Goal: Task Accomplishment & Management: Manage account settings

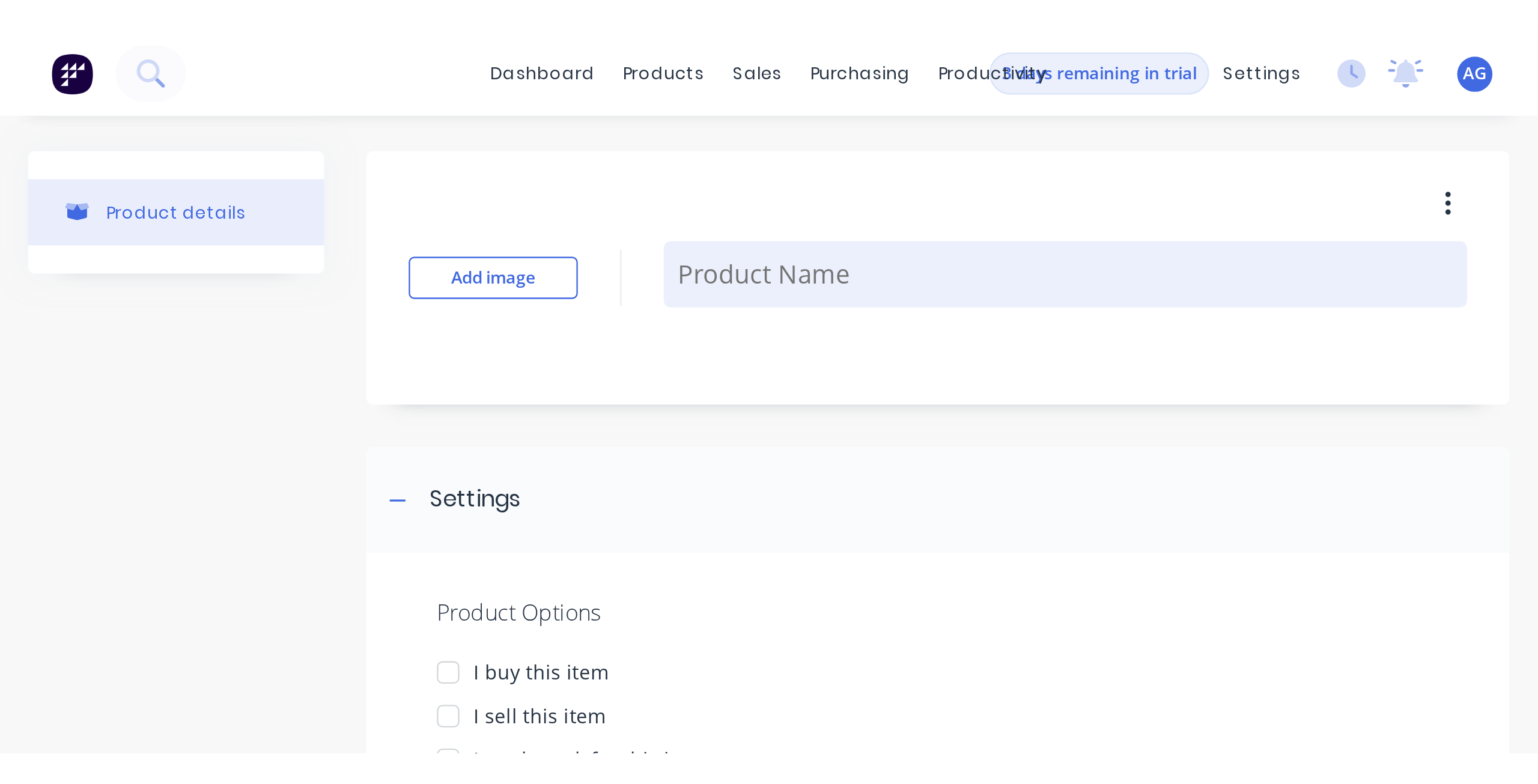
type textarea "x"
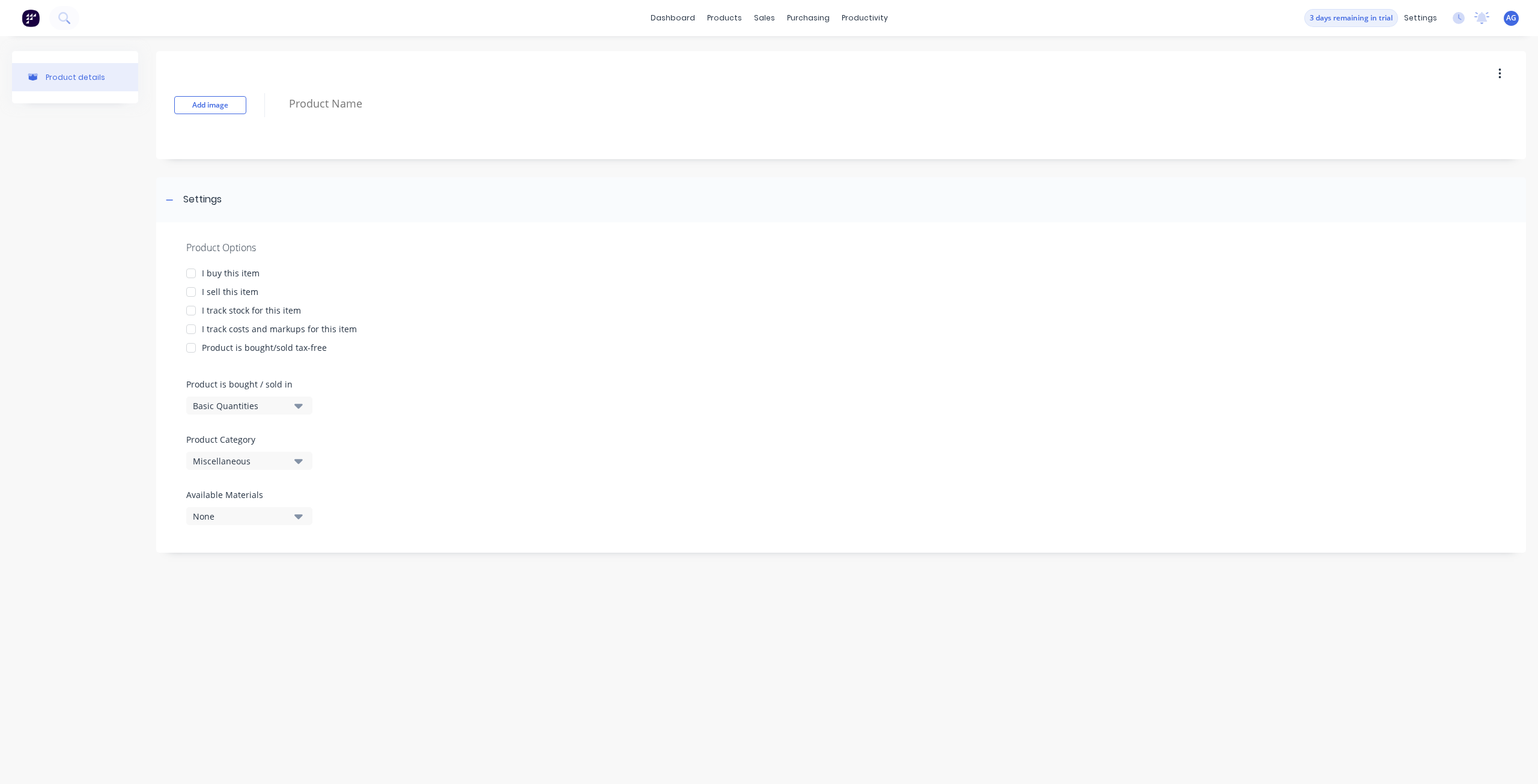
click at [449, 349] on div "Product is bought/sold tax-free" at bounding box center [841, 347] width 1309 height 13
click at [724, 19] on div "products" at bounding box center [725, 18] width 47 height 18
click at [744, 60] on div "Product Catalogue" at bounding box center [777, 57] width 75 height 11
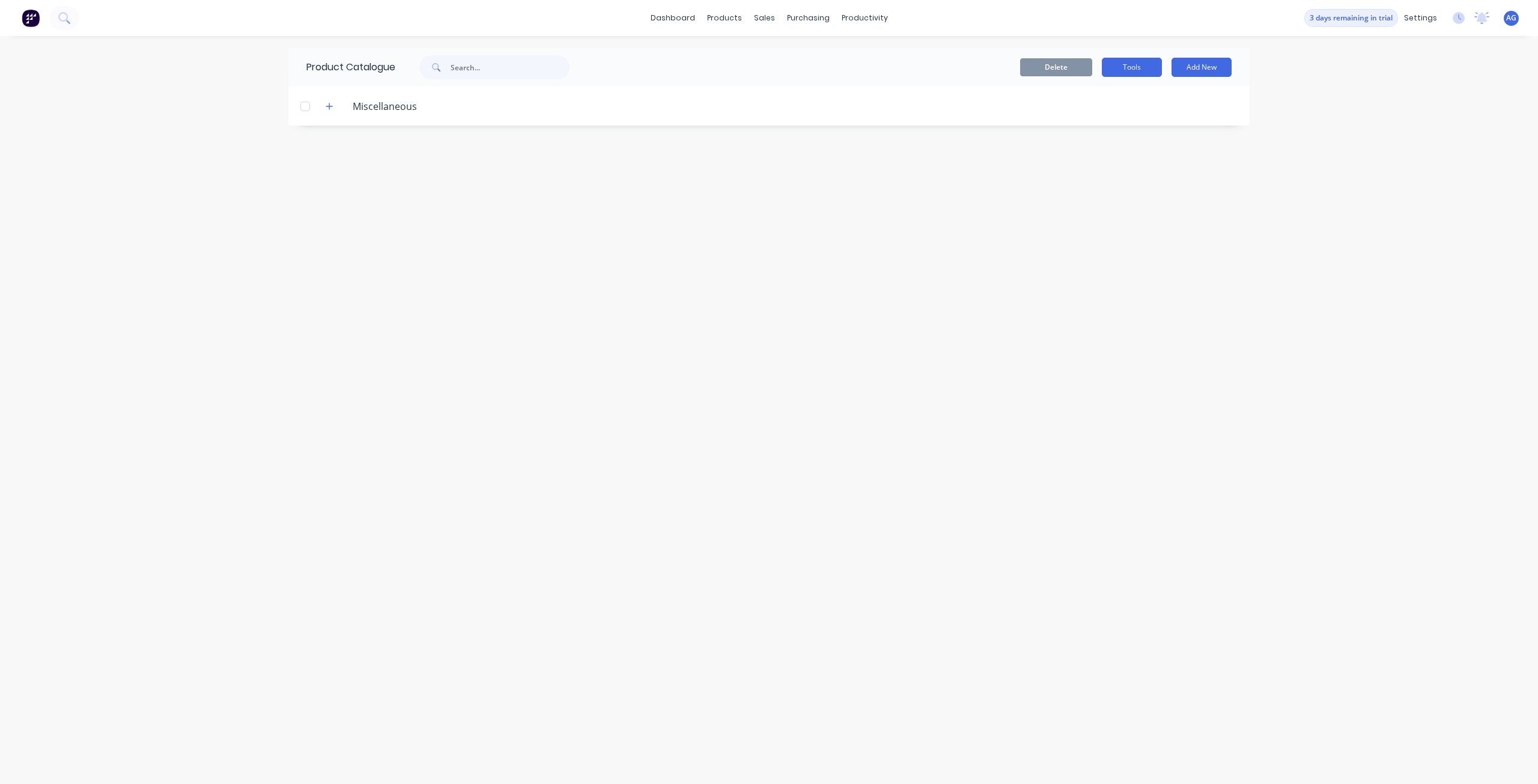
click at [1114, 67] on button "Tools" at bounding box center [1132, 67] width 60 height 19
click at [751, 82] on div "Materials" at bounding box center [758, 81] width 36 height 11
click at [726, 14] on div "products" at bounding box center [725, 18] width 47 height 18
click at [770, 21] on div "sales" at bounding box center [765, 18] width 33 height 18
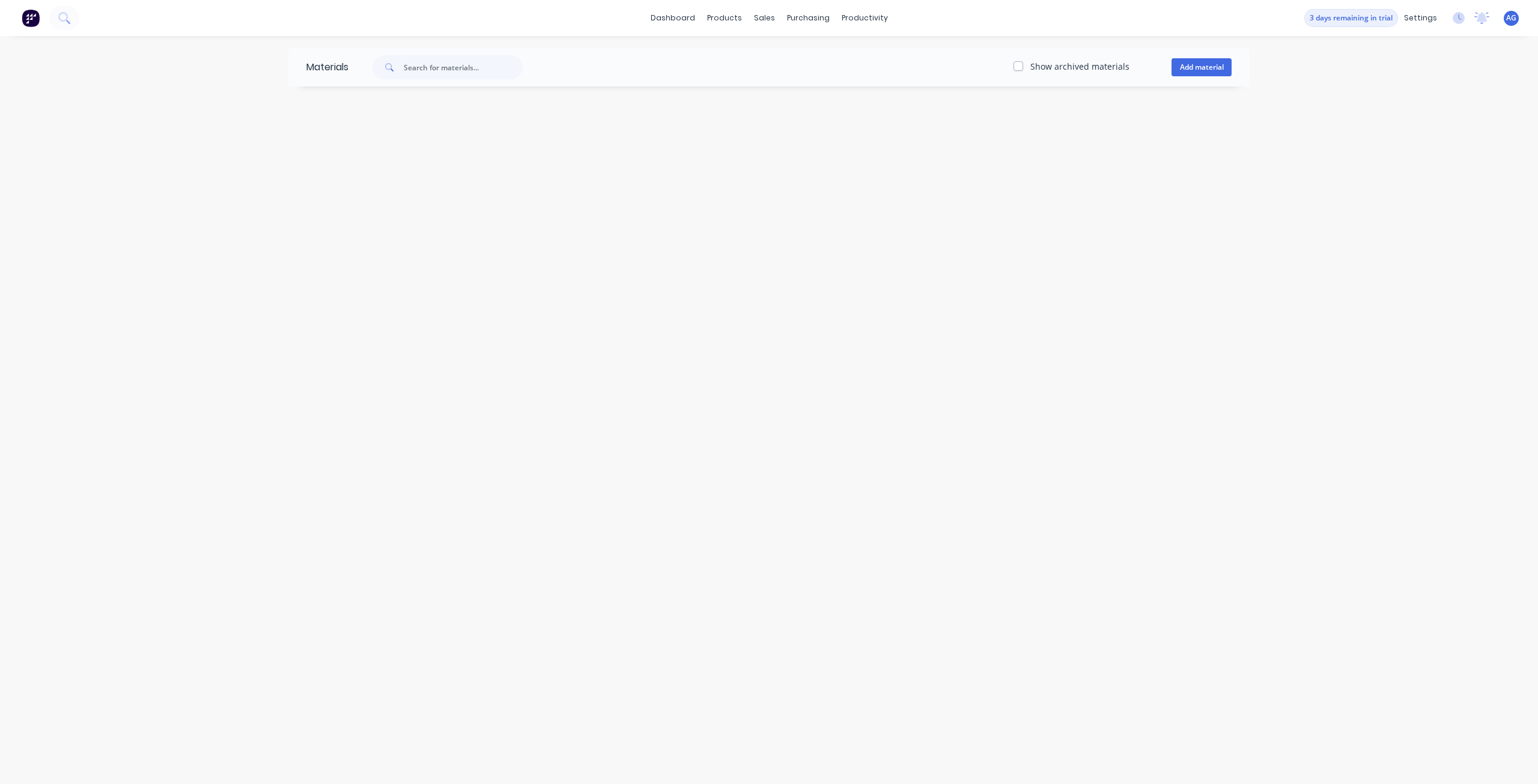
click at [1432, 40] on div "Materials Show archived materials Add material" at bounding box center [769, 410] width 1538 height 748
click at [1507, 19] on span "AG" at bounding box center [1511, 18] width 10 height 11
click at [1475, 19] on icon at bounding box center [1481, 18] width 15 height 12
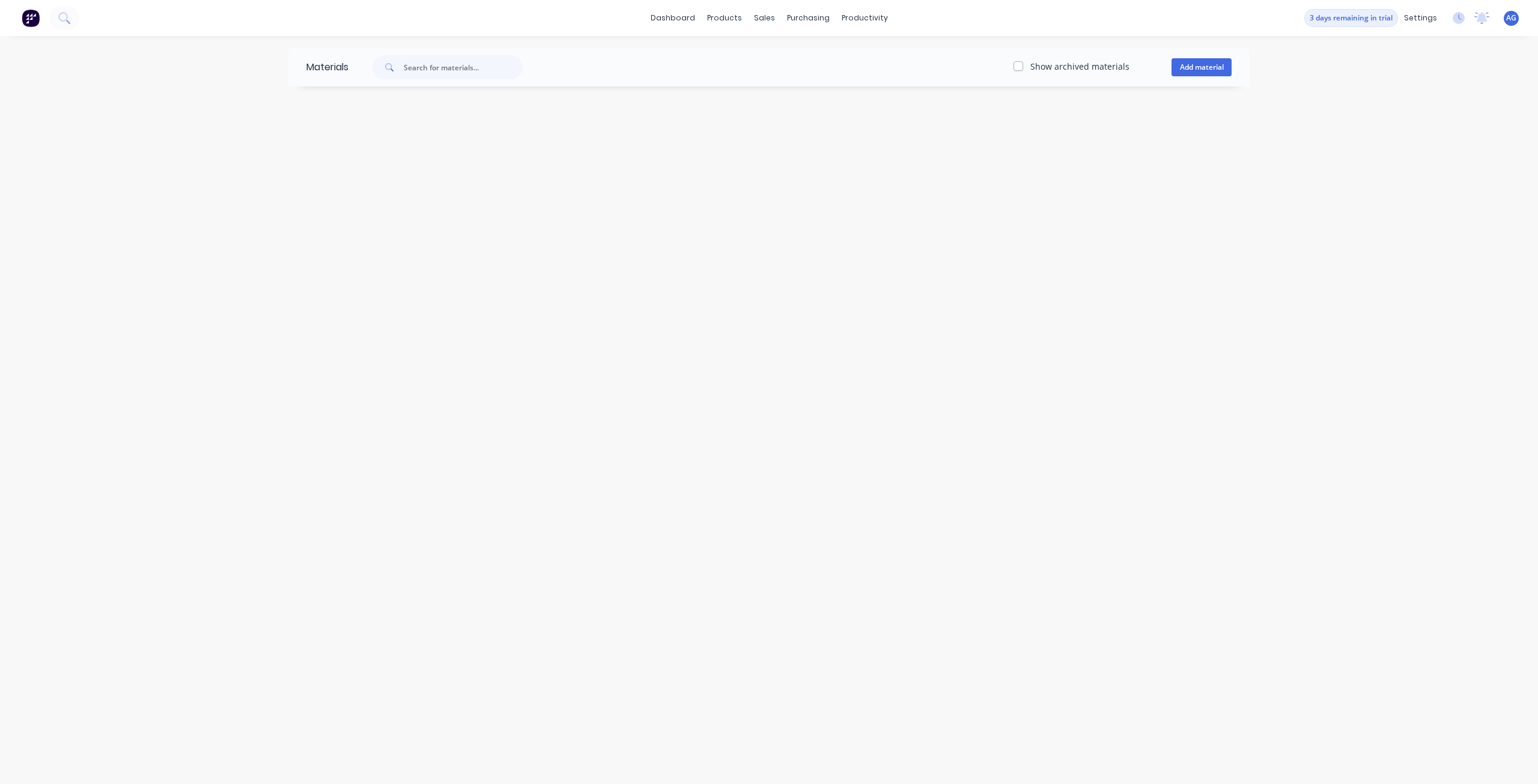
click at [1511, 20] on span "AG" at bounding box center [1511, 18] width 10 height 11
click at [27, 16] on img at bounding box center [30, 18] width 18 height 18
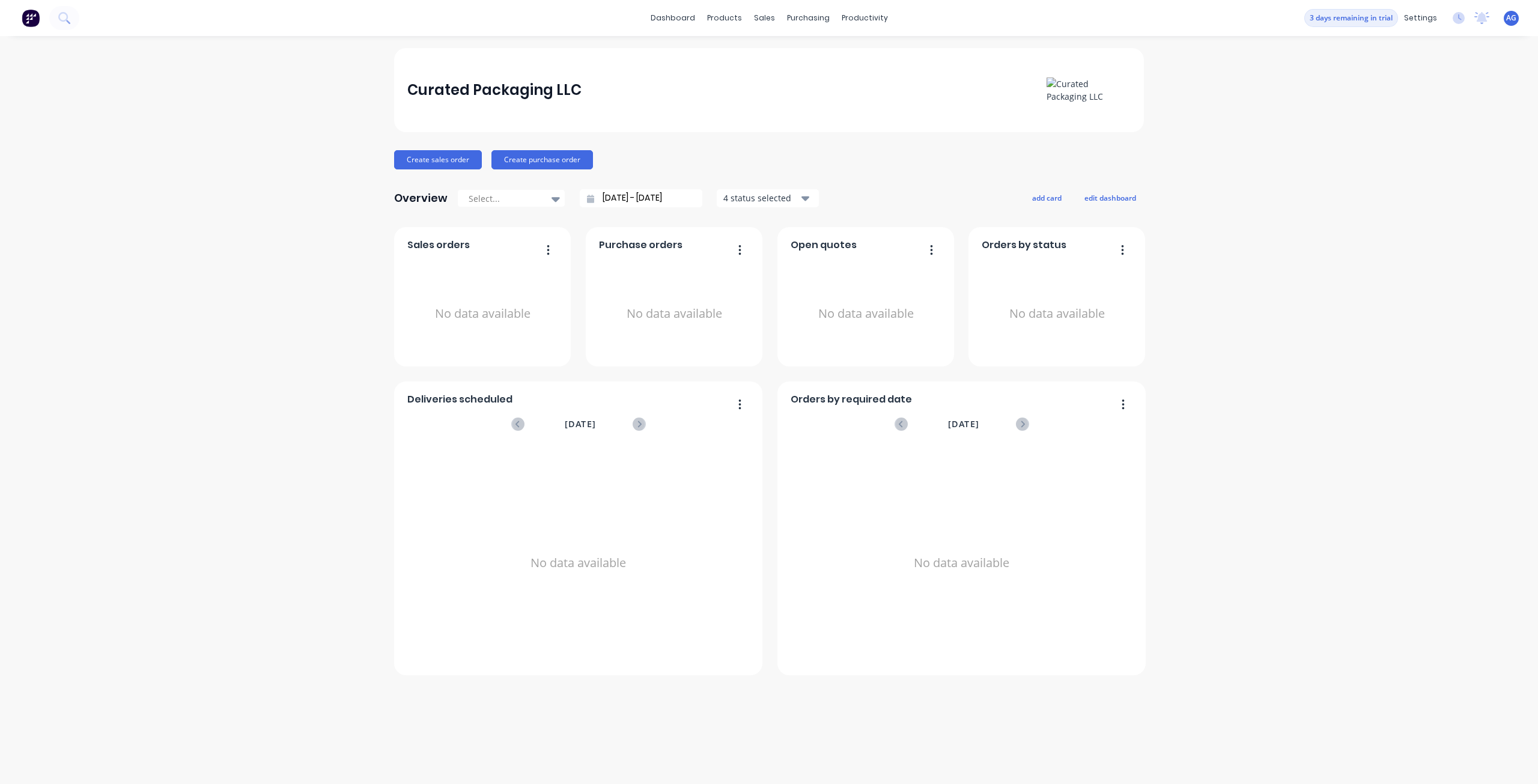
click at [1336, 21] on button "3 days remaining in trial" at bounding box center [1351, 18] width 94 height 18
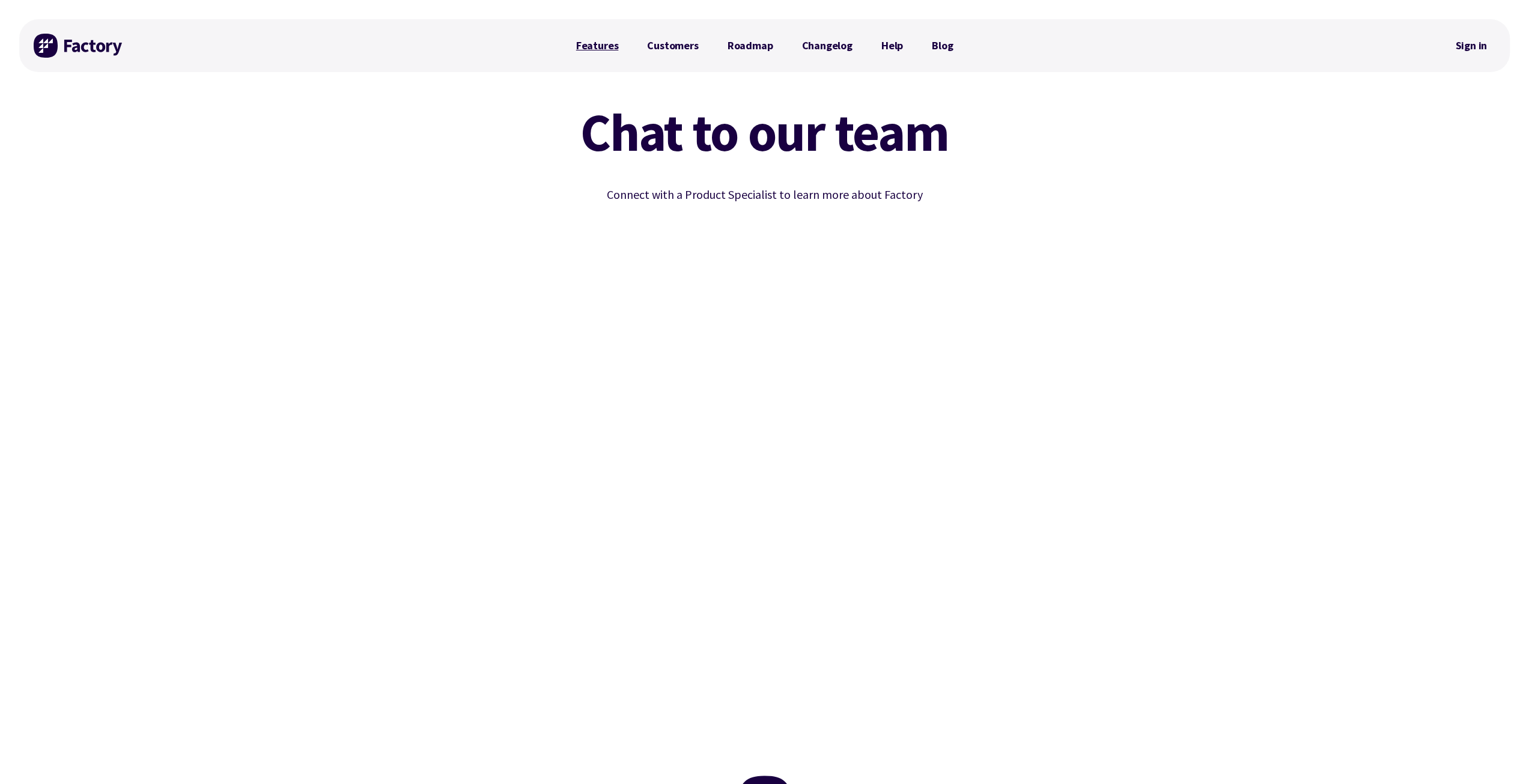
click at [607, 49] on link "Features" at bounding box center [597, 45] width 71 height 24
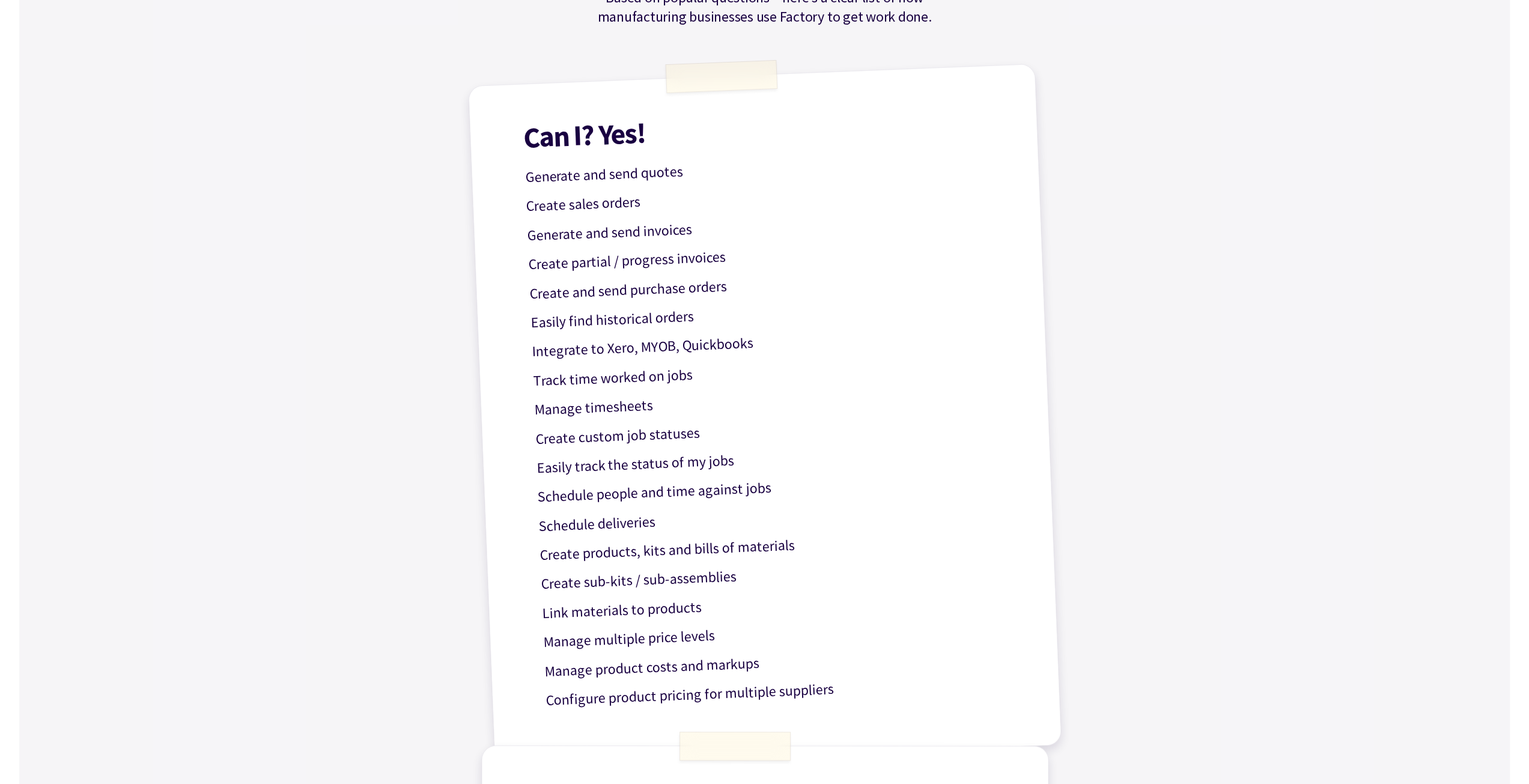
scroll to position [301, 0]
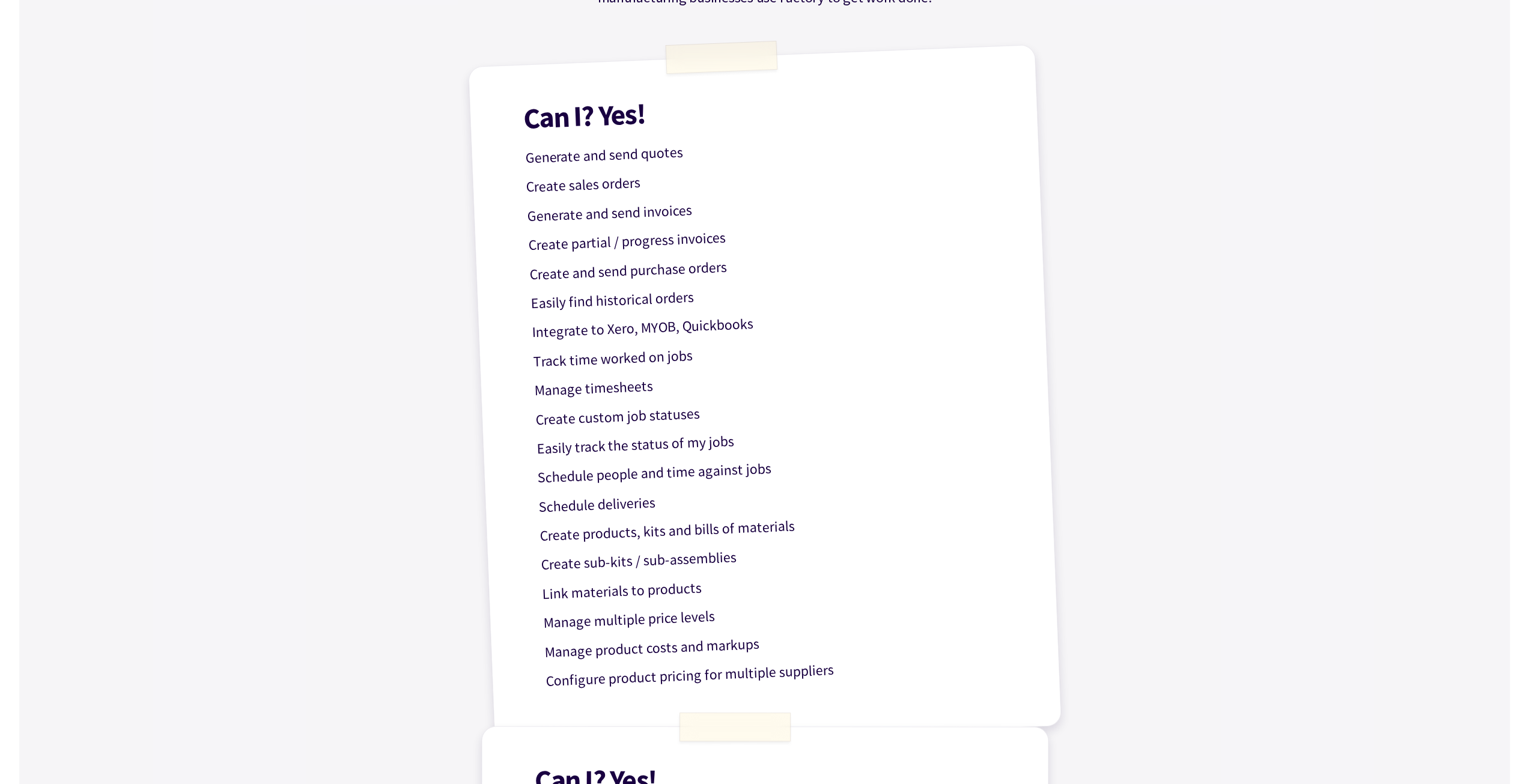
click at [672, 534] on p "Create products, kits and bills of materials" at bounding box center [780, 527] width 480 height 42
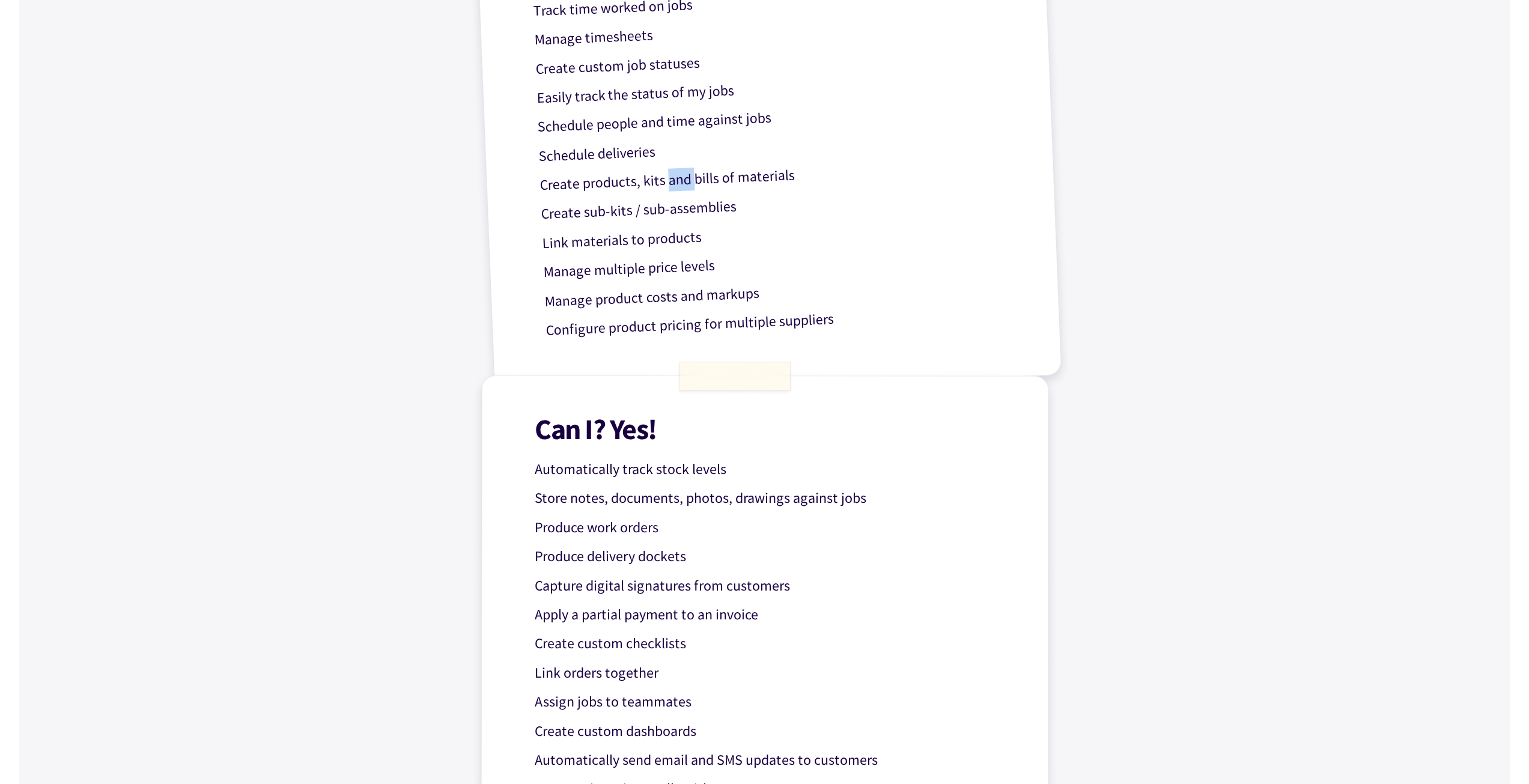
scroll to position [661, 0]
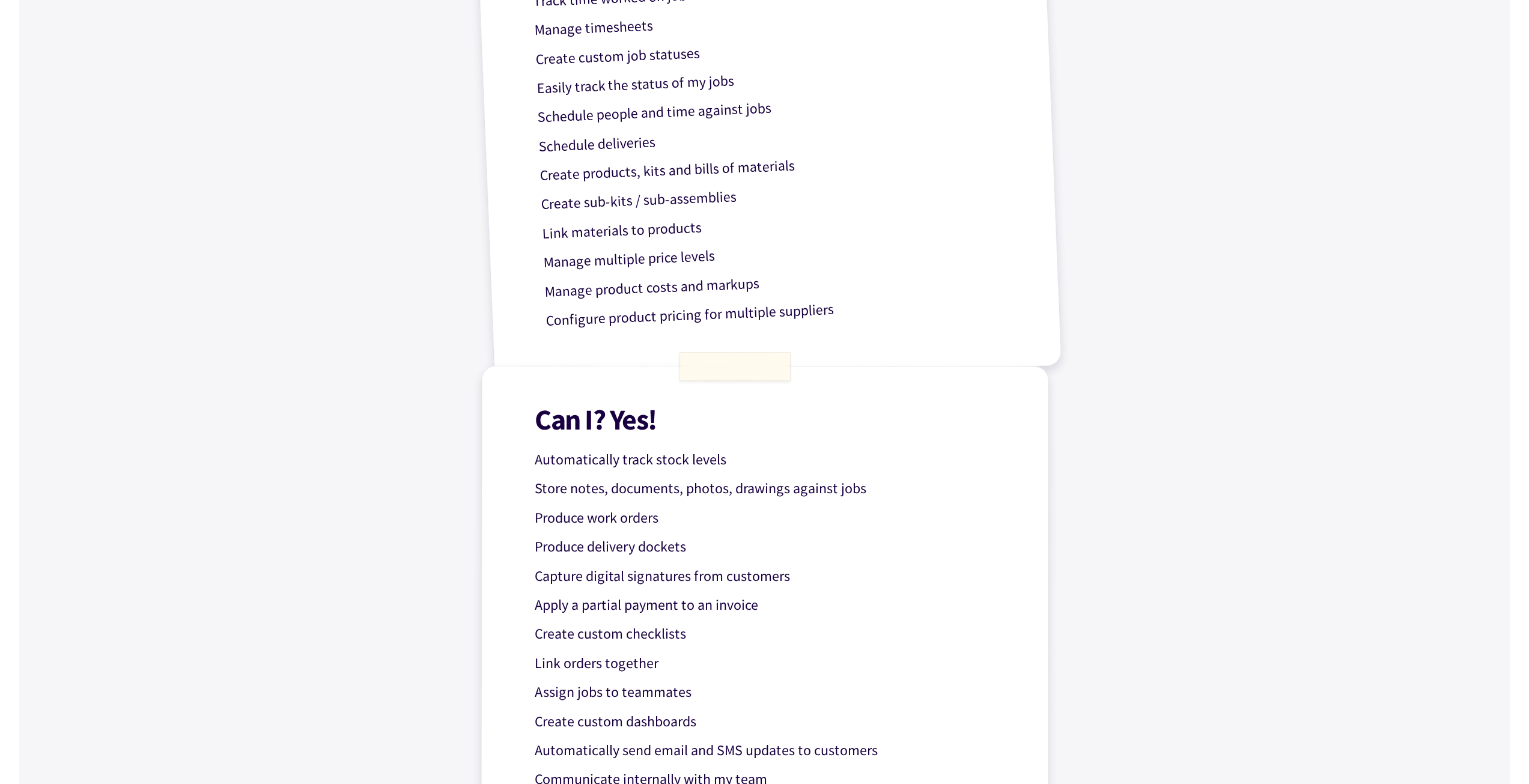
click at [670, 471] on div "Can I? Yes! Automatically track stock levels Store notes, documents, photos, dr…" at bounding box center [765, 639] width 568 height 547
click at [671, 459] on p "Automatically track stock levels" at bounding box center [774, 459] width 479 height 23
click at [747, 443] on div "Can I? Yes! Automatically track stock levels Store notes, documents, photos, dr…" at bounding box center [765, 639] width 568 height 547
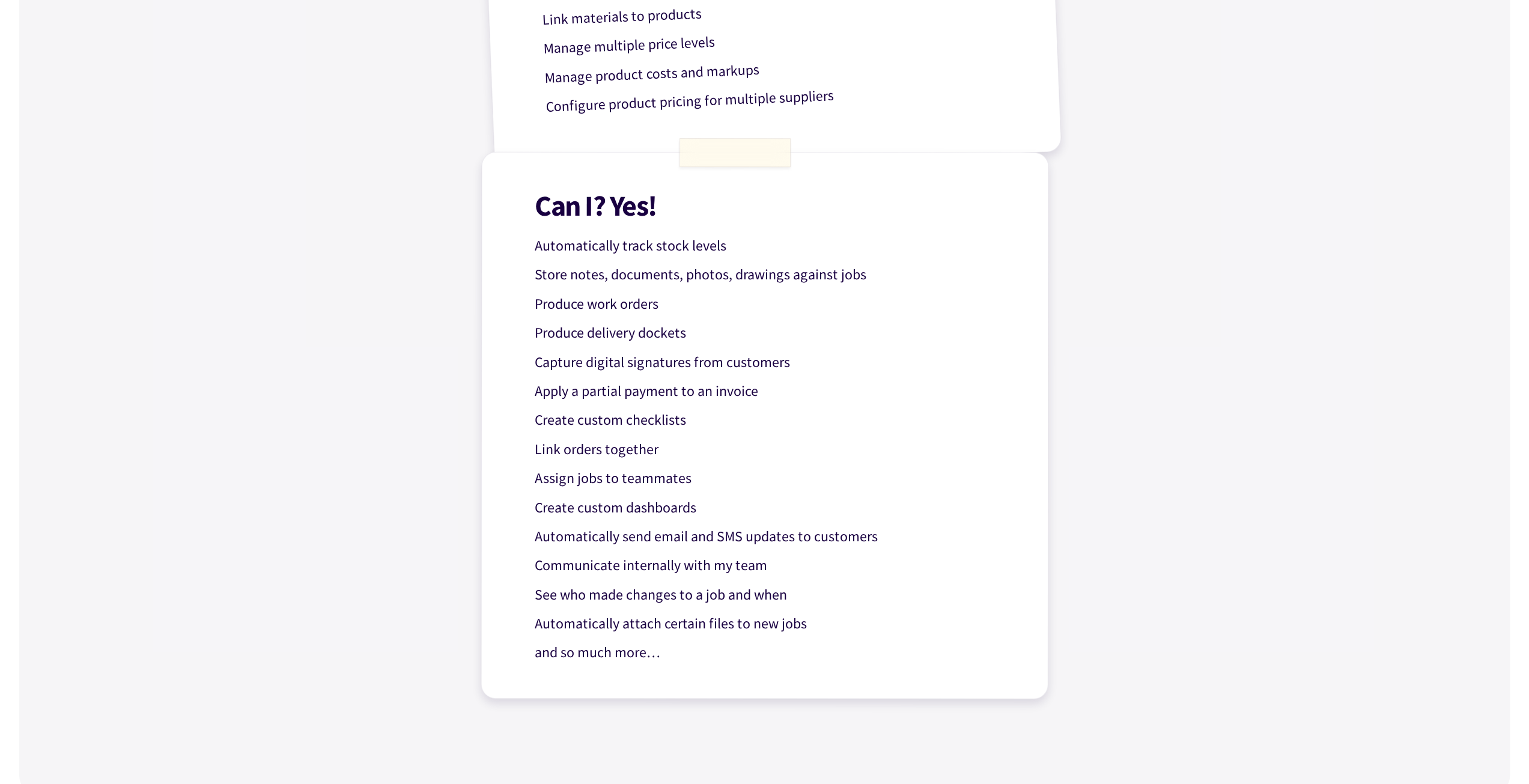
scroll to position [901, 0]
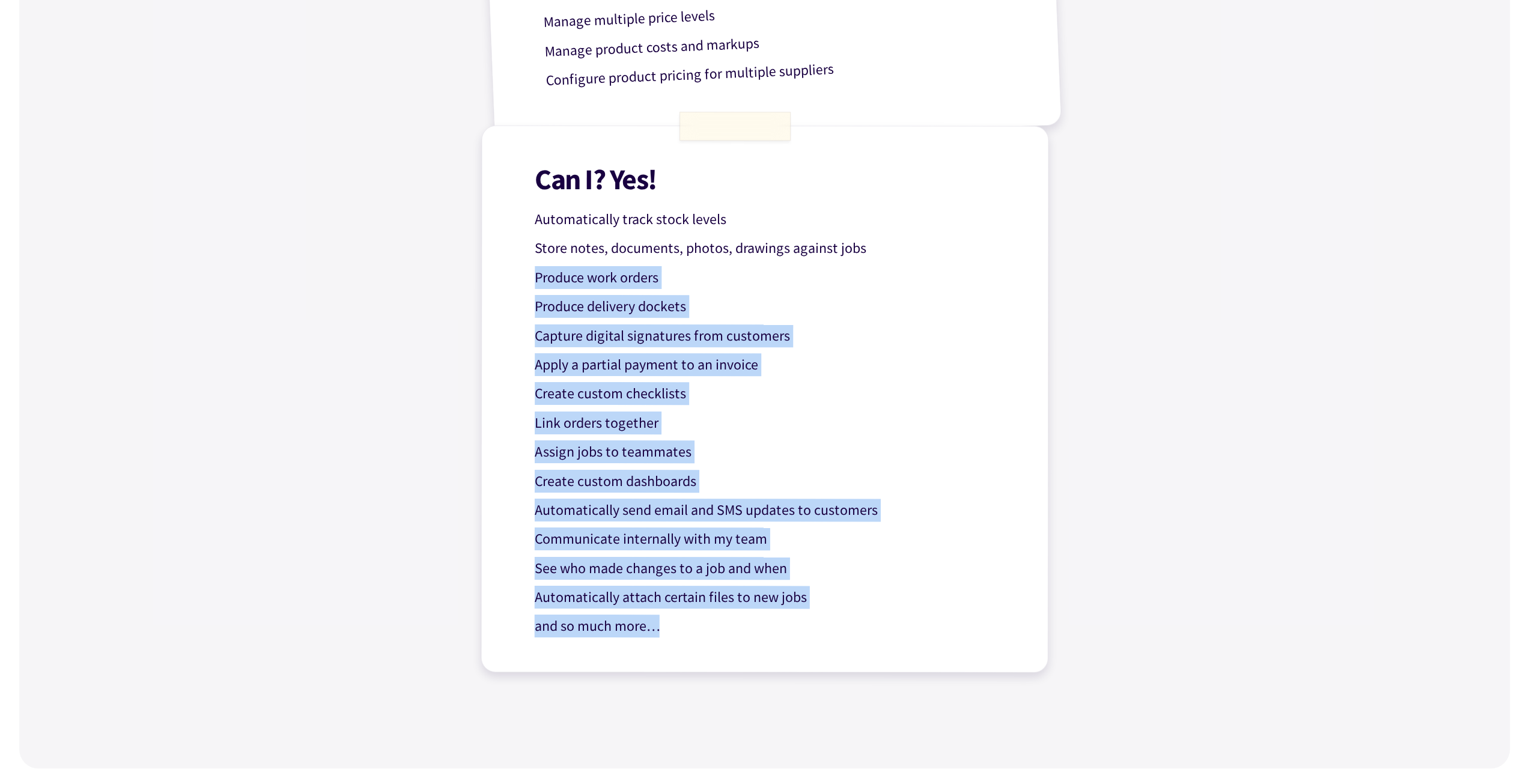
drag, startPoint x: 538, startPoint y: 277, endPoint x: 743, endPoint y: 631, distance: 409.1
click at [738, 630] on div "Can I? Yes! Automatically track stock levels Store notes, documents, photos, dr…" at bounding box center [765, 399] width 568 height 547
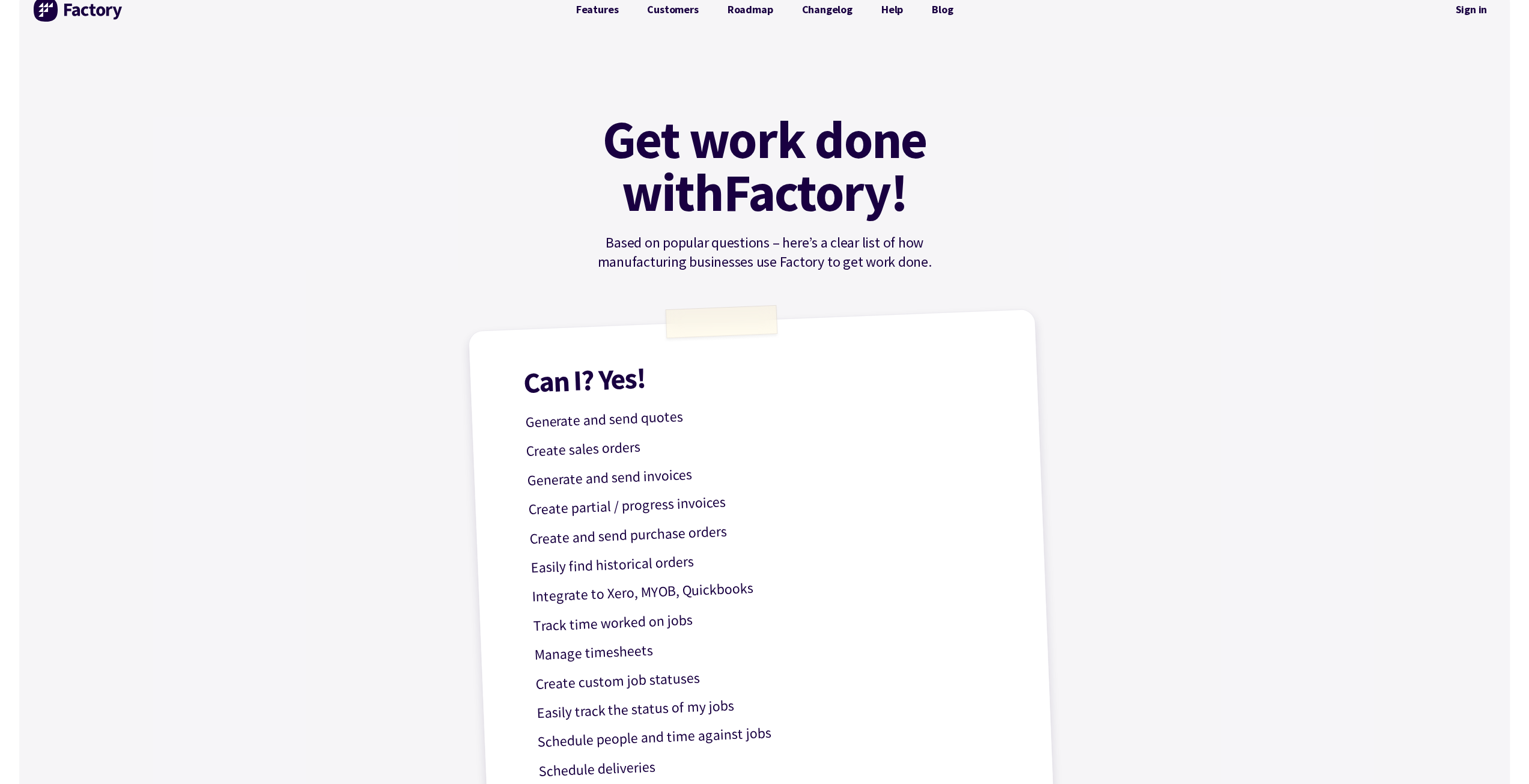
scroll to position [0, 0]
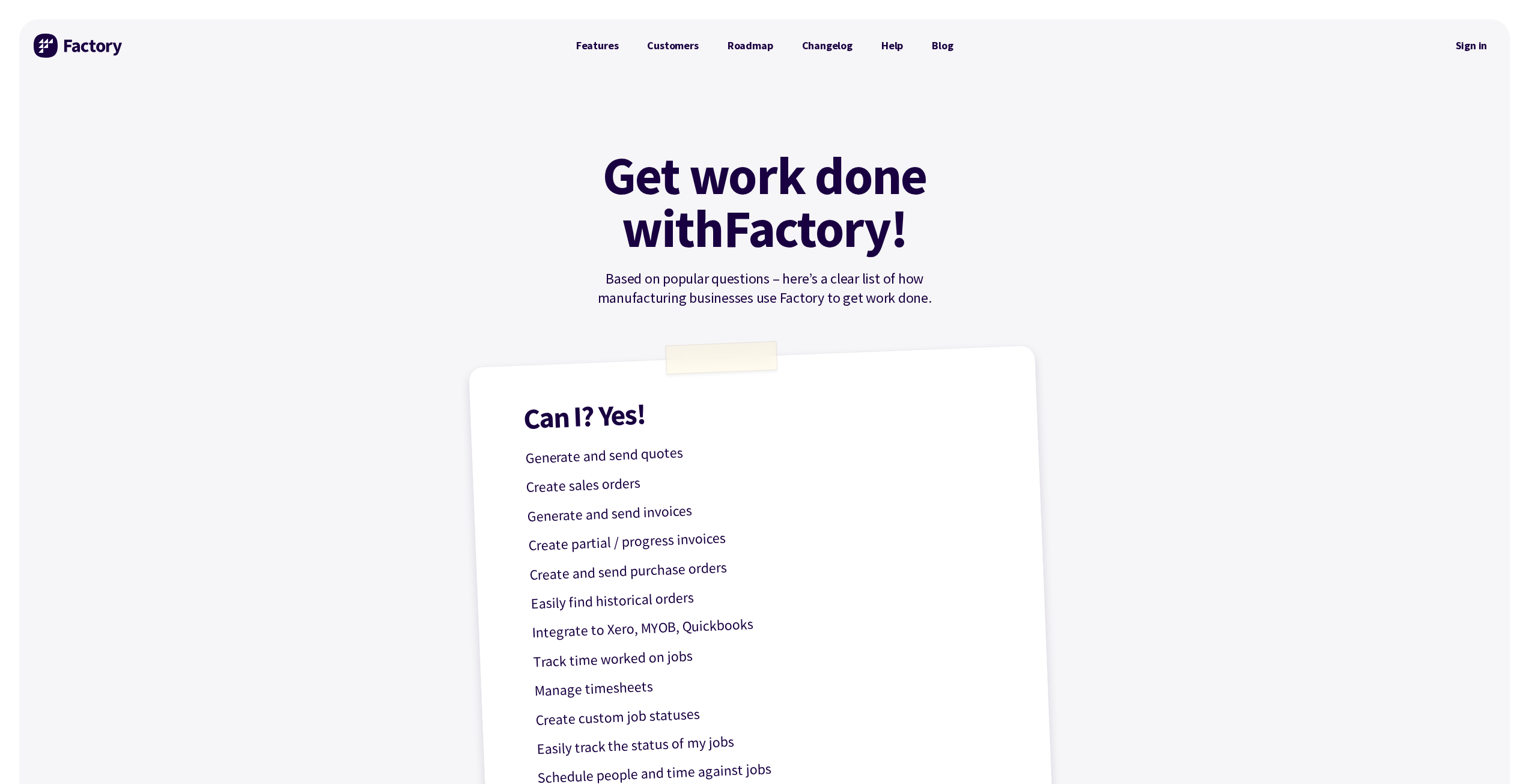
click at [894, 44] on link "Help" at bounding box center [892, 45] width 51 height 24
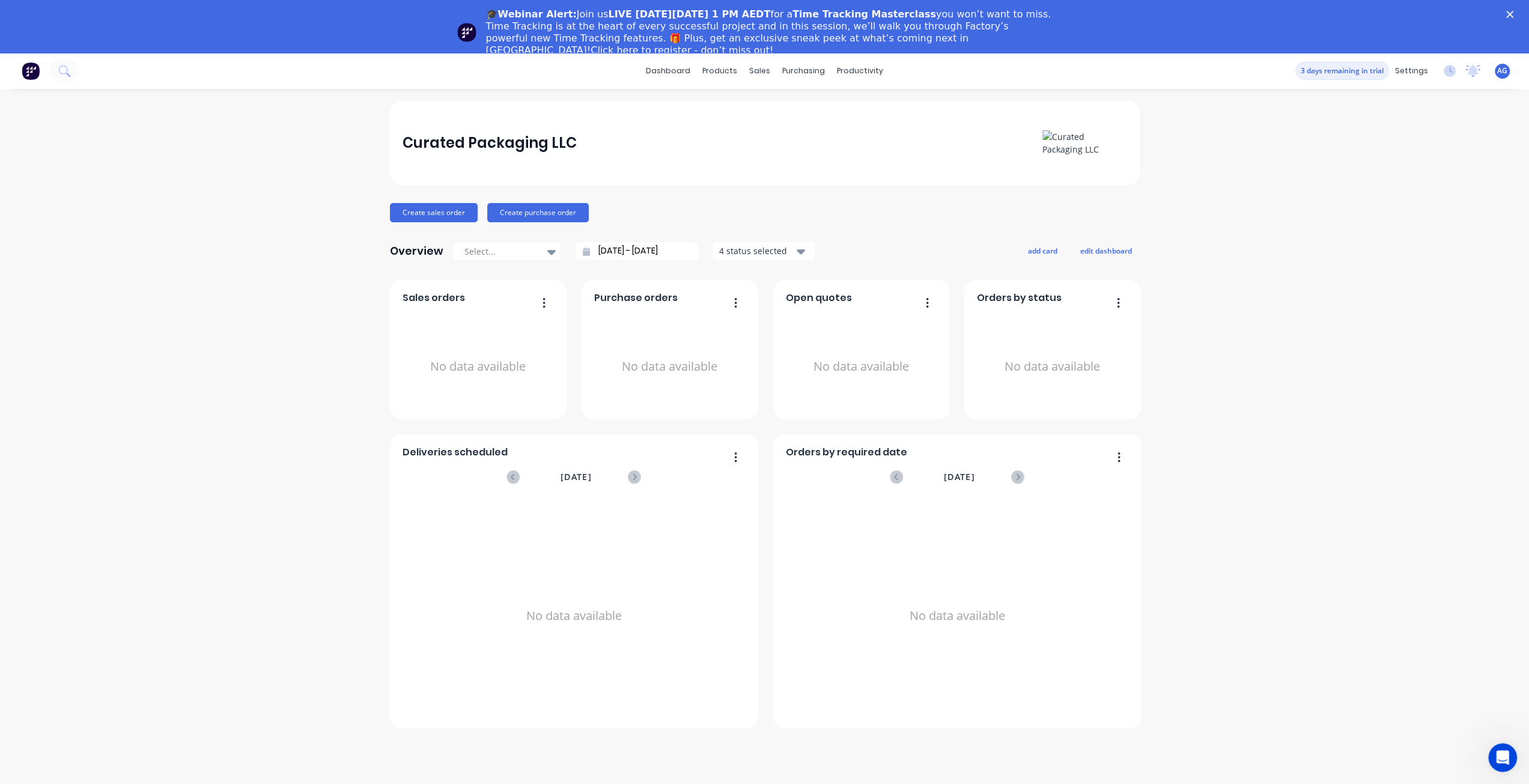
click at [308, 120] on div "Curated Packaging LLC Create sales order Create purchase order Overview Select.…" at bounding box center [764, 463] width 1529 height 724
click at [1502, 74] on span "AG" at bounding box center [1502, 71] width 10 height 11
click at [1414, 75] on div "settings" at bounding box center [1412, 71] width 45 height 18
click at [1333, 113] on div "Company" at bounding box center [1330, 111] width 39 height 11
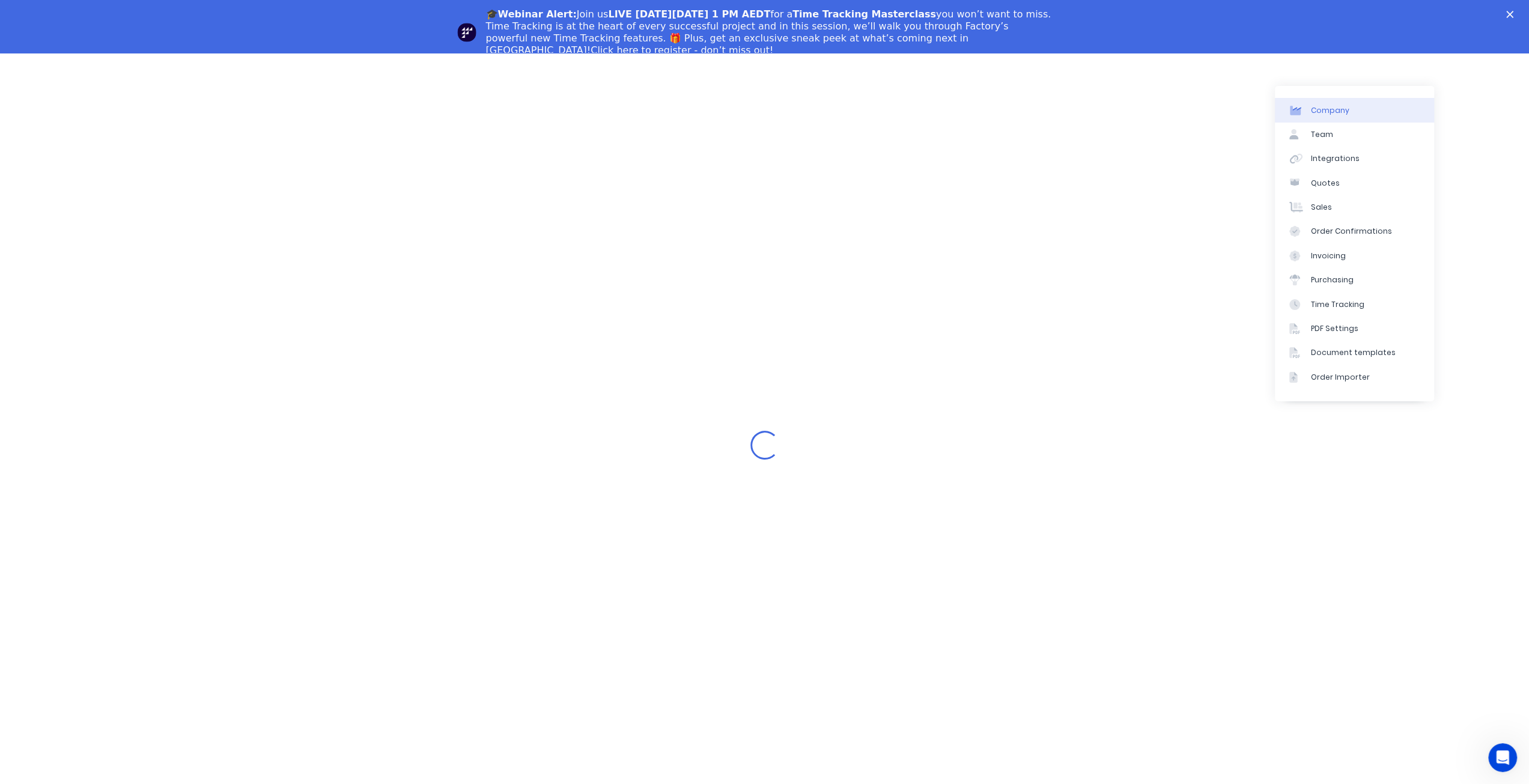
select select "US"
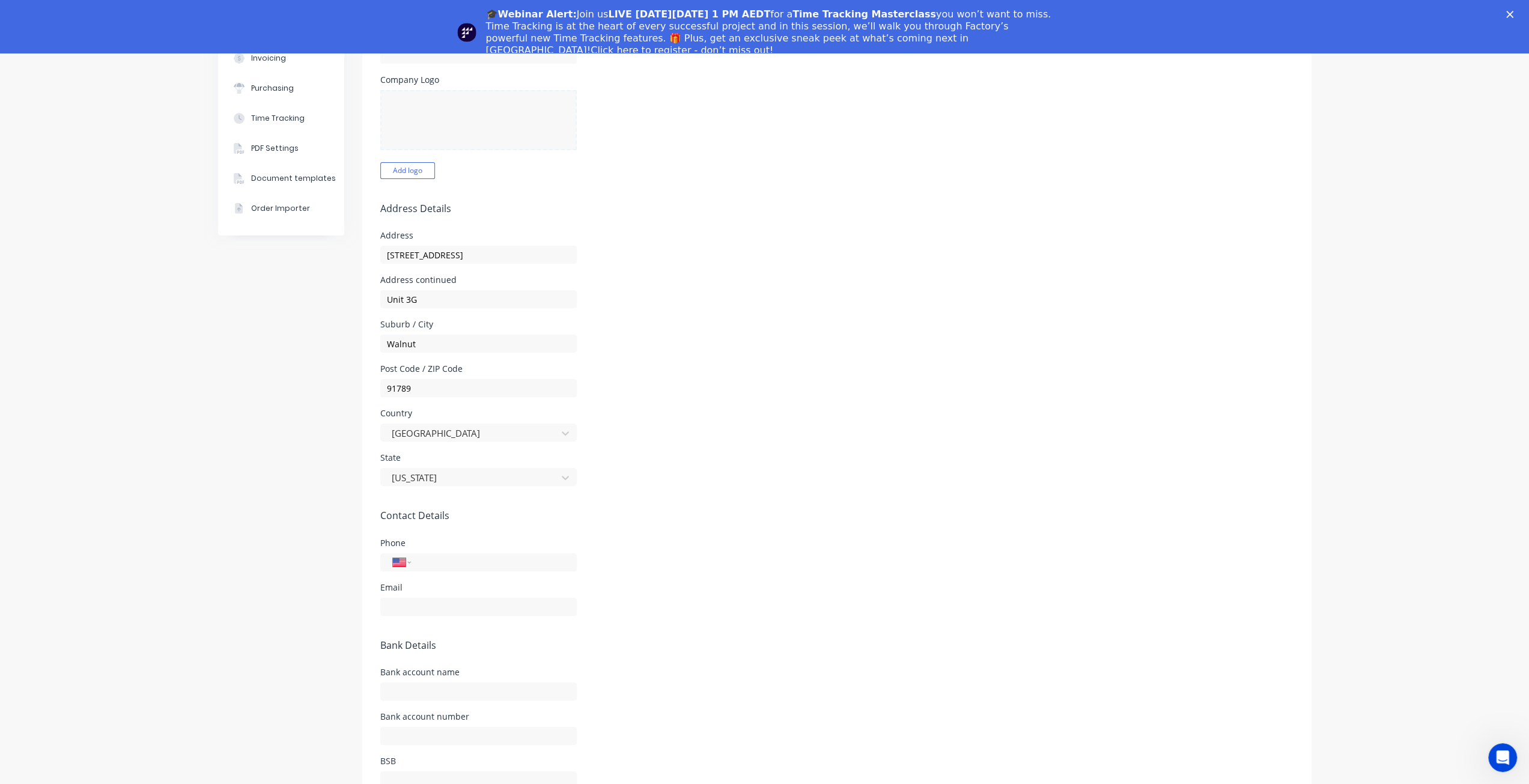
scroll to position [256, 0]
drag, startPoint x: 481, startPoint y: 562, endPoint x: 465, endPoint y: 555, distance: 17.5
click at [481, 561] on input "tel" at bounding box center [491, 556] width 144 height 14
type input "(909) 529-1338"
type input "sales@curatedpackaging.com"
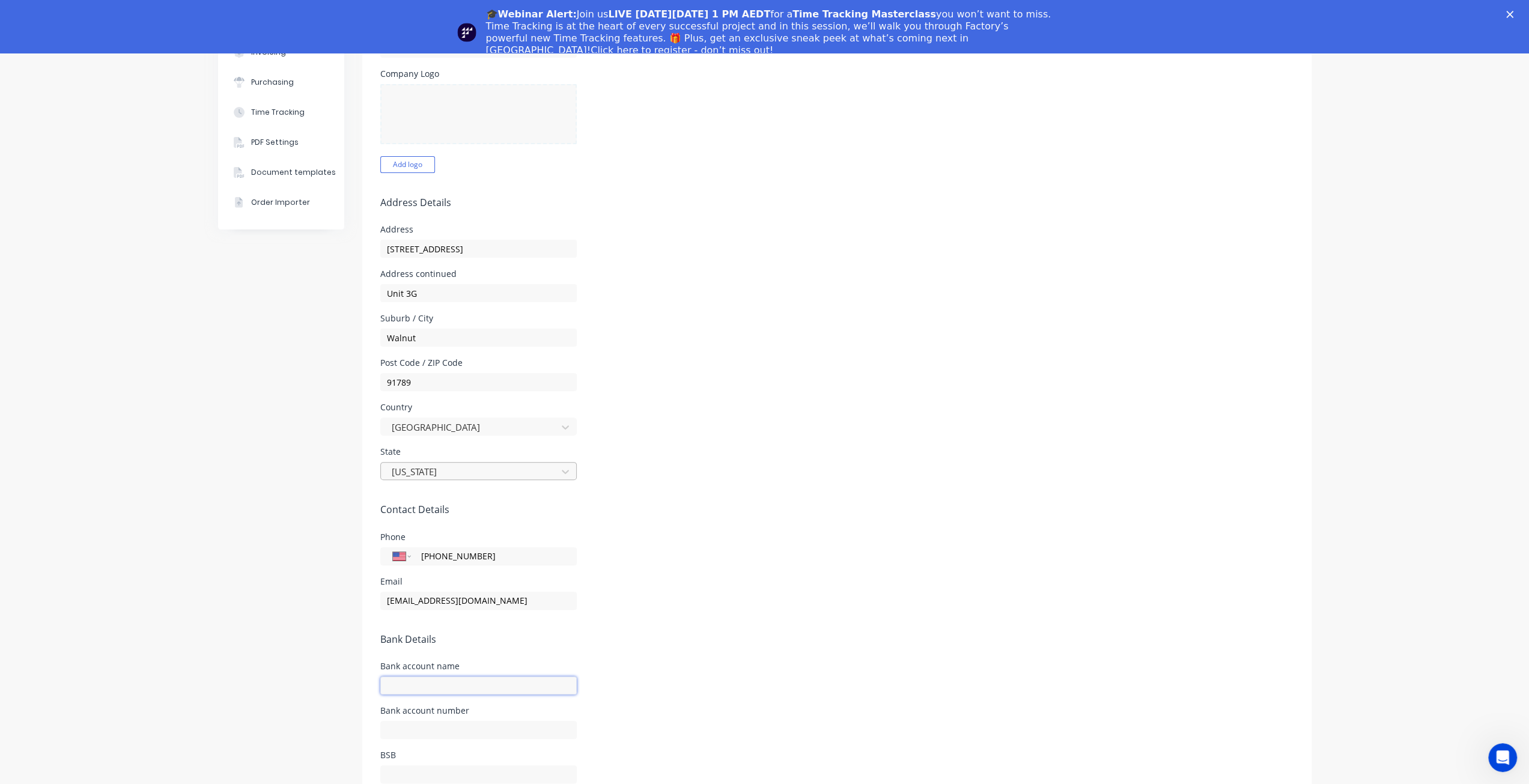
scroll to position [53, 0]
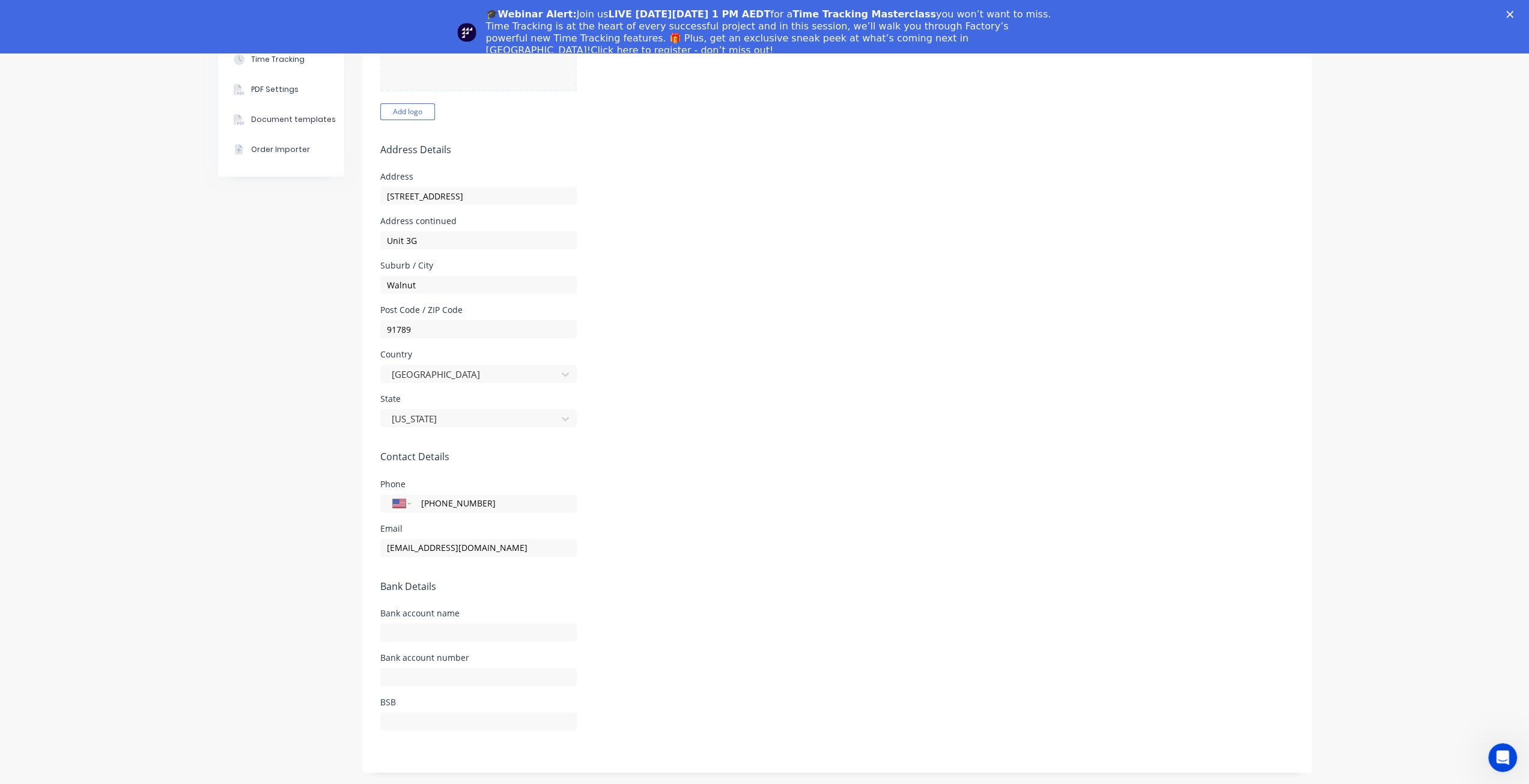
click at [386, 707] on div "BSB" at bounding box center [478, 714] width 197 height 33
click at [390, 693] on form "Company Details Company Name Curated Packaging LLC Timezone America/Los_Angeles…" at bounding box center [837, 302] width 950 height 941
click at [382, 701] on div "BSB" at bounding box center [478, 702] width 197 height 9
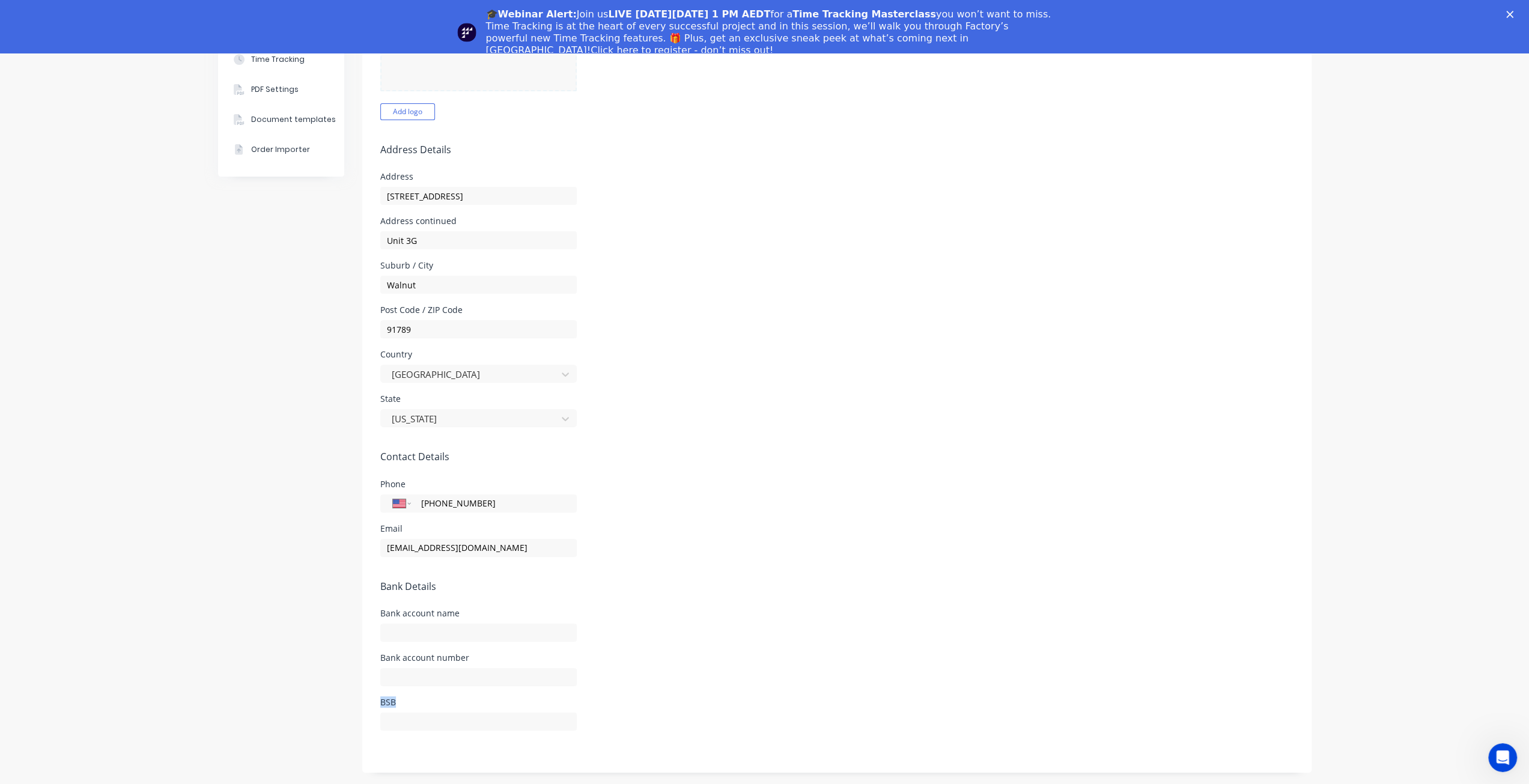
click at [529, 695] on form "Company Details Company Name Curated Packaging LLC Timezone America/Los_Angeles…" at bounding box center [837, 302] width 950 height 941
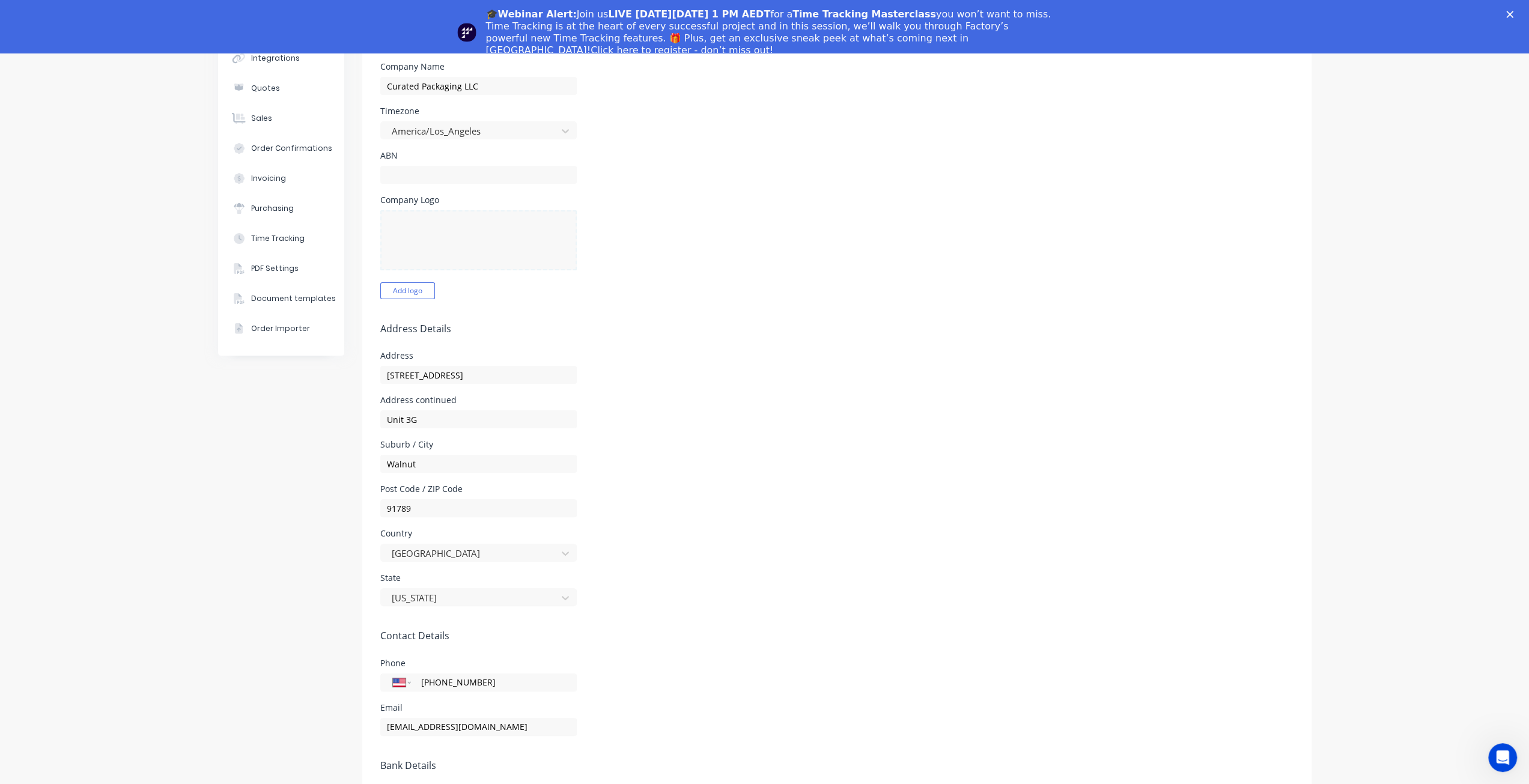
scroll to position [0, 0]
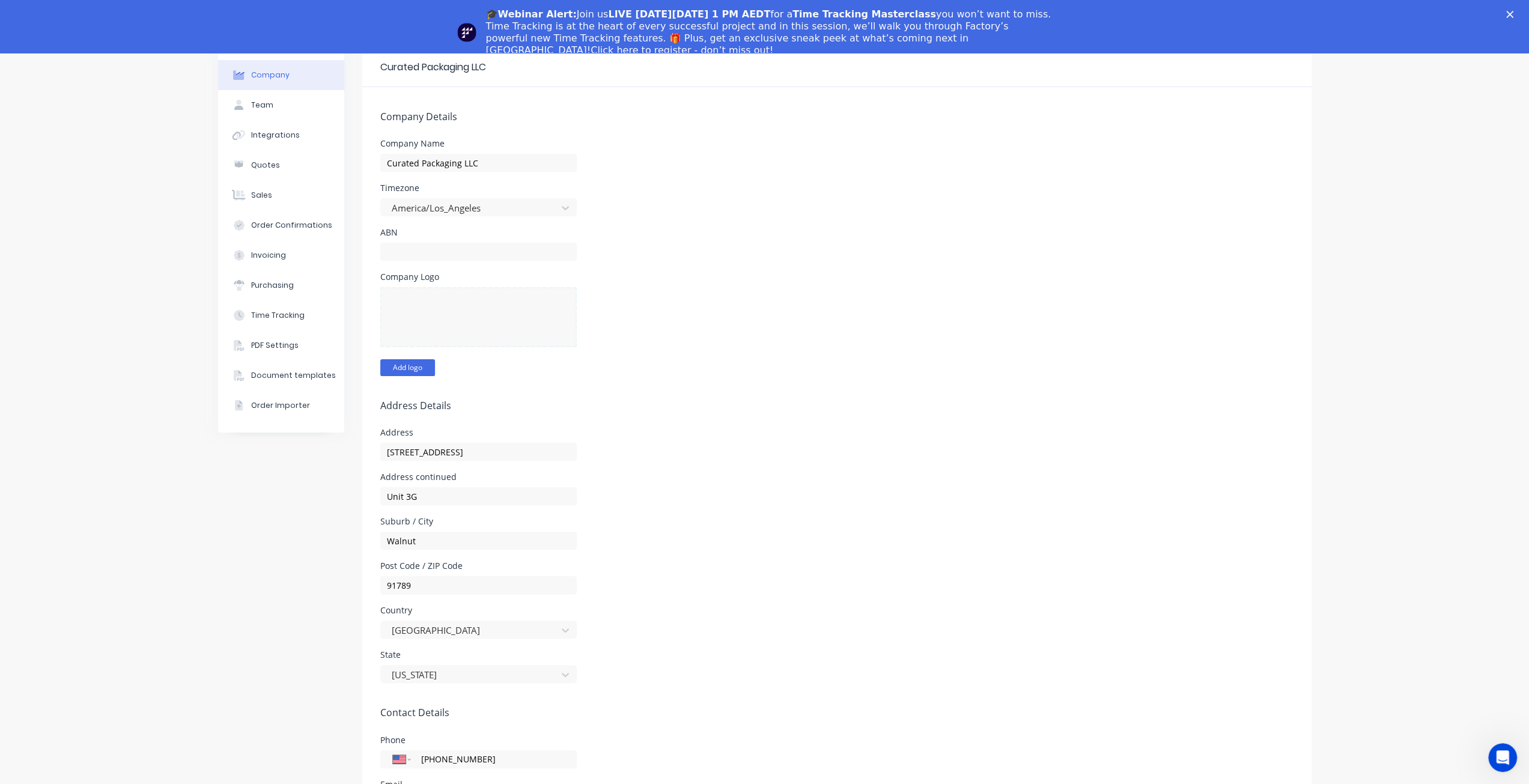
click at [406, 365] on button "Add logo" at bounding box center [407, 367] width 55 height 17
click at [499, 379] on form "Company Details Company Name Curated Packaging LLC Timezone America/Los_Angeles…" at bounding box center [837, 558] width 950 height 941
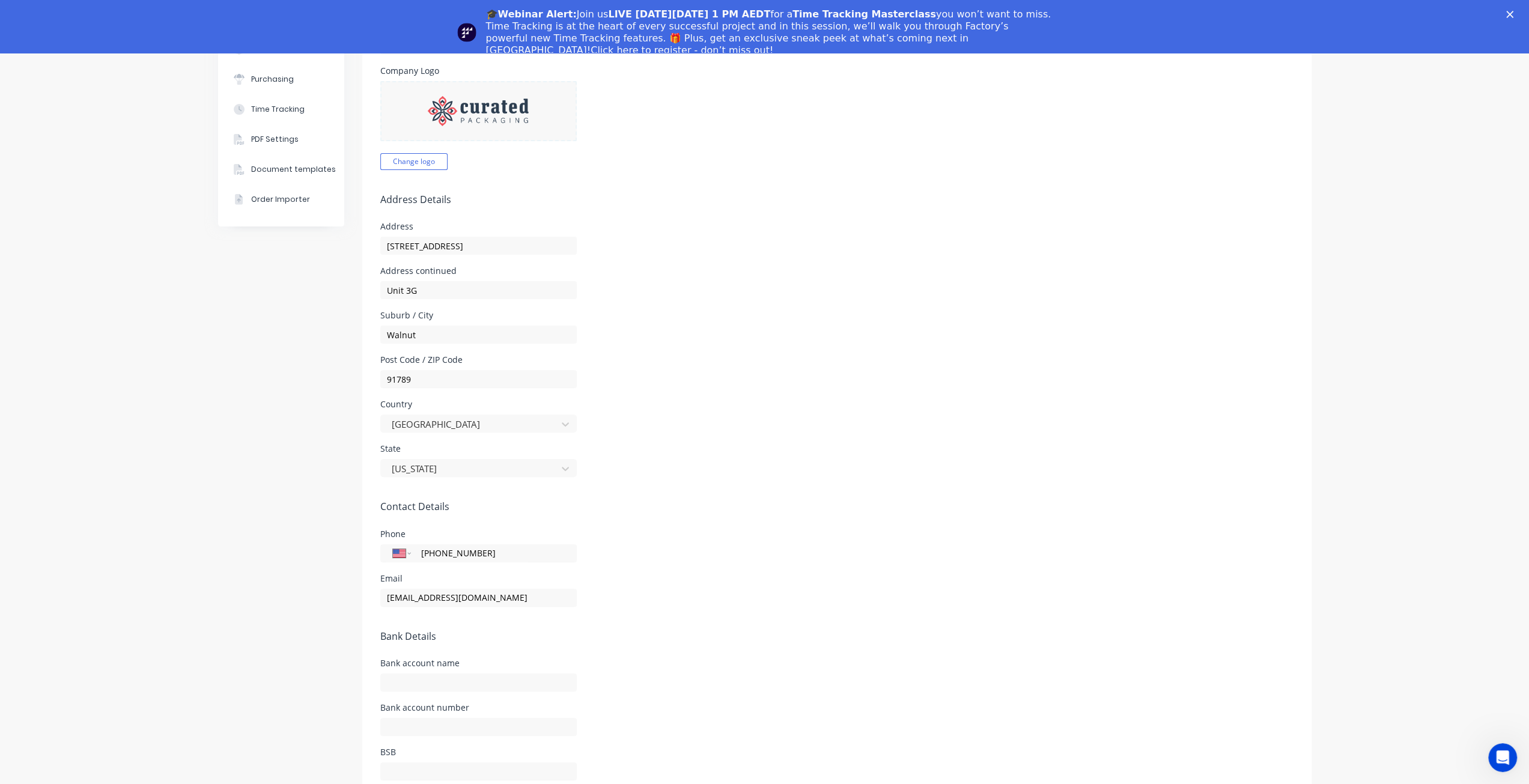
scroll to position [76, 0]
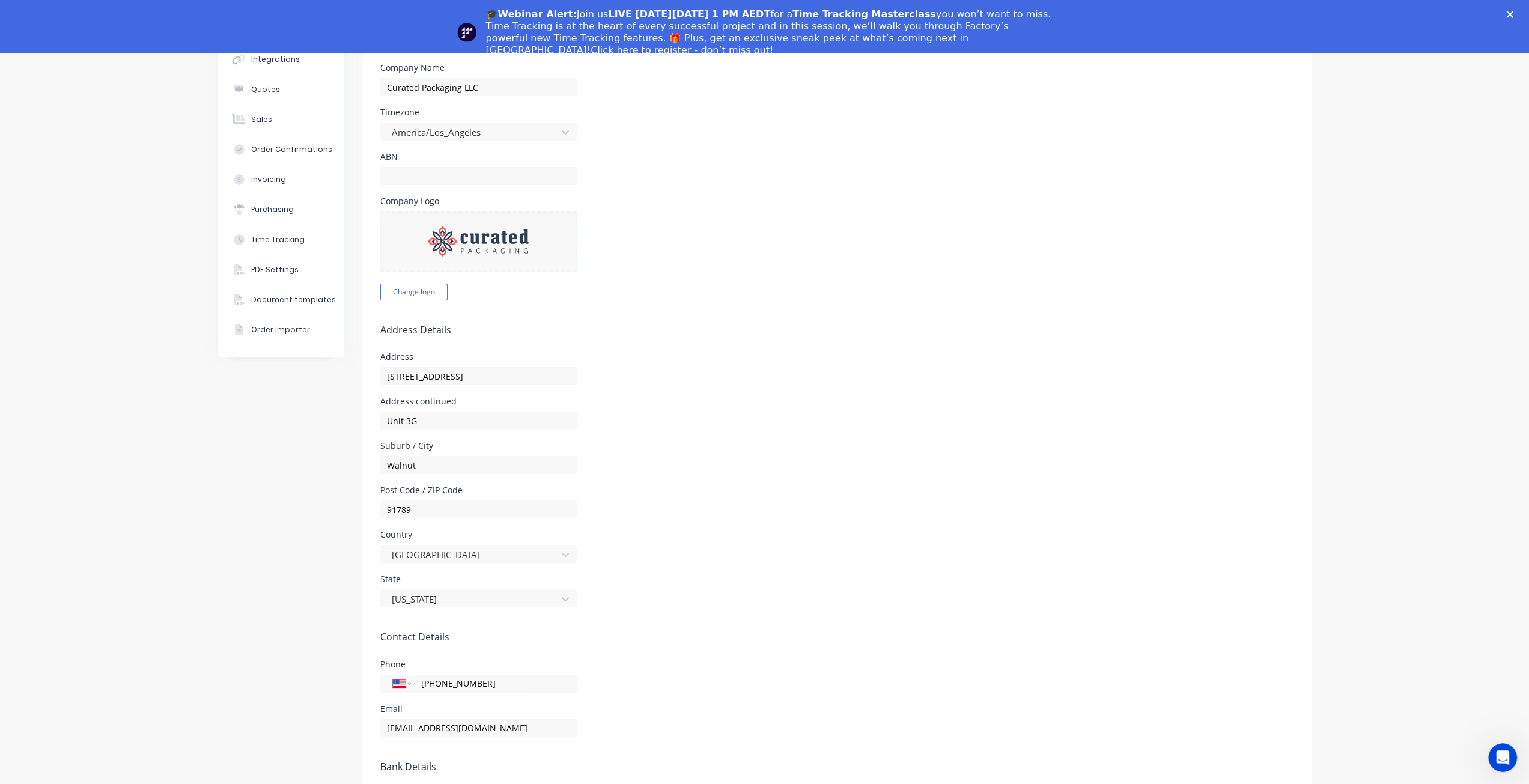
drag, startPoint x: 499, startPoint y: 379, endPoint x: 788, endPoint y: 284, distance: 304.2
click at [788, 284] on div "Company Logo Change logo" at bounding box center [837, 249] width 914 height 103
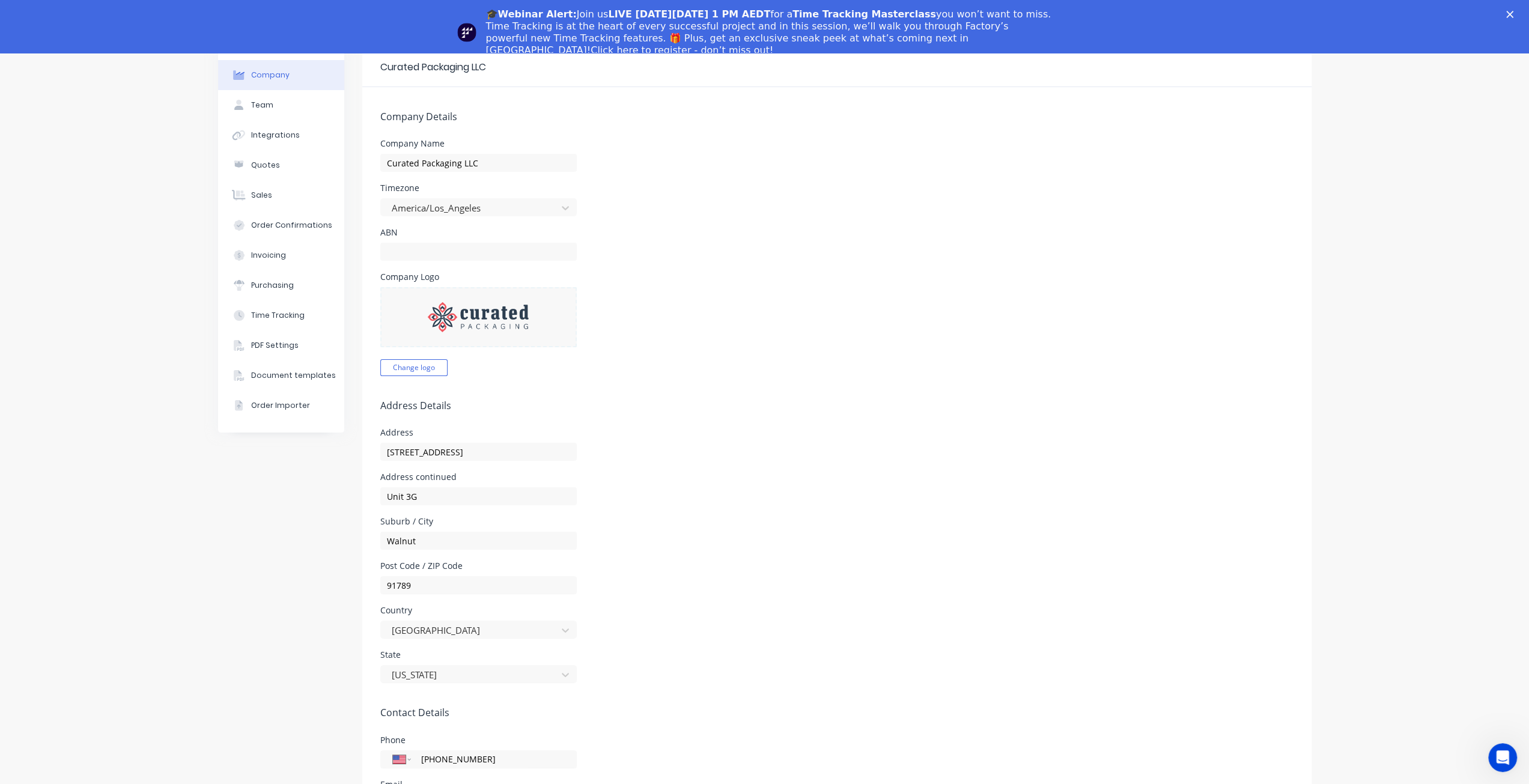
click at [1514, 15] on icon "Close" at bounding box center [1510, 14] width 7 height 7
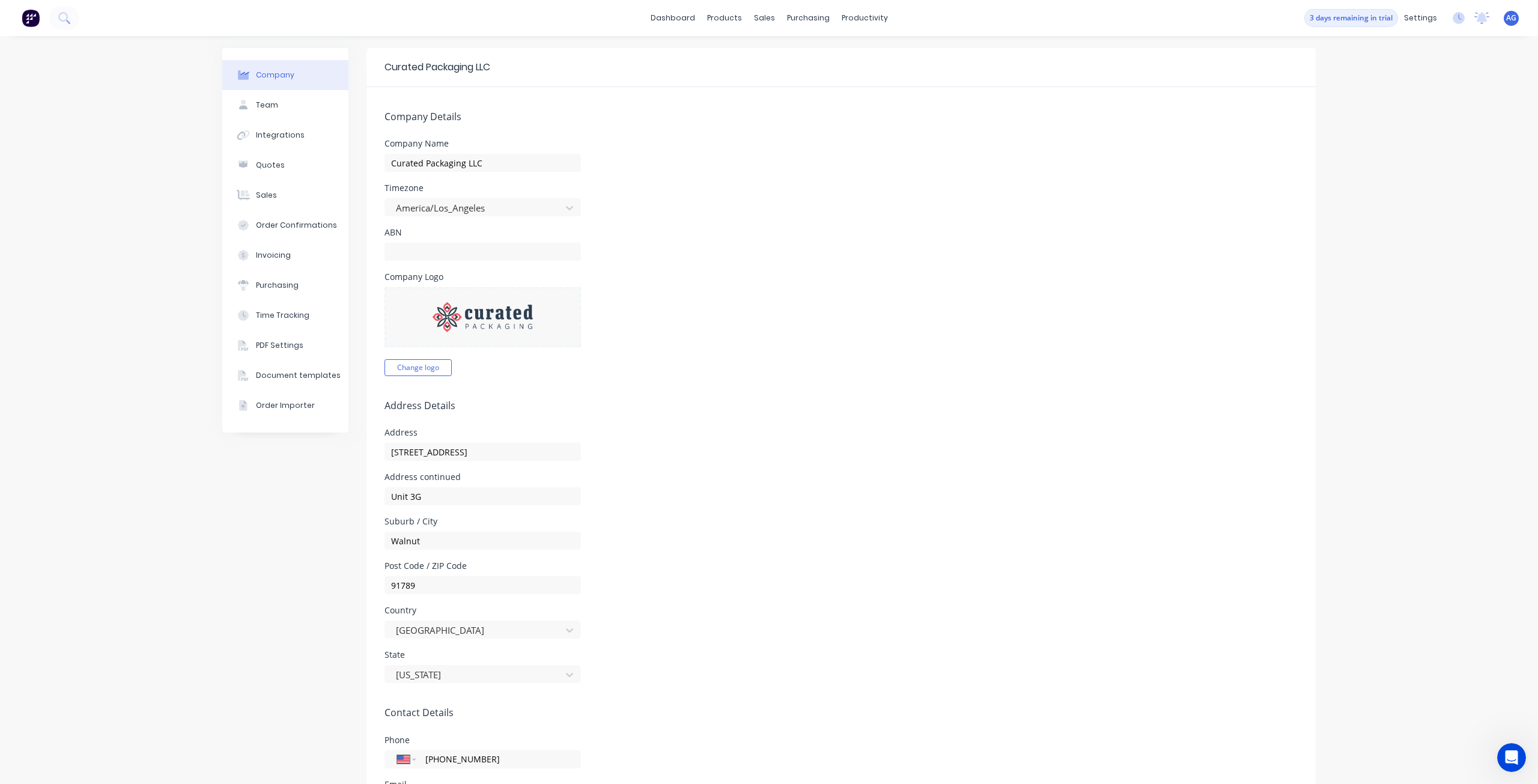
click at [964, 155] on div "Company Name Curated Packaging LLC" at bounding box center [841, 155] width 913 height 33
click at [280, 103] on button "Team" at bounding box center [285, 105] width 126 height 30
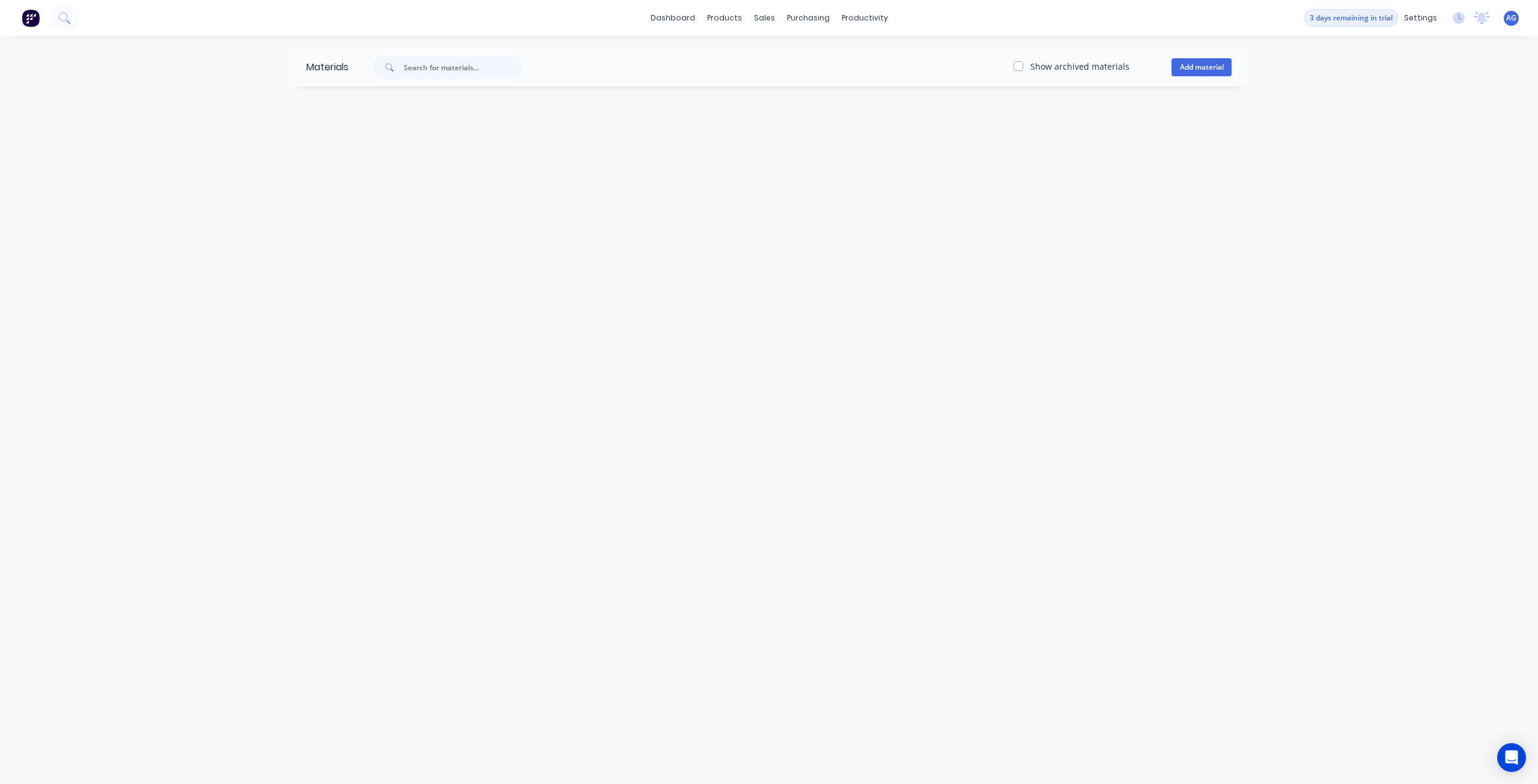
click at [30, 21] on img at bounding box center [30, 18] width 18 height 18
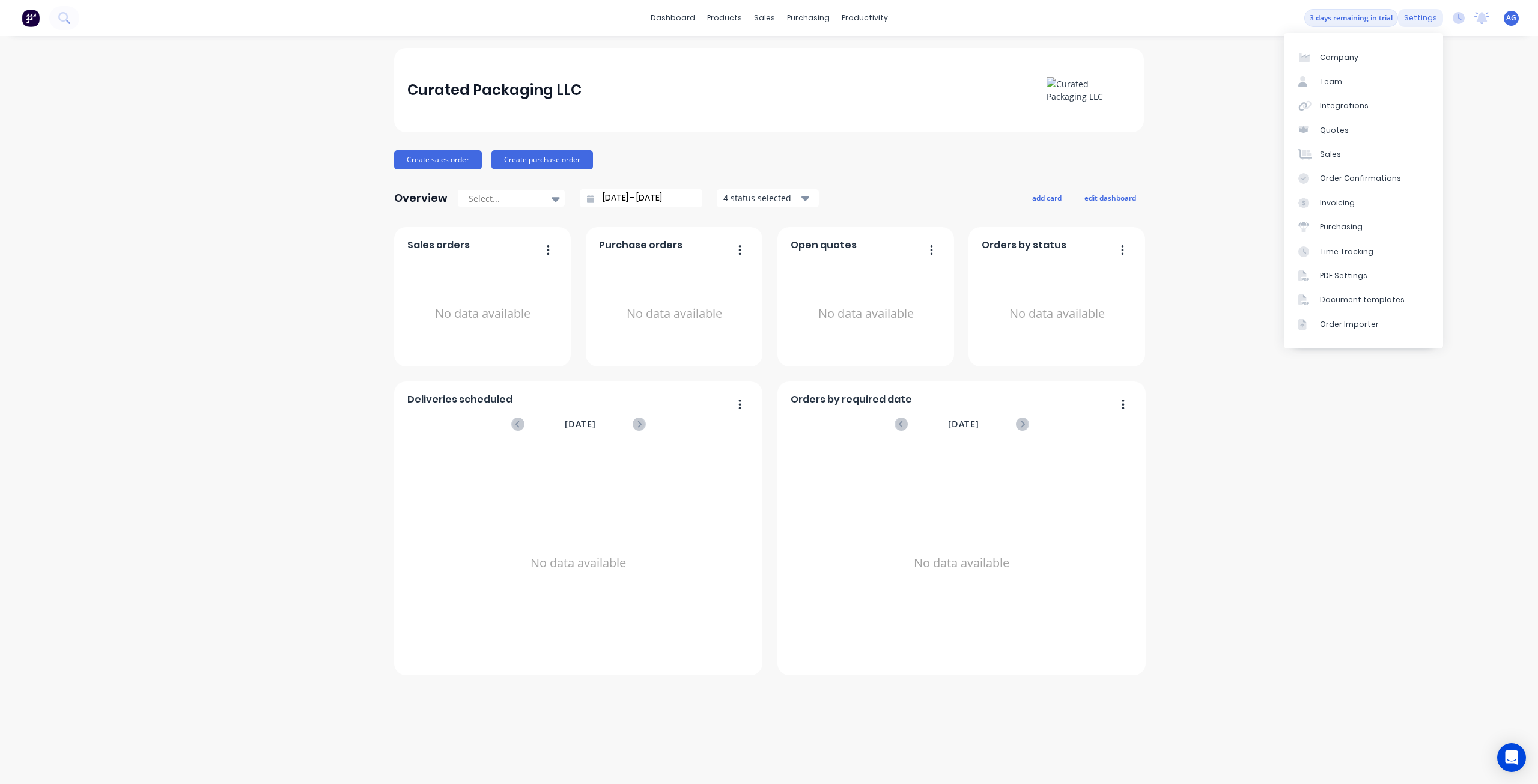
click at [1431, 19] on div "settings" at bounding box center [1421, 18] width 45 height 18
click at [1339, 59] on div "Company" at bounding box center [1339, 57] width 39 height 11
select select "US"
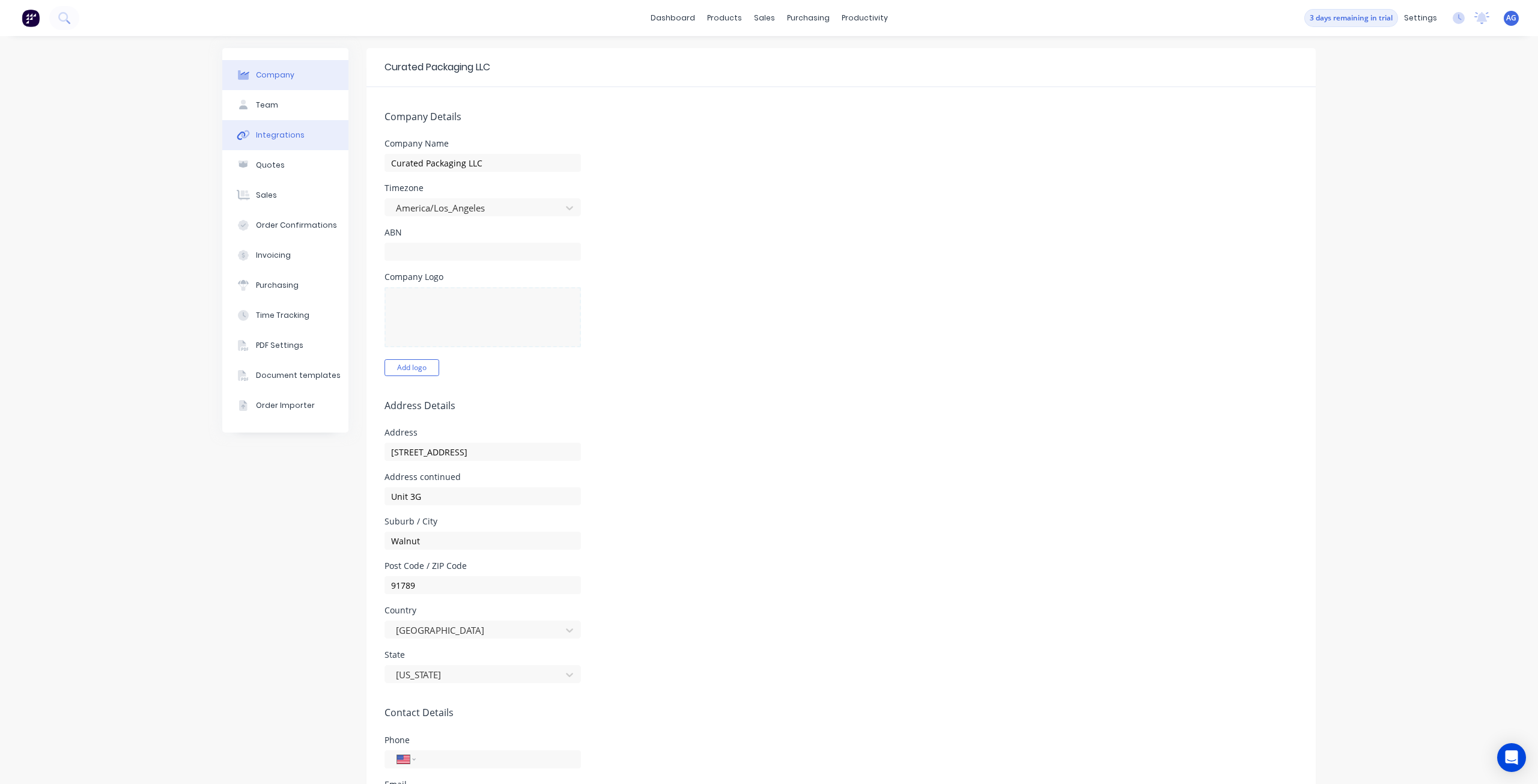
click at [252, 126] on button "Integrations" at bounding box center [285, 135] width 126 height 30
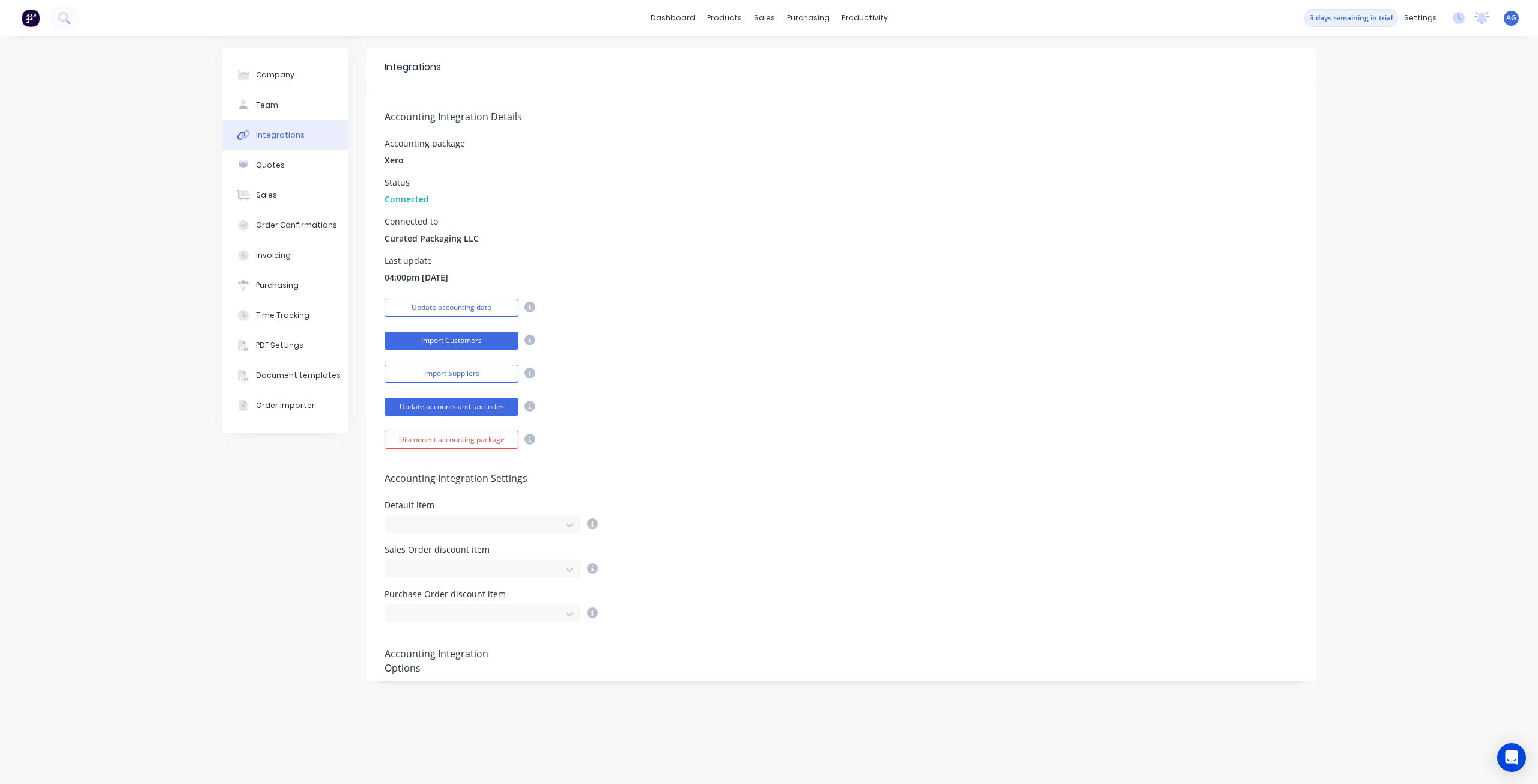
click at [453, 343] on button "Import Customers" at bounding box center [451, 340] width 134 height 18
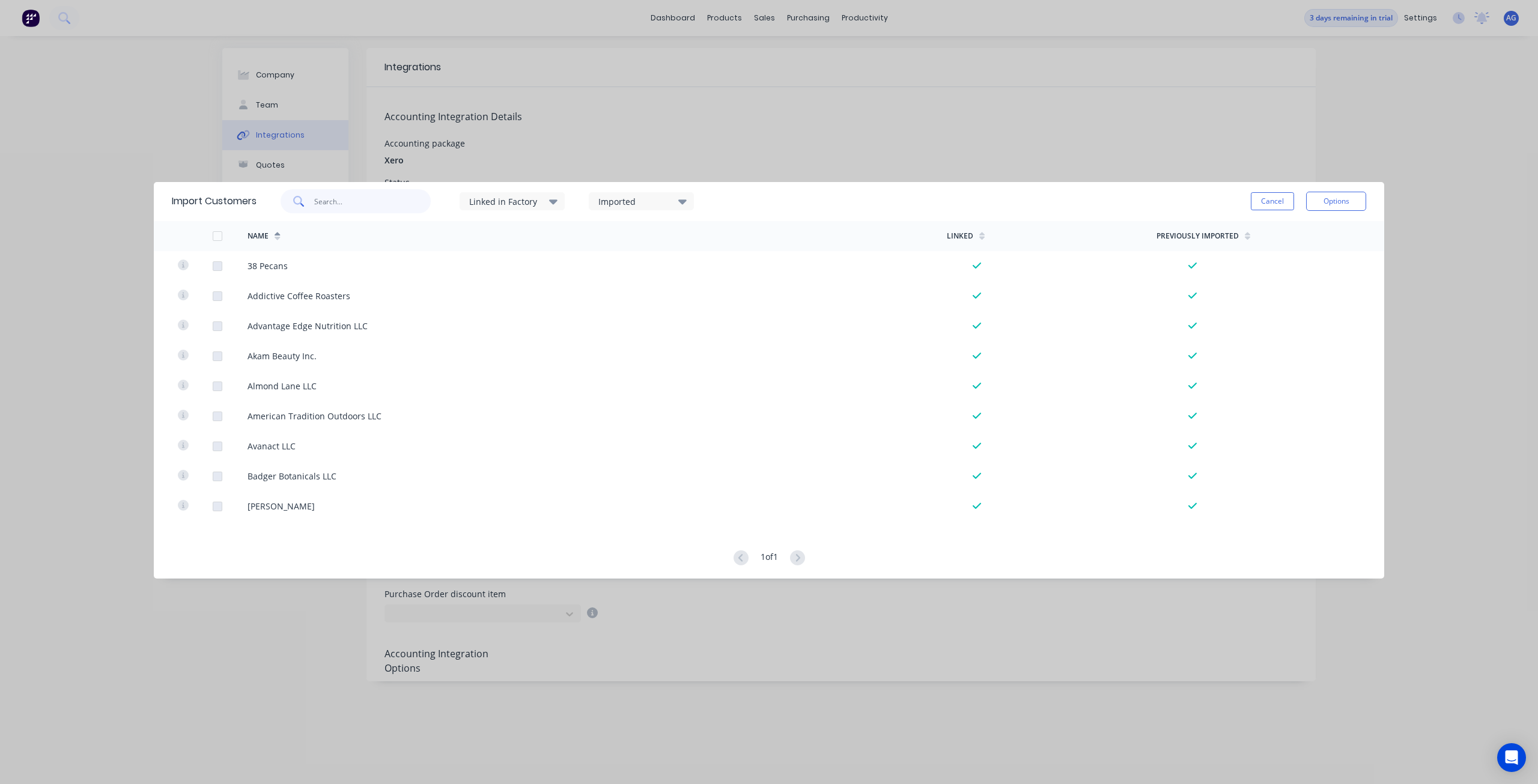
click at [373, 201] on input "text" at bounding box center [373, 201] width 117 height 24
type input "bindle"
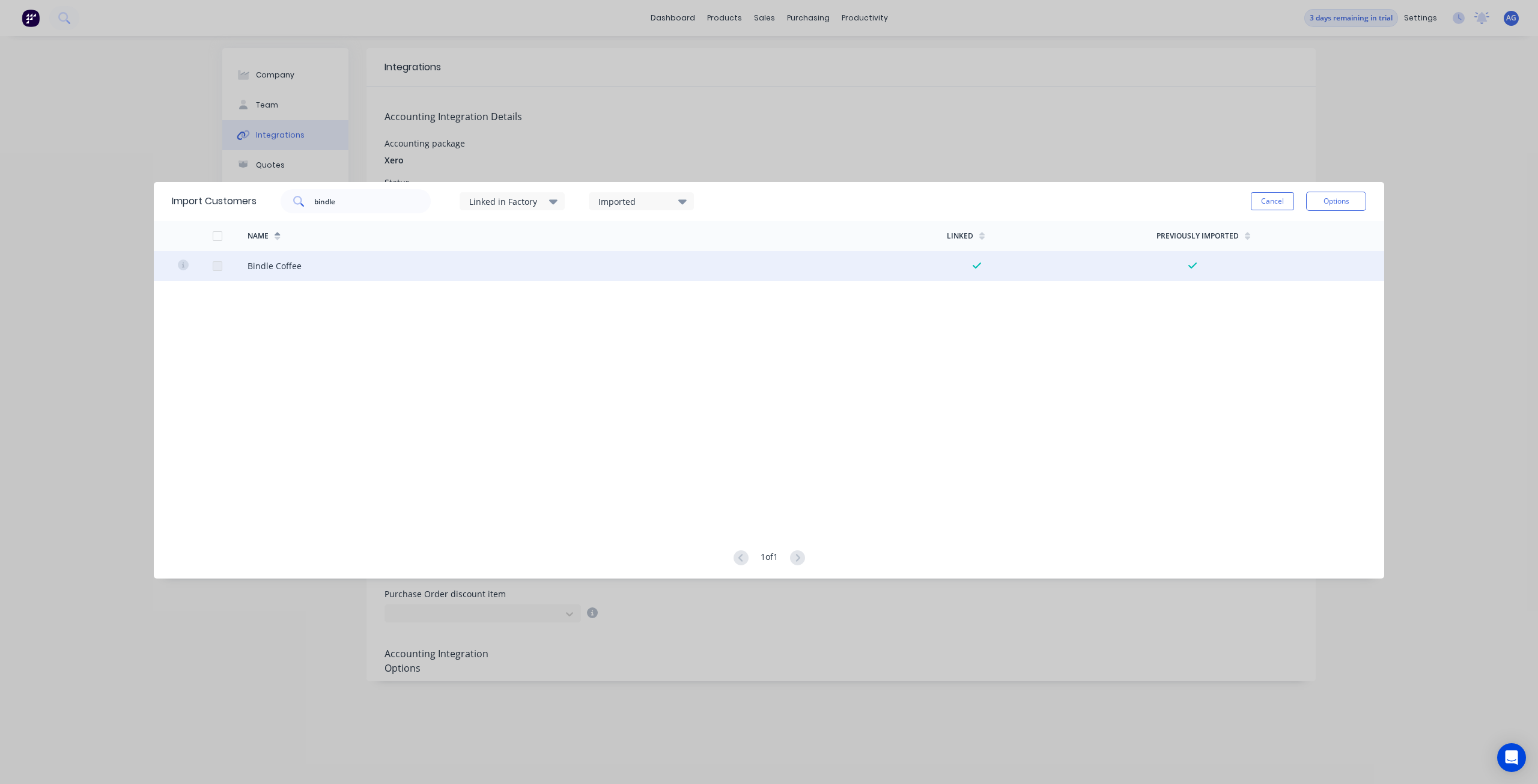
click at [215, 266] on div at bounding box center [217, 266] width 24 height 24
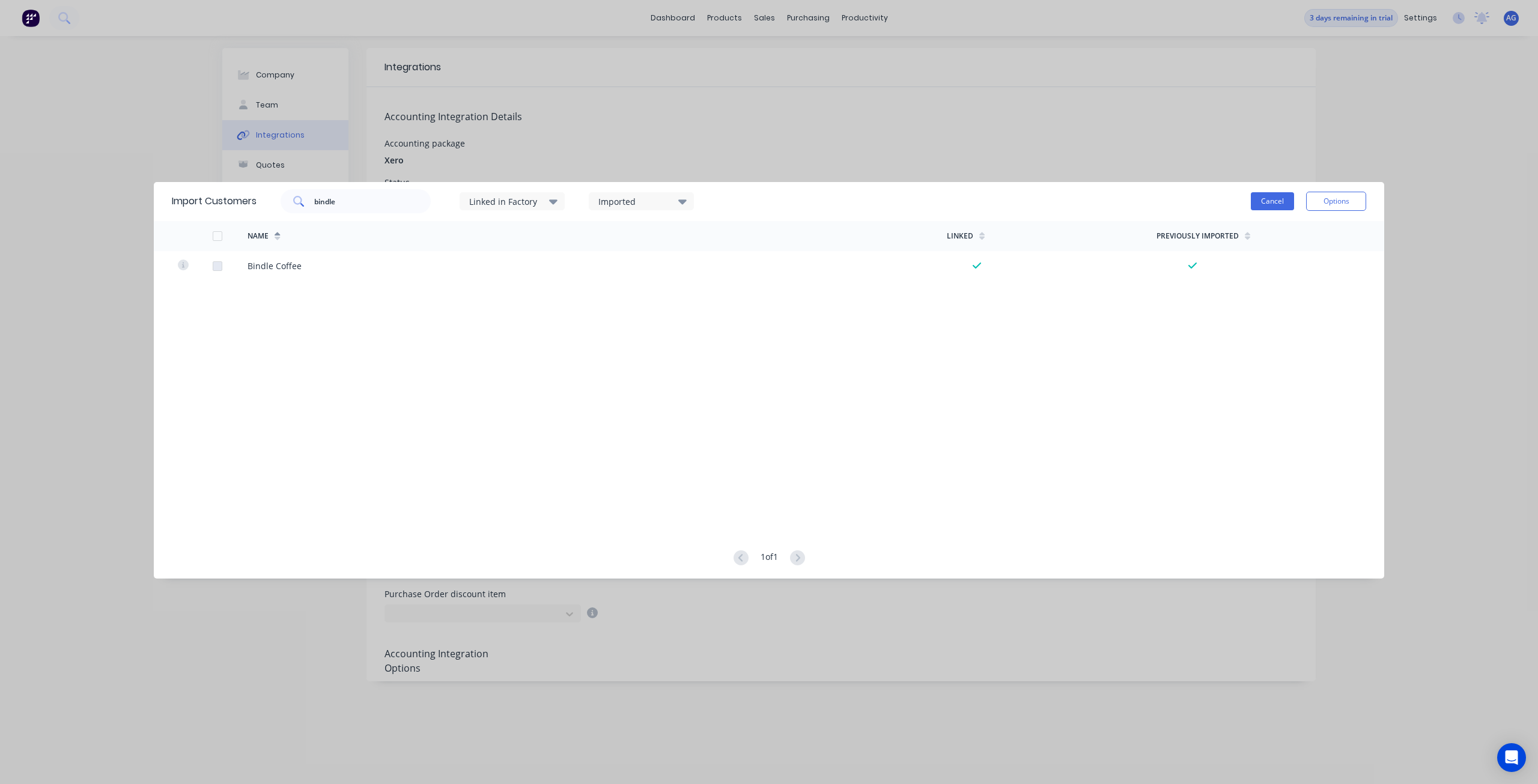
click at [1261, 205] on button "Cancel" at bounding box center [1272, 201] width 43 height 18
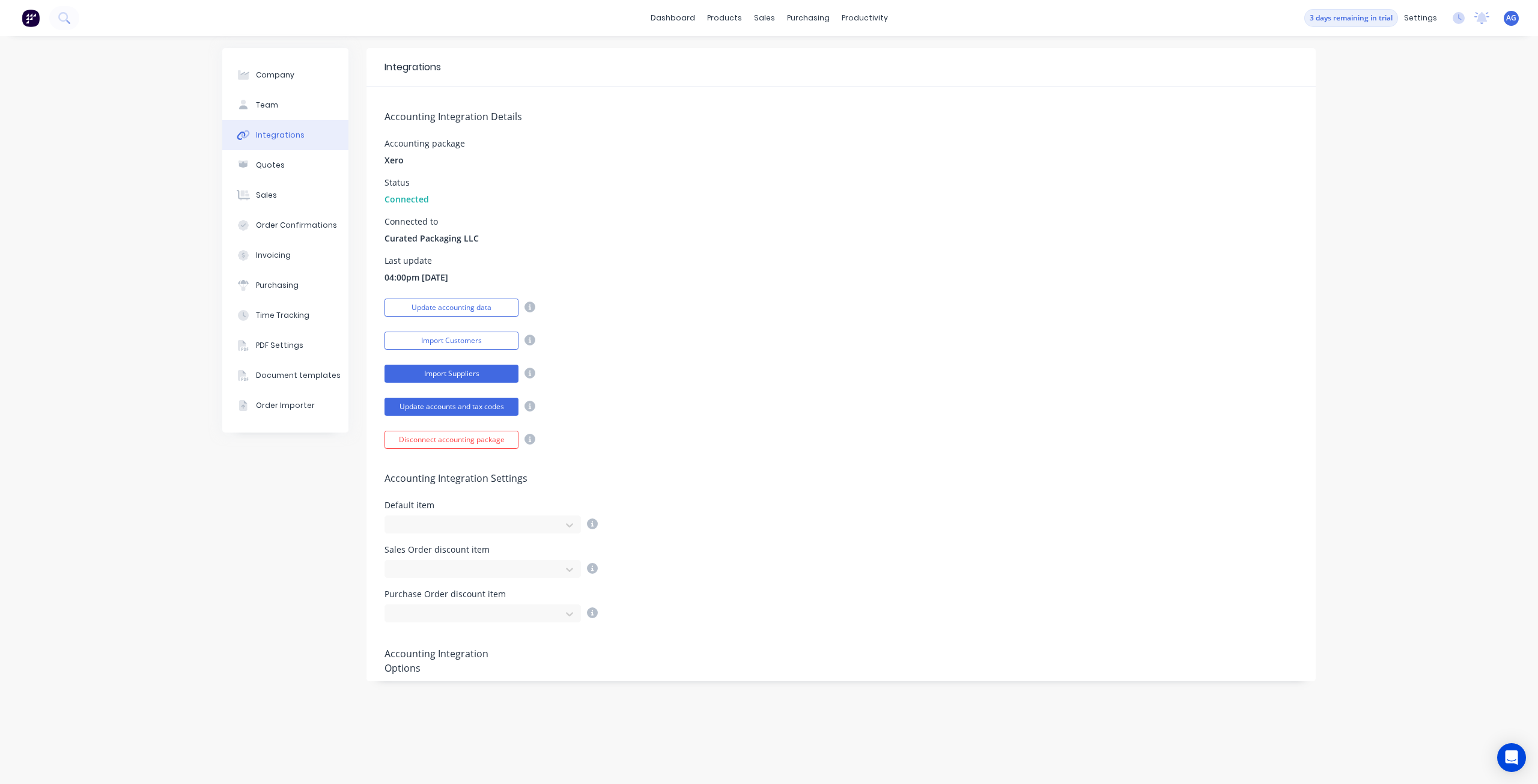
click at [479, 375] on button "Import Suppliers" at bounding box center [451, 373] width 134 height 18
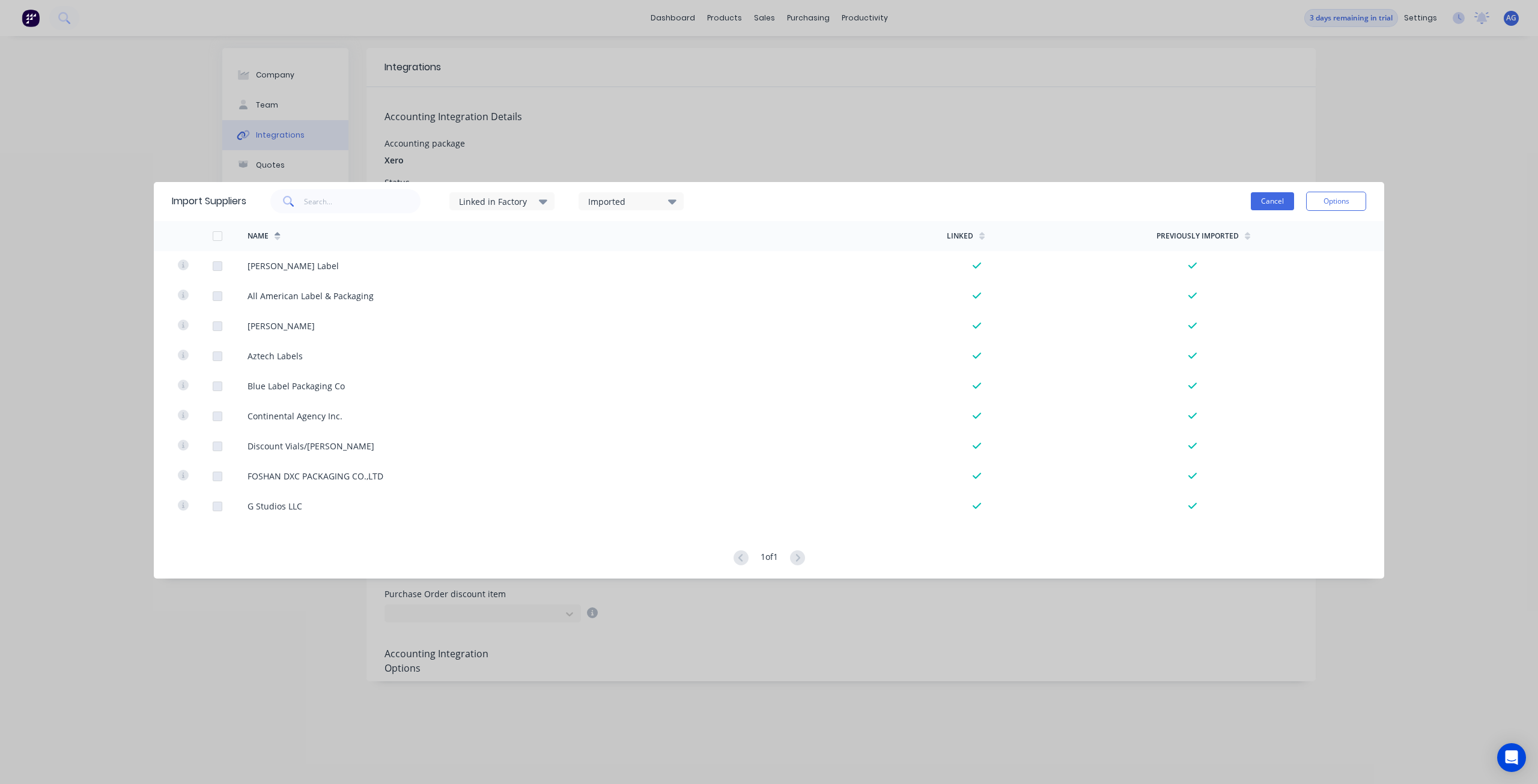
click at [1256, 206] on button "Cancel" at bounding box center [1272, 201] width 43 height 18
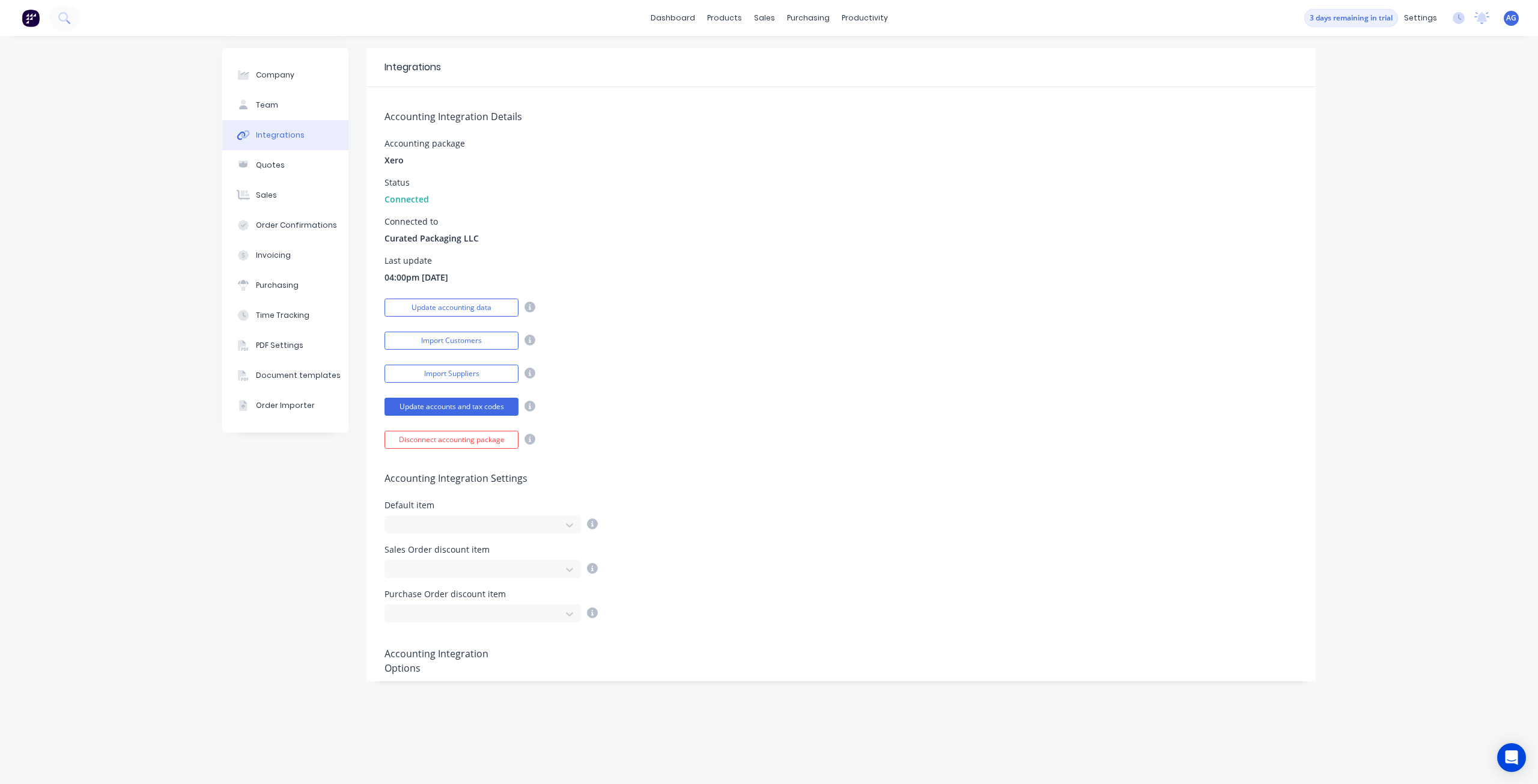
click at [763, 415] on div "Accounting Integration Details Accounting package Xero Status Connected Connect…" at bounding box center [841, 268] width 949 height 361
click at [466, 408] on button "Update accounts and tax codes" at bounding box center [451, 407] width 134 height 18
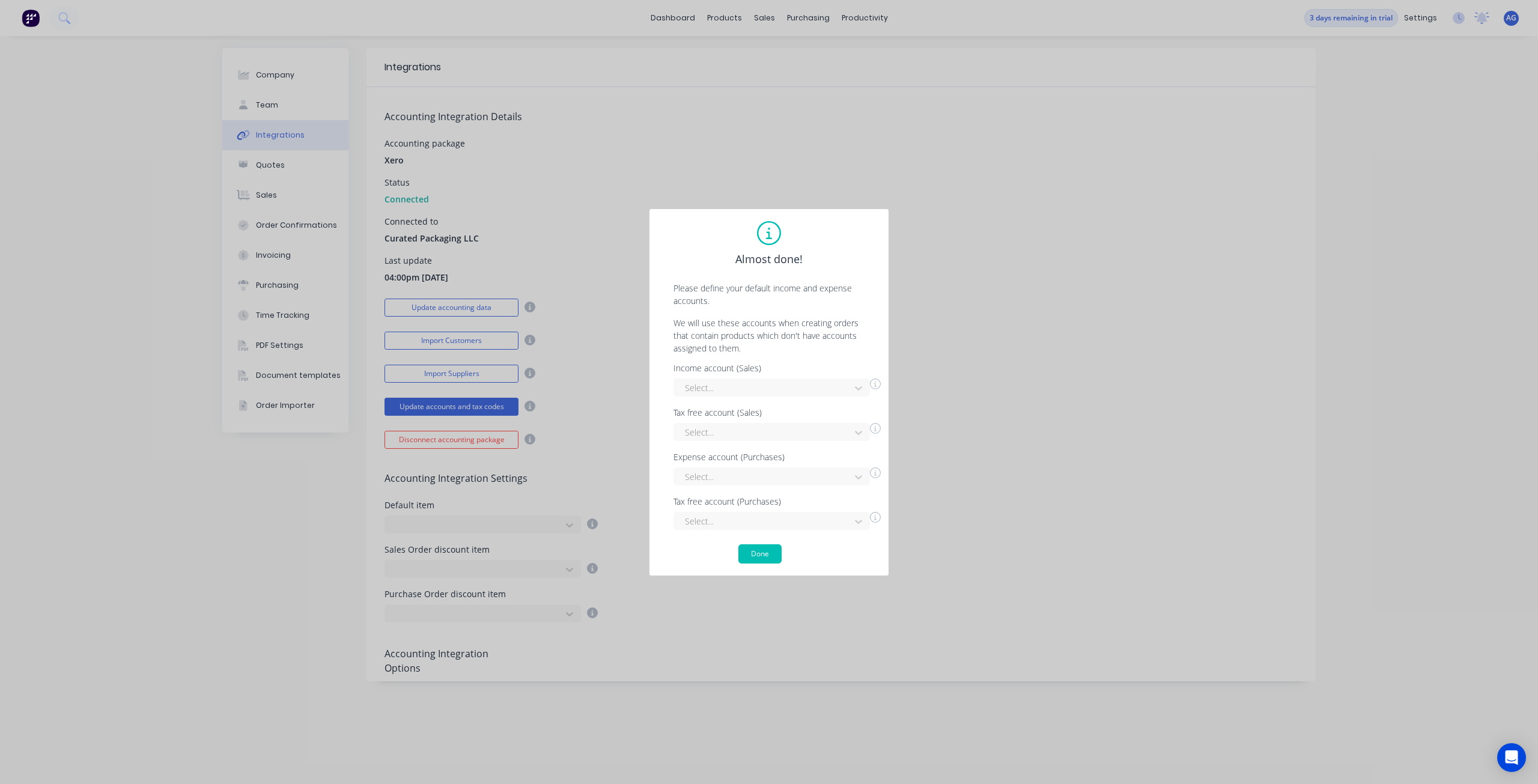
click at [842, 390] on div "Income account (Sales) Select... Tax free account (Sales) Select... Expense acc…" at bounding box center [769, 447] width 215 height 166
click at [763, 519] on div "Sales" at bounding box center [771, 519] width 197 height 22
click at [794, 427] on div at bounding box center [763, 432] width 161 height 15
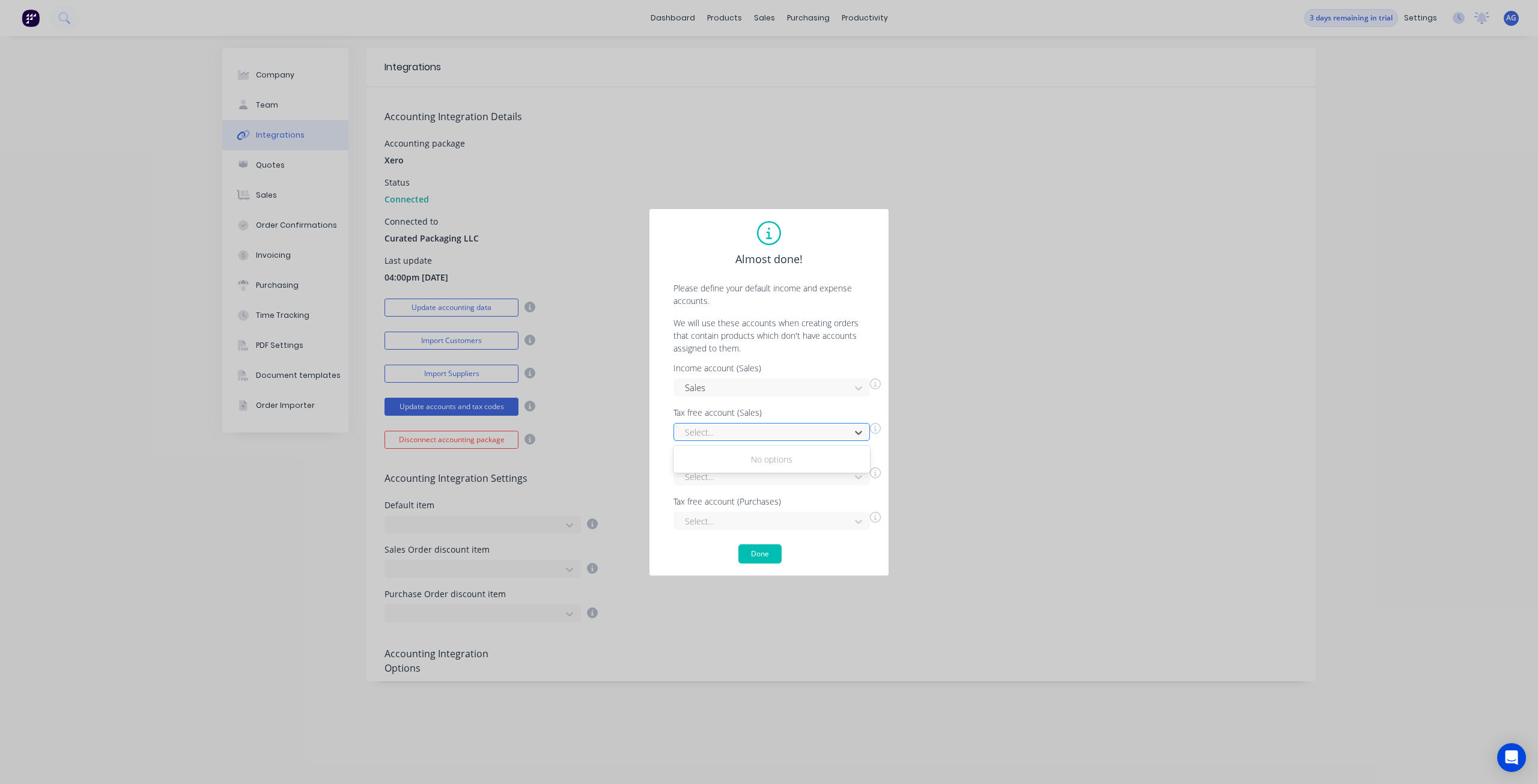
click at [794, 427] on div at bounding box center [763, 432] width 161 height 15
click at [782, 471] on div "28 results available. Use Up and Down to choose options, press Enter to select …" at bounding box center [771, 476] width 197 height 18
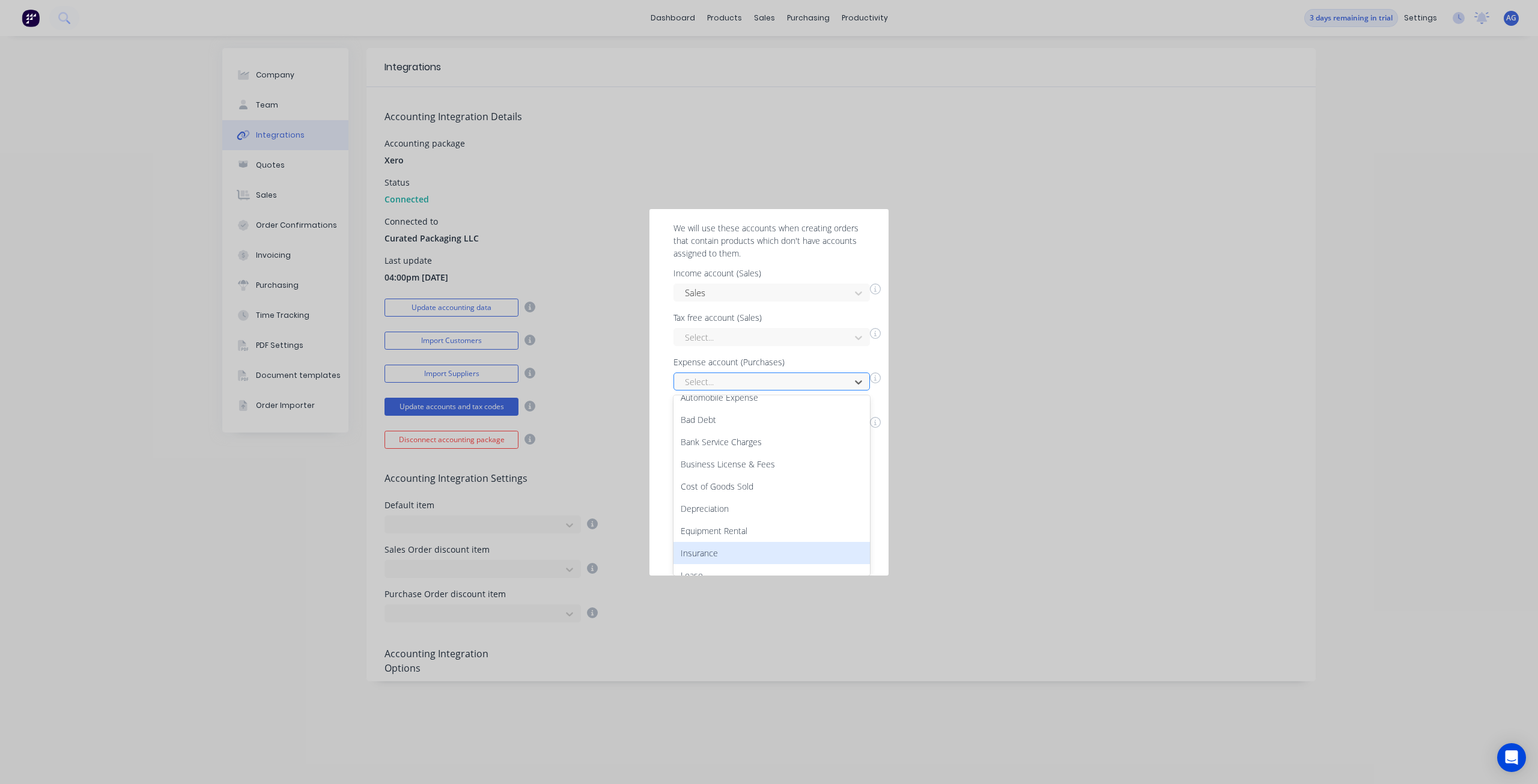
scroll to position [60, 0]
click at [784, 457] on div "Cost of Goods Sold" at bounding box center [771, 459] width 197 height 22
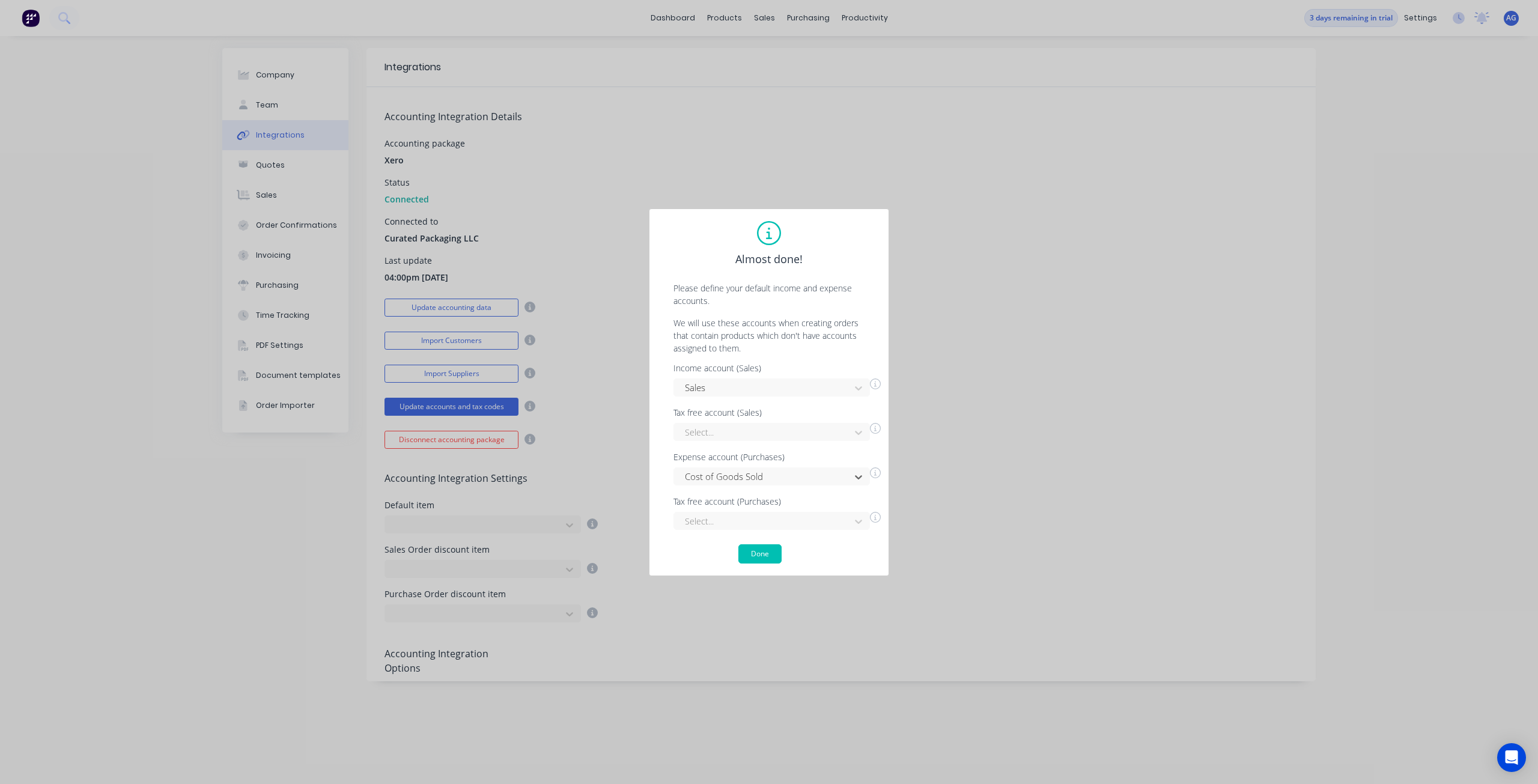
scroll to position [0, 0]
click at [761, 557] on button "Done" at bounding box center [759, 553] width 43 height 19
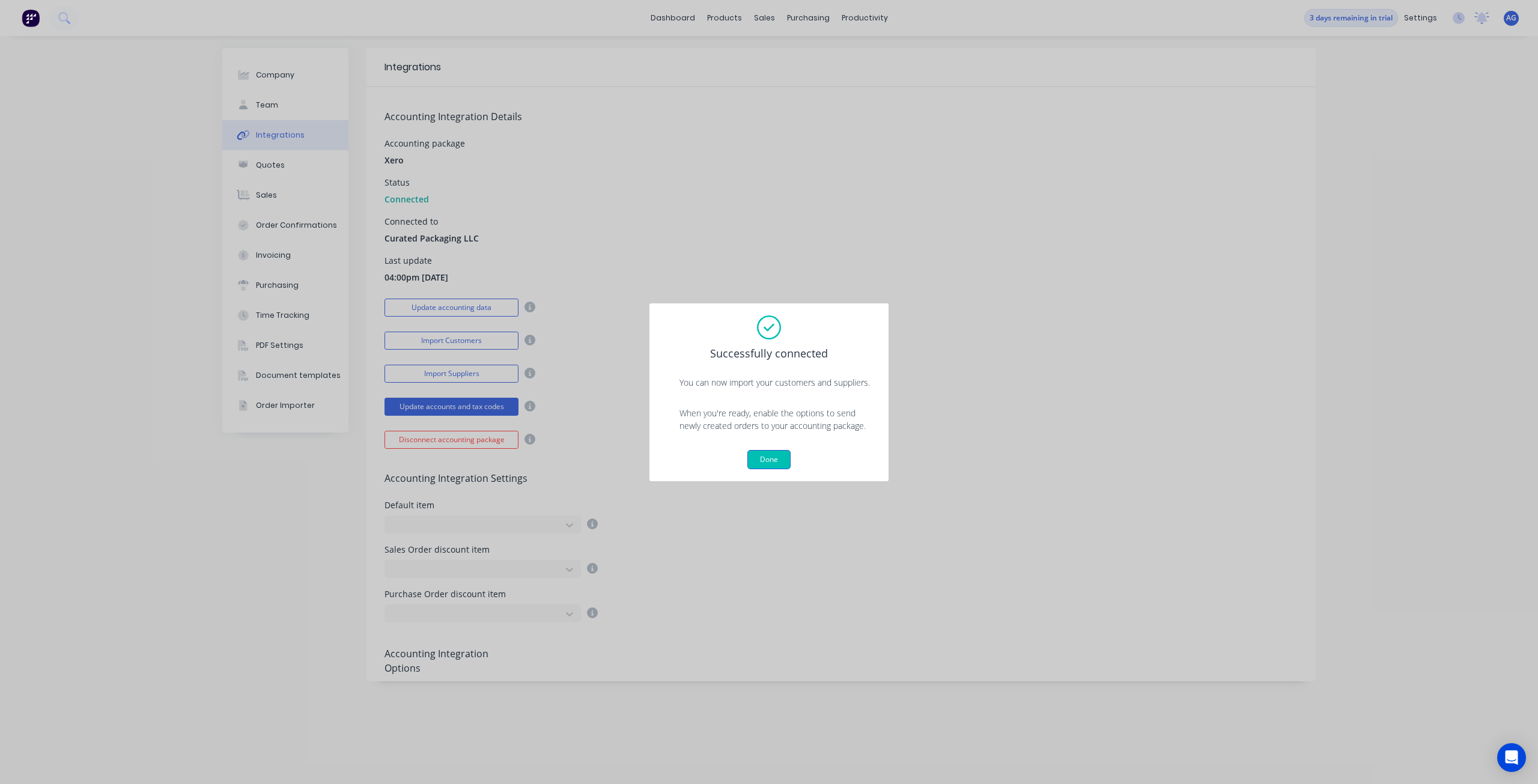
click at [771, 457] on button "Done" at bounding box center [769, 459] width 43 height 19
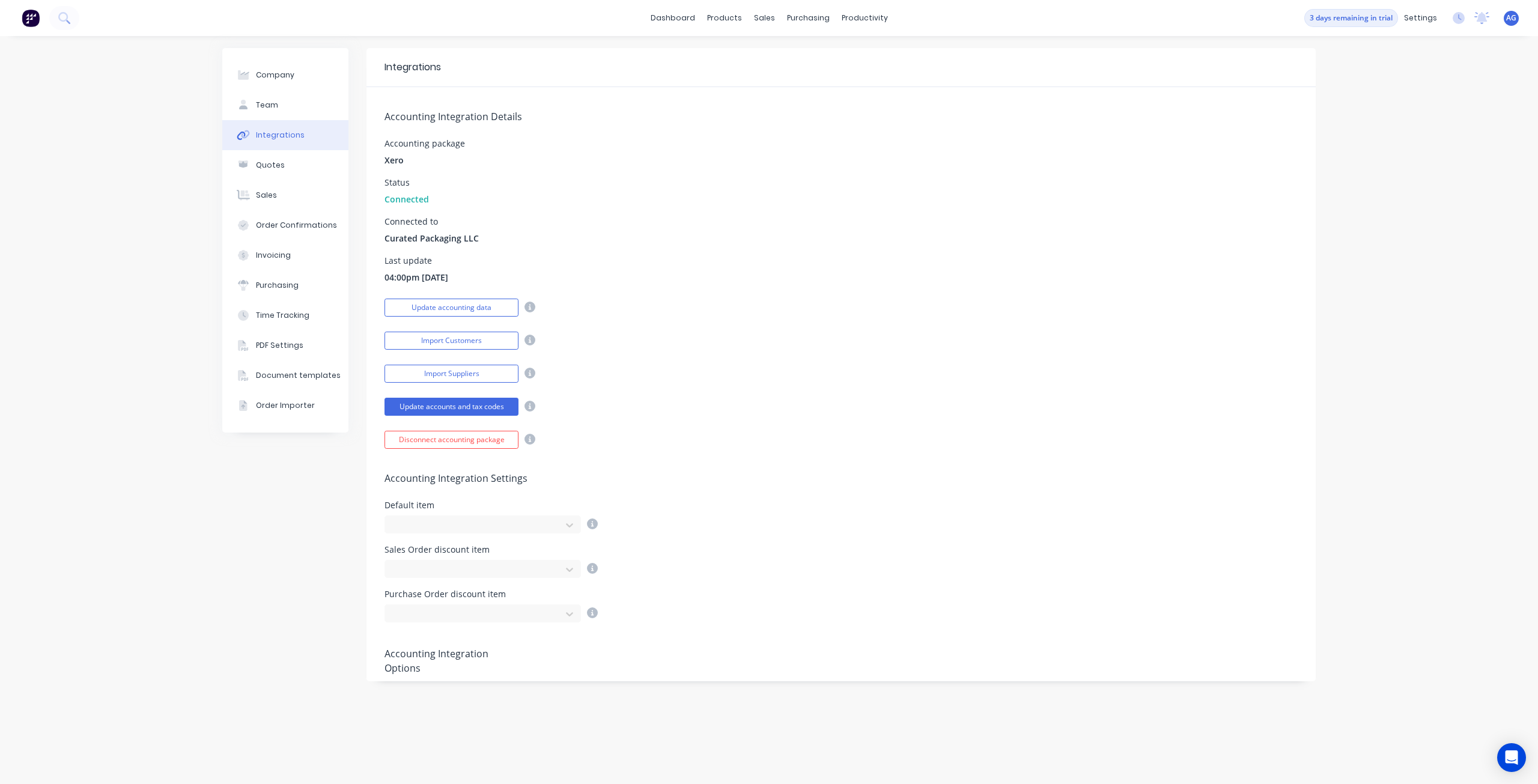
click at [771, 457] on div "Accounting Integration Settings Default item Sales Order discount item Purchase…" at bounding box center [841, 535] width 949 height 173
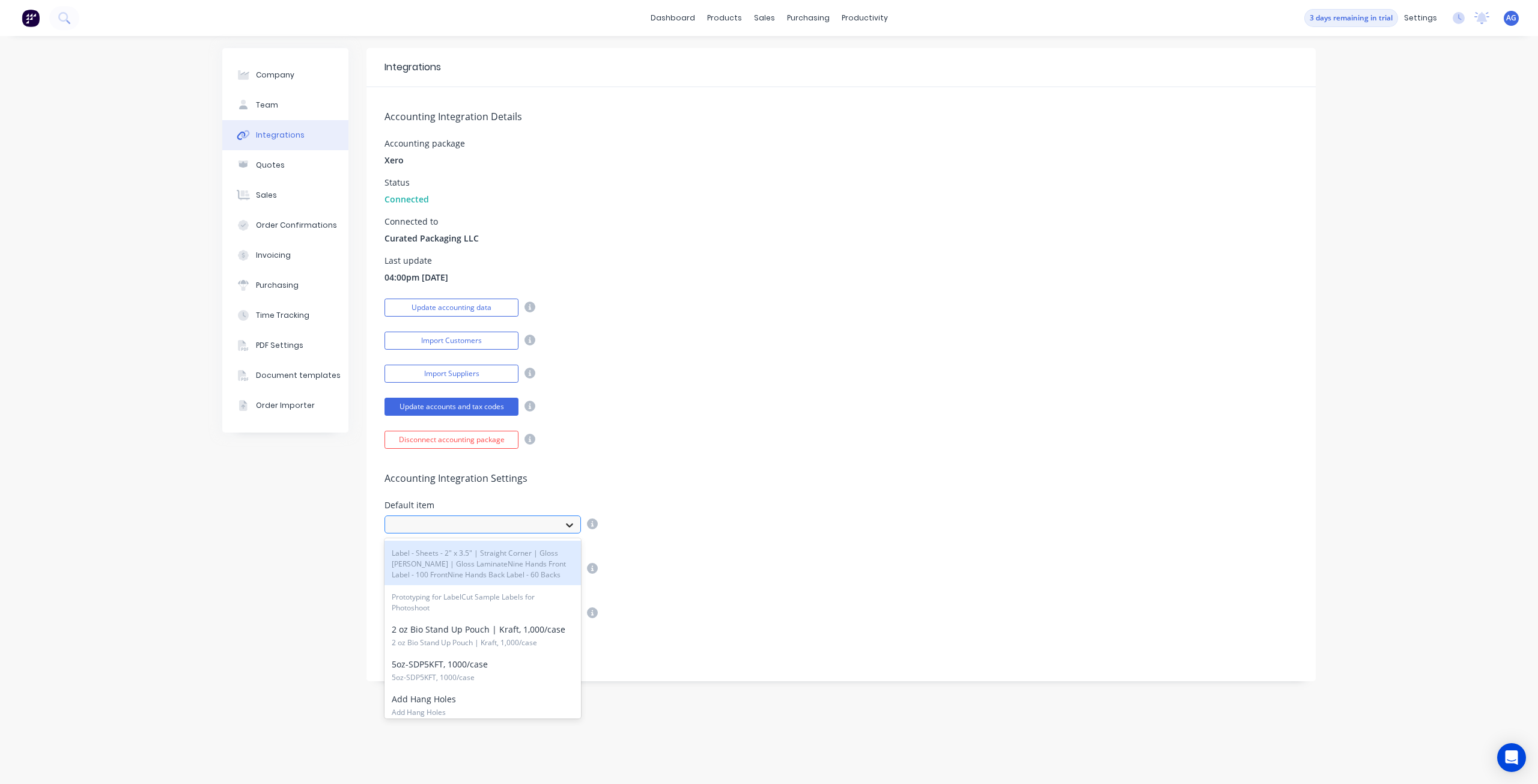
click at [565, 515] on div at bounding box center [569, 525] width 21 height 19
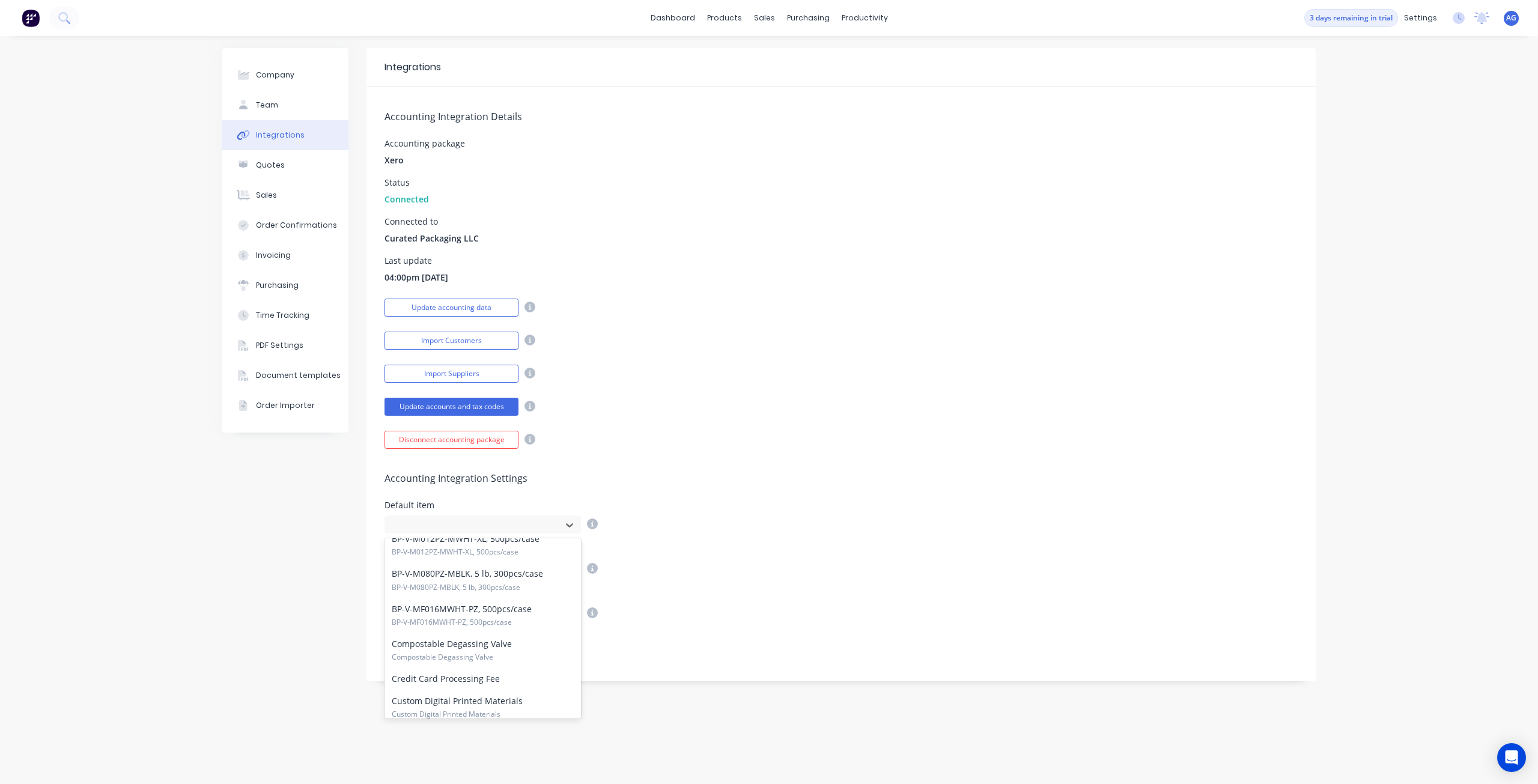
scroll to position [1983, 0]
click at [709, 521] on div "Default item" at bounding box center [841, 517] width 913 height 33
click at [593, 519] on icon at bounding box center [592, 524] width 11 height 11
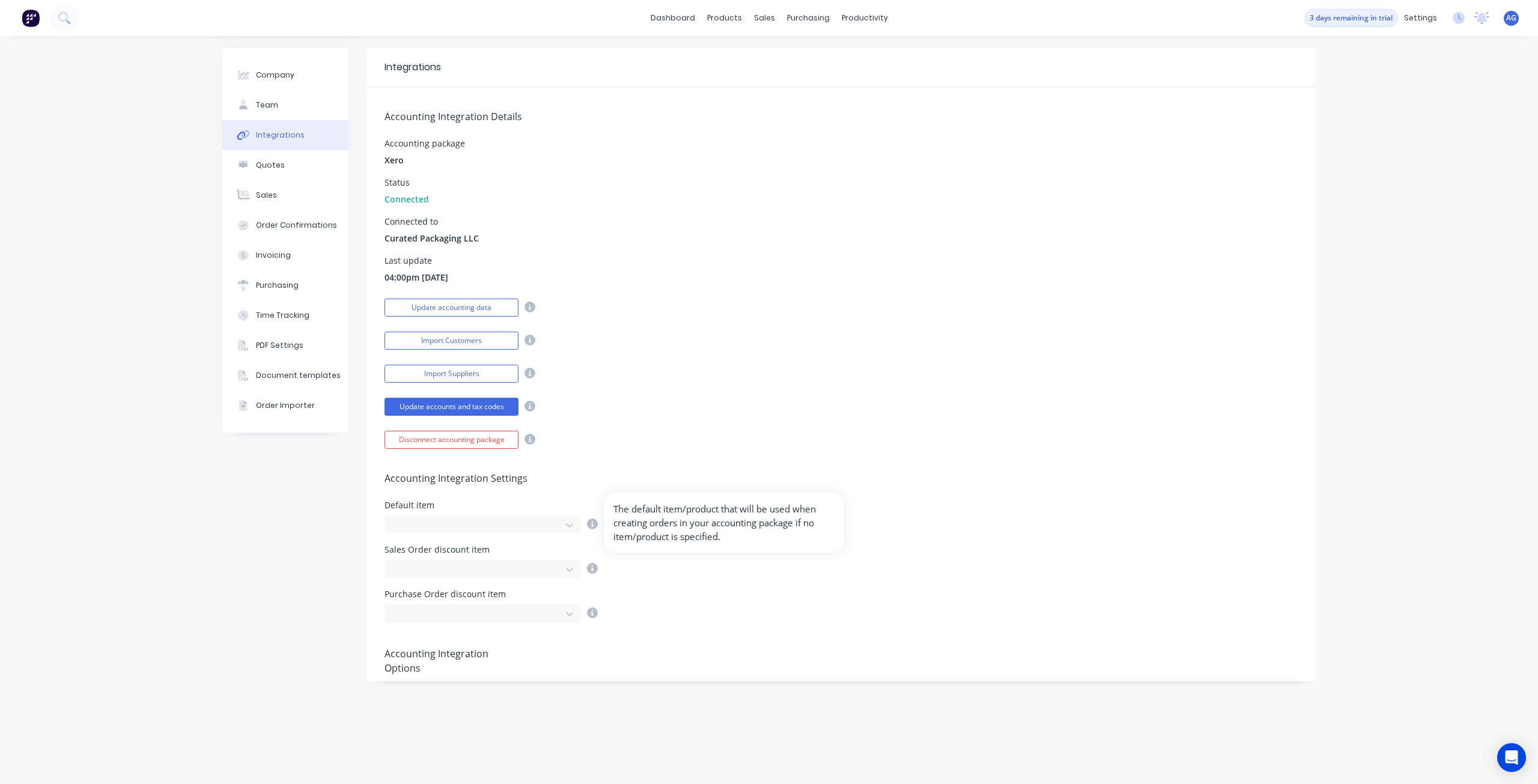
click at [593, 519] on icon at bounding box center [592, 524] width 11 height 11
click at [605, 463] on div "Accounting Integration Settings Default item Sales Order discount item Purchase…" at bounding box center [841, 535] width 949 height 173
click at [301, 160] on button "Quotes" at bounding box center [285, 165] width 126 height 30
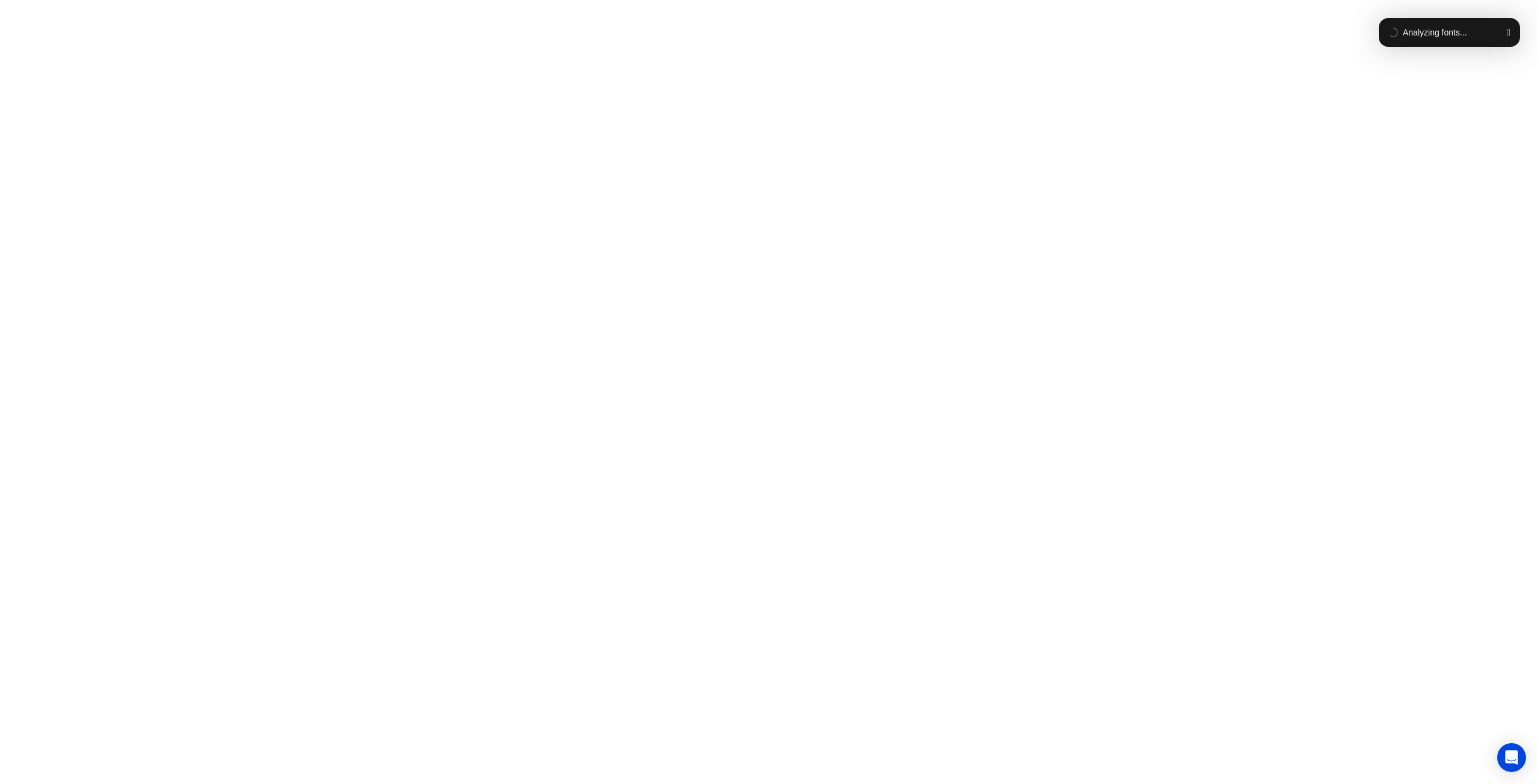
click at [1507, 31] on button "button" at bounding box center [1508, 32] width 3 height 9
click at [1502, 750] on div "Open Intercom Messenger" at bounding box center [1512, 758] width 32 height 32
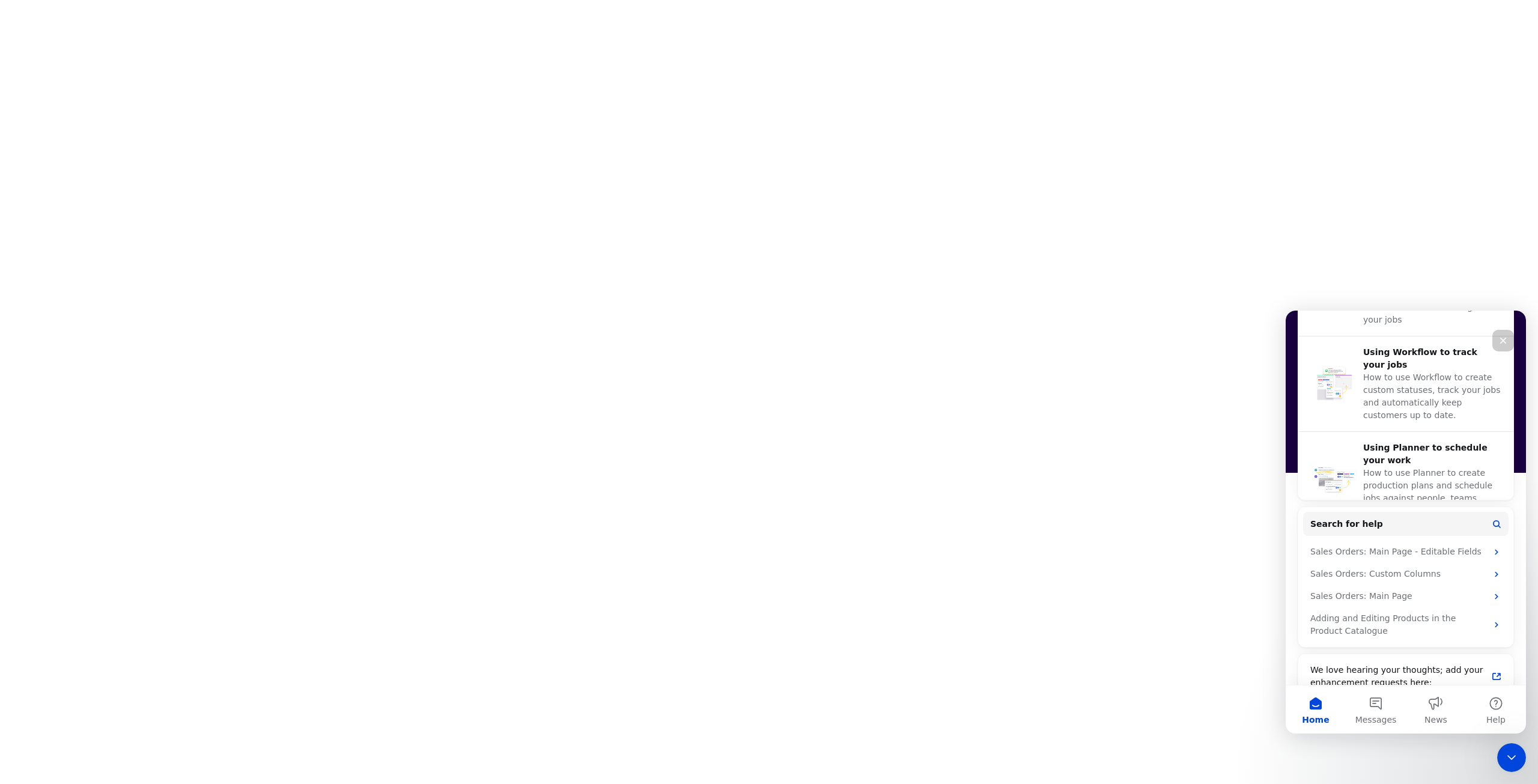
scroll to position [459, 0]
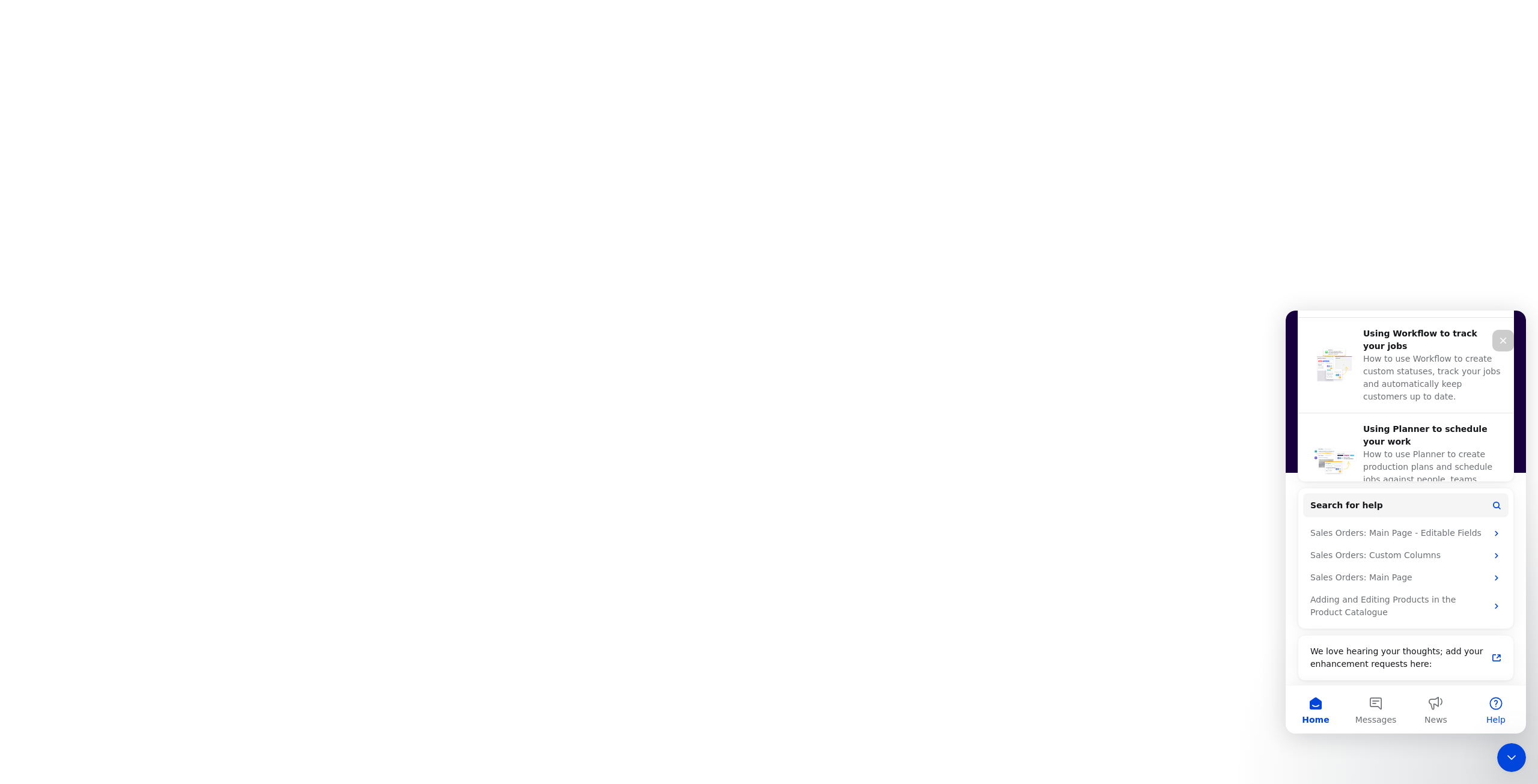
click at [1490, 713] on button "Help" at bounding box center [1496, 709] width 60 height 48
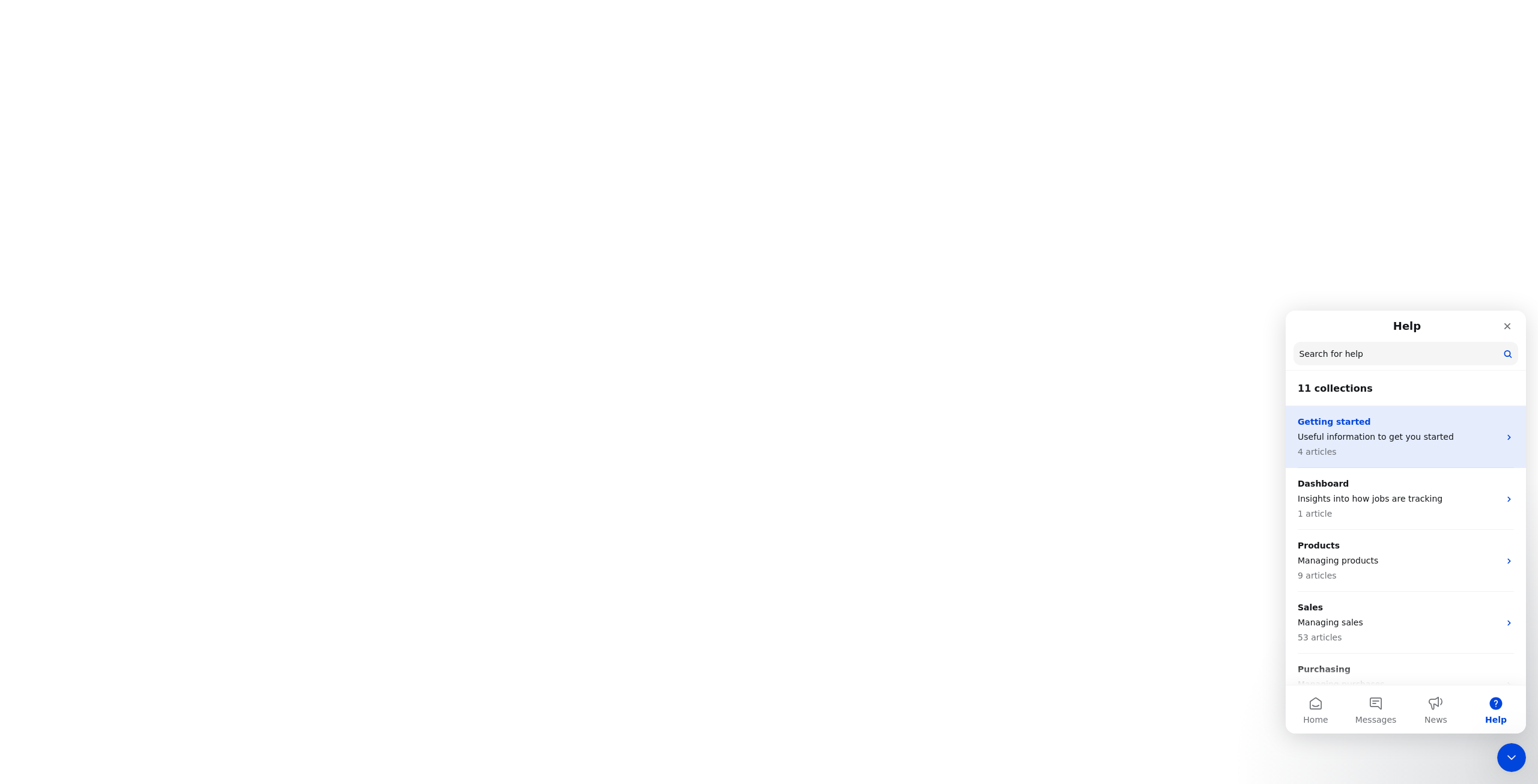
click at [1451, 437] on p "Useful information to get you started" at bounding box center [1398, 437] width 202 height 13
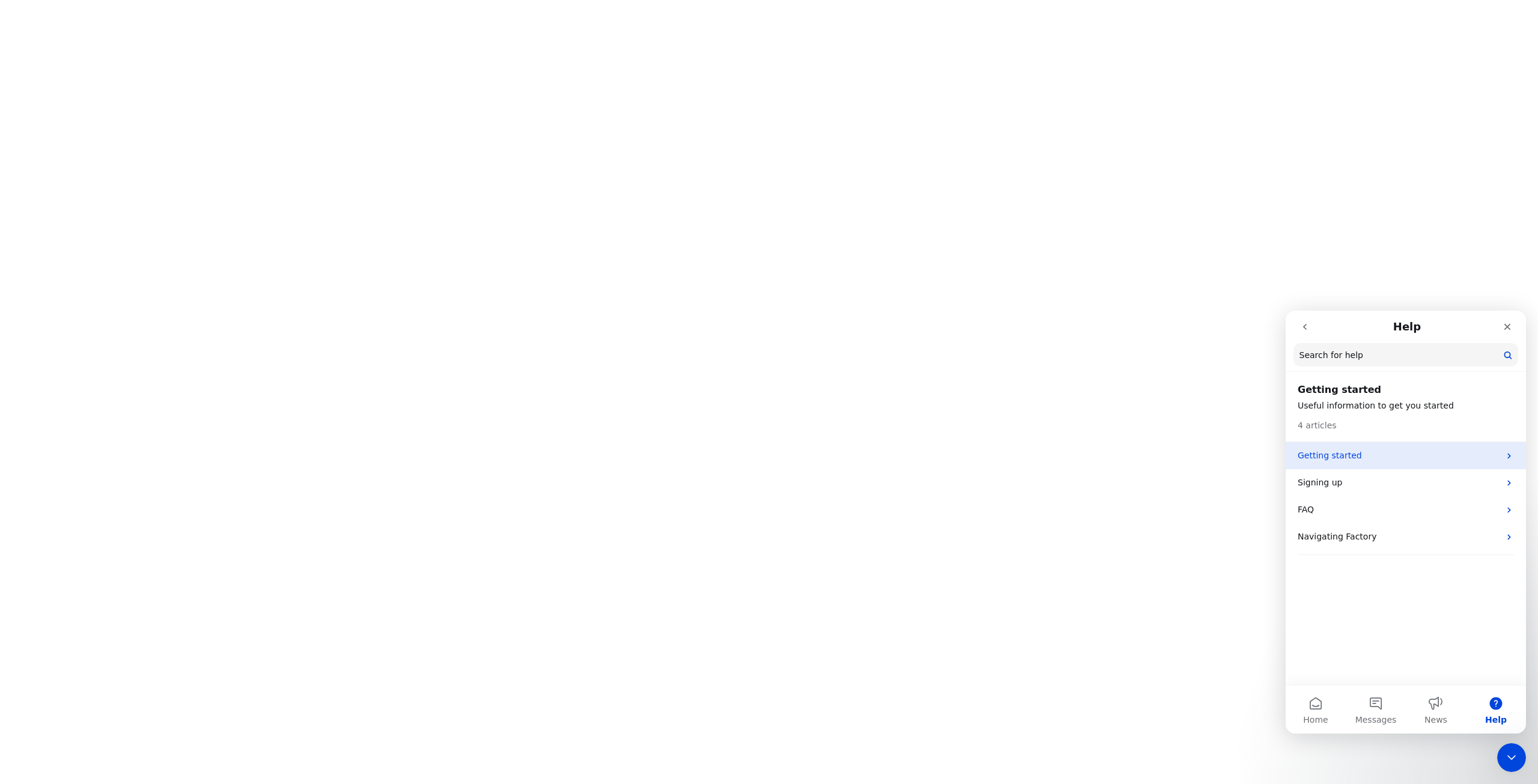
click at [1445, 465] on div "Getting started" at bounding box center [1405, 455] width 240 height 27
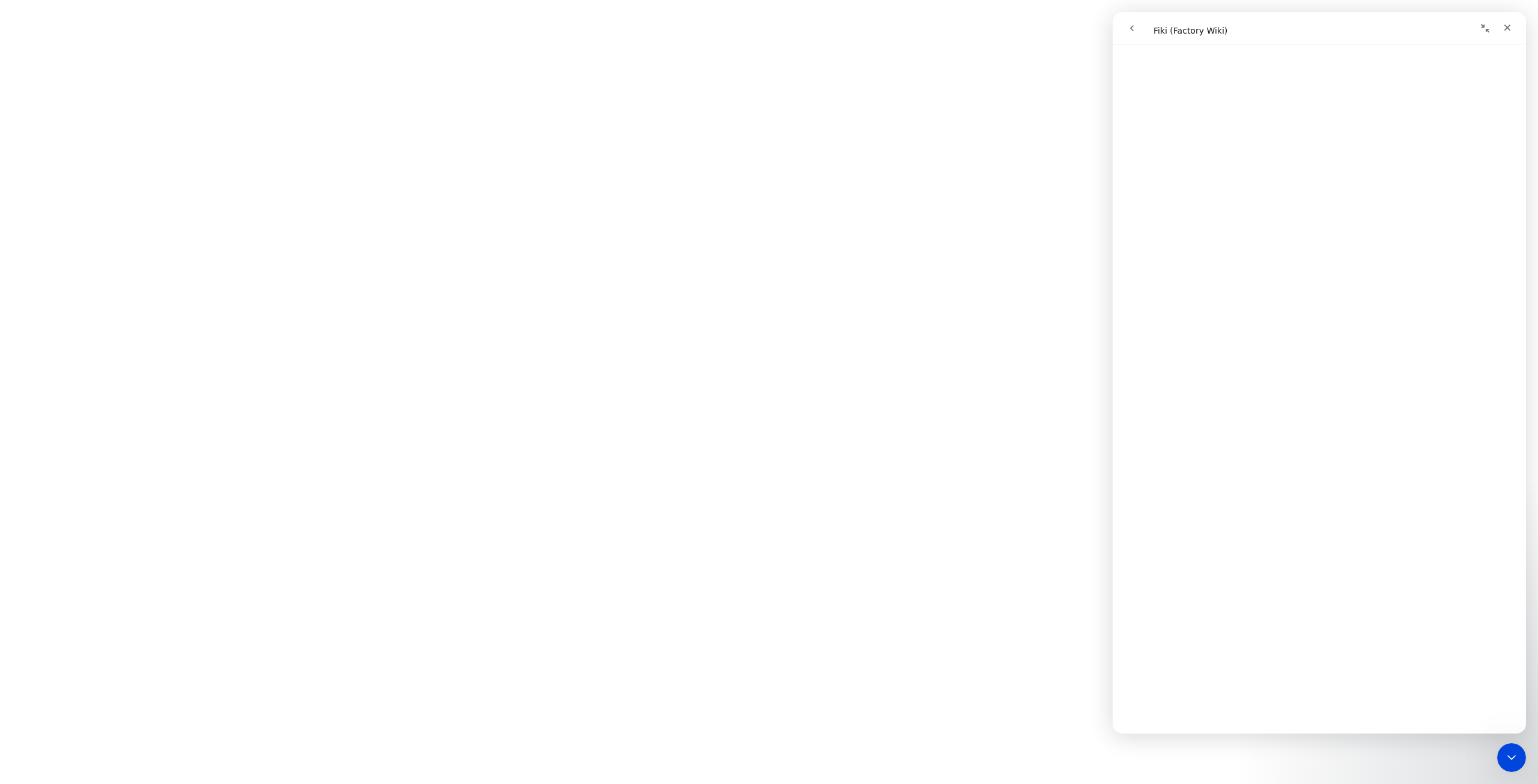
scroll to position [0, 0]
click at [1135, 24] on icon "go back" at bounding box center [1131, 28] width 9 height 9
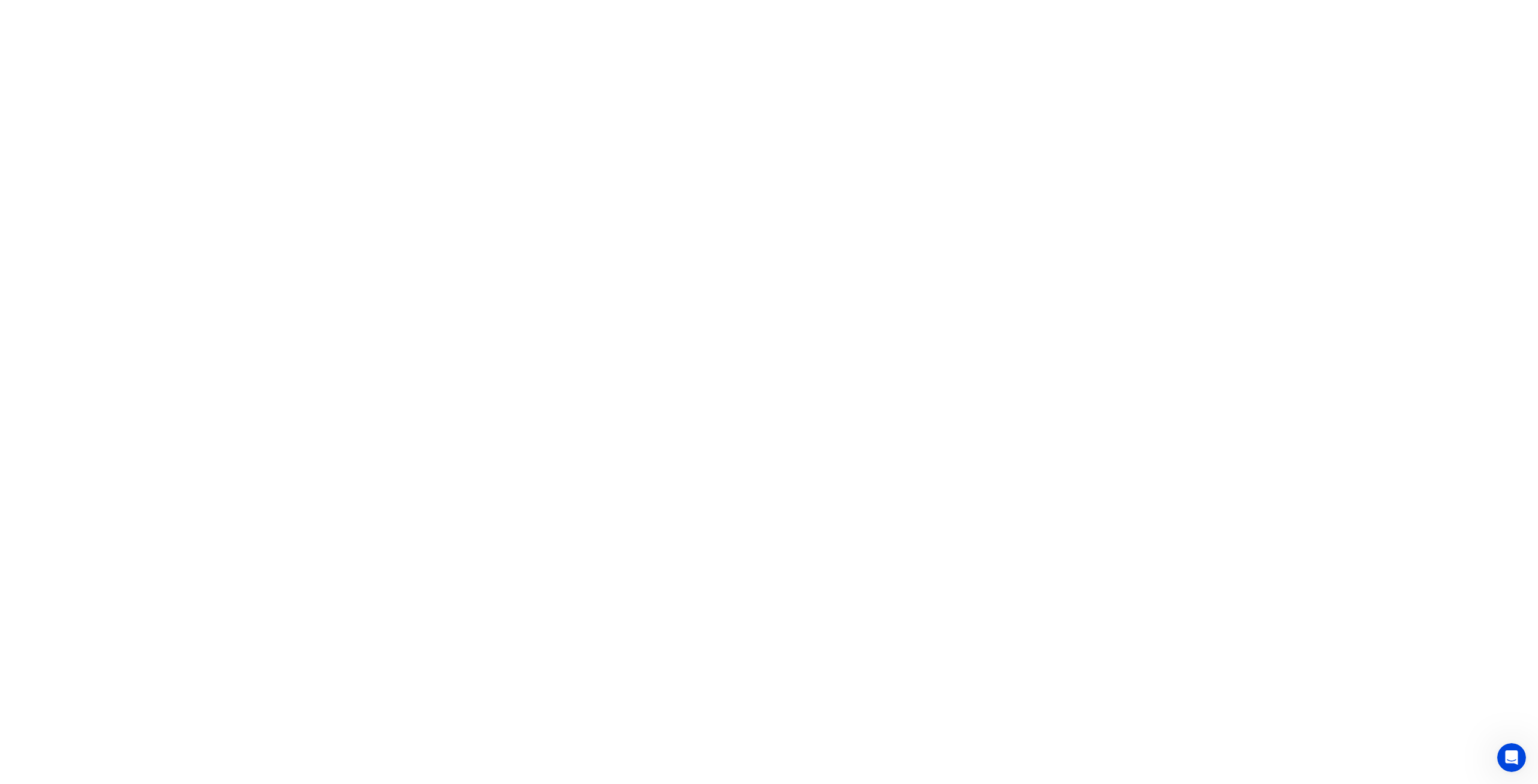
click at [943, 0] on html at bounding box center [769, 0] width 1538 height 0
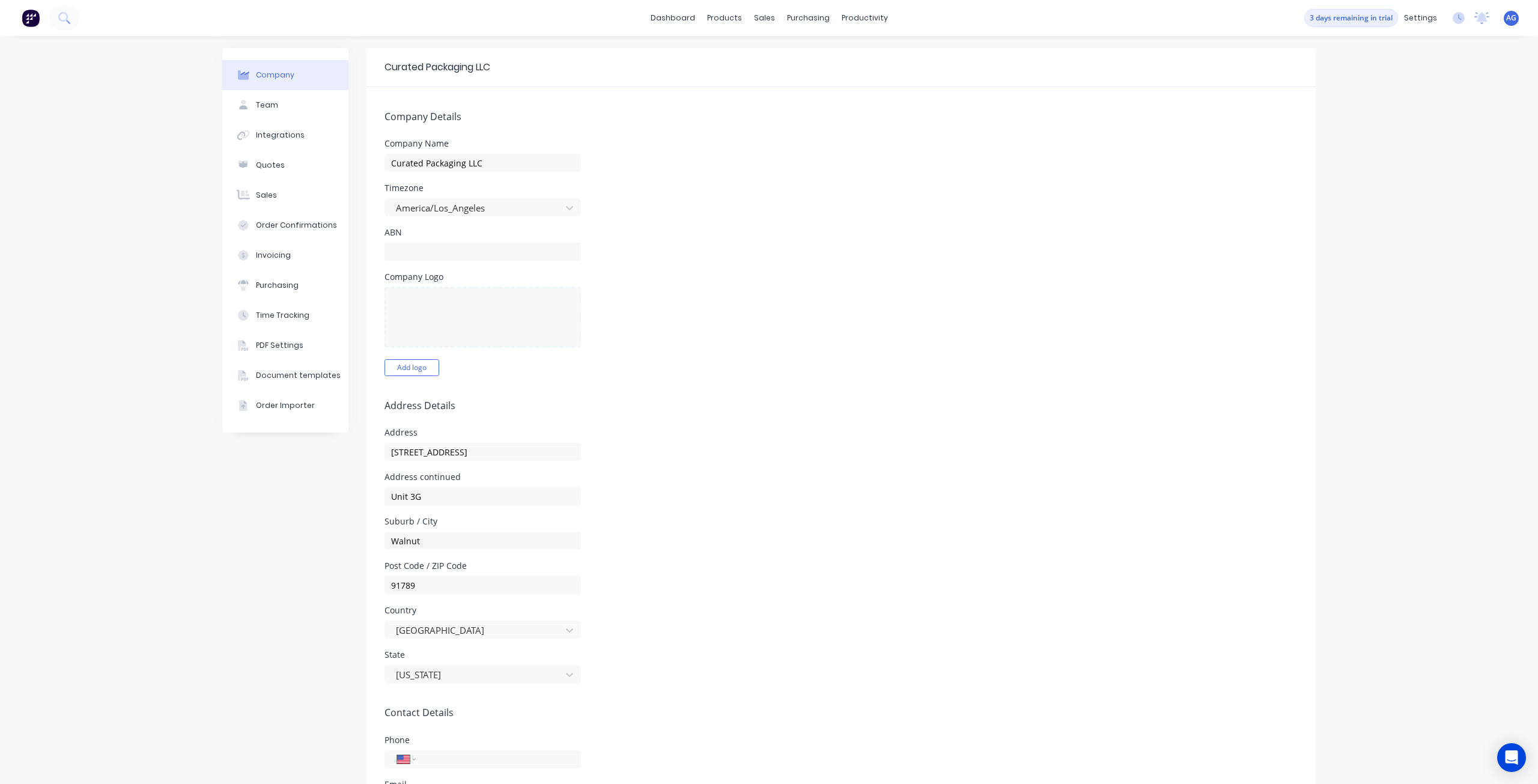
select select "US"
click at [729, 13] on div "products" at bounding box center [725, 18] width 47 height 18
click at [718, 22] on div "products" at bounding box center [725, 18] width 47 height 18
click at [722, 21] on div "products" at bounding box center [725, 18] width 47 height 18
click at [732, 59] on div at bounding box center [723, 57] width 18 height 11
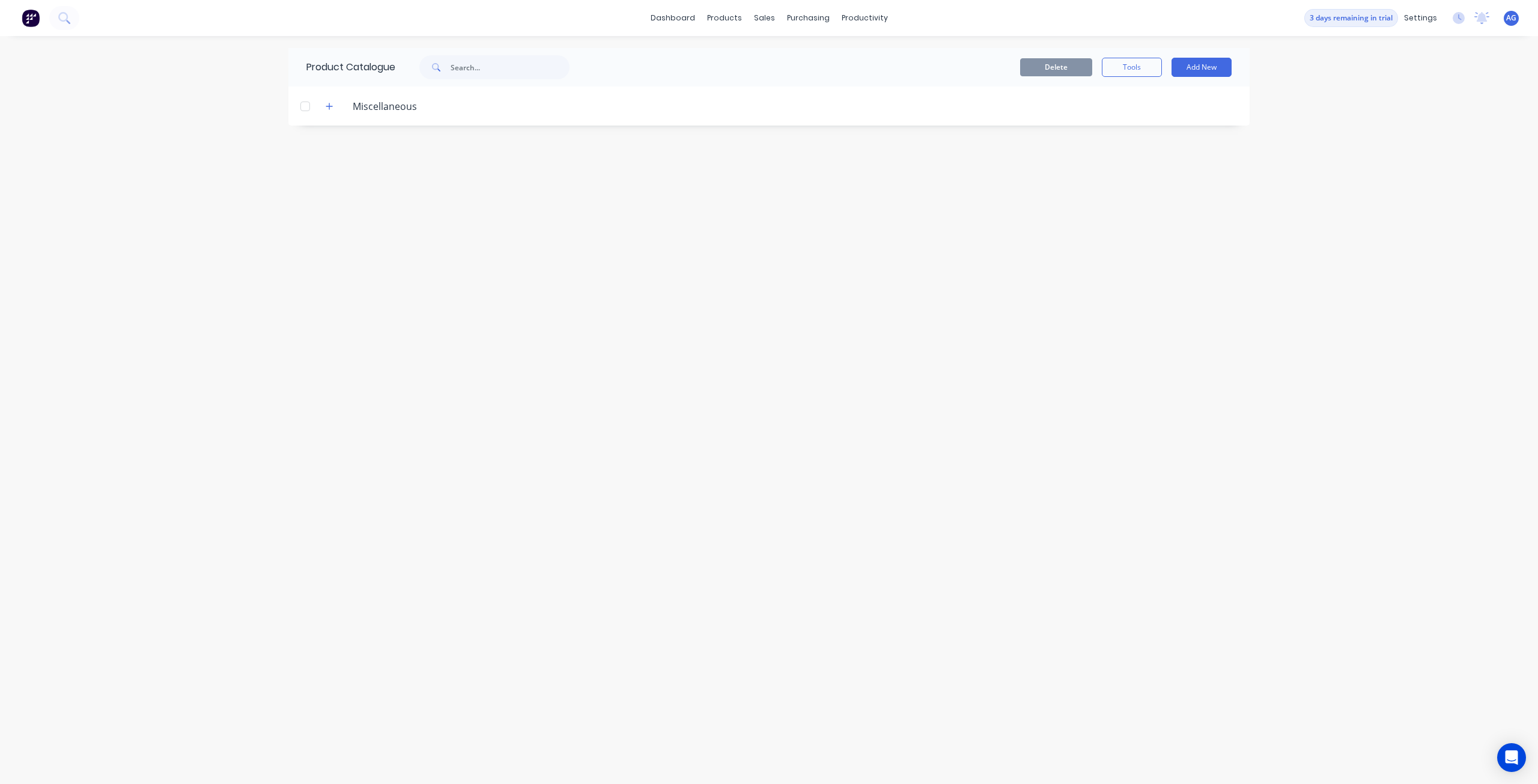
click at [807, 270] on div "Product Catalogue Delete Tools Add New Miscellaneous" at bounding box center [769, 410] width 961 height 724
click at [1205, 67] on button "Add New" at bounding box center [1201, 67] width 60 height 19
click at [1136, 72] on button "Tools" at bounding box center [1132, 67] width 60 height 19
click at [1203, 66] on button "Add New" at bounding box center [1201, 67] width 60 height 19
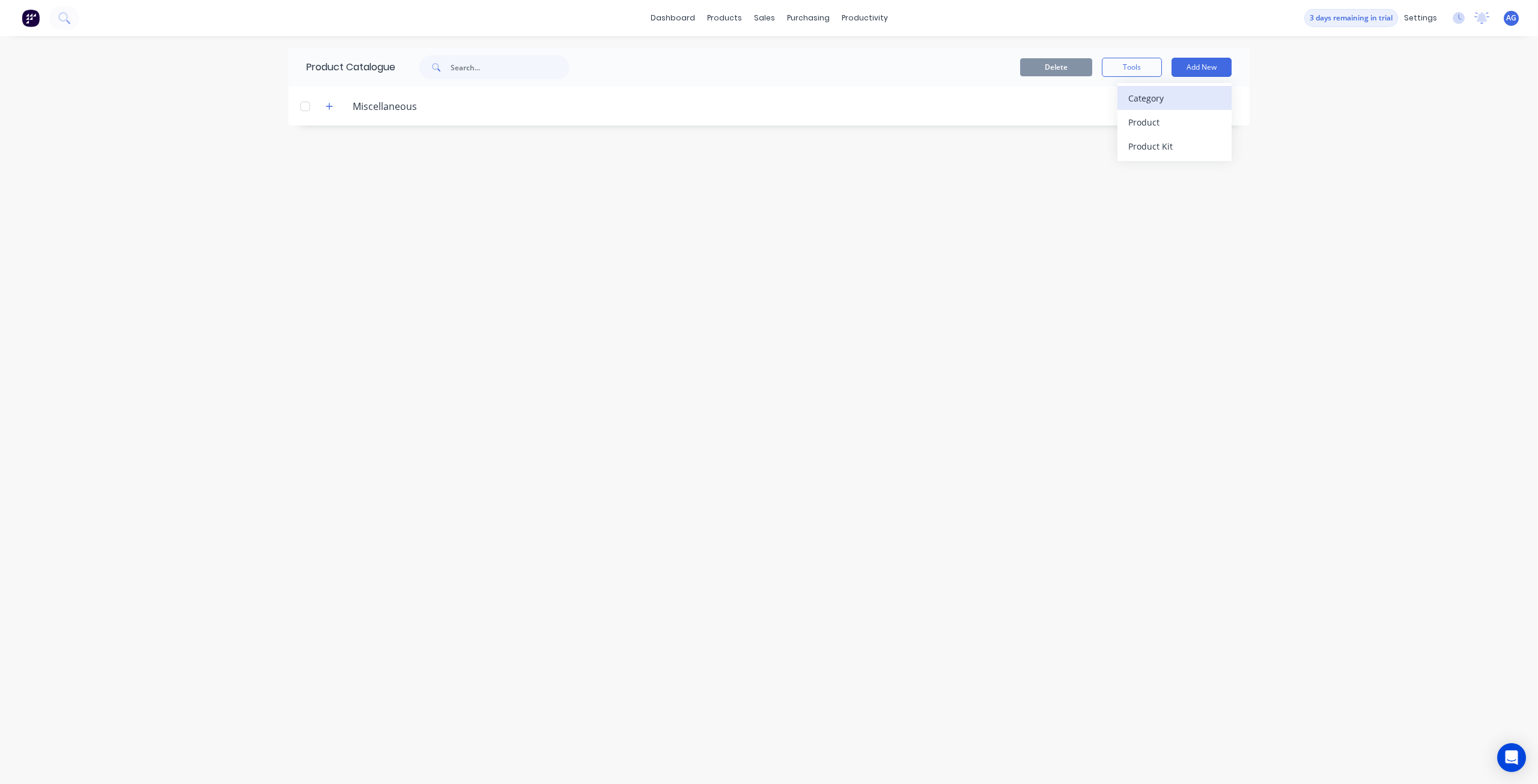
click at [1197, 99] on div "Category" at bounding box center [1174, 98] width 93 height 17
click at [1133, 98] on div "Category" at bounding box center [1174, 98] width 93 height 17
click at [1155, 96] on div "Category" at bounding box center [1174, 98] width 93 height 17
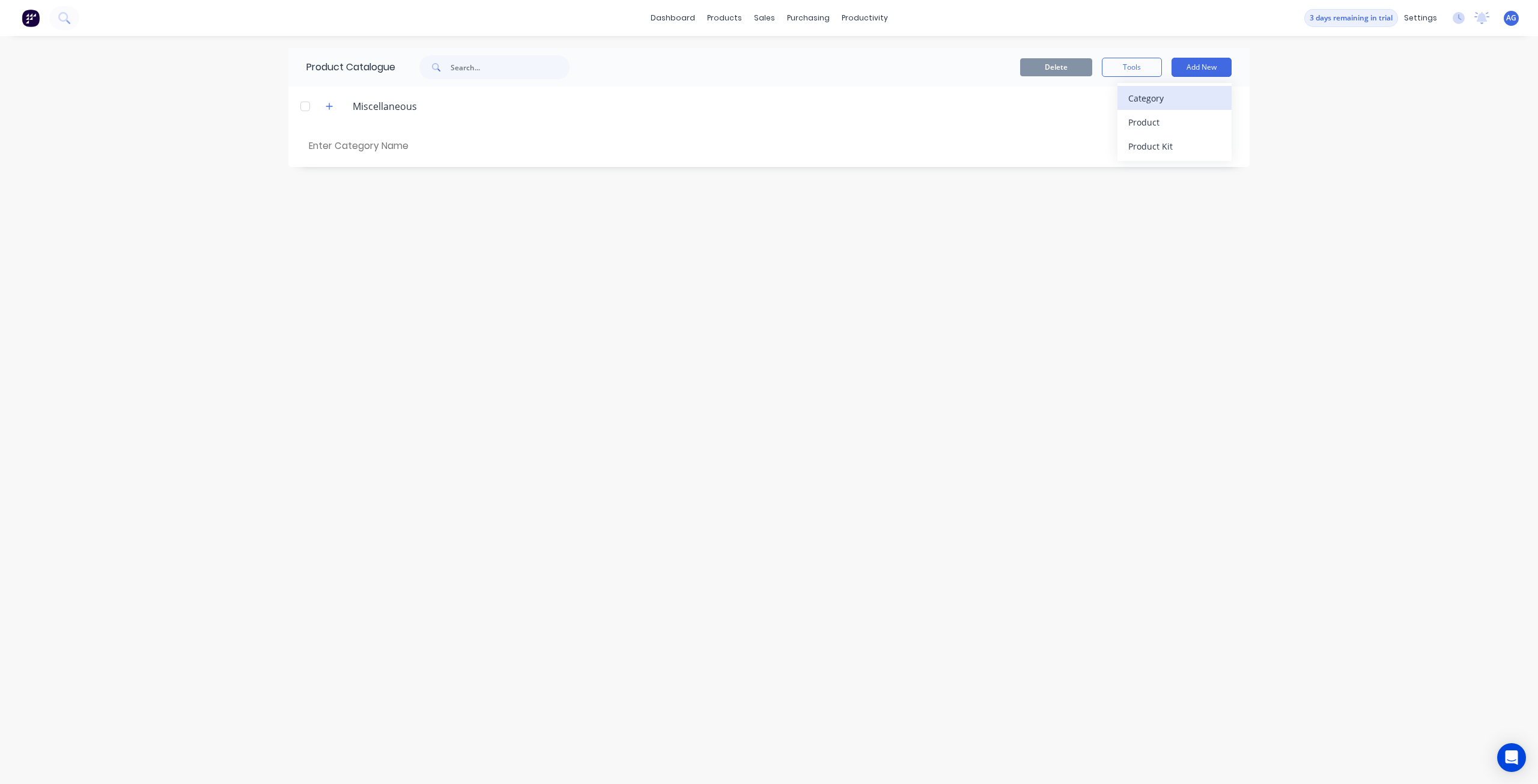
click at [1155, 96] on div "Category" at bounding box center [1174, 98] width 93 height 17
type input "B"
type input "F"
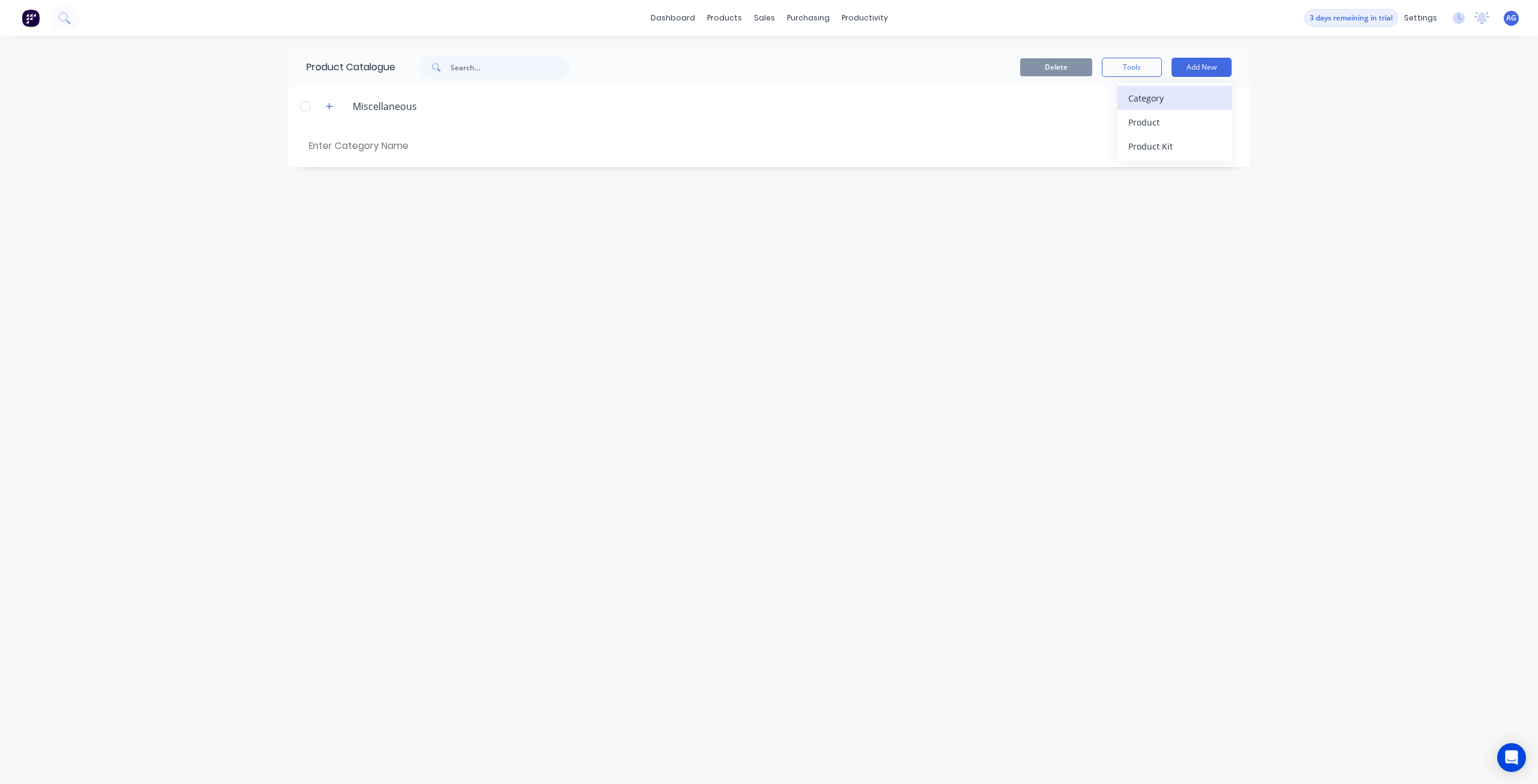
type input "B"
type input "Stock Bags"
click at [1293, 75] on div "dashboard products sales purchasing productivity dashboard products Product Cat…" at bounding box center [769, 392] width 1538 height 784
click at [1204, 69] on button "Add New" at bounding box center [1201, 67] width 60 height 19
click at [1193, 95] on div "Category" at bounding box center [1174, 98] width 93 height 17
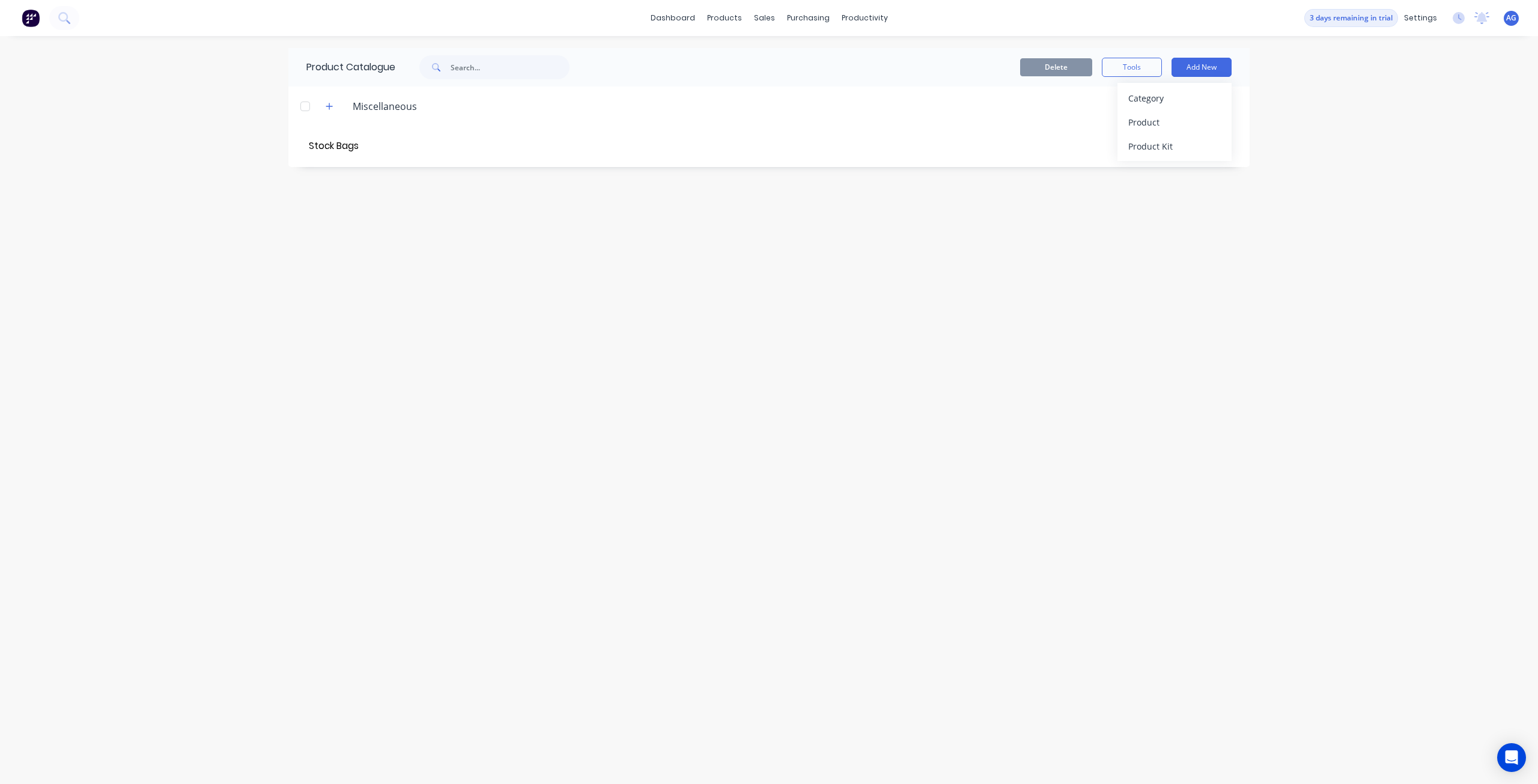
drag, startPoint x: 1212, startPoint y: 228, endPoint x: 1171, endPoint y: 200, distance: 49.6
click at [1212, 228] on div "Product Catalogue Delete Tools Add New Category Product Product Kit Miscellaneo…" at bounding box center [769, 410] width 961 height 724
click at [1120, 149] on div at bounding box center [837, 146] width 789 height 12
click at [1193, 70] on button "Add New" at bounding box center [1201, 67] width 60 height 19
click at [1189, 95] on div "Category" at bounding box center [1174, 98] width 93 height 17
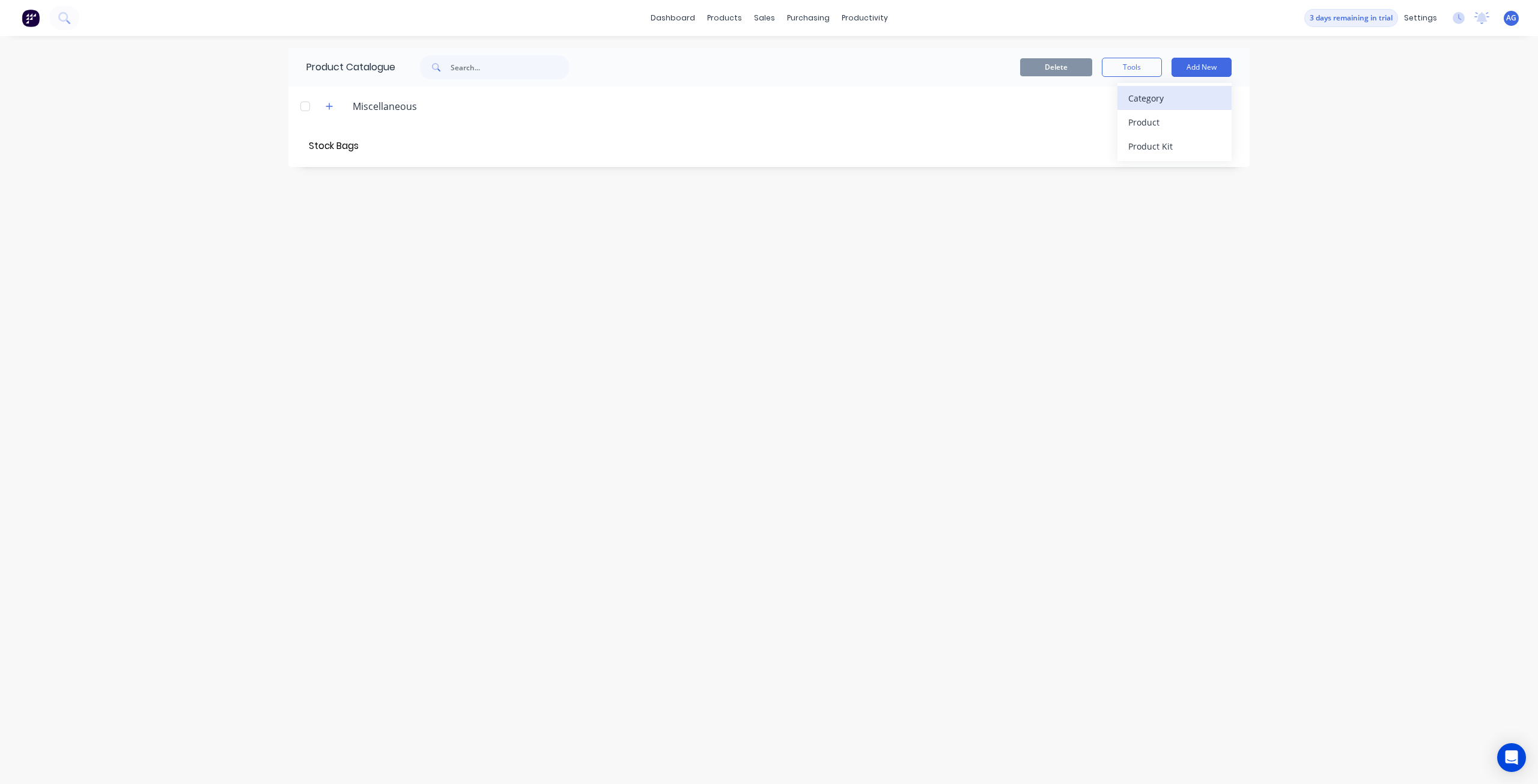
type input "Stock Bags"
click at [1187, 98] on div "Category" at bounding box center [1174, 98] width 93 height 17
type input "Custom Bags"
click at [1181, 101] on div "Category" at bounding box center [1174, 98] width 93 height 17
click at [1311, 95] on div "dashboard products sales purchasing productivity dashboard products Product Cat…" at bounding box center [769, 392] width 1538 height 784
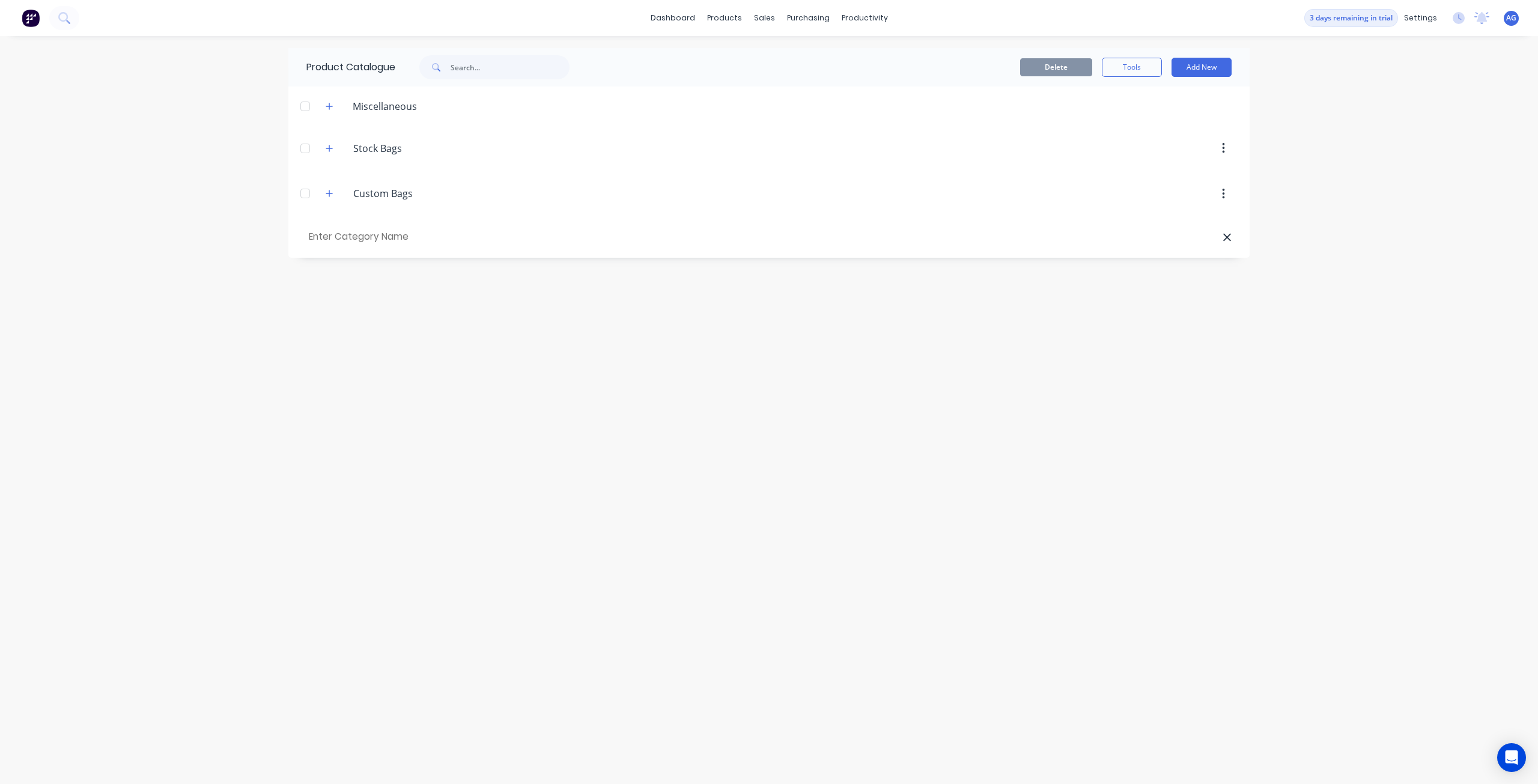
click at [1231, 235] on icon at bounding box center [1227, 237] width 9 height 12
click at [1079, 267] on div "Product Catalogue Delete Tools Add New Miscellaneous Stock.Bags Stock Bags Cust…" at bounding box center [769, 410] width 961 height 724
click at [1107, 155] on div at bounding box center [871, 148] width 733 height 21
click at [1203, 64] on button "Add New" at bounding box center [1201, 67] width 60 height 19
click at [1185, 119] on div "Product" at bounding box center [1174, 122] width 93 height 17
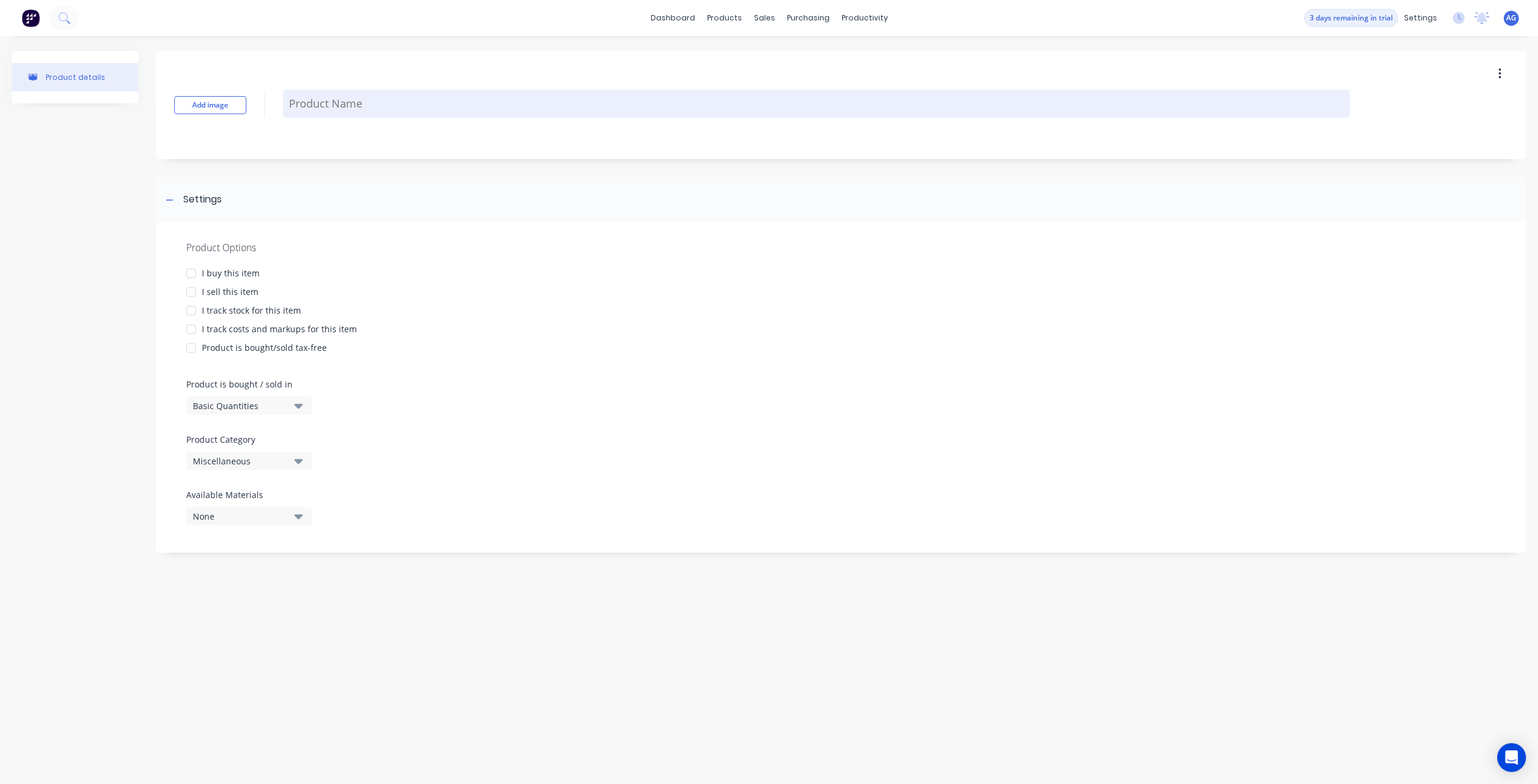
click at [348, 103] on textarea at bounding box center [816, 103] width 1067 height 28
click at [376, 113] on textarea at bounding box center [816, 103] width 1067 height 28
paste textarea "1030-008-100-ZV"
type textarea "x"
type textarea "1030-008-100-ZV"
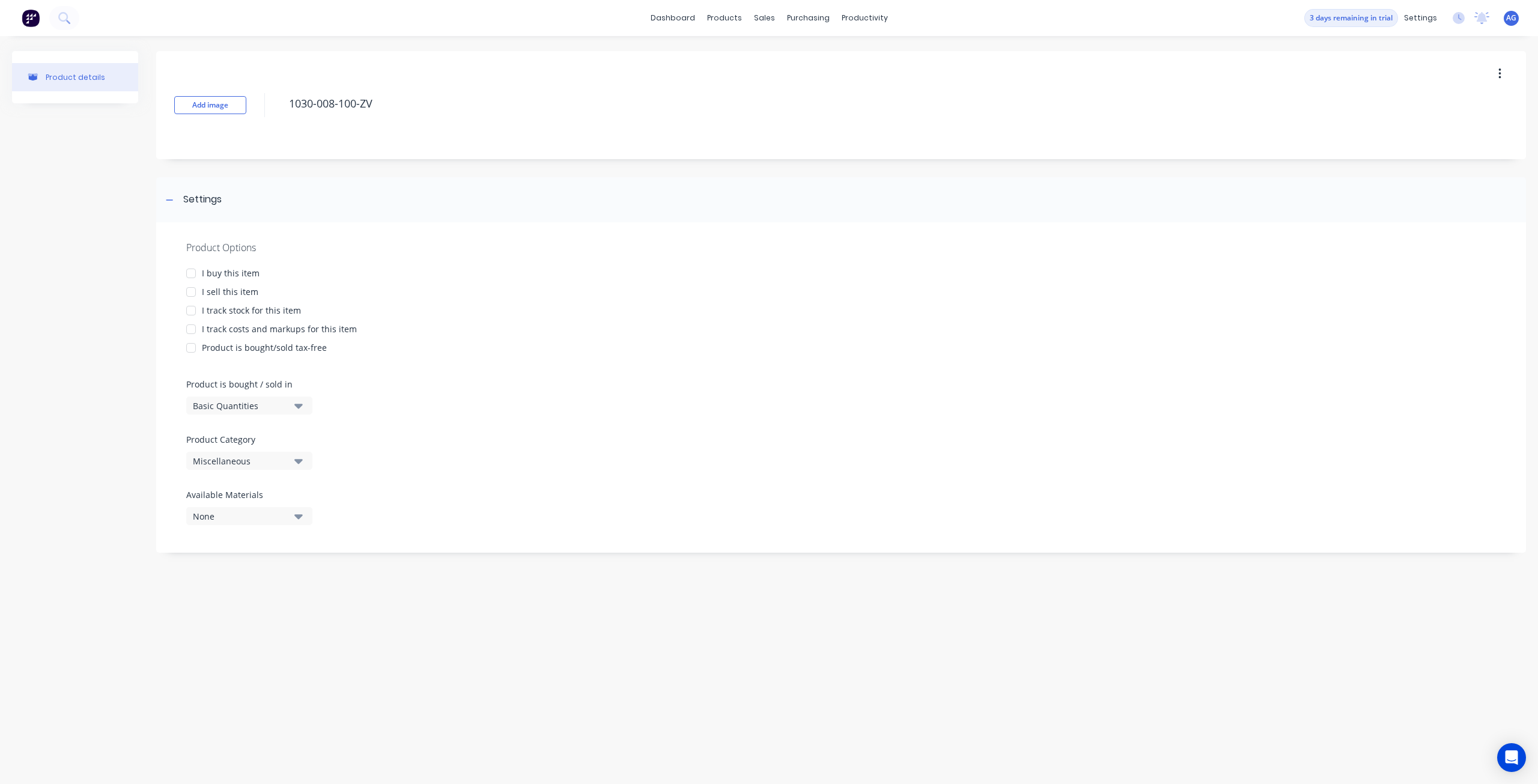
type textarea "x"
type textarea "1030-008-100-ZV"
type textarea "x"
type textarea "1030-008-100-ZV"
click at [191, 349] on div at bounding box center [191, 348] width 24 height 24
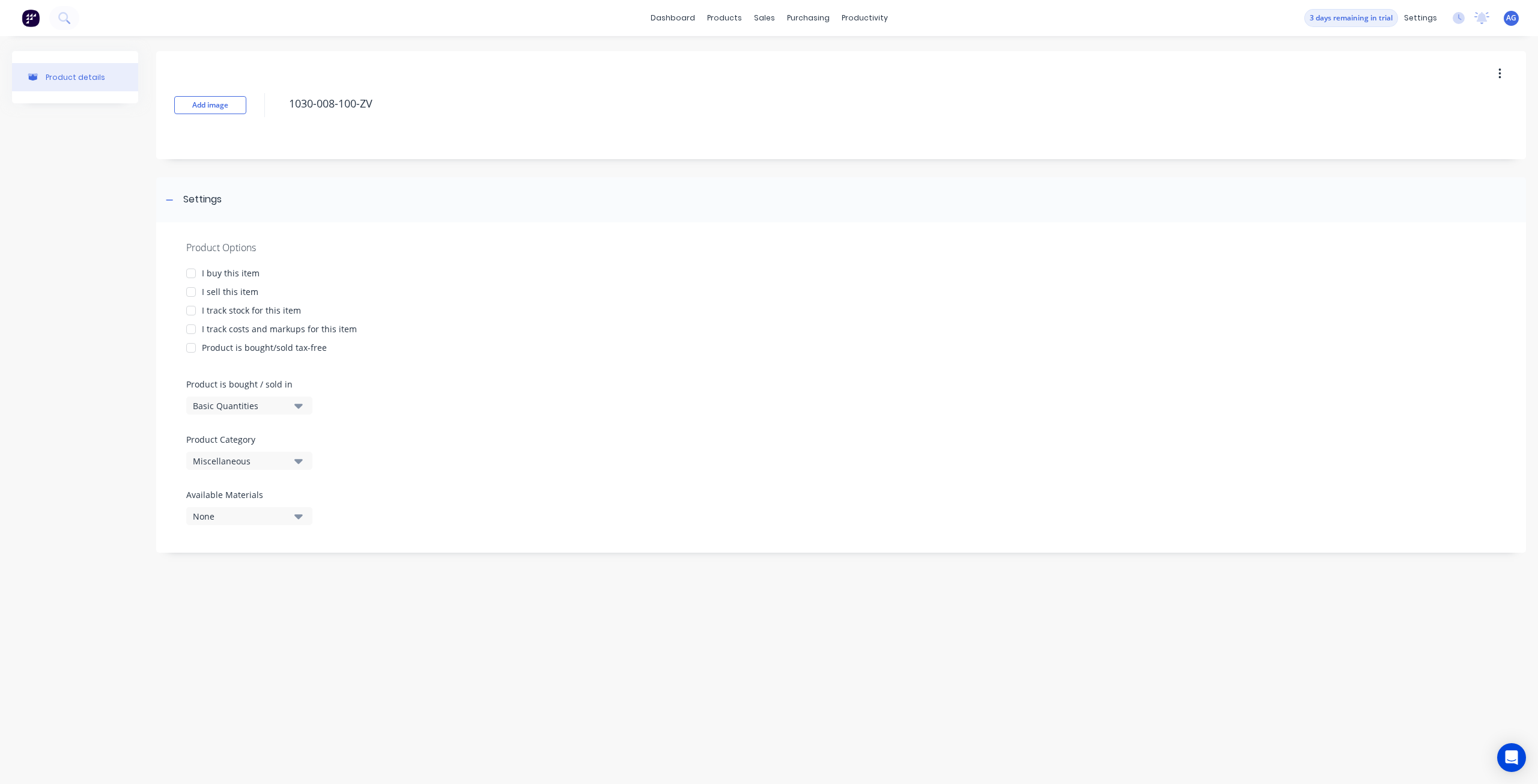
type textarea "x"
type textarea "1030-008-100-ZV"
type textarea "x"
type textarea "1030-008-100-ZV"
click at [1507, 71] on button "button" at bounding box center [1499, 74] width 28 height 21
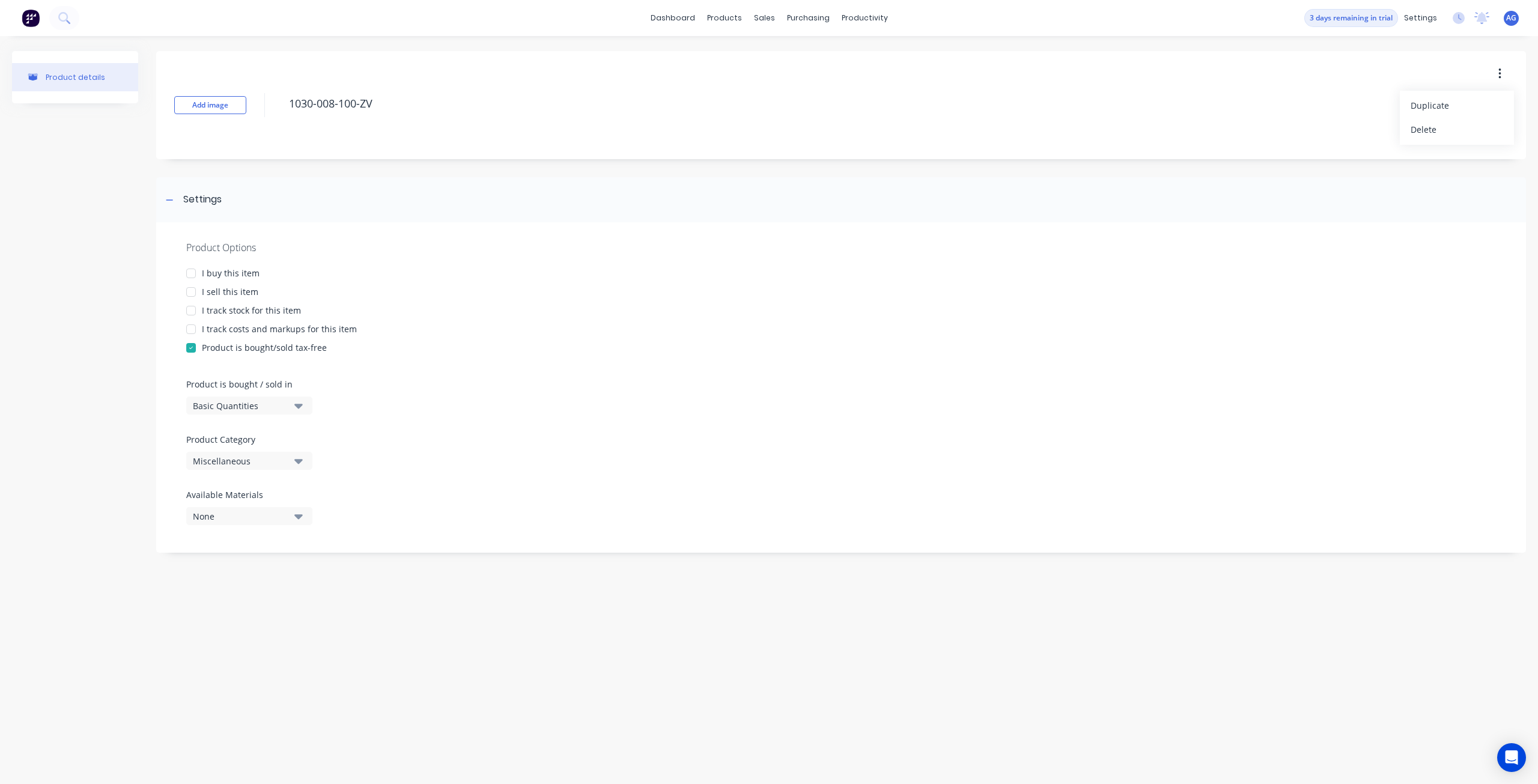
click at [1507, 72] on button "button" at bounding box center [1499, 74] width 28 height 21
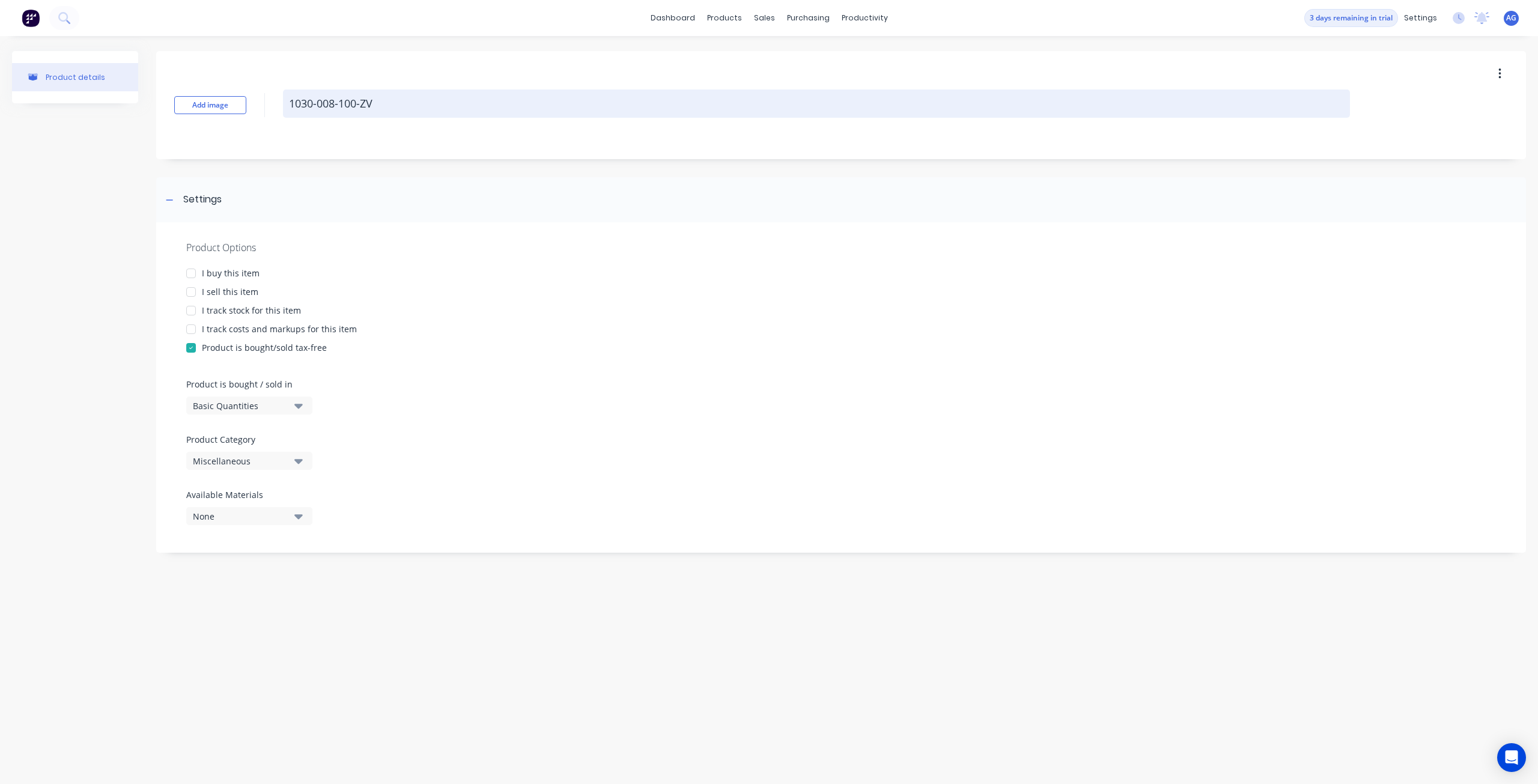
click at [391, 105] on textarea "1030-008-100-ZV" at bounding box center [816, 103] width 1067 height 28
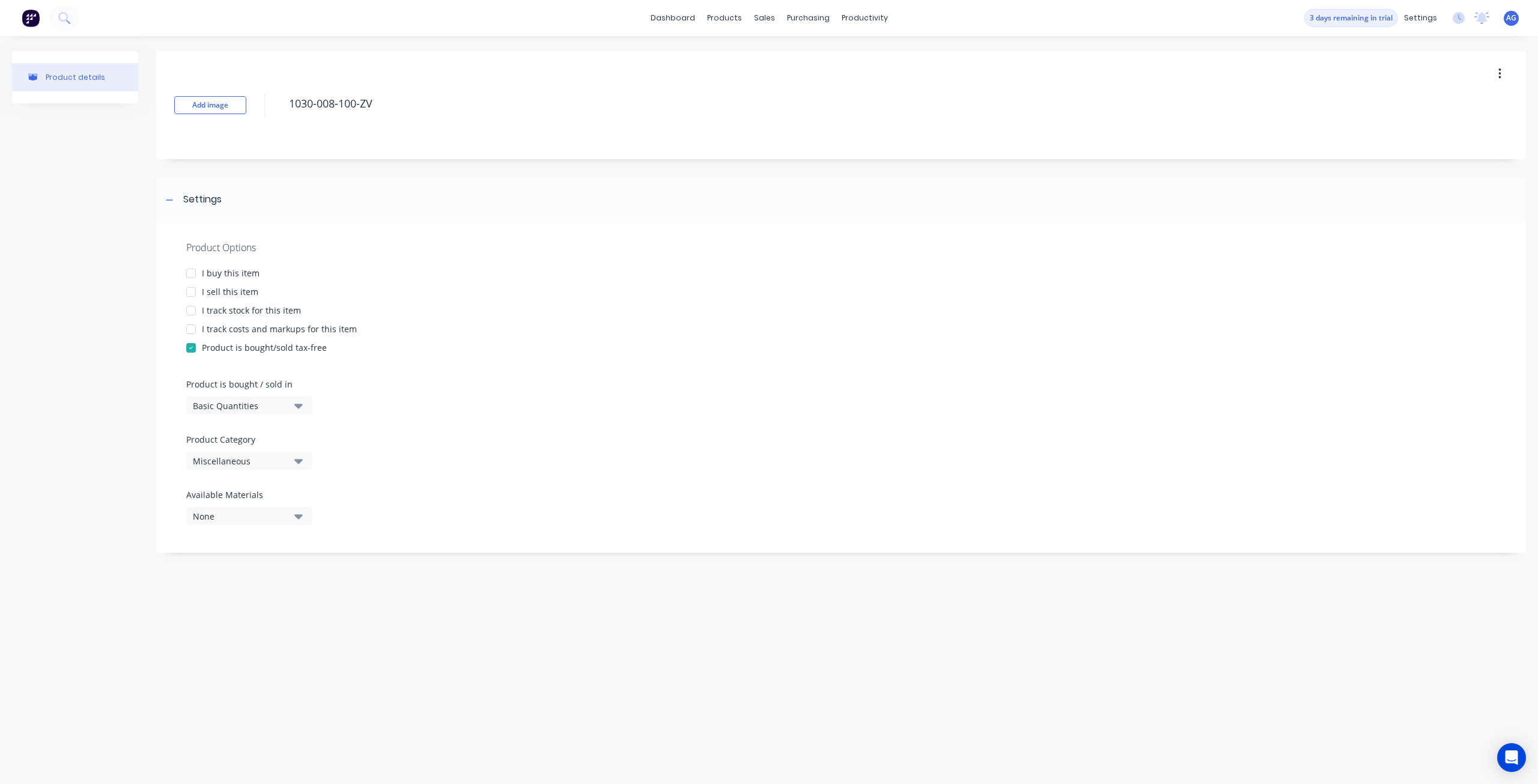
click at [446, 158] on div "Add image 1030-008-100-ZV" at bounding box center [841, 105] width 1369 height 108
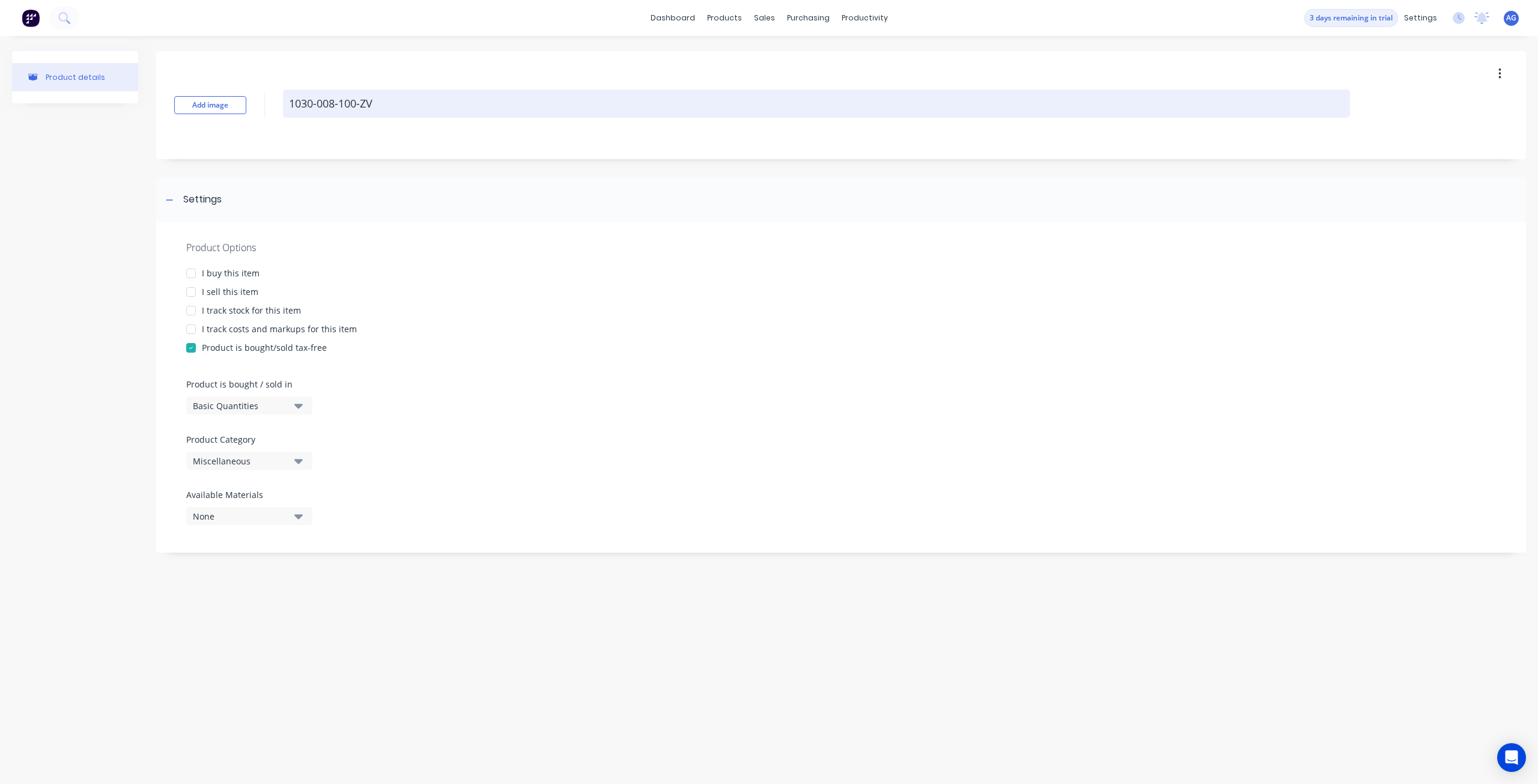
click at [442, 104] on textarea "1030-008-100-ZV" at bounding box center [816, 103] width 1067 height 28
type textarea "x"
type textarea "1030-008-100-ZV"
type textarea "x"
type textarea "1030-008-100-ZV |"
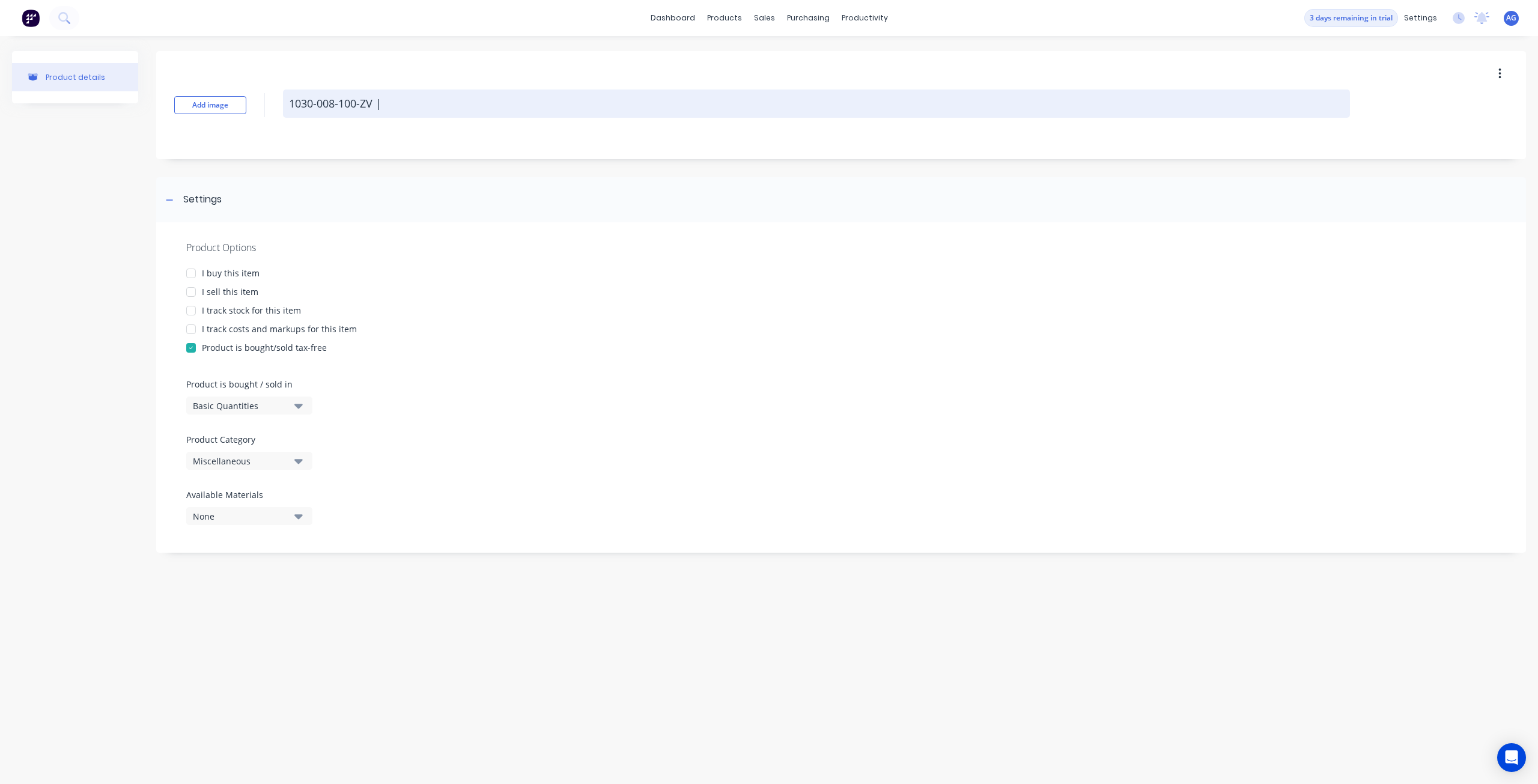
type textarea "x"
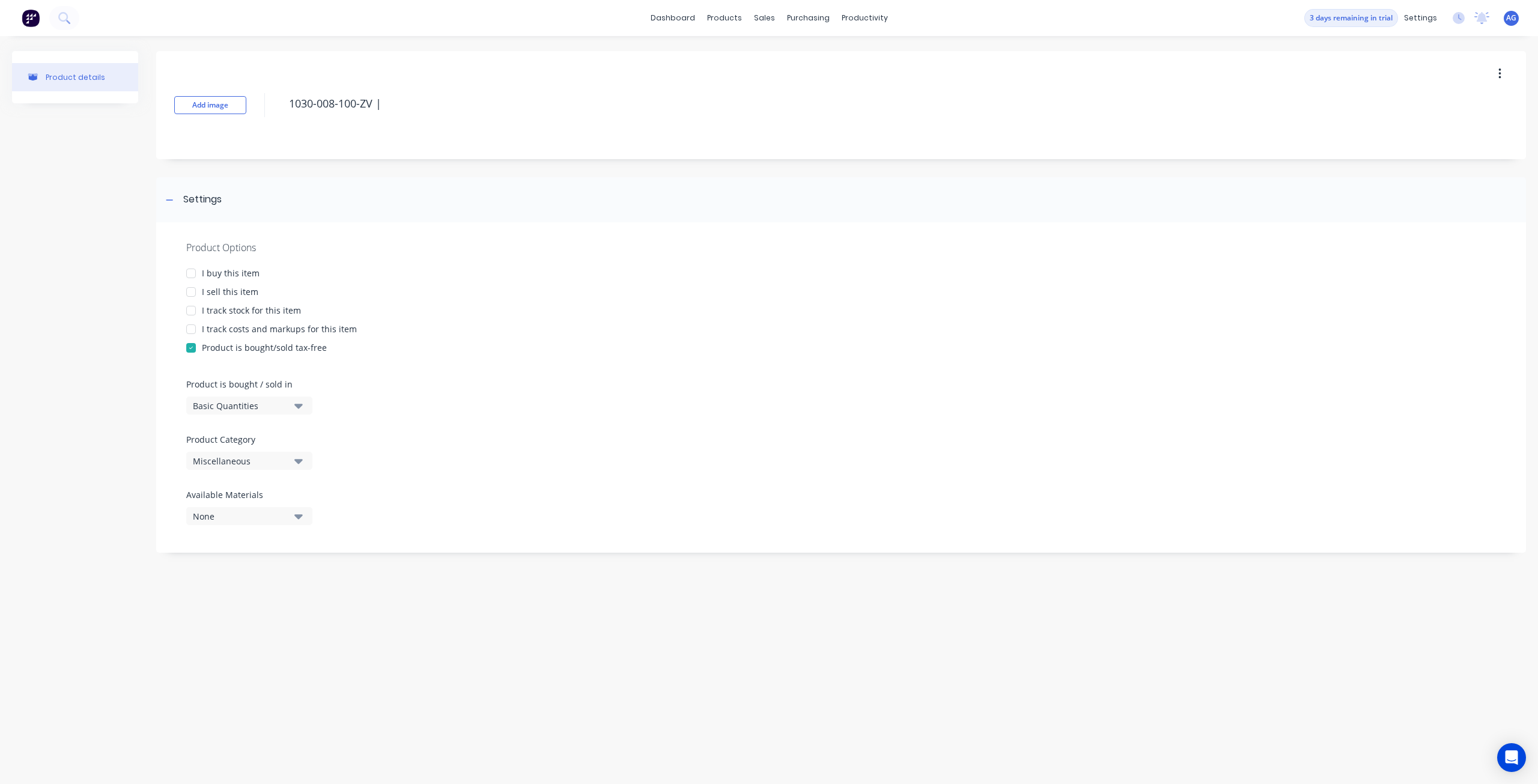
type textarea "1030-008-100-ZV |"
type textarea "x"
type textarea "1030-008-100-ZV |"
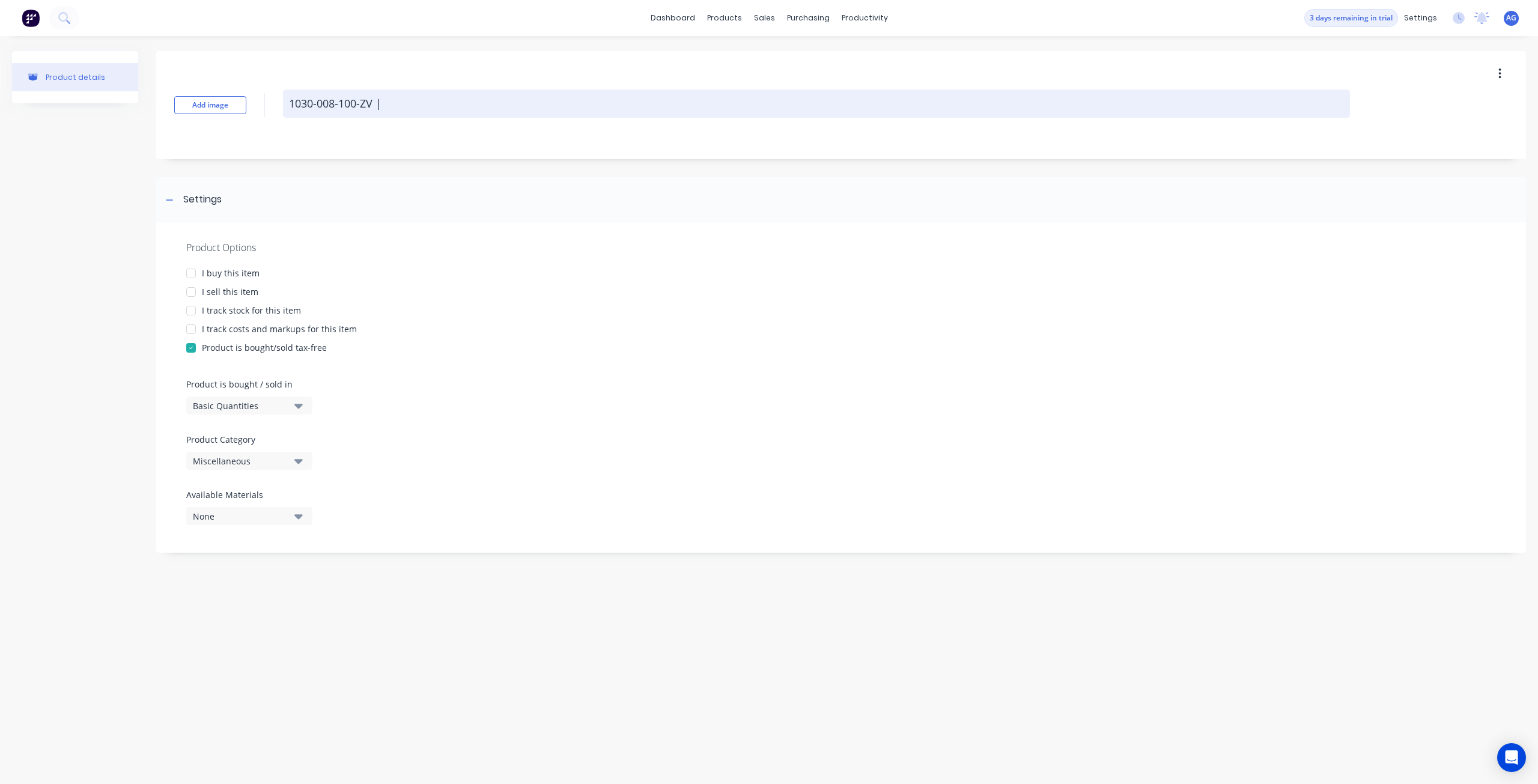
click at [449, 111] on textarea "1030-008-100-ZV |" at bounding box center [816, 103] width 1067 height 28
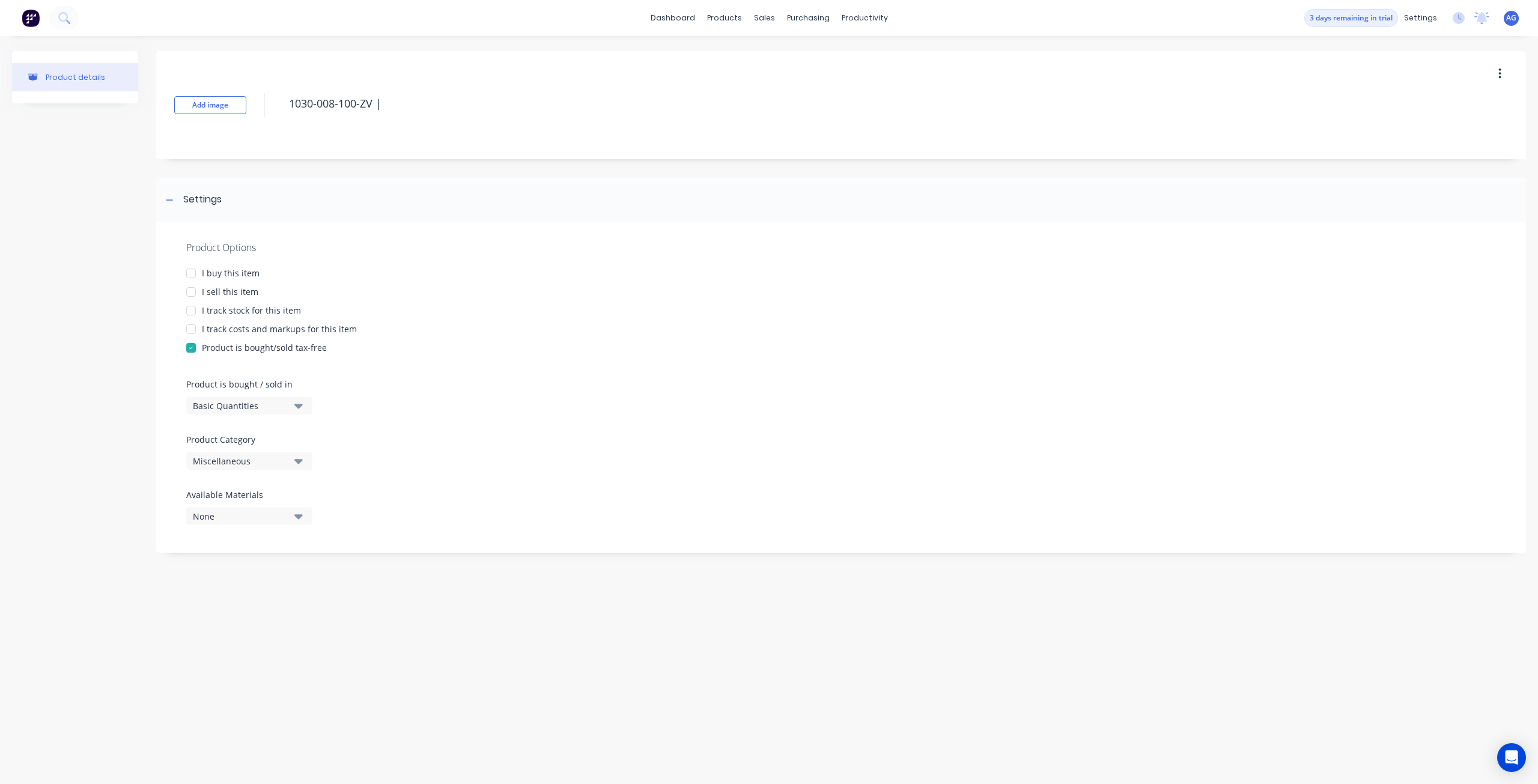
paste textarea "BP-V-K008PZ-KFT,1000/case"
type textarea "x"
type textarea "1030-008-100-ZV | BP-V-K008PZ-KFT,1000/case"
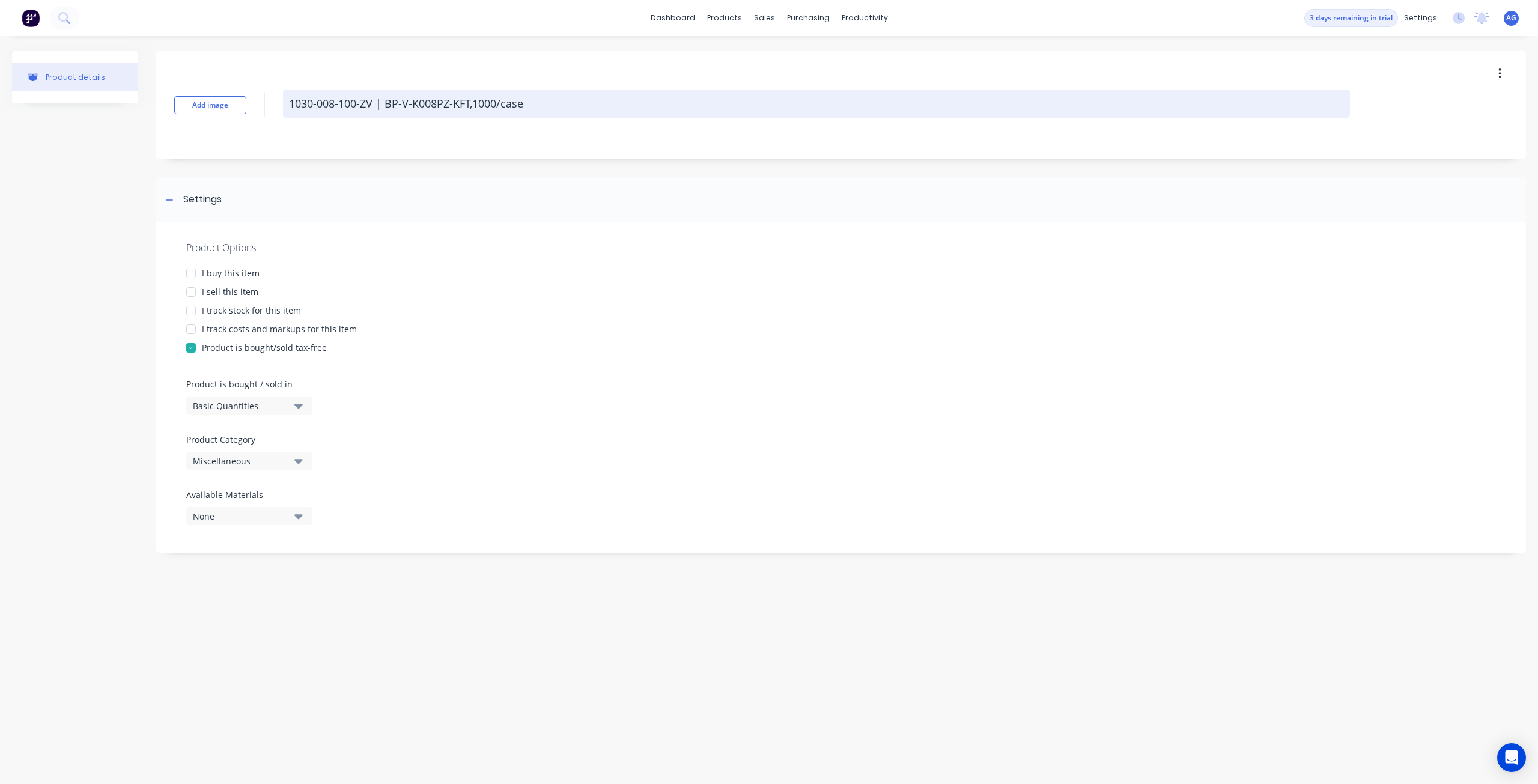
click at [477, 107] on textarea "1030-008-100-ZV | BP-V-K008PZ-KFT,1000/case" at bounding box center [816, 103] width 1067 height 28
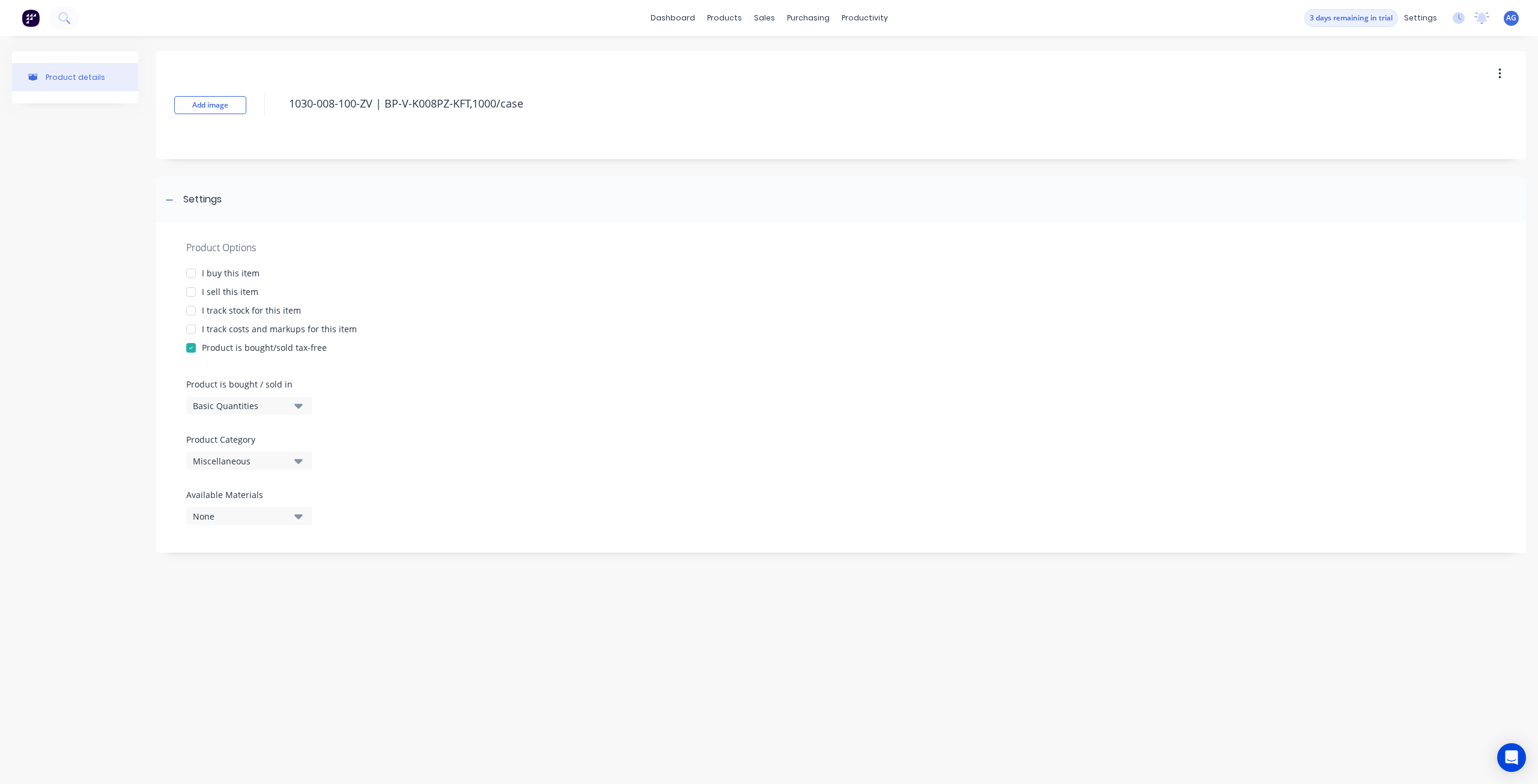
type textarea "x"
type textarea "1030-008-100-ZV | BP-V-K008PZ-KFT, 1000/case"
type textarea "x"
type textarea "1030-008-100-ZV | BP-V-K008PZ-KFT, 1000/case"
click at [477, 307] on div "I track stock for this item" at bounding box center [841, 310] width 1309 height 13
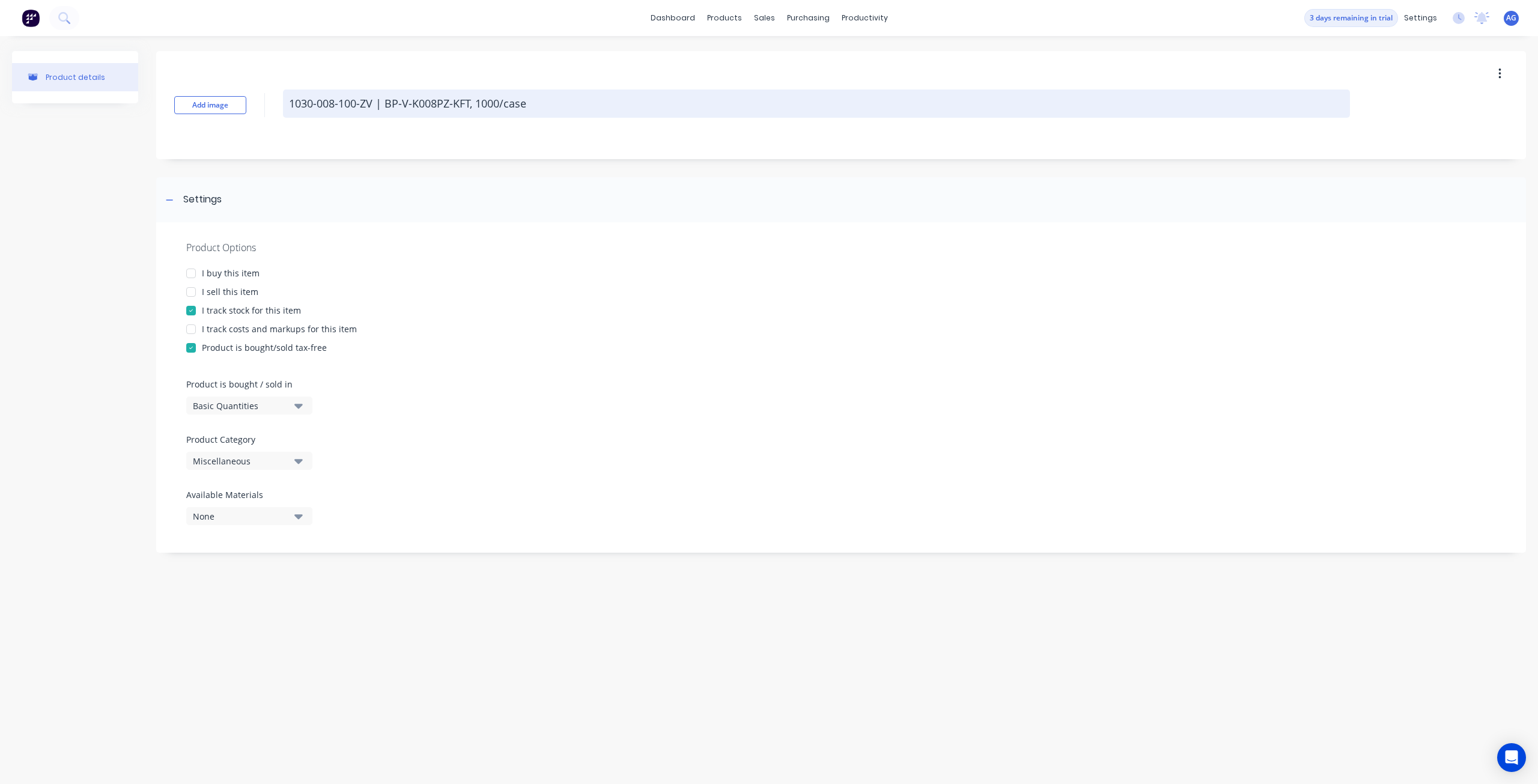
click at [475, 106] on textarea "1030-008-100-ZV | BP-V-K008PZ-KFT, 1000/case" at bounding box center [816, 103] width 1067 height 28
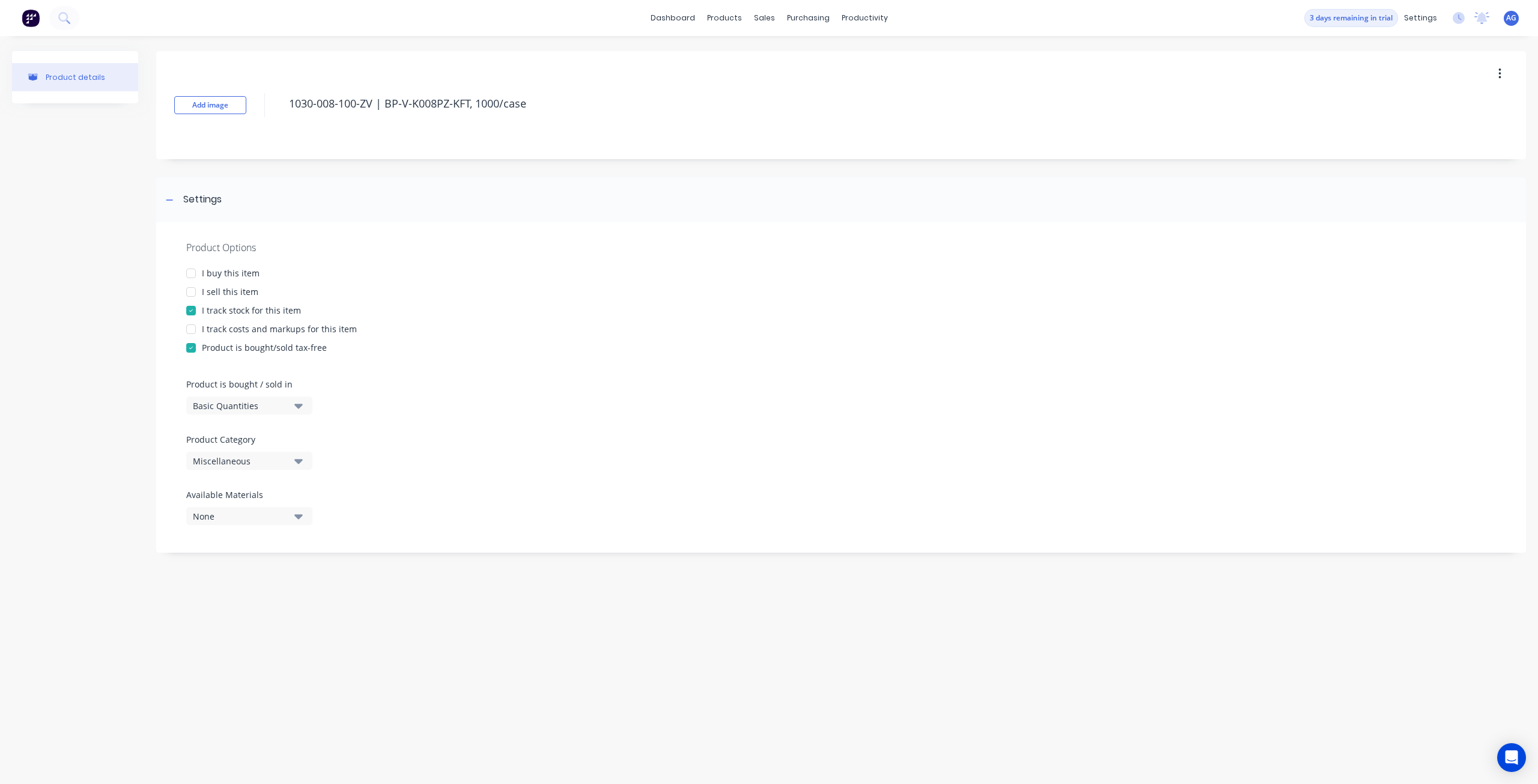
click at [451, 271] on div "I buy this item" at bounding box center [841, 273] width 1309 height 13
click at [254, 291] on div "I sell this item" at bounding box center [230, 291] width 57 height 13
click at [242, 335] on div "I track costs and markups for this item" at bounding box center [279, 329] width 155 height 13
click at [370, 421] on div "Product Options I buy this item I sell this item I track stock for this item I …" at bounding box center [841, 387] width 1369 height 331
click at [303, 409] on button "Basic Quantities" at bounding box center [249, 405] width 126 height 18
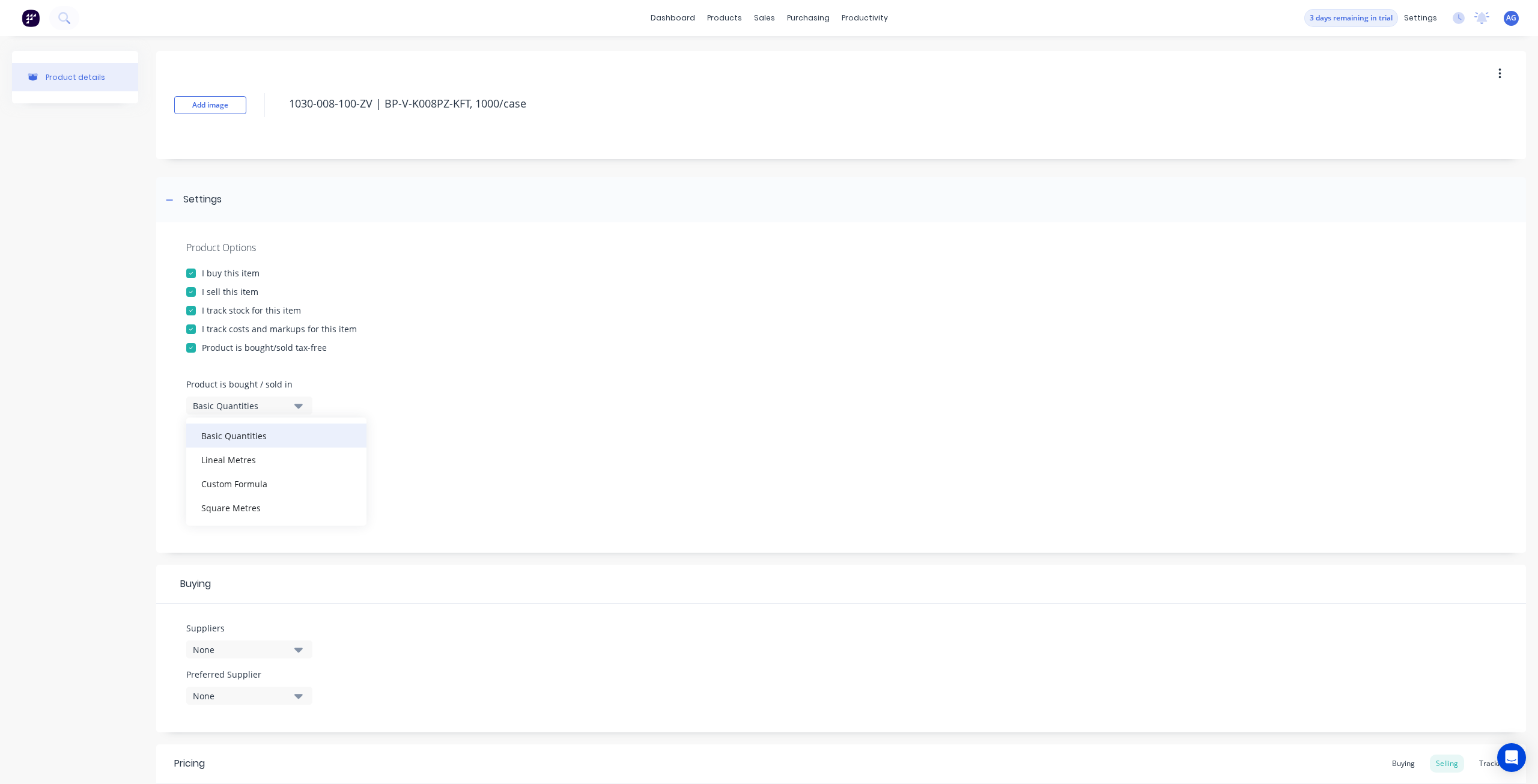
click at [298, 434] on div "Basic Quantities" at bounding box center [276, 435] width 180 height 24
click at [291, 461] on button "Miscellaneous" at bounding box center [249, 461] width 126 height 18
click at [259, 565] on div "Stock Bags" at bounding box center [276, 575] width 180 height 24
type textarea "x"
click at [275, 507] on button "None" at bounding box center [249, 516] width 126 height 18
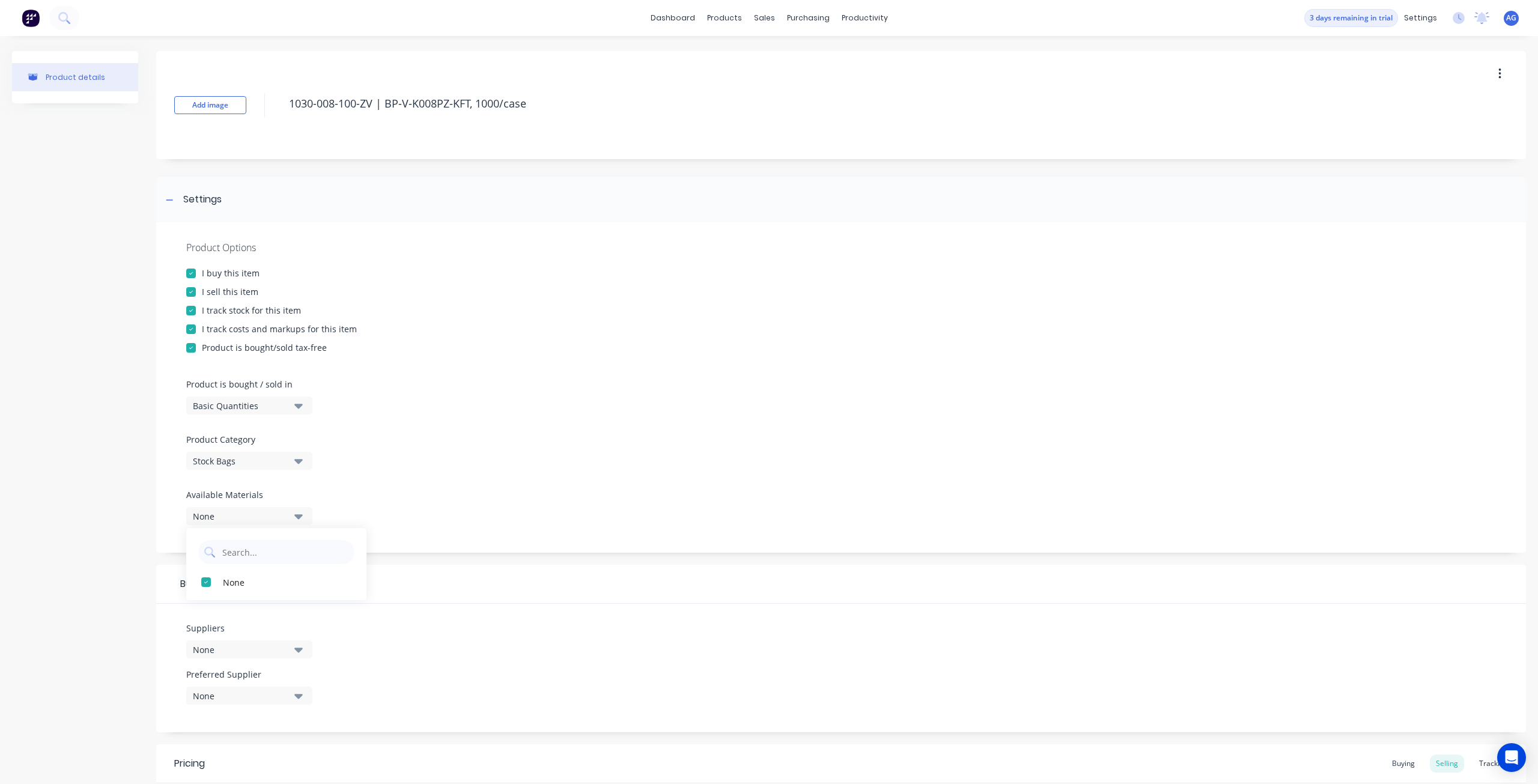
click at [410, 498] on div "Product Options I buy this item I sell this item I track stock for this item I …" at bounding box center [841, 387] width 1369 height 331
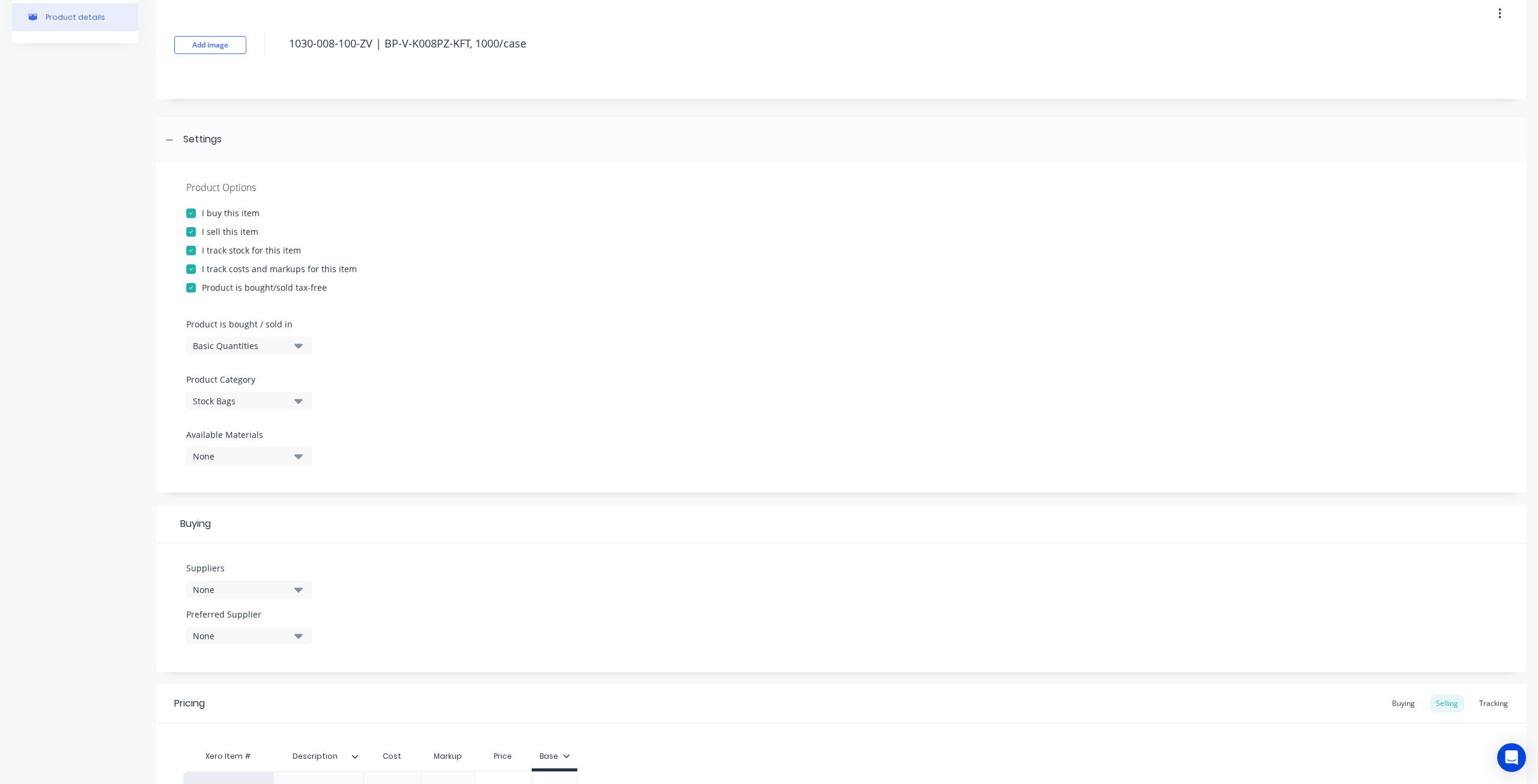
scroll to position [120, 0]
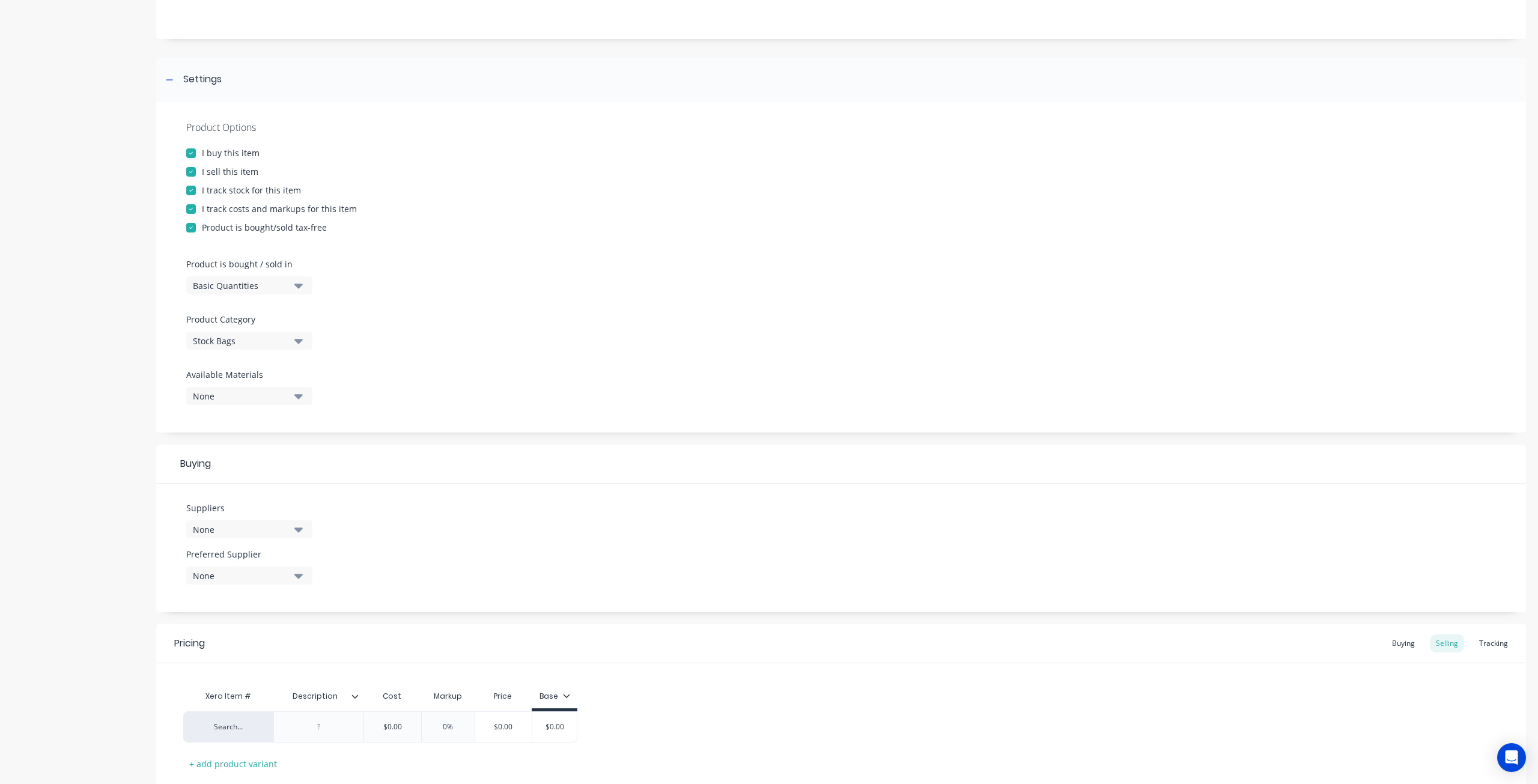
click at [270, 525] on div "None" at bounding box center [241, 529] width 96 height 13
click at [263, 559] on input "text" at bounding box center [285, 565] width 127 height 24
type input "sav"
click at [265, 594] on div "Sav-on Bags, Inc" at bounding box center [283, 595] width 120 height 13
click at [459, 556] on div "Suppliers 1 suppliers selected sav Sav-on Bags, Inc Preferred Supplier None" at bounding box center [841, 547] width 1369 height 129
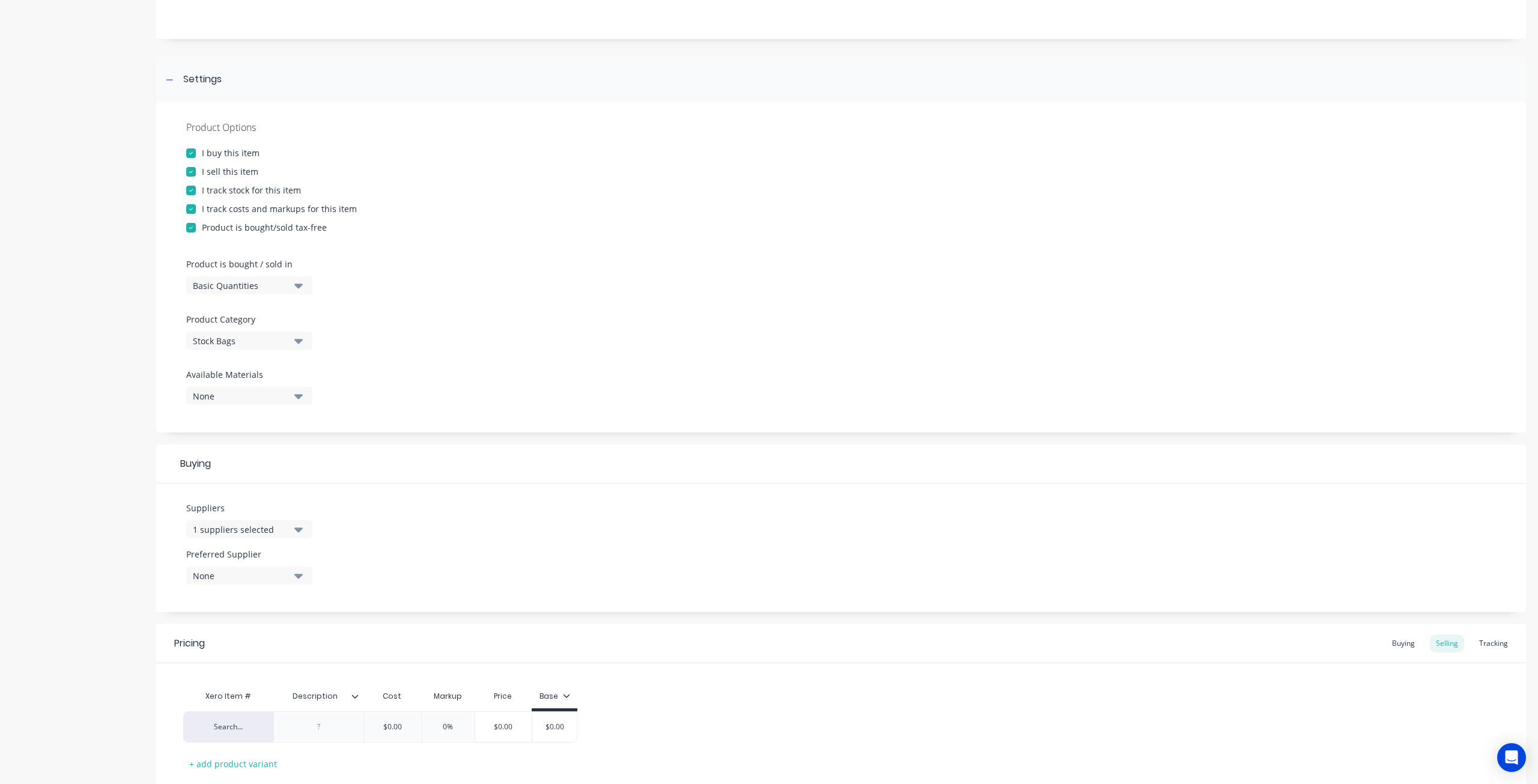
click at [294, 581] on button "None" at bounding box center [249, 575] width 126 height 18
click at [281, 639] on div "Sav-on Bags, Inc" at bounding box center [283, 641] width 120 height 13
click at [449, 546] on div "Suppliers 1 suppliers selected sav Preferred Supplier Sav-on Bags, Inc Sav-on B…" at bounding box center [841, 547] width 1369 height 129
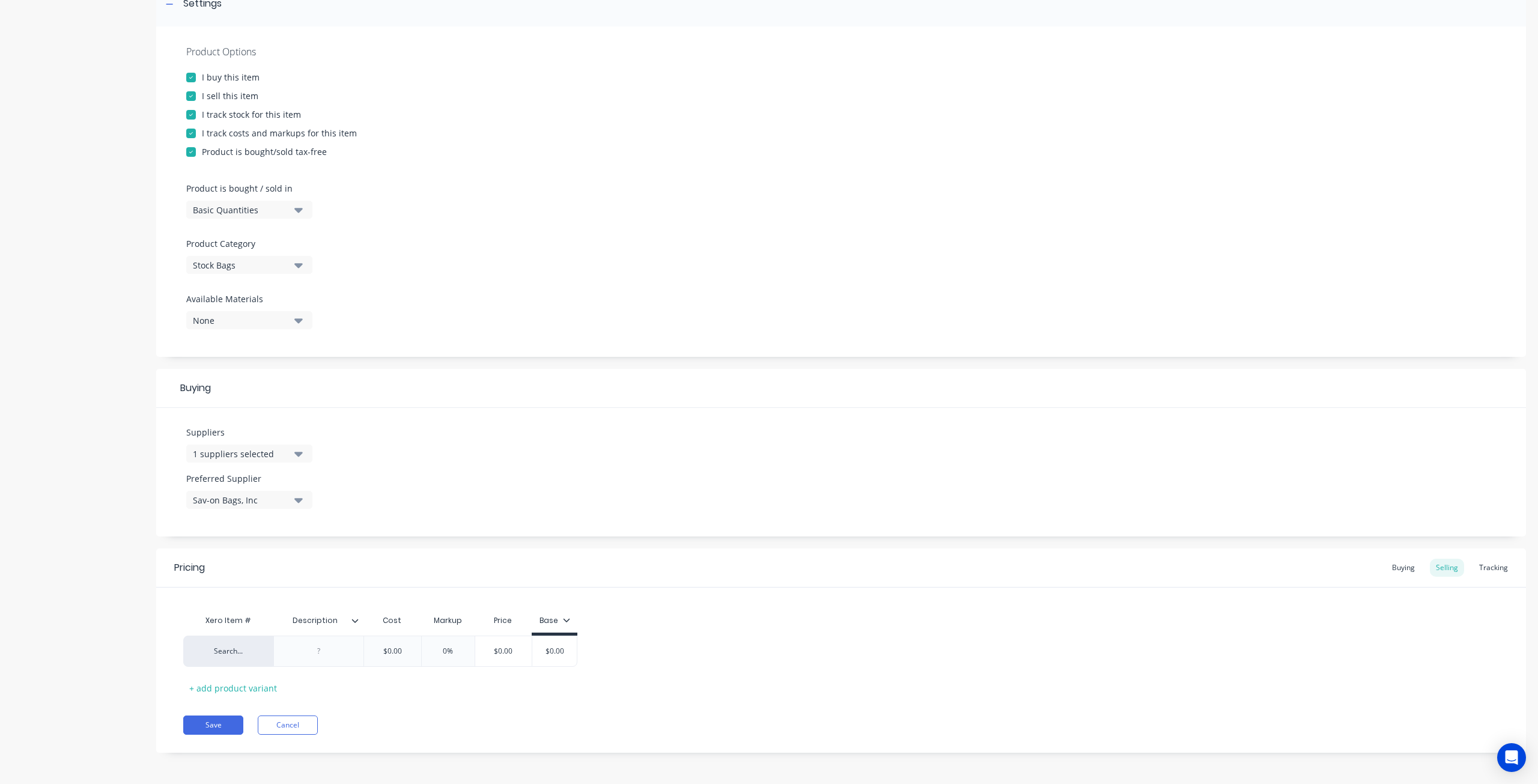
scroll to position [197, 0]
click at [227, 657] on div "Search..." at bounding box center [228, 650] width 90 height 31
click at [235, 655] on div "Search..." at bounding box center [228, 650] width 90 height 31
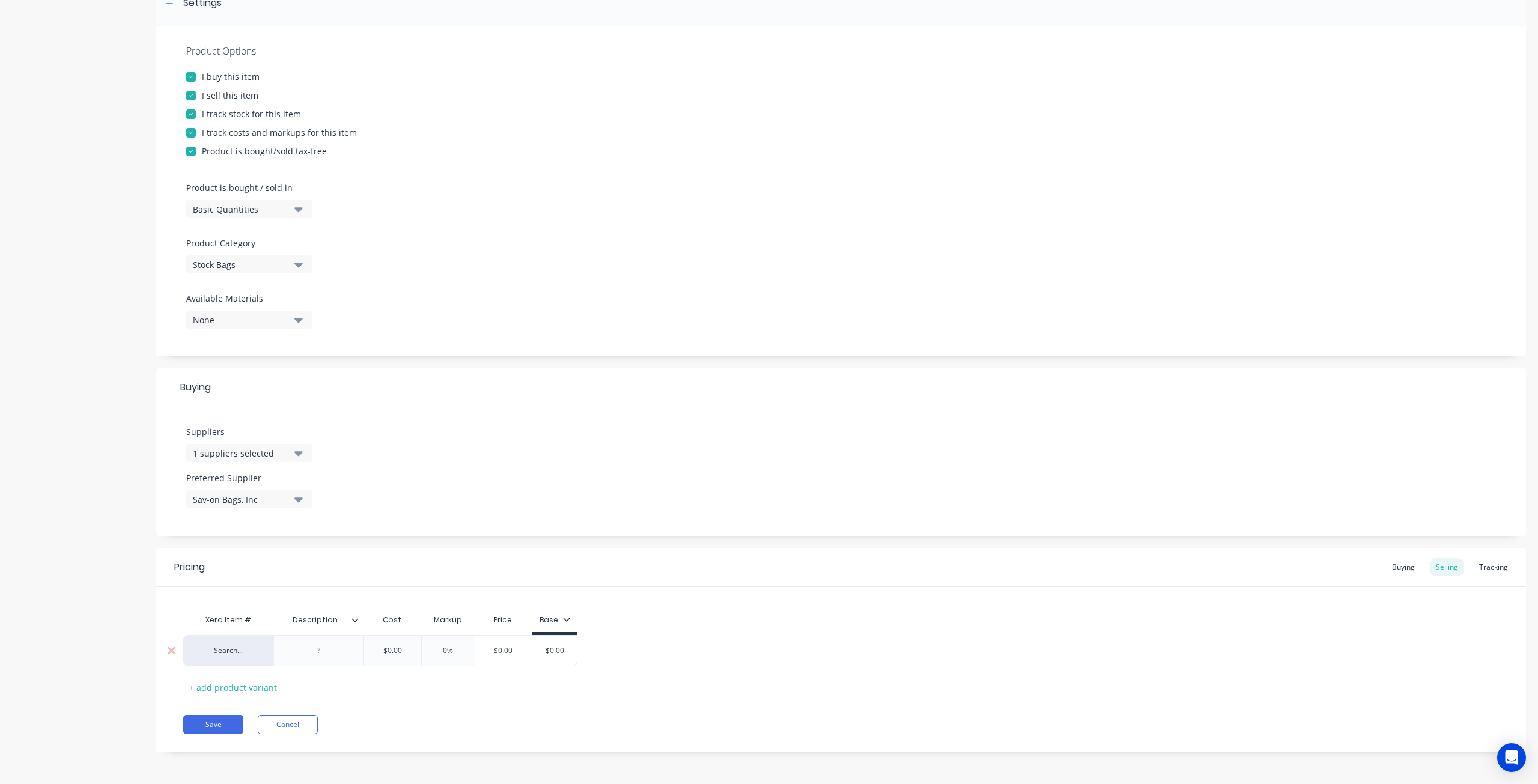
click at [259, 655] on div "Search..." at bounding box center [228, 651] width 66 height 11
click at [281, 666] on button "BP-K008PZ-KFT, 1000pcs/case" at bounding box center [297, 664] width 201 height 18
click at [251, 653] on div "BP-K008PZ-KFT, 1000pcs/case" at bounding box center [228, 651] width 66 height 11
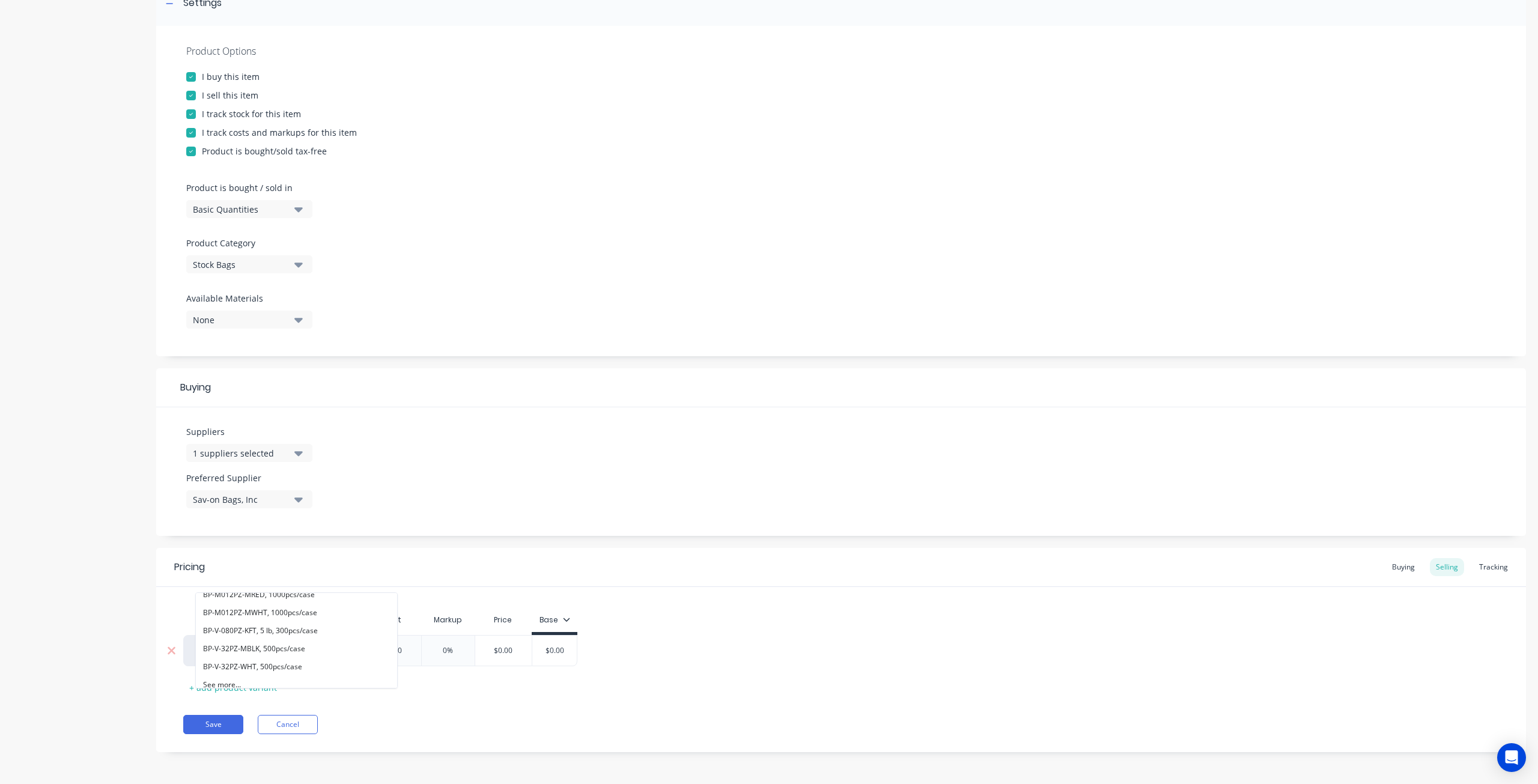
scroll to position [441, 0]
click at [323, 679] on button "See more..." at bounding box center [297, 679] width 201 height 18
drag, startPoint x: 367, startPoint y: 628, endPoint x: 459, endPoint y: 691, distance: 111.5
click at [457, 690] on div "Xero Item # Description Cost Markup Price Base BP-K008PZ-KFT, 1000pcs/case 2 oz…" at bounding box center [841, 652] width 1315 height 89
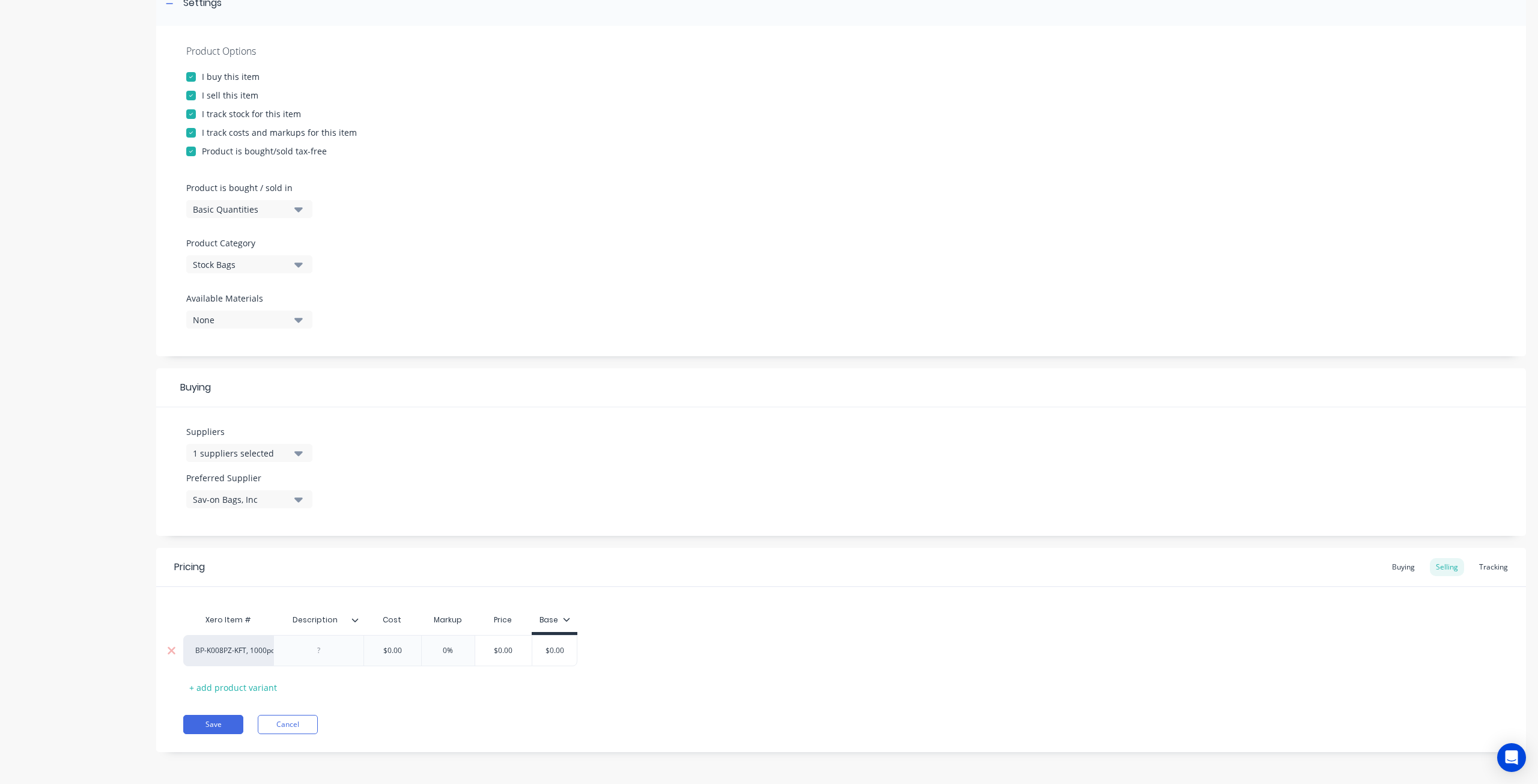
click at [243, 649] on div "BP-K008PZ-KFT, 1000pcs/case" at bounding box center [228, 651] width 66 height 11
click at [271, 595] on button "BP-V-K008PZ-KFT,1000/case" at bounding box center [299, 598] width 206 height 18
click at [331, 653] on div at bounding box center [319, 650] width 60 height 15
click at [355, 619] on icon at bounding box center [355, 620] width 7 height 7
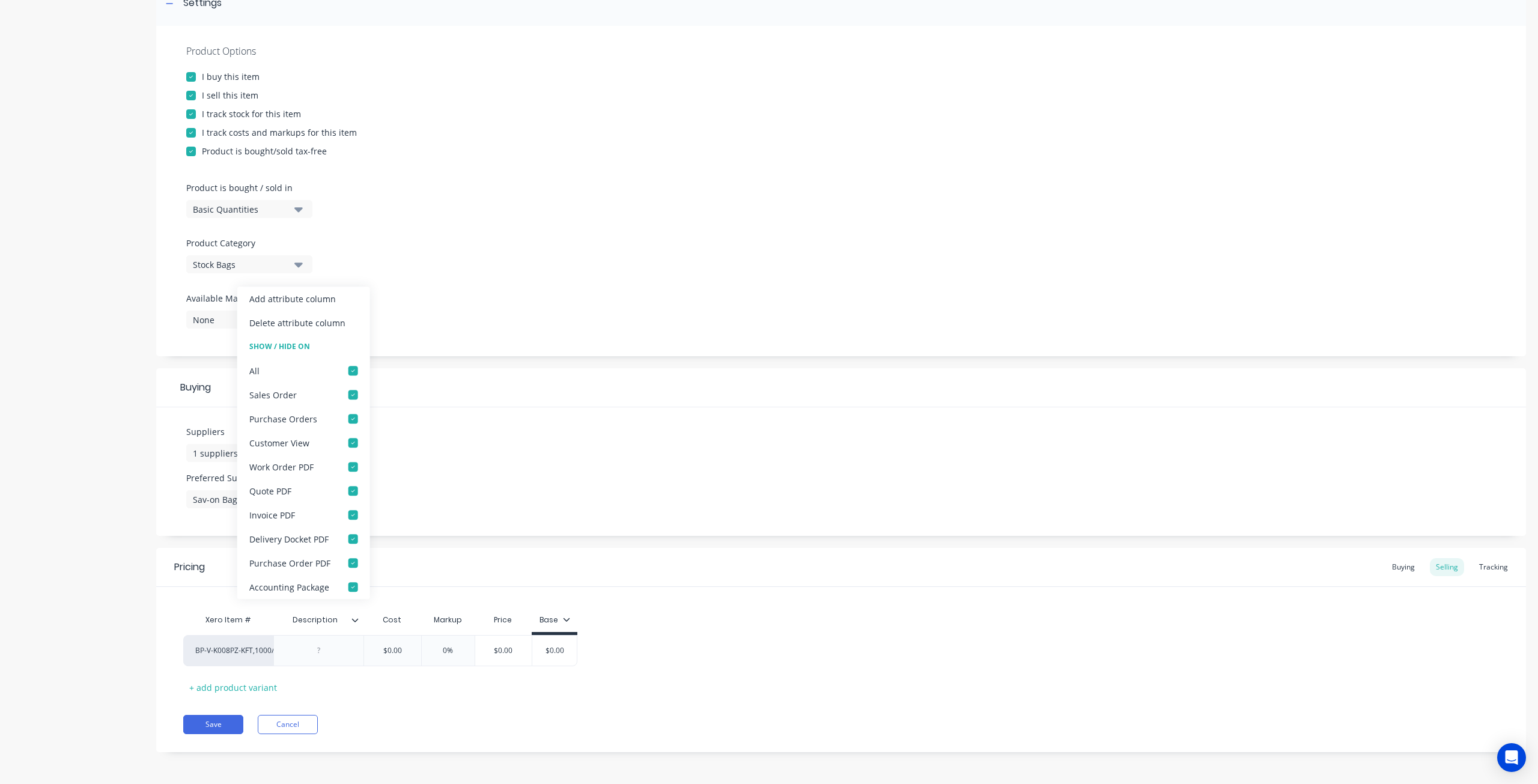
click at [355, 619] on icon at bounding box center [355, 620] width 7 height 7
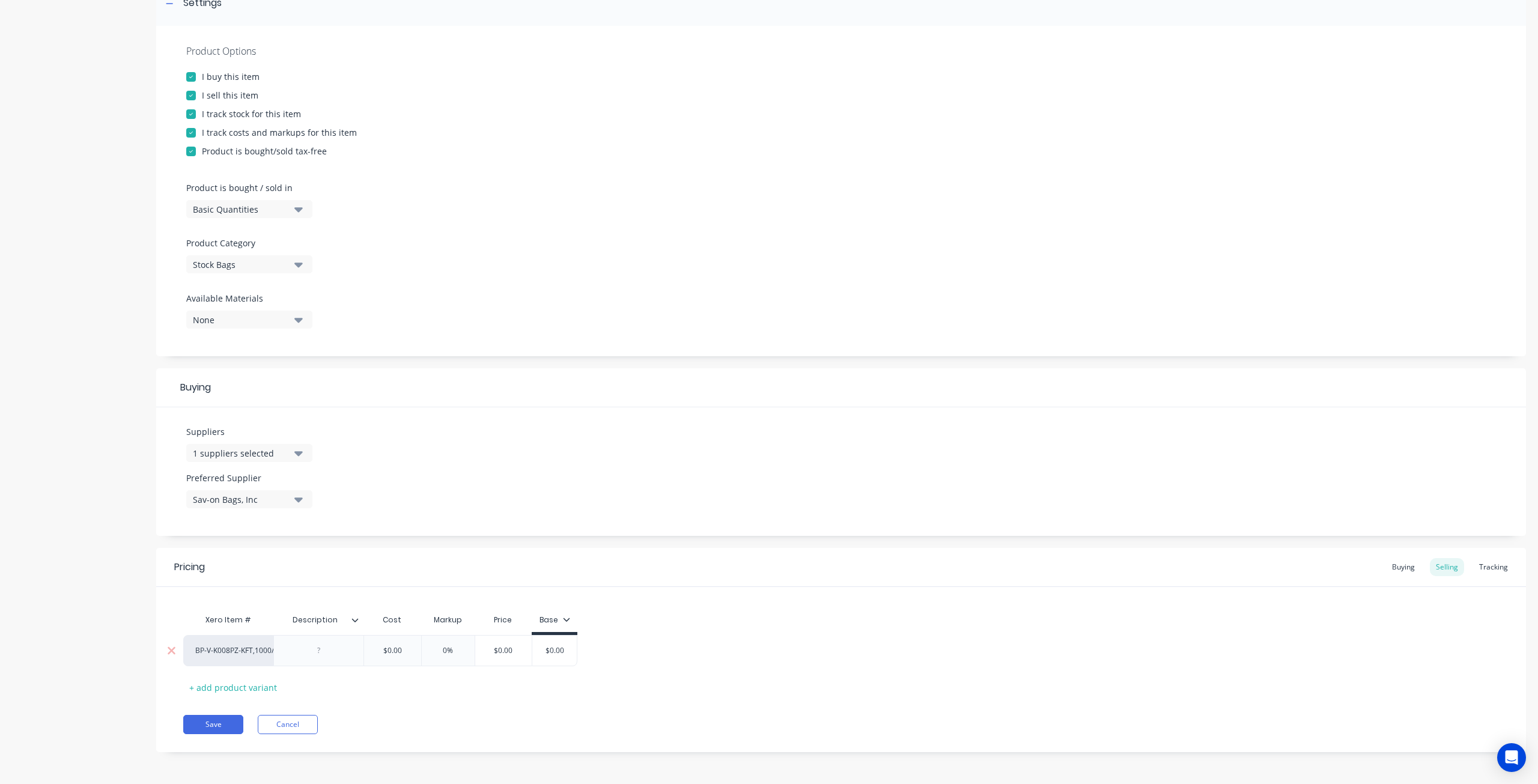
click at [257, 651] on div "BP-V-K008PZ-KFT,1000/case" at bounding box center [228, 651] width 66 height 11
click at [238, 651] on div "BP-V-K008PZ-KFT,1000/case" at bounding box center [228, 651] width 66 height 11
click at [238, 651] on button "Add Hang Holes" at bounding box center [297, 652] width 201 height 18
click at [238, 651] on div "Add Hang Holes" at bounding box center [228, 651] width 66 height 11
click at [470, 696] on div "Pricing Buying Selling Tracking Xero Item # Description Cost Markup Price Base …" at bounding box center [841, 650] width 1369 height 204
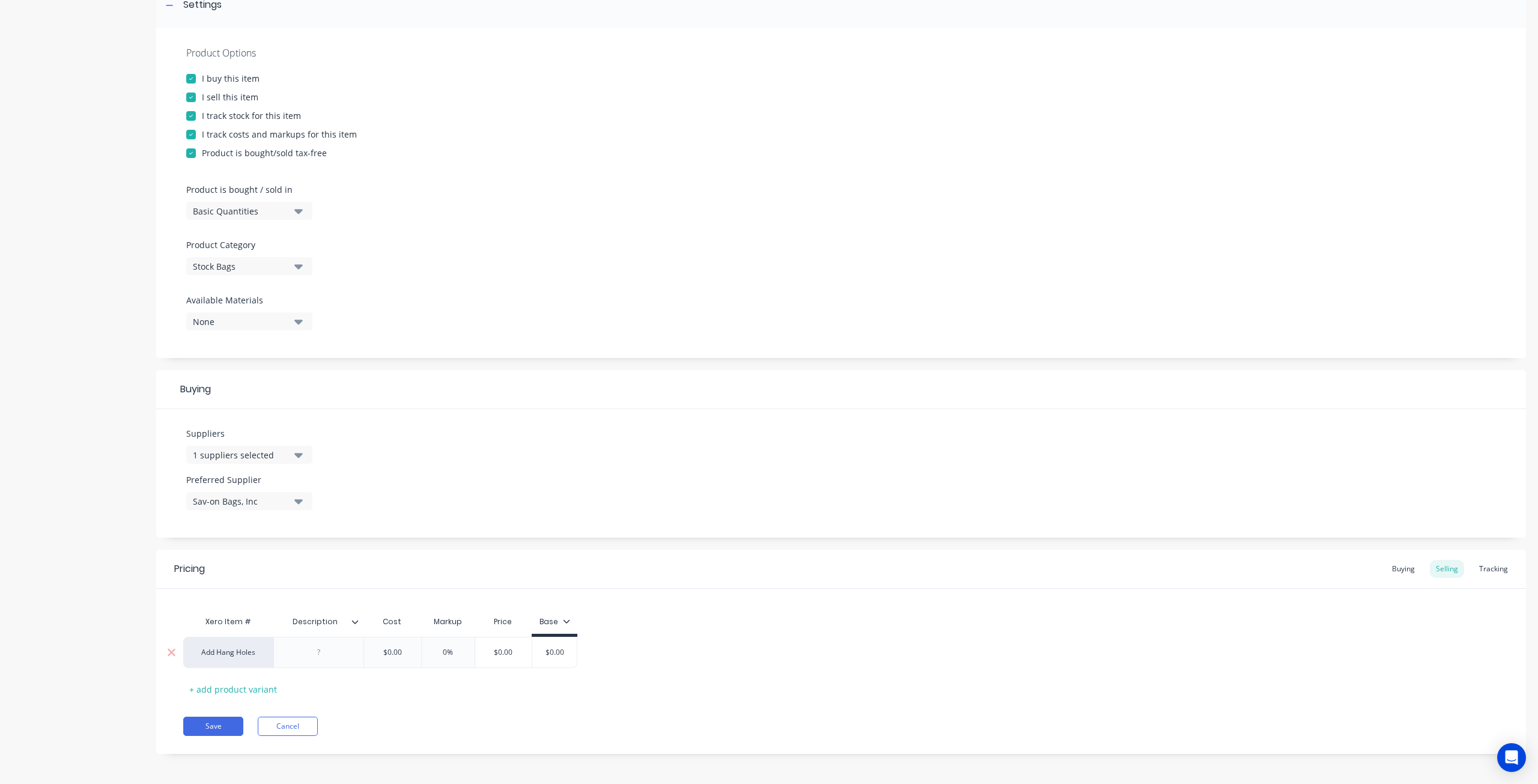
scroll to position [197, 0]
click at [208, 717] on button "Save" at bounding box center [213, 724] width 60 height 19
type textarea "x"
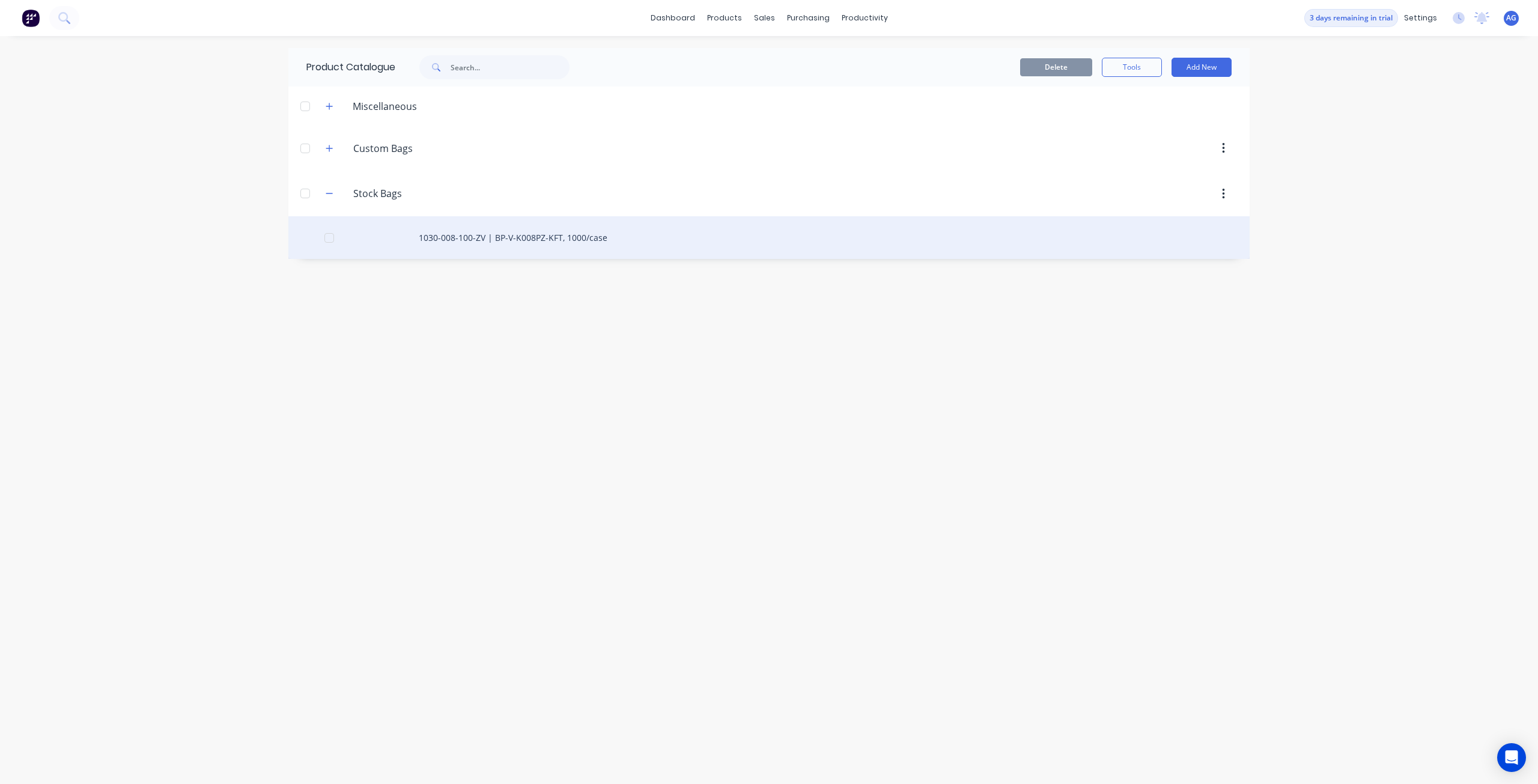
click at [327, 239] on div at bounding box center [329, 238] width 24 height 24
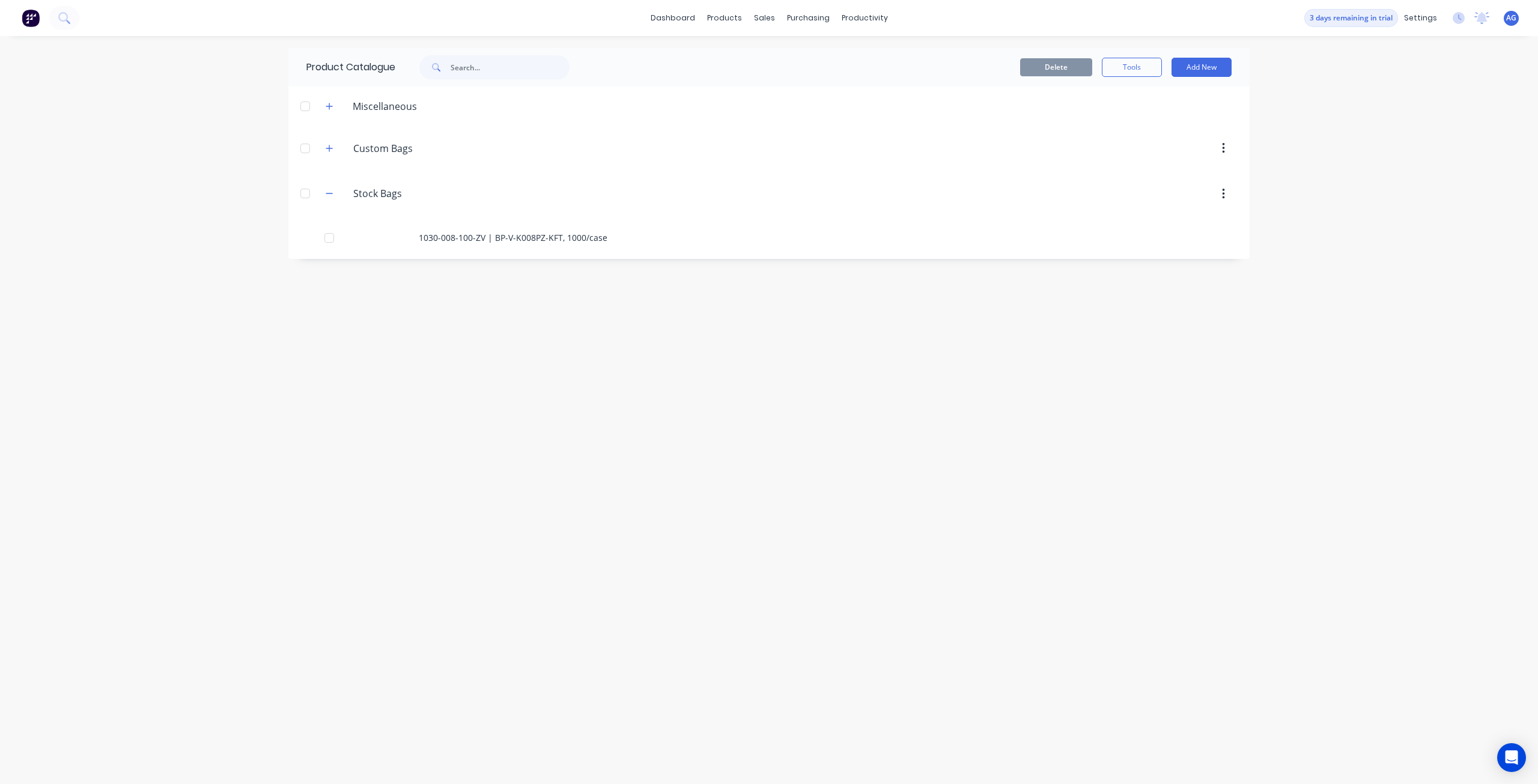
click at [678, 323] on div "Product Catalogue Delete Tools Add New Miscellaneous Custom.Bags Custom Bags St…" at bounding box center [769, 410] width 961 height 724
click at [726, 84] on icon at bounding box center [724, 81] width 9 height 9
click at [1197, 67] on button "Add material" at bounding box center [1201, 67] width 60 height 18
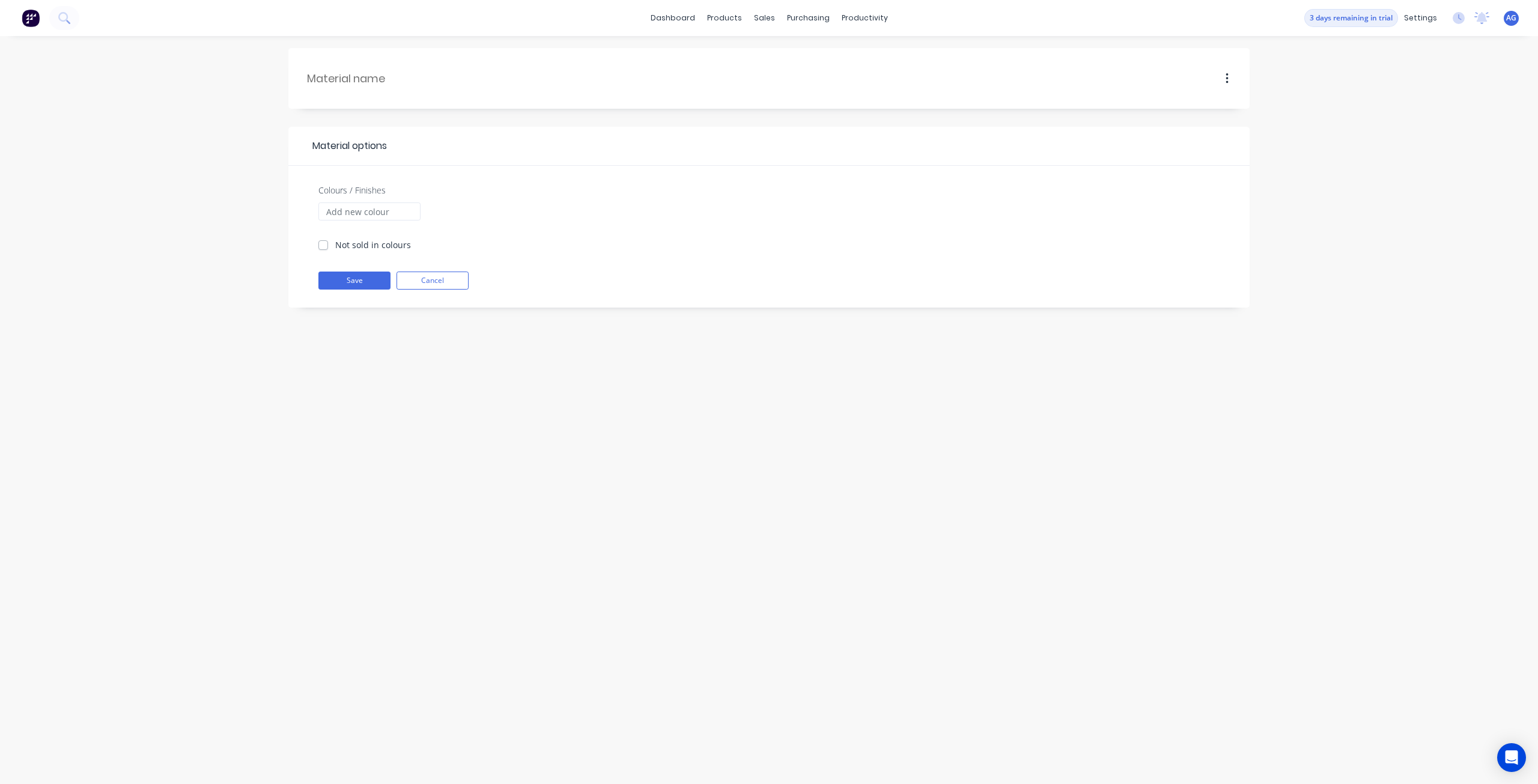
click at [370, 185] on label "Colours / Finishes" at bounding box center [352, 190] width 67 height 13
click at [370, 203] on input "Colours / Finishes" at bounding box center [369, 211] width 102 height 18
click at [367, 246] on label "Not sold in colours" at bounding box center [373, 245] width 76 height 13
click at [328, 246] on input "Not sold in colours" at bounding box center [323, 244] width 9 height 11
click at [367, 245] on label "Not sold in colours" at bounding box center [373, 245] width 76 height 13
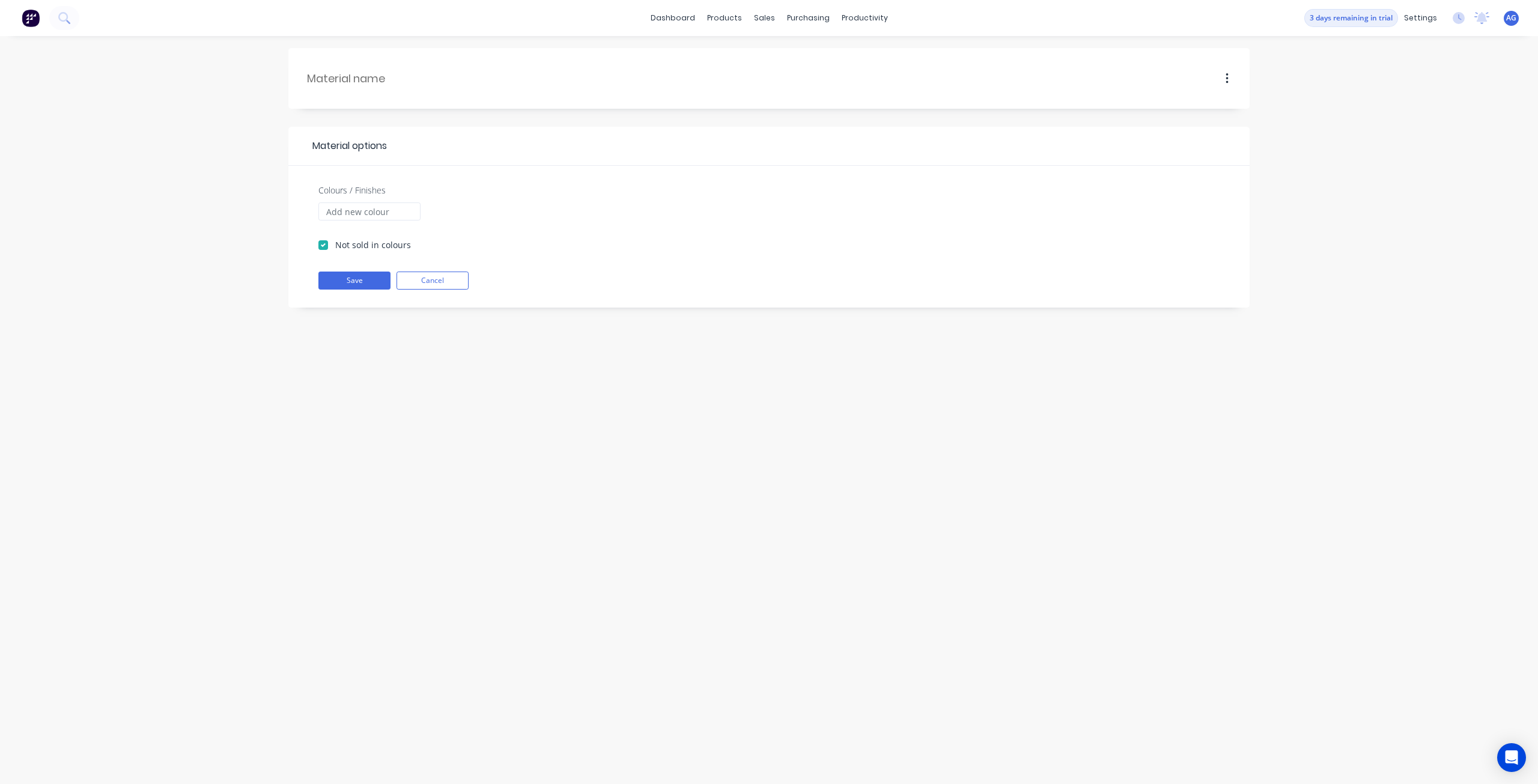
click at [328, 245] on input "Not sold in colours" at bounding box center [323, 244] width 9 height 11
checkbox input "false"
click at [369, 191] on label "Colours / Finishes" at bounding box center [352, 190] width 67 height 13
click at [369, 203] on input "Colours / Finishes" at bounding box center [369, 211] width 102 height 18
click at [385, 145] on span "Material options" at bounding box center [347, 146] width 81 height 15
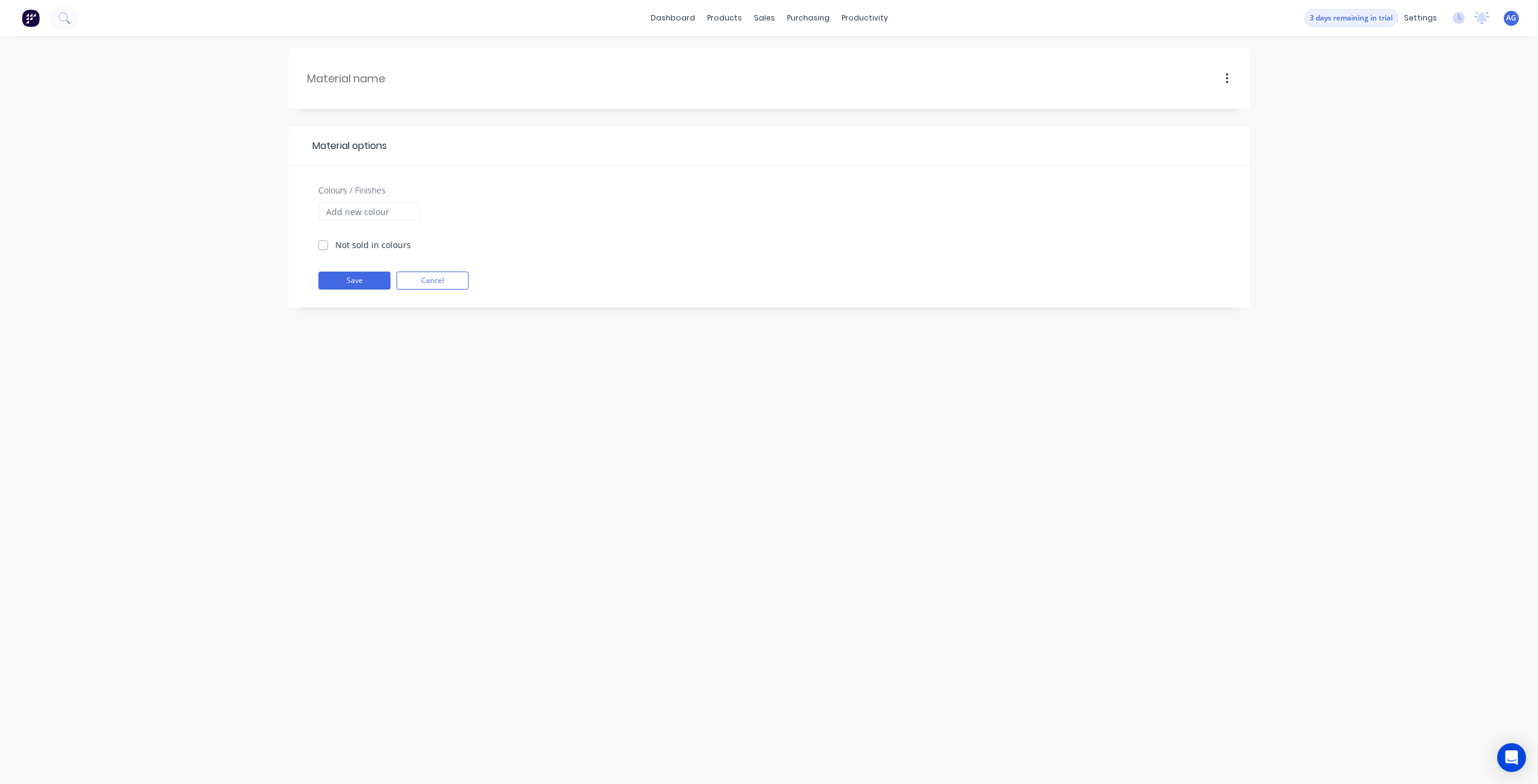
click at [411, 64] on div at bounding box center [387, 78] width 161 height 37
click at [404, 75] on input "text" at bounding box center [387, 78] width 161 height 16
type input "MS Foil Film"
type input "g"
type input "b"
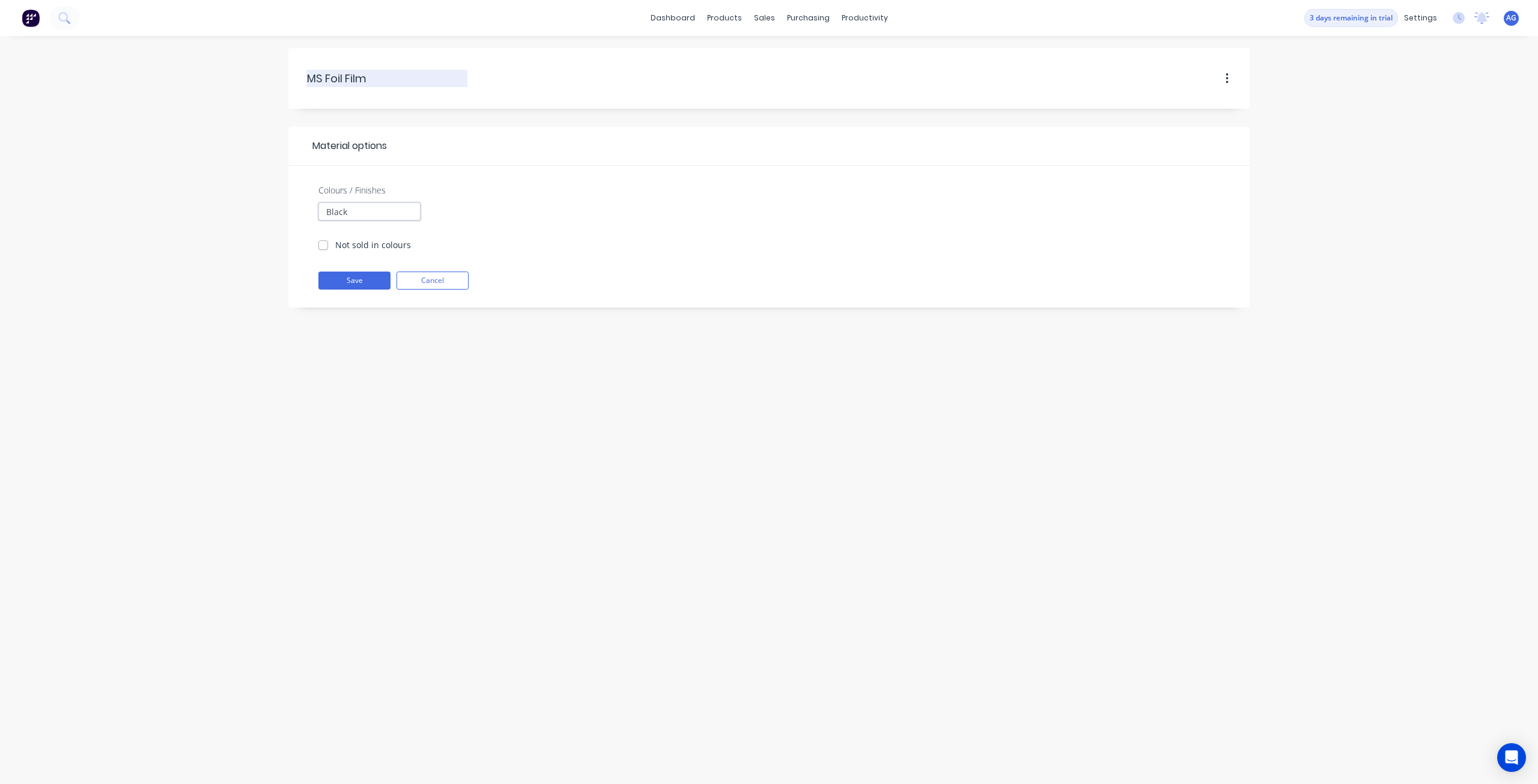
type input "Black"
click at [404, 75] on input "MS Foil Film" at bounding box center [387, 78] width 161 height 16
click at [319, 76] on input "MS Foil Film" at bounding box center [387, 78] width 161 height 16
type input "MB Foil Film"
click at [403, 210] on input "Black" at bounding box center [369, 211] width 102 height 18
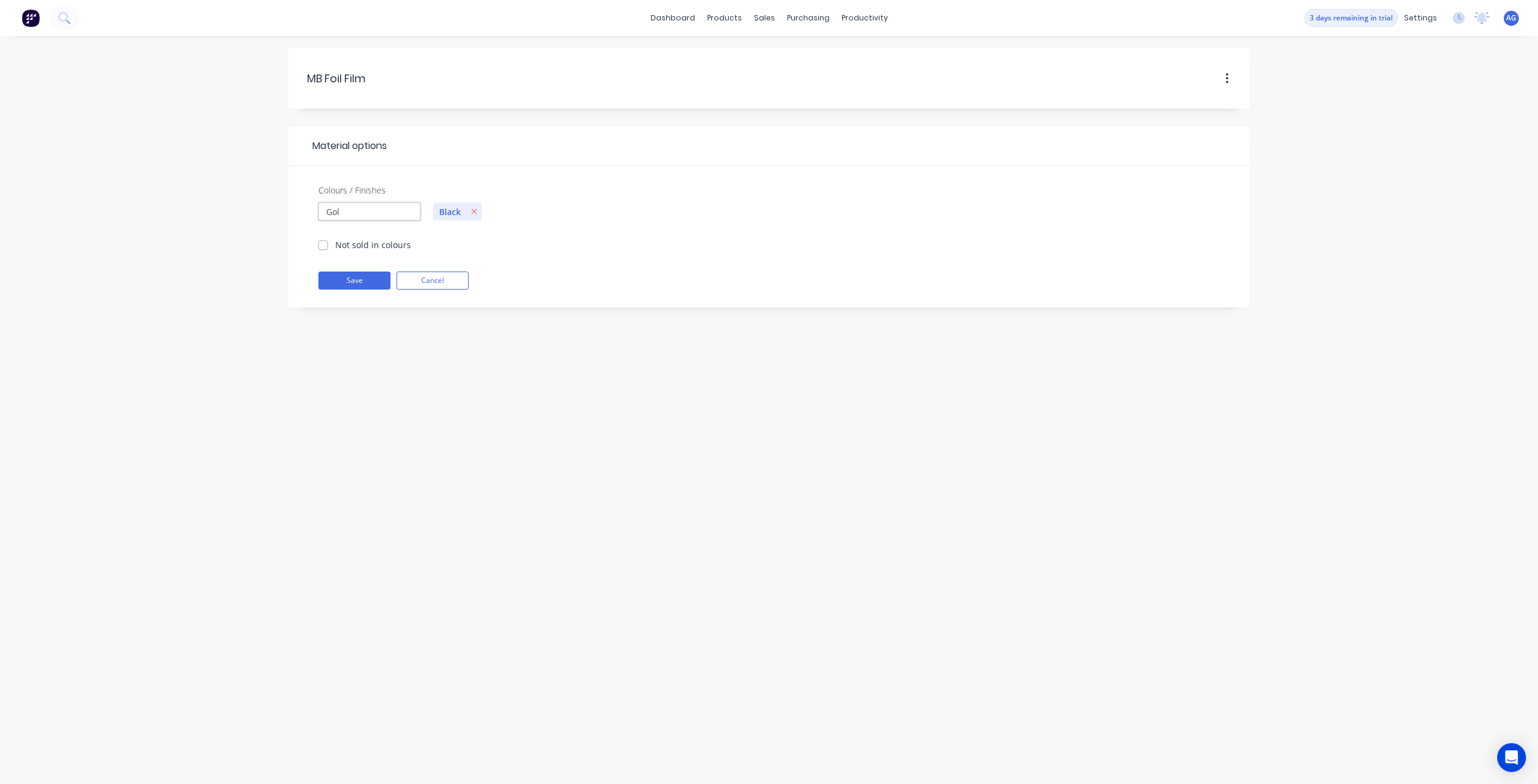
type input "Gold"
type input "Silver"
click at [369, 285] on button "Save" at bounding box center [355, 280] width 72 height 18
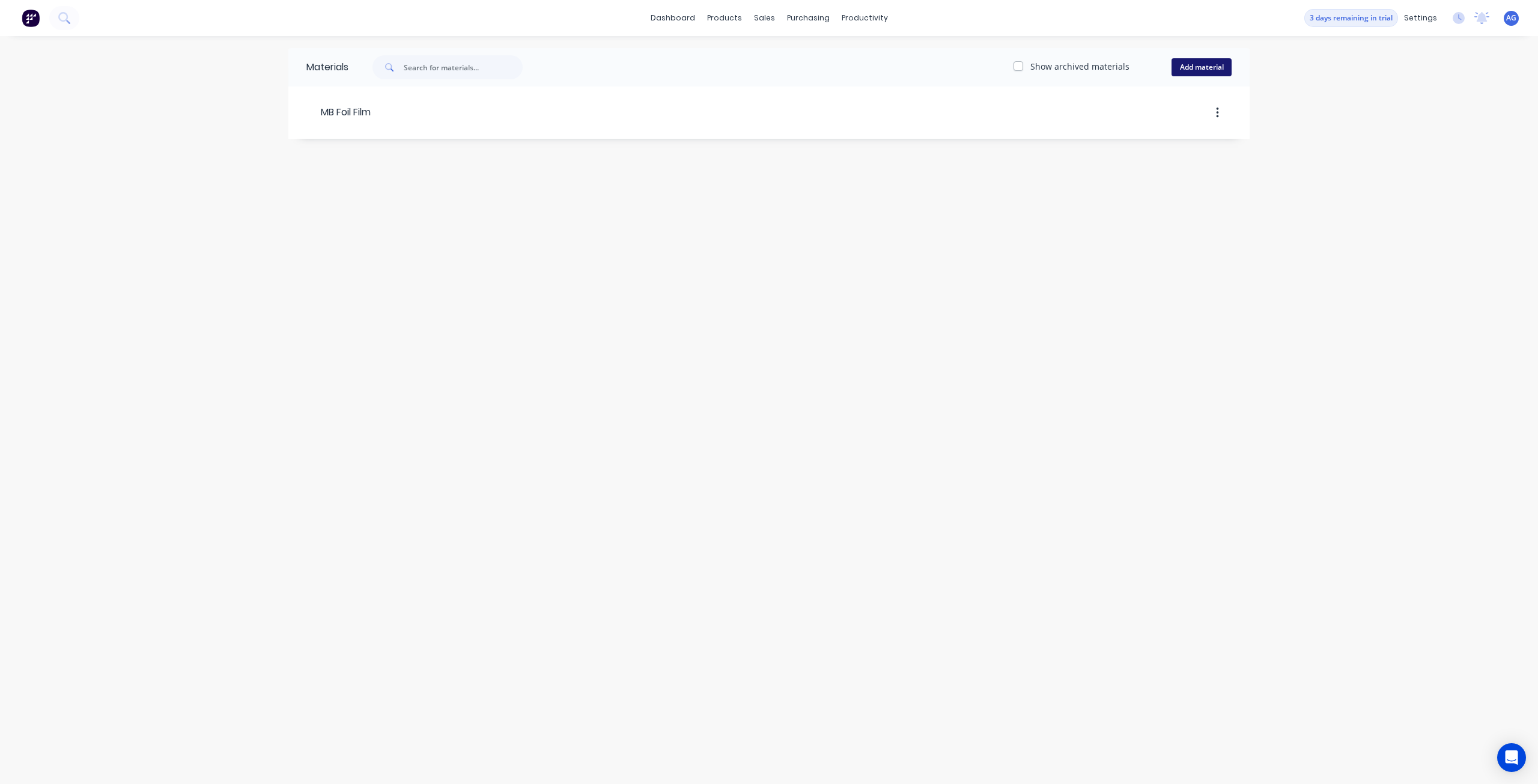
click at [1174, 68] on button "Add material" at bounding box center [1201, 67] width 60 height 18
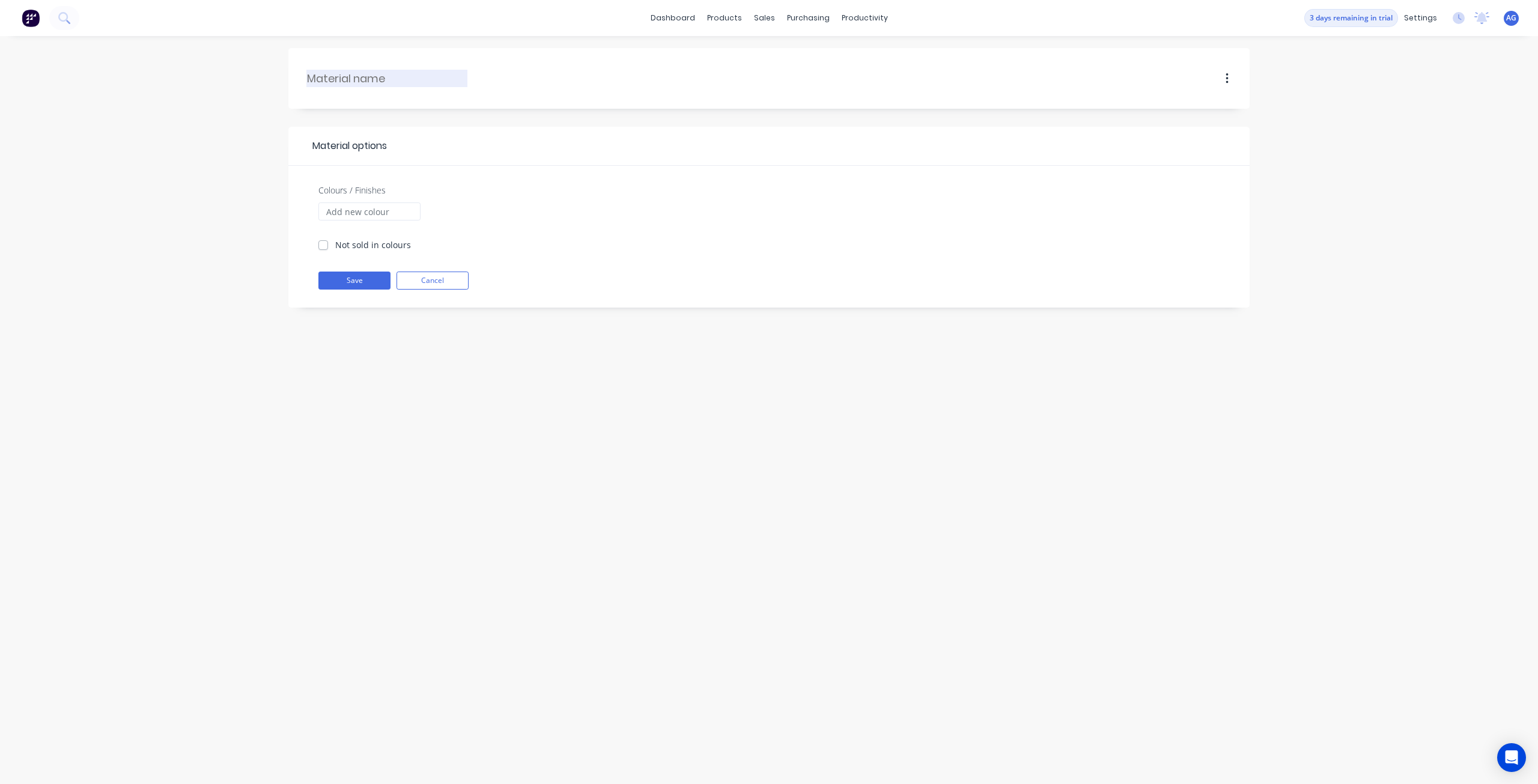
click at [453, 75] on input "text" at bounding box center [387, 78] width 161 height 16
type input "PM Foiling Film"
type input "B"
type input "Red"
click at [467, 209] on icon "button" at bounding box center [468, 212] width 5 height 5
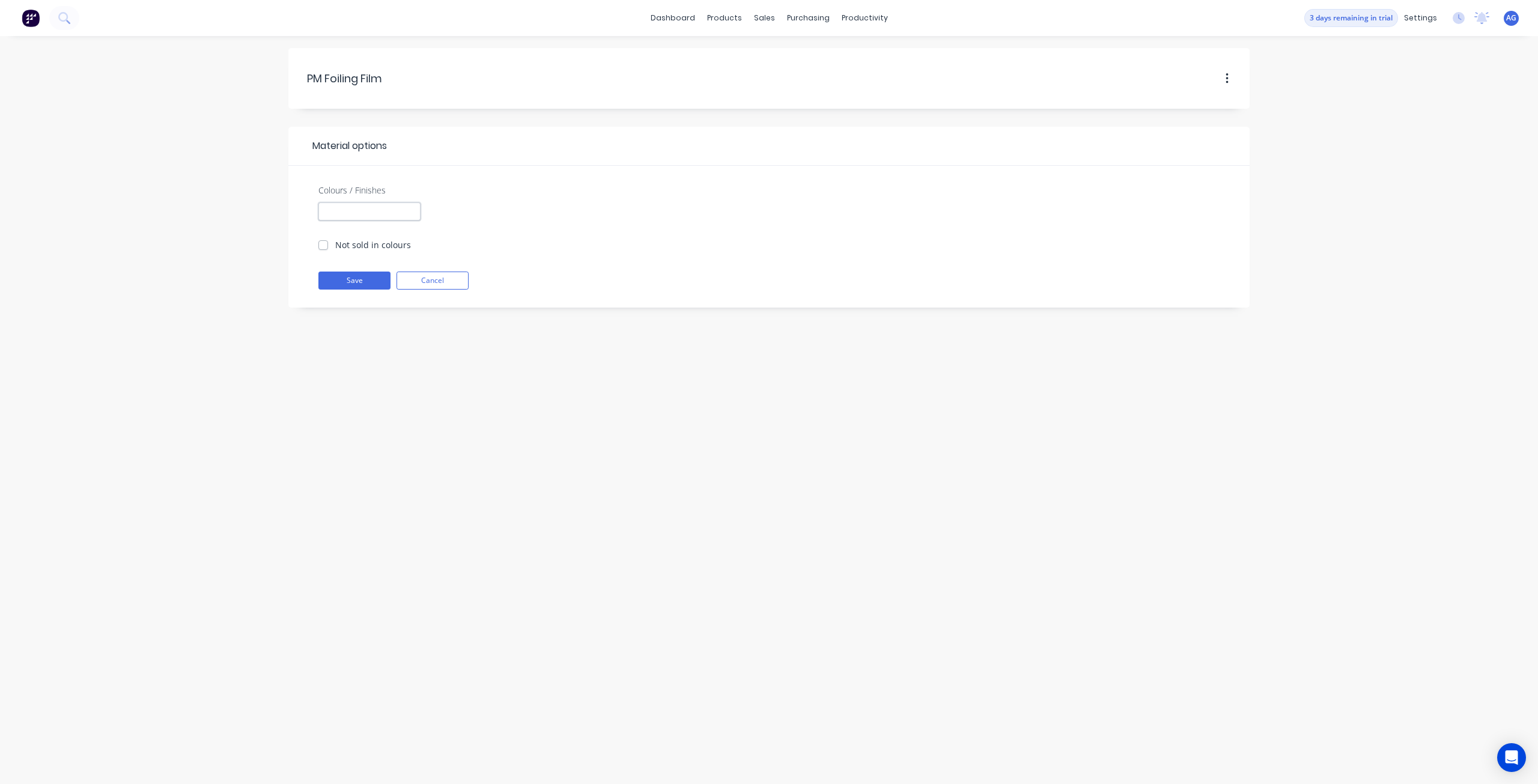
click at [384, 204] on input "Colours / Finishes" at bounding box center [369, 211] width 102 height 18
type input "Red 345"
click at [365, 275] on button "Save" at bounding box center [355, 280] width 72 height 18
checkbox input "true"
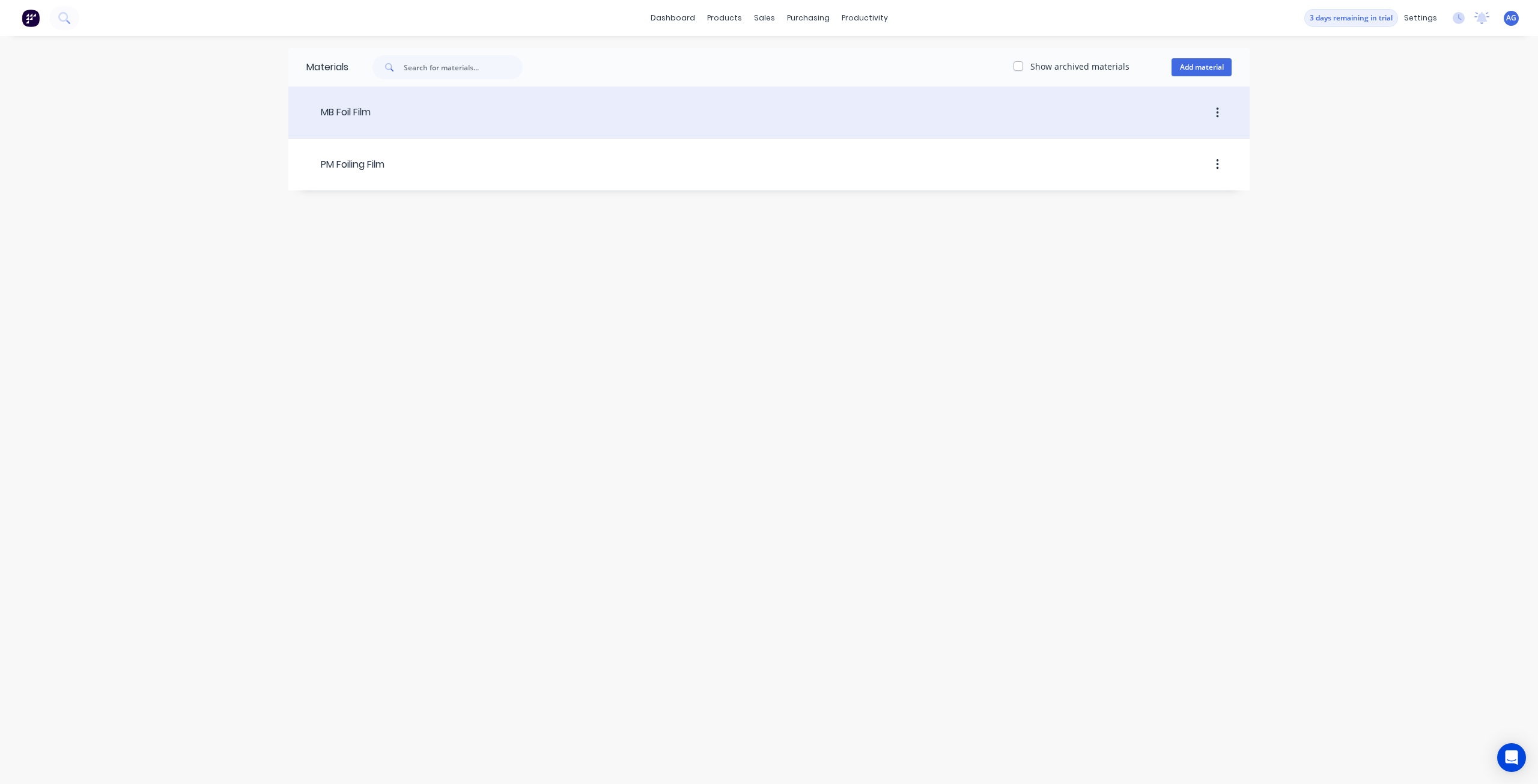
click at [389, 123] on header "MB Foil Film" at bounding box center [769, 113] width 961 height 45
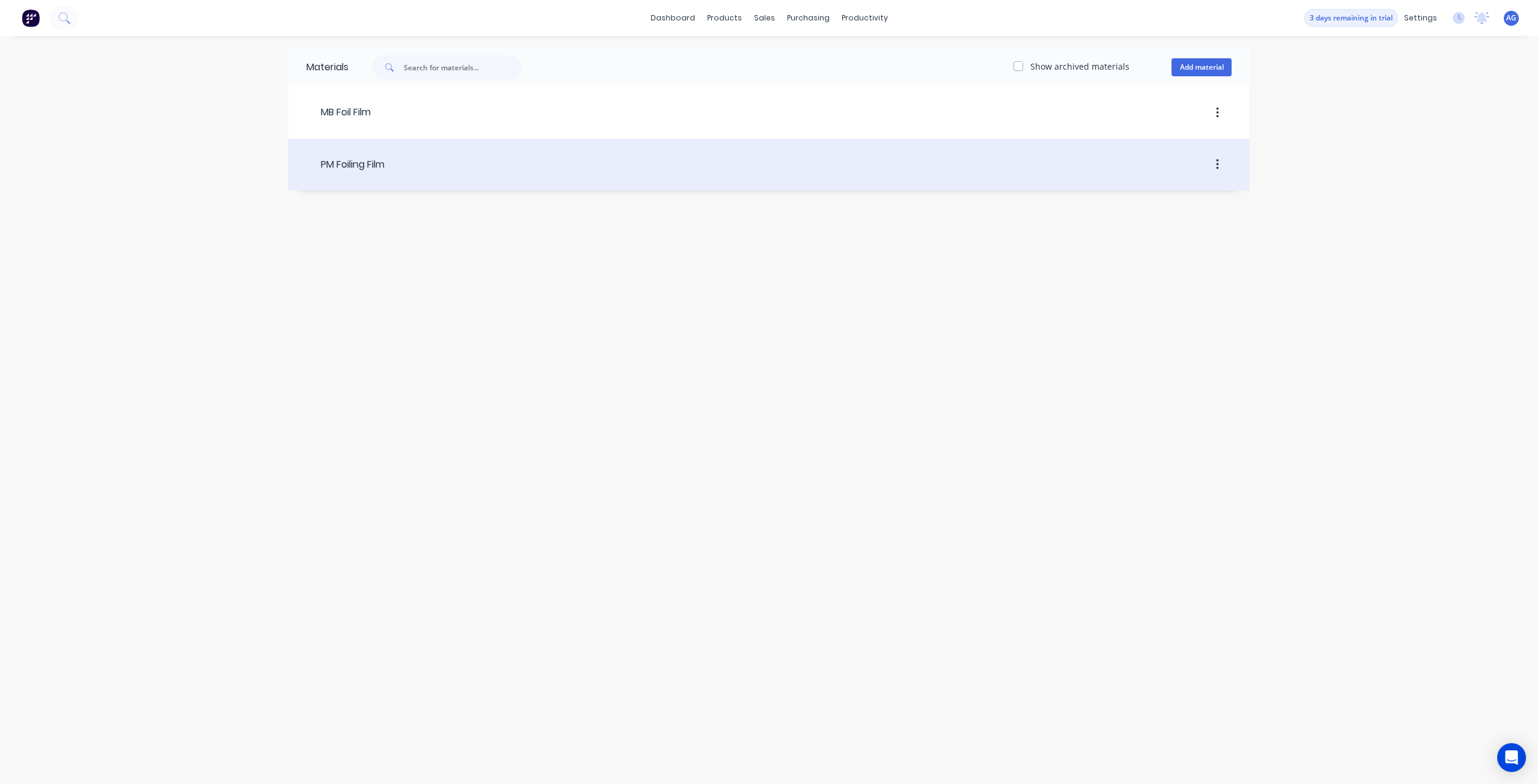
click at [412, 163] on div at bounding box center [808, 165] width 847 height 21
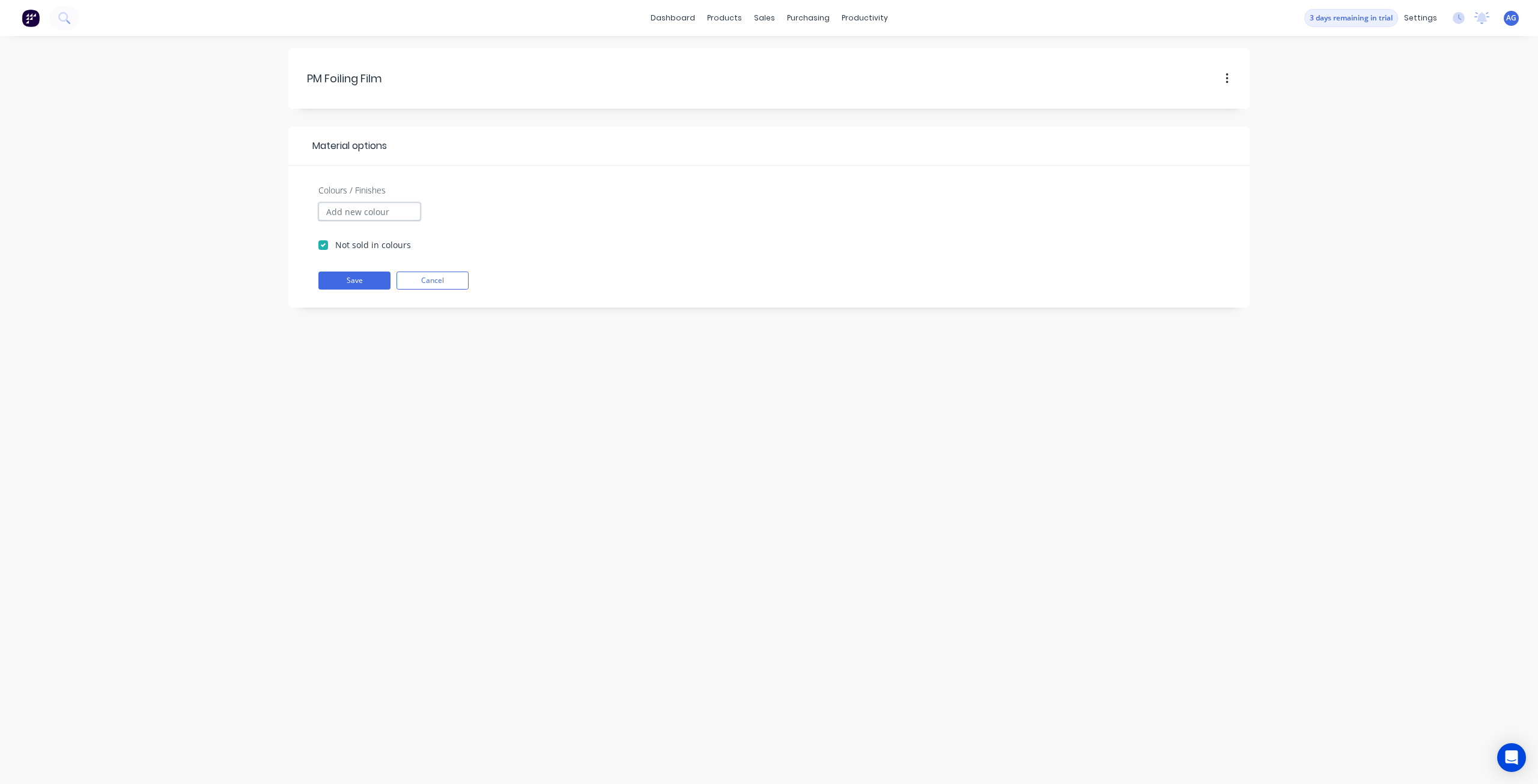
click at [346, 207] on input "Colours / Finishes" at bounding box center [369, 211] width 102 height 18
type input "Red 3453"
click at [491, 209] on icon "button" at bounding box center [490, 211] width 7 height 9
click at [414, 213] on input "Colours / Finishes" at bounding box center [369, 211] width 102 height 18
type input "Red 345"
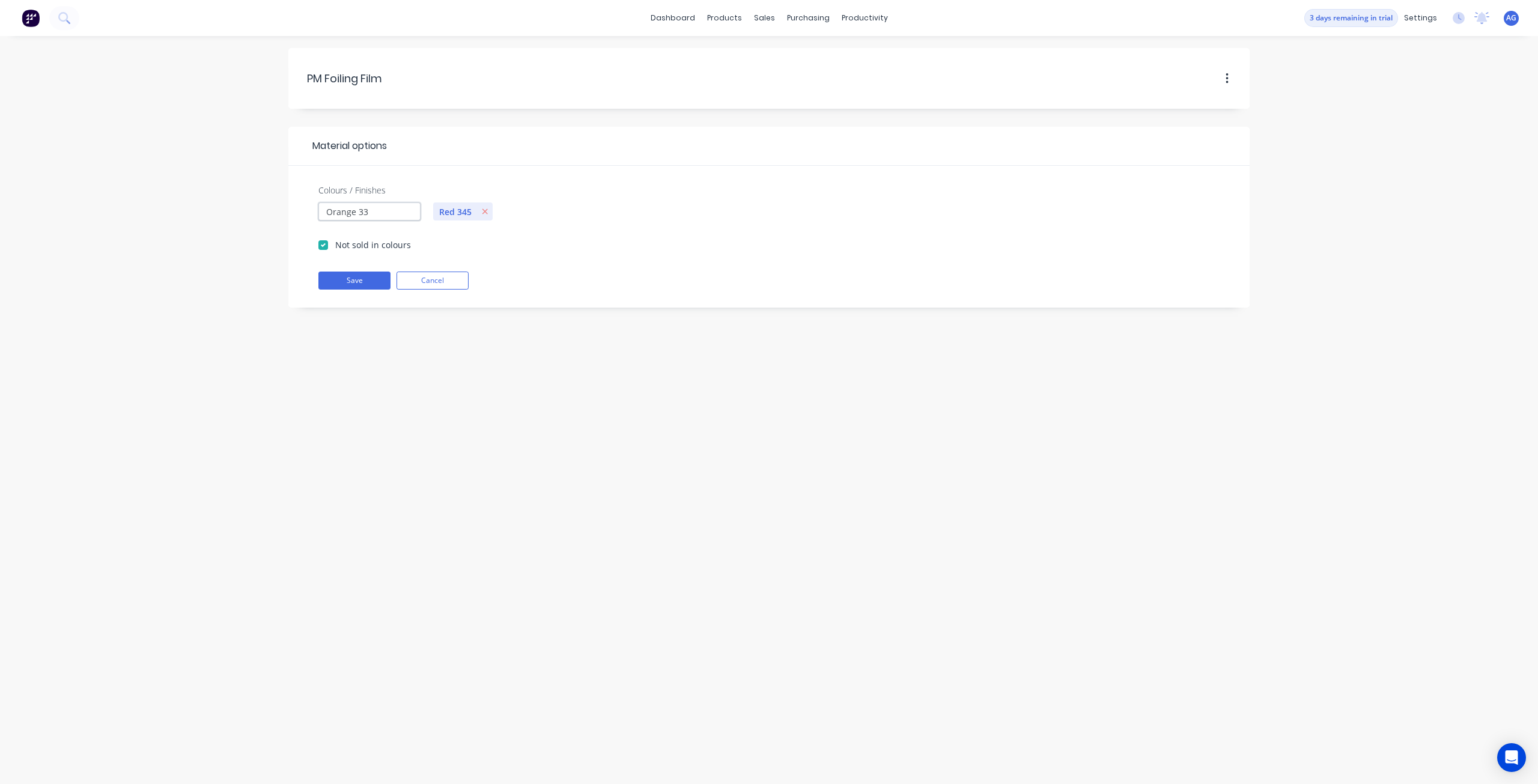
type input "Orange 332"
click at [379, 283] on button "Save" at bounding box center [355, 280] width 72 height 18
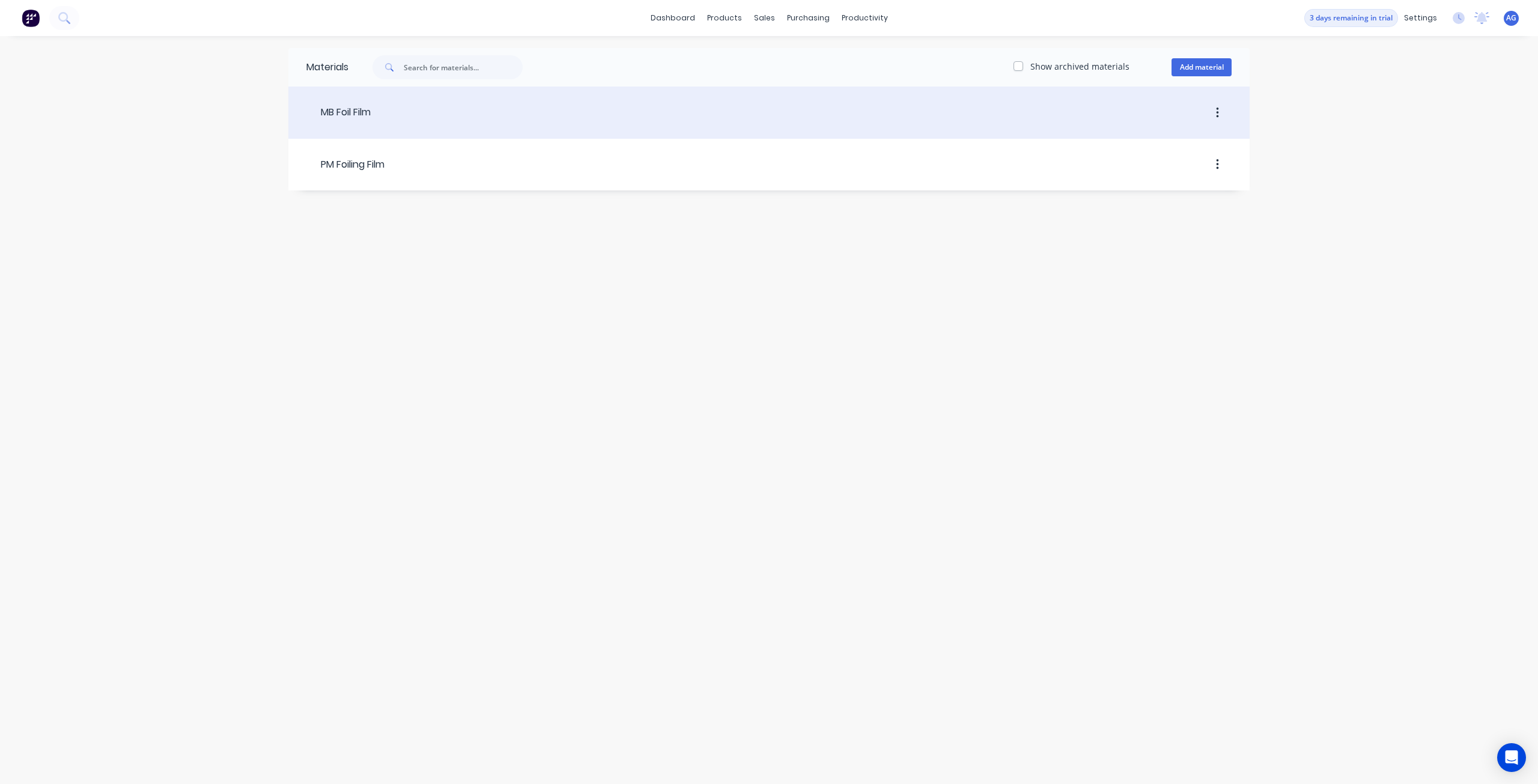
click at [409, 124] on header "MB Foil Film" at bounding box center [769, 113] width 961 height 45
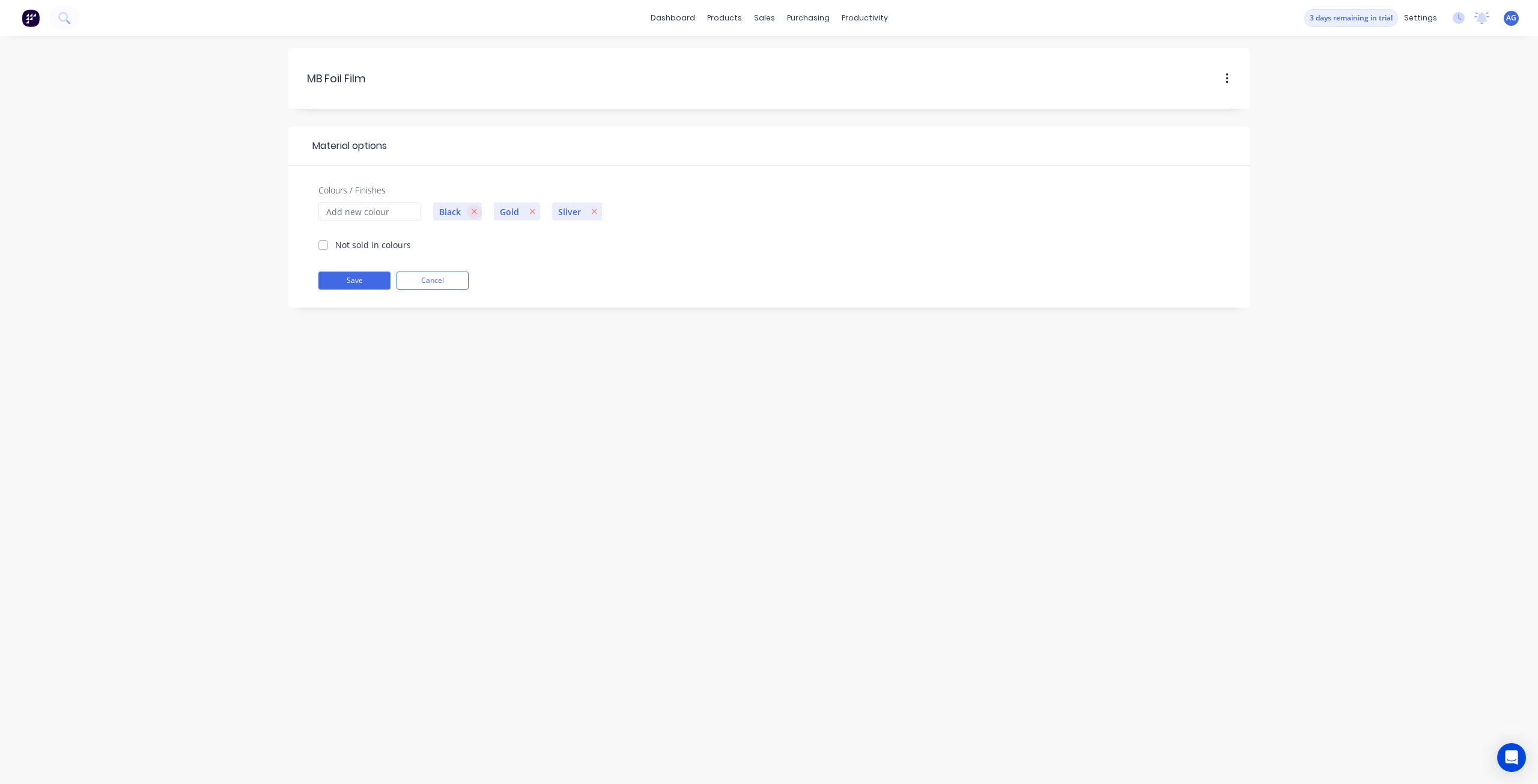
click at [473, 212] on icon "button" at bounding box center [474, 211] width 7 height 9
click at [473, 212] on icon "button" at bounding box center [472, 212] width 5 height 5
click at [473, 212] on icon "button" at bounding box center [475, 212] width 5 height 5
click at [410, 209] on input "Colours / Finishes" at bounding box center [369, 211] width 102 height 18
type input "Black 180"
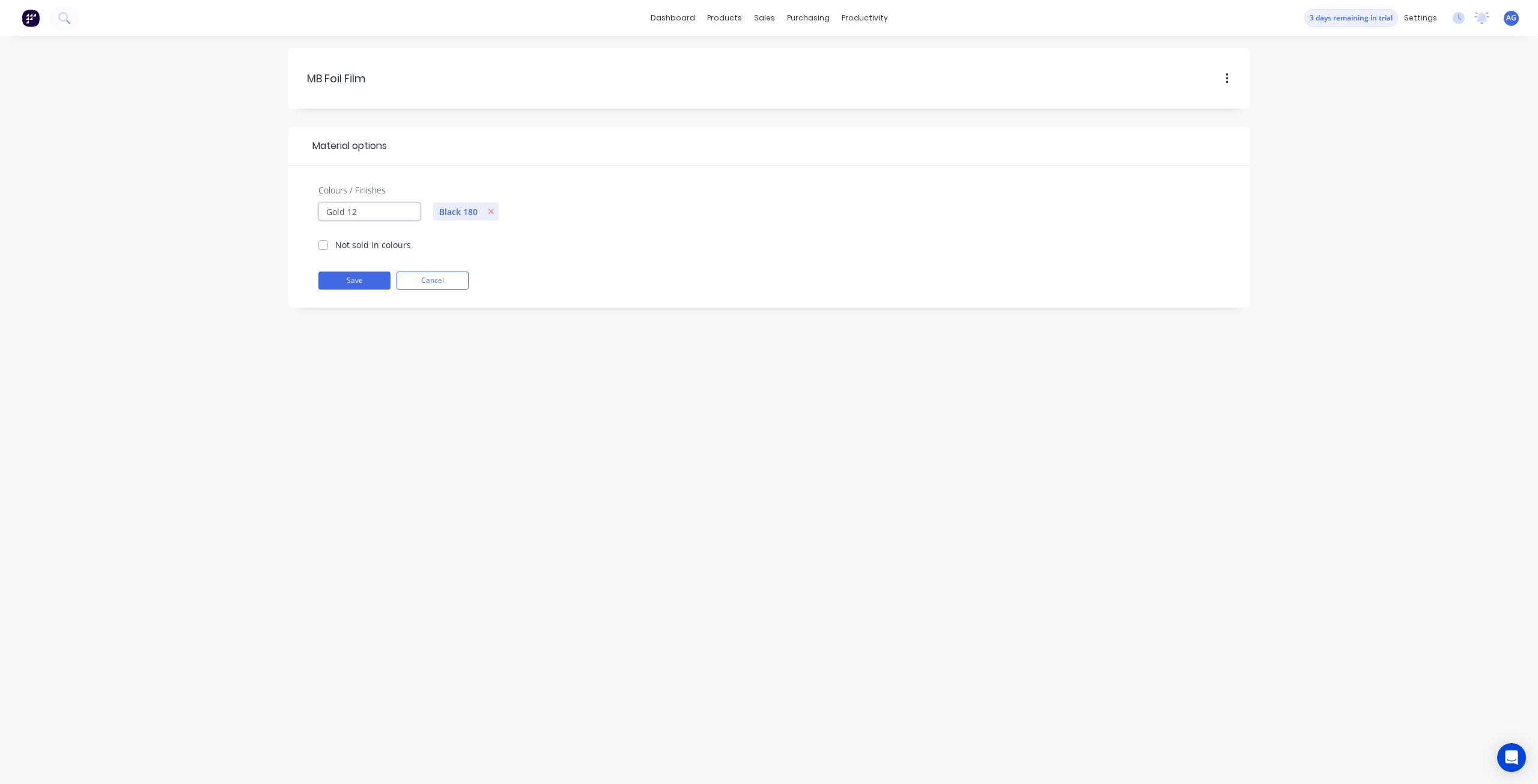
type input "Gold 120"
click at [410, 209] on input "Colours / Finishes" at bounding box center [369, 211] width 102 height 18
click at [347, 283] on button "Save" at bounding box center [355, 280] width 72 height 18
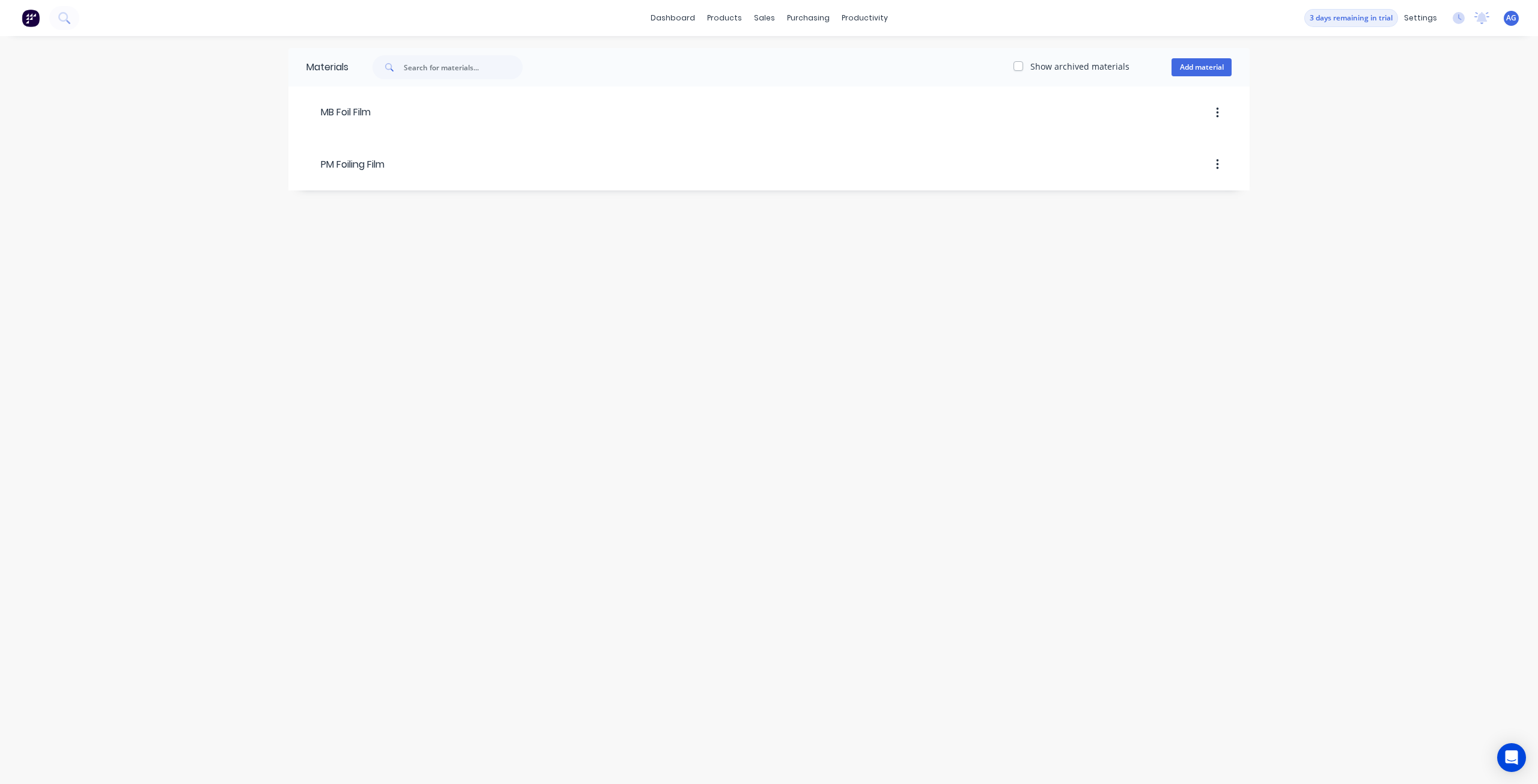
click at [968, 255] on div "Materials Show archived materials Add material MB Foil Film PM Foiling Film" at bounding box center [769, 410] width 1538 height 748
click at [735, 68] on div "Show archived materials Add material" at bounding box center [799, 67] width 901 height 24
click at [849, 21] on div "productivity" at bounding box center [864, 18] width 58 height 18
click at [811, 24] on div "purchasing" at bounding box center [808, 18] width 55 height 18
click at [726, 58] on icon at bounding box center [727, 57] width 6 height 9
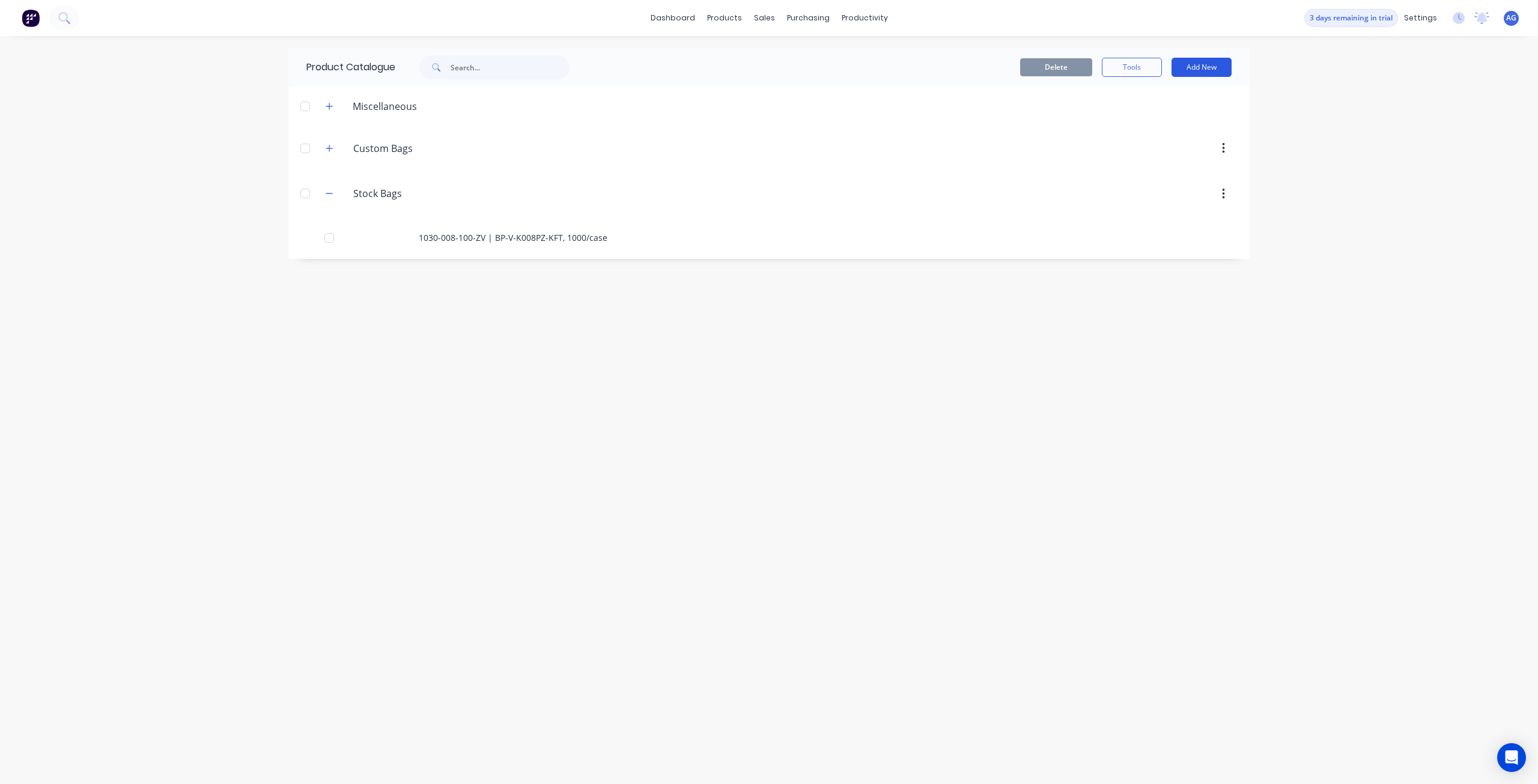
click at [1201, 71] on button "Add New" at bounding box center [1201, 67] width 60 height 19
click at [1180, 143] on div "Product Kit" at bounding box center [1174, 146] width 93 height 17
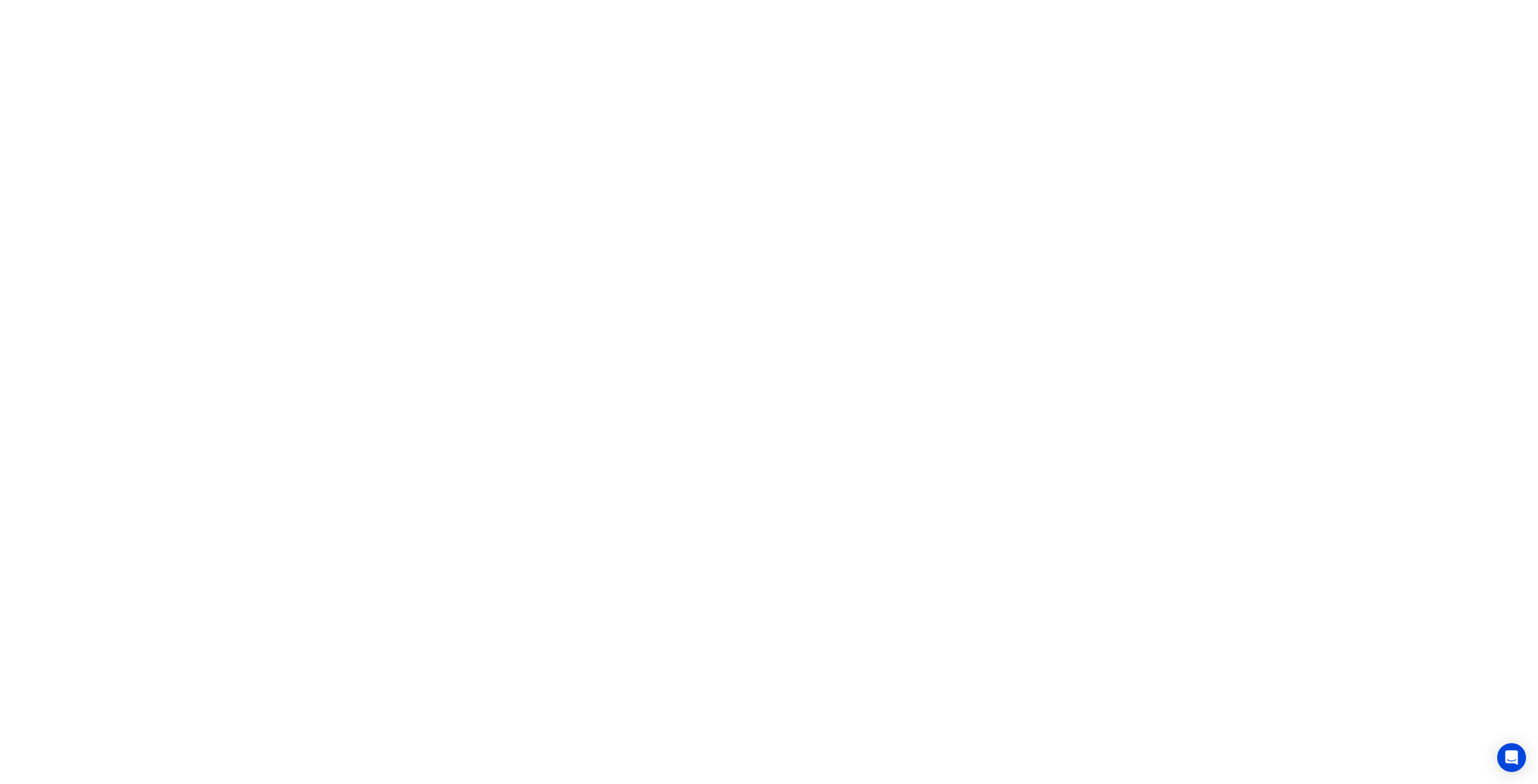
click at [1180, 0] on html "x" at bounding box center [769, 0] width 1538 height 0
drag, startPoint x: 1212, startPoint y: 309, endPoint x: 1131, endPoint y: 295, distance: 82.2
click at [1215, 0] on html "x" at bounding box center [769, 0] width 1538 height 0
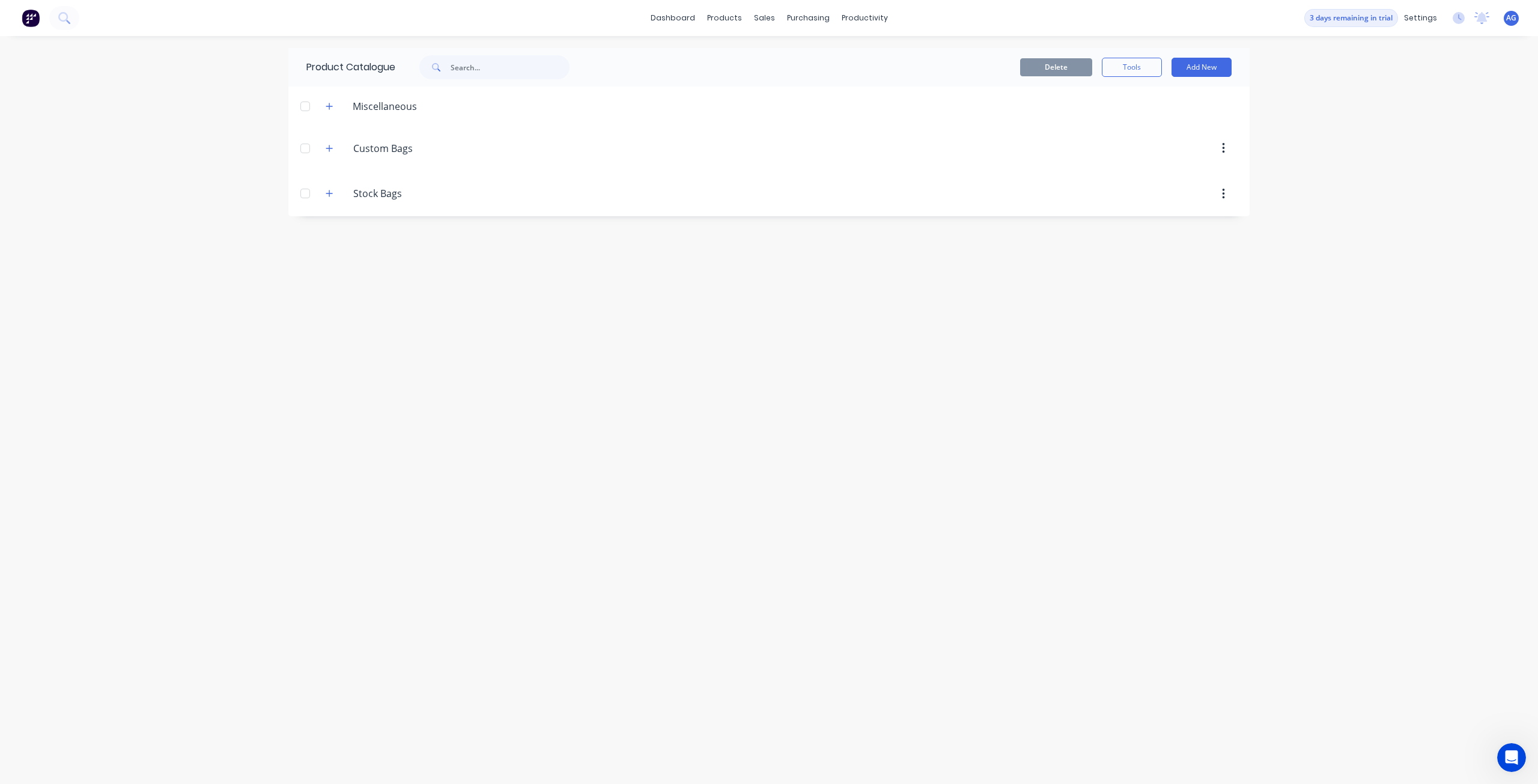
click at [1480, 56] on div "dashboard products sales purchasing productivity dashboard products Product Cat…" at bounding box center [769, 392] width 1538 height 784
click at [1460, 20] on icon at bounding box center [1459, 18] width 12 height 12
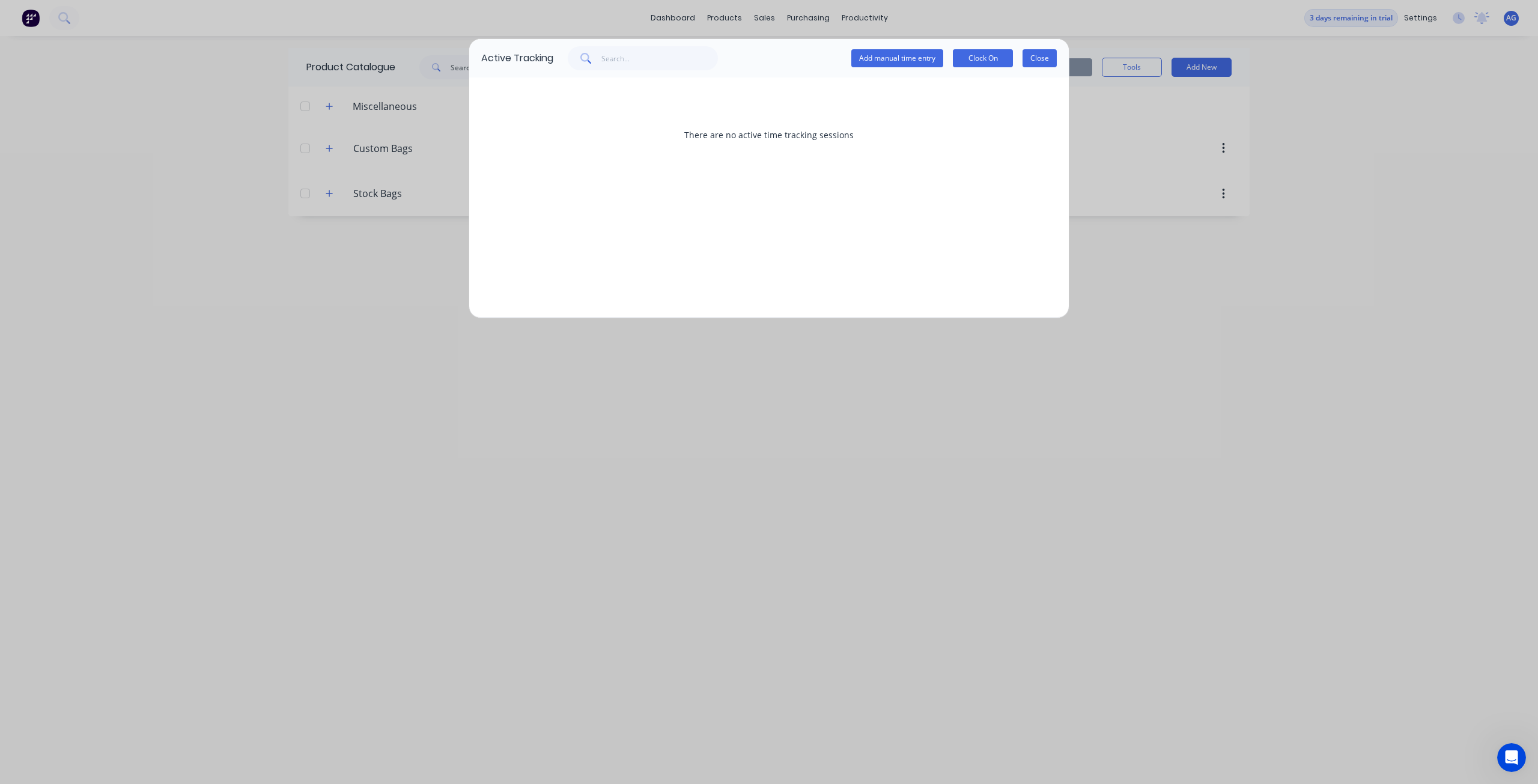
click at [1041, 63] on button "Close" at bounding box center [1039, 58] width 34 height 18
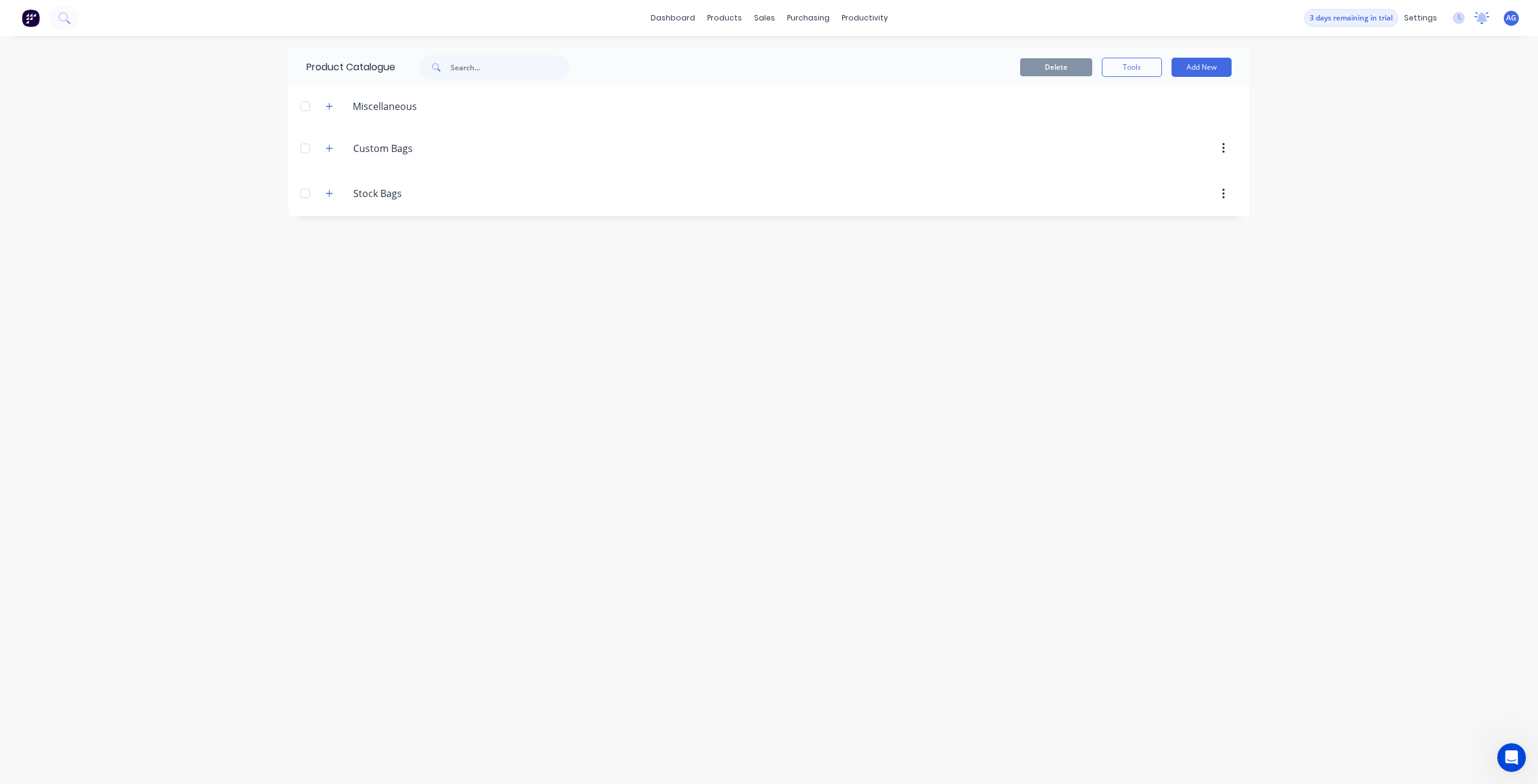
click at [1479, 22] on icon at bounding box center [1481, 18] width 15 height 12
click at [1215, 74] on button "Add New" at bounding box center [1201, 67] width 60 height 19
click at [1202, 141] on div "Product Kit" at bounding box center [1174, 146] width 93 height 17
click at [854, 61] on icon at bounding box center [854, 57] width 5 height 9
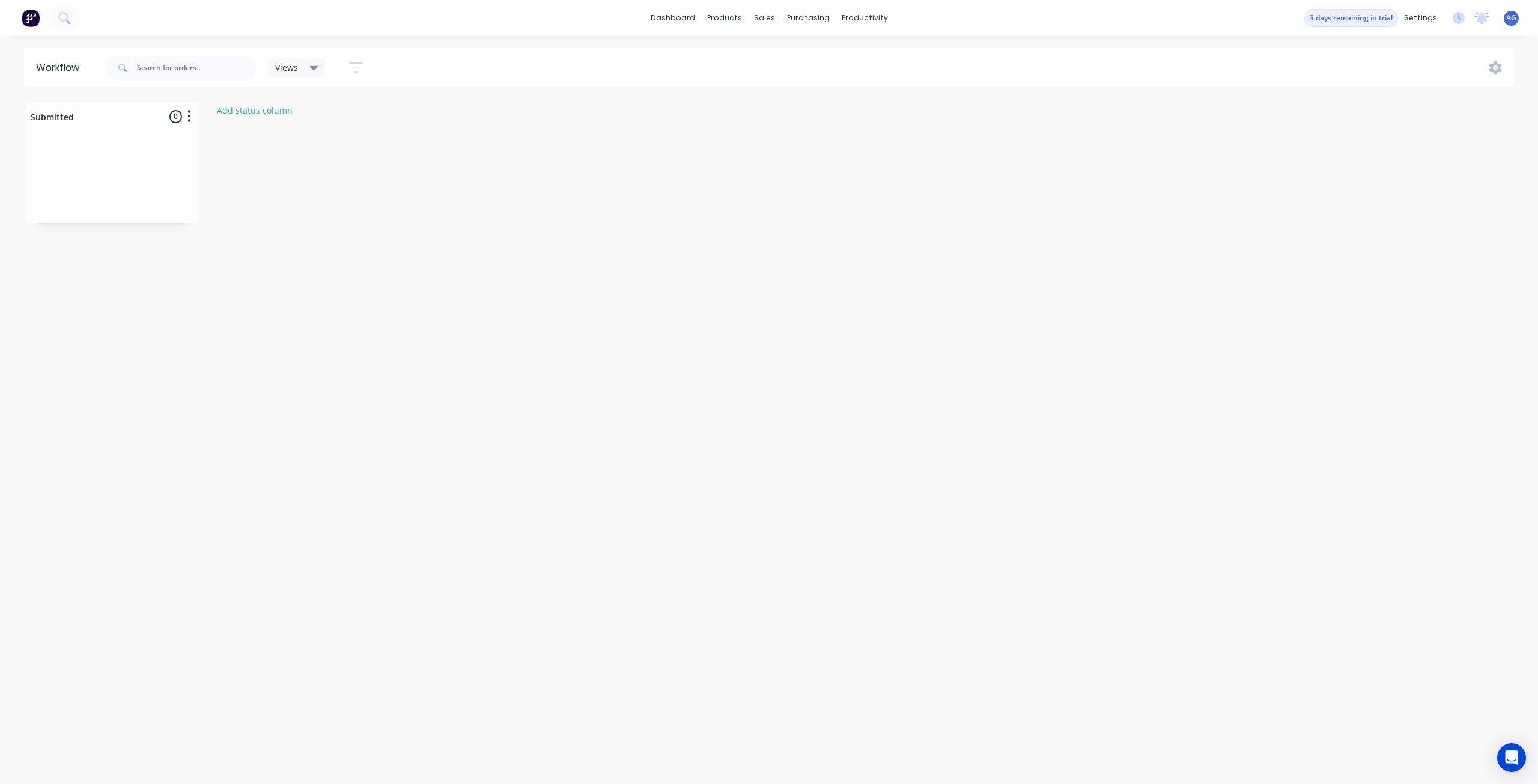
click at [151, 117] on div at bounding box center [113, 116] width 173 height 19
click at [304, 66] on div "Views" at bounding box center [297, 68] width 43 height 11
click at [888, 85] on div "Planner" at bounding box center [881, 81] width 28 height 11
click at [125, 151] on div at bounding box center [113, 178] width 173 height 90
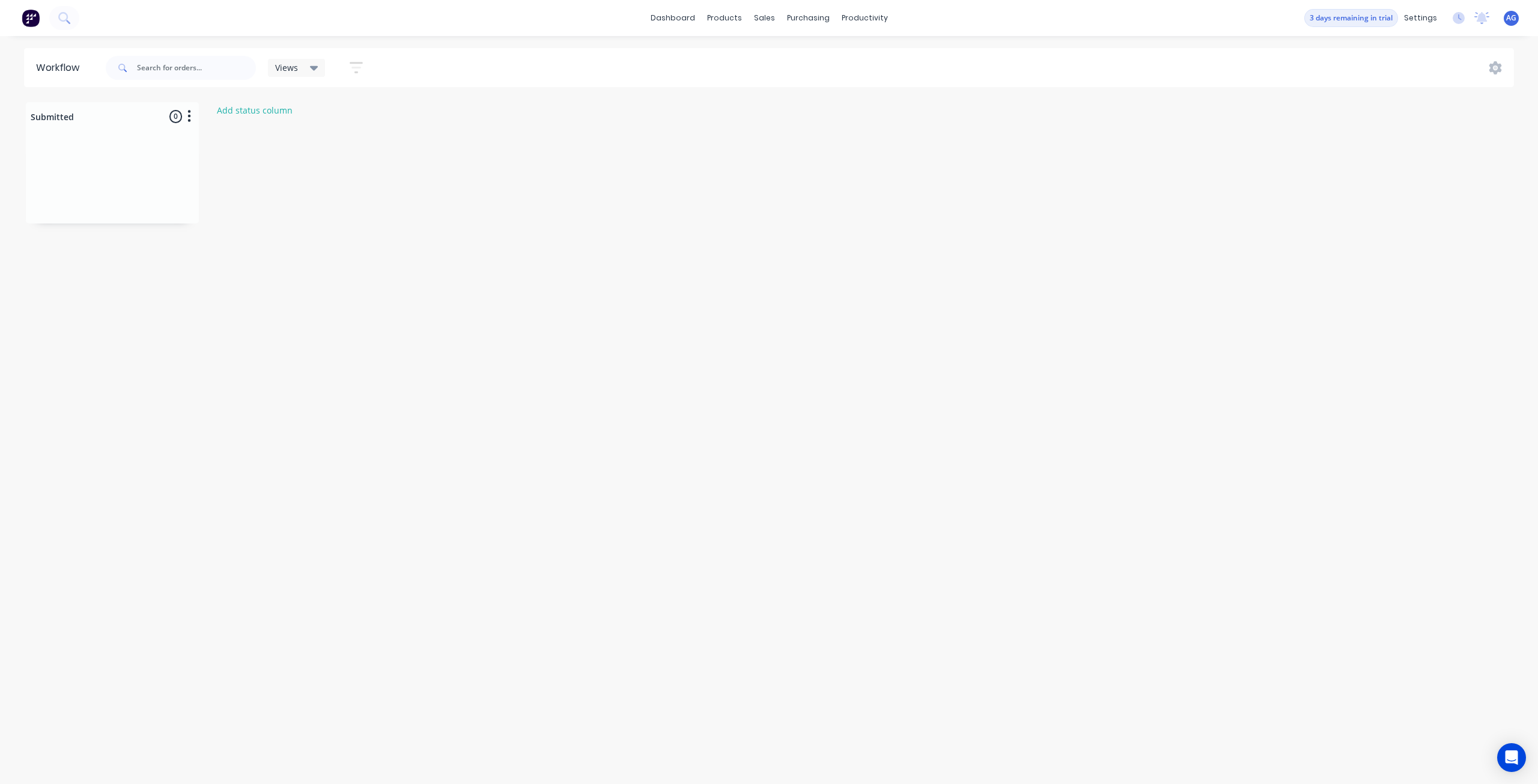
click at [297, 67] on span "Views" at bounding box center [287, 67] width 23 height 13
click at [349, 61] on icon "button" at bounding box center [356, 67] width 13 height 15
click at [779, 52] on div at bounding box center [771, 57] width 18 height 11
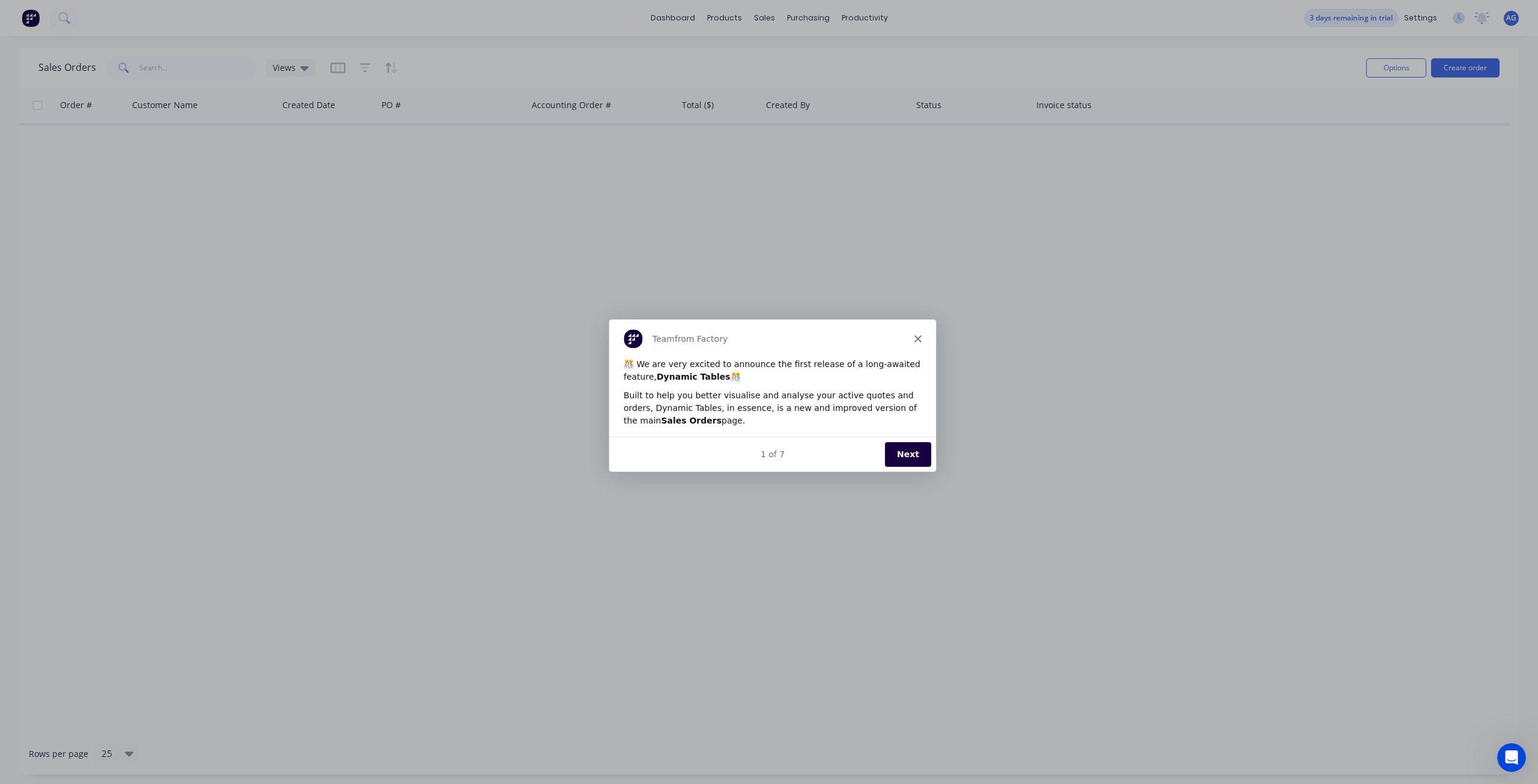
drag, startPoint x: 886, startPoint y: 414, endPoint x: 884, endPoint y: 447, distance: 33.1
drag, startPoint x: 884, startPoint y: 447, endPoint x: 833, endPoint y: 455, distance: 51.6
click at [823, 455] on div "1 of 7" at bounding box center [772, 453] width 327 height 13
click at [899, 459] on button "Next" at bounding box center [907, 453] width 46 height 25
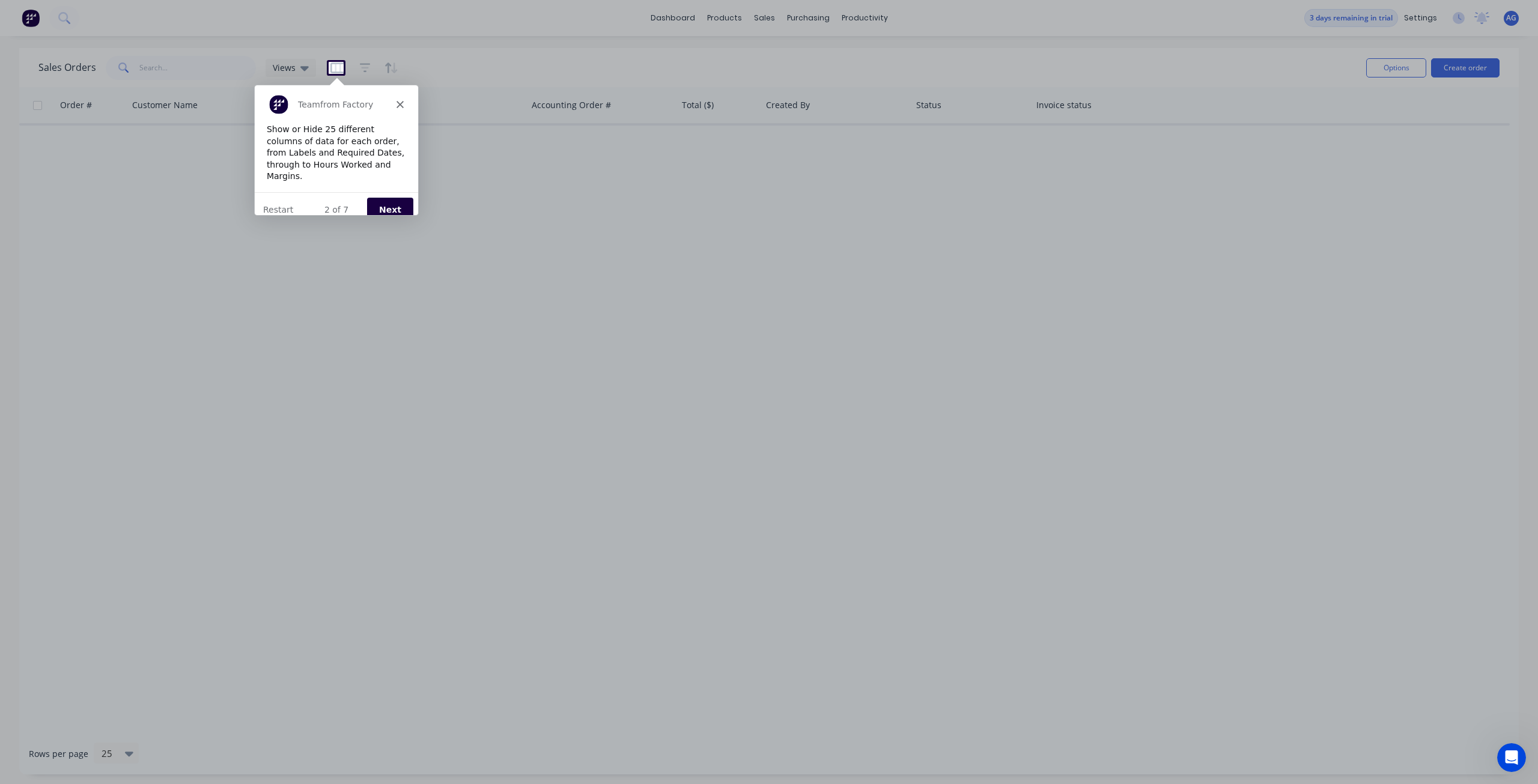
click at [384, 199] on button "Next" at bounding box center [389, 209] width 46 height 25
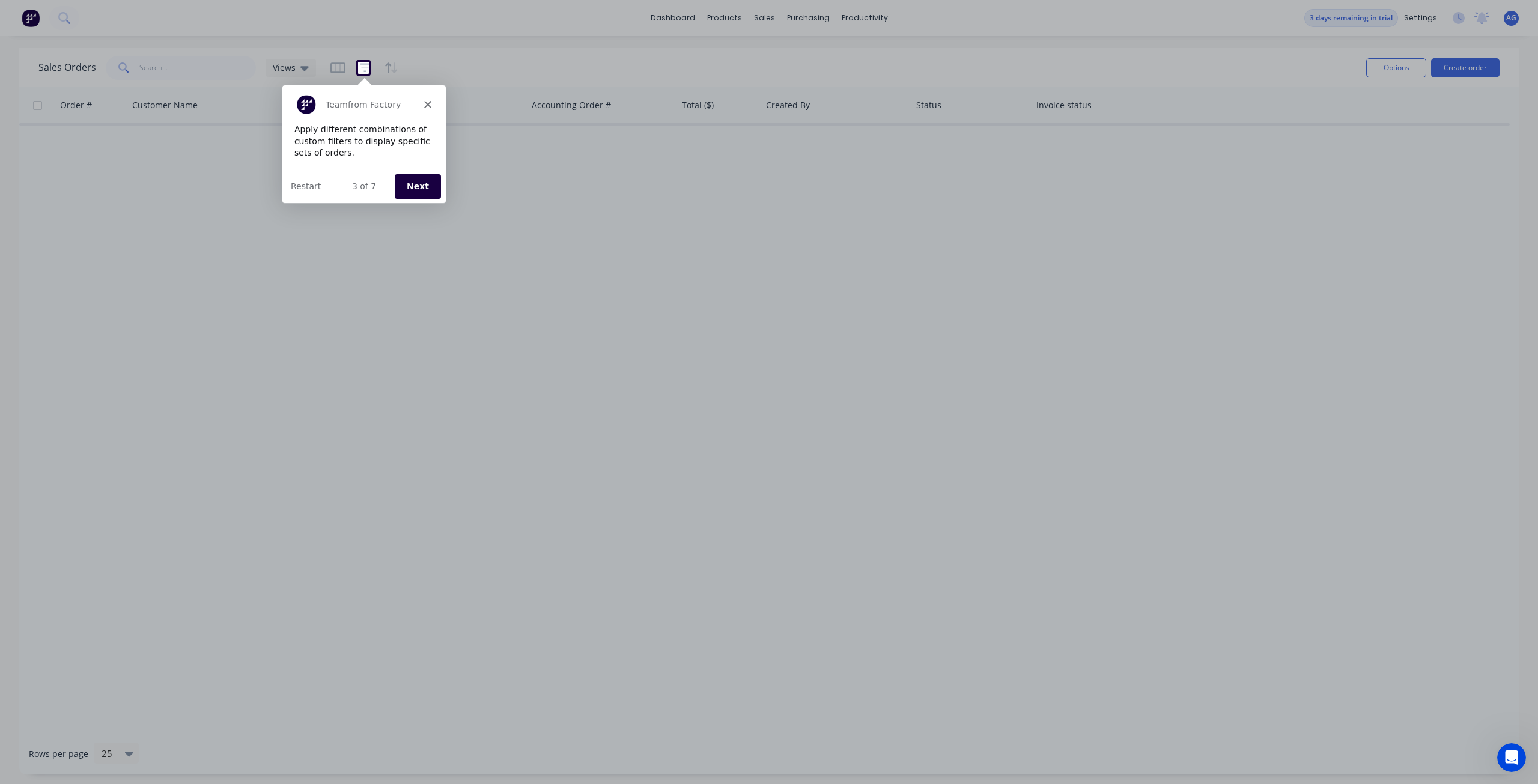
click at [411, 185] on button "Next" at bounding box center [416, 185] width 46 height 25
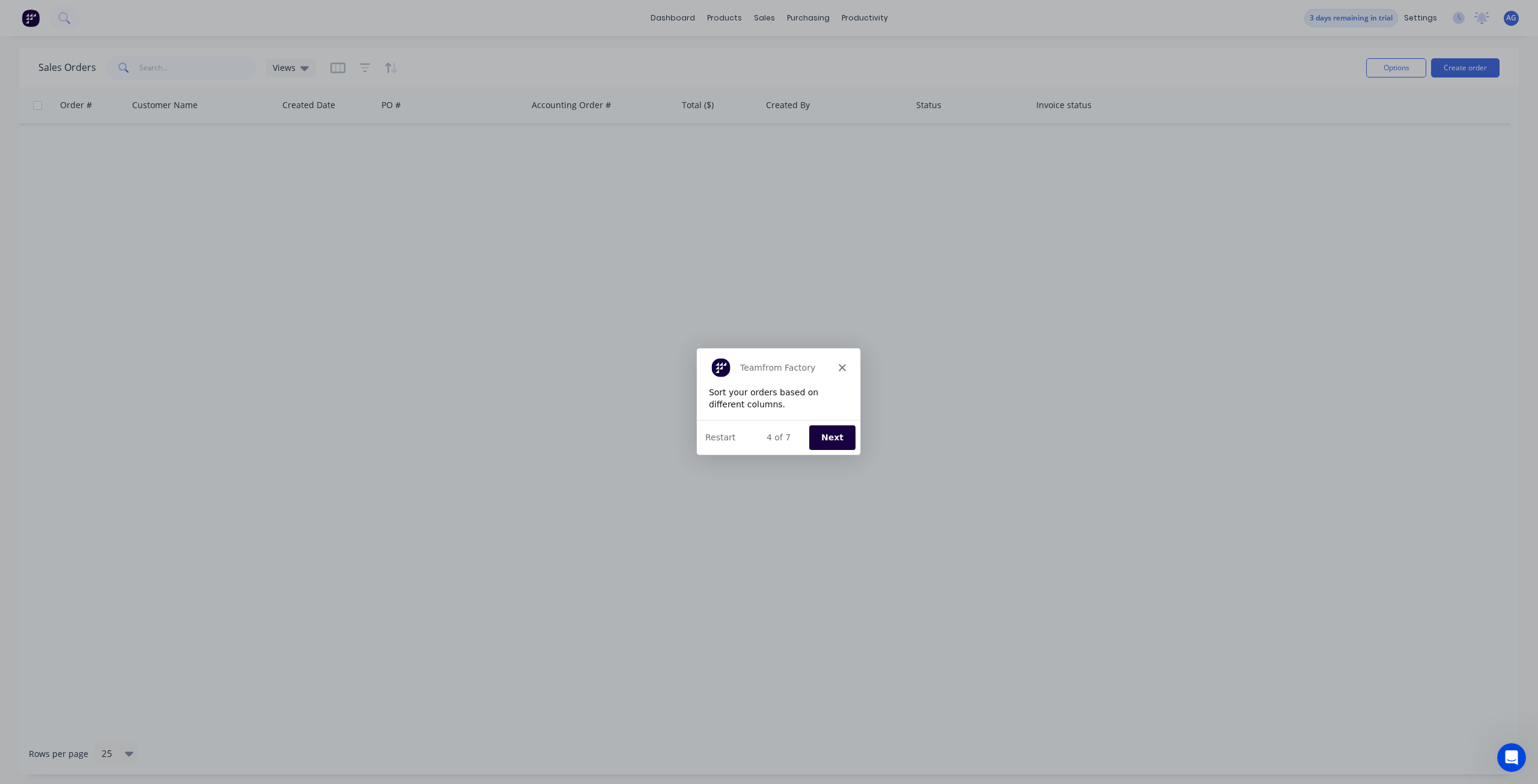
click at [825, 434] on button "Next" at bounding box center [831, 437] width 46 height 25
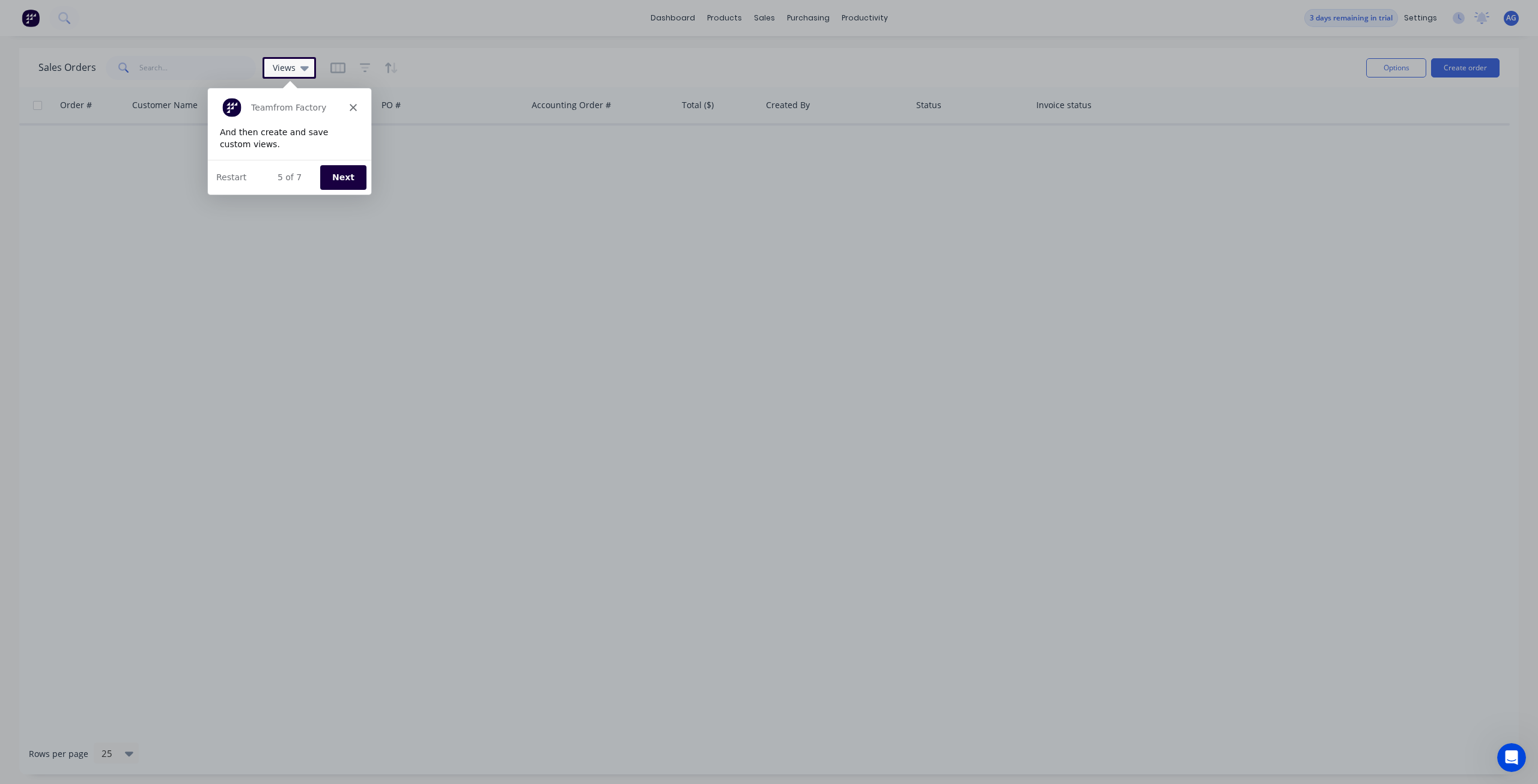
click at [348, 181] on button "Next" at bounding box center [342, 176] width 46 height 25
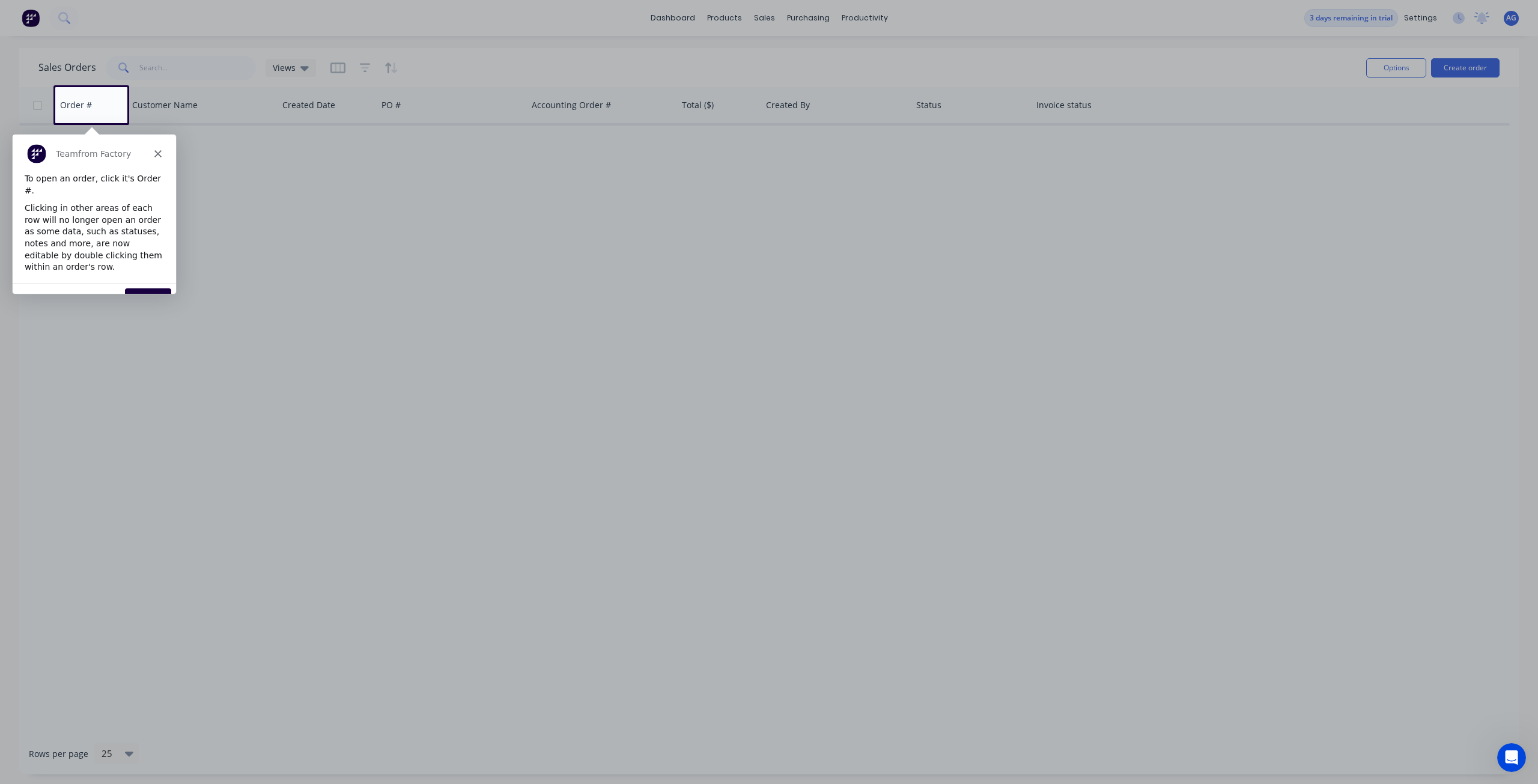
click at [156, 288] on button "Next" at bounding box center [147, 300] width 46 height 25
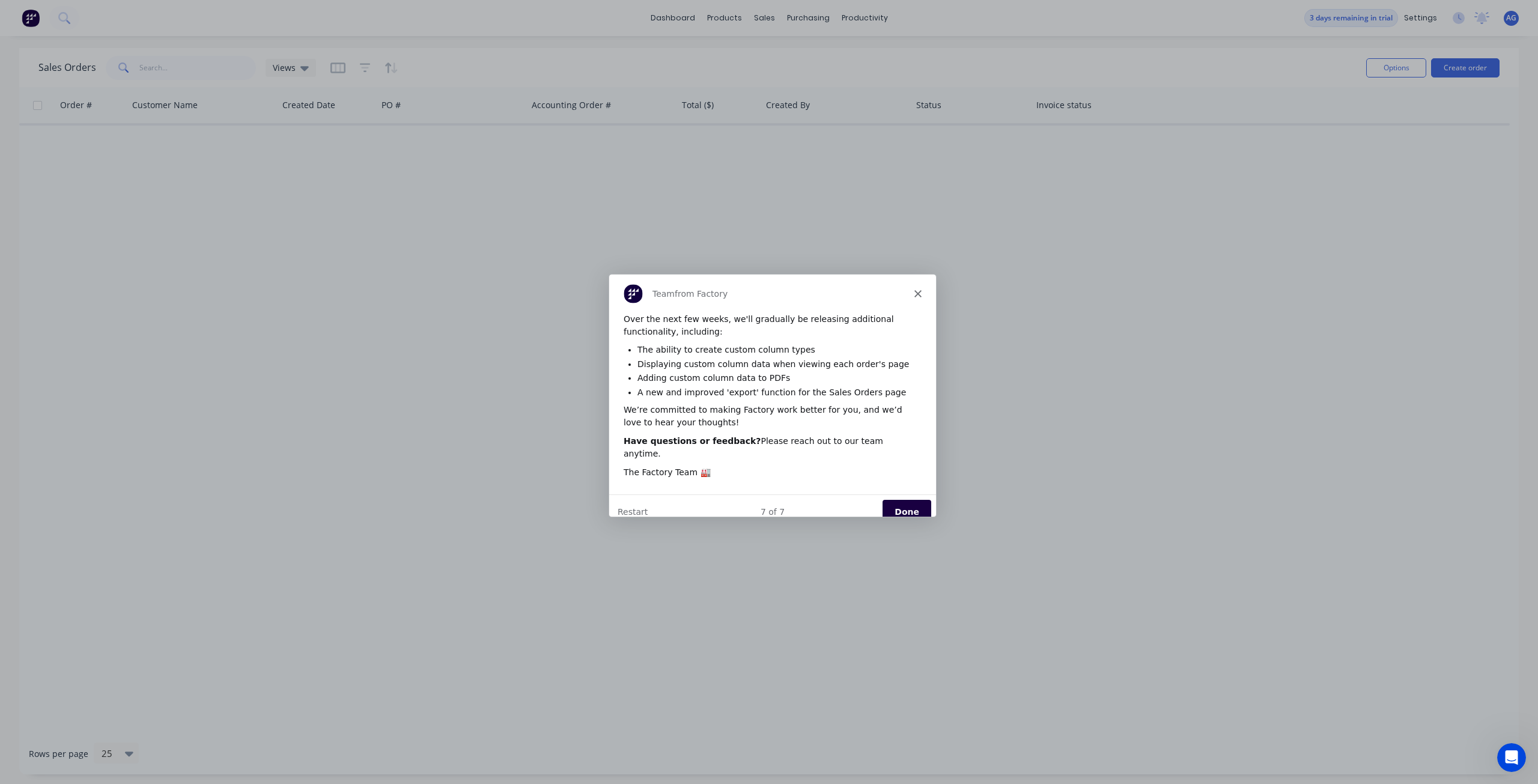
click at [909, 499] on button "Done" at bounding box center [906, 511] width 49 height 25
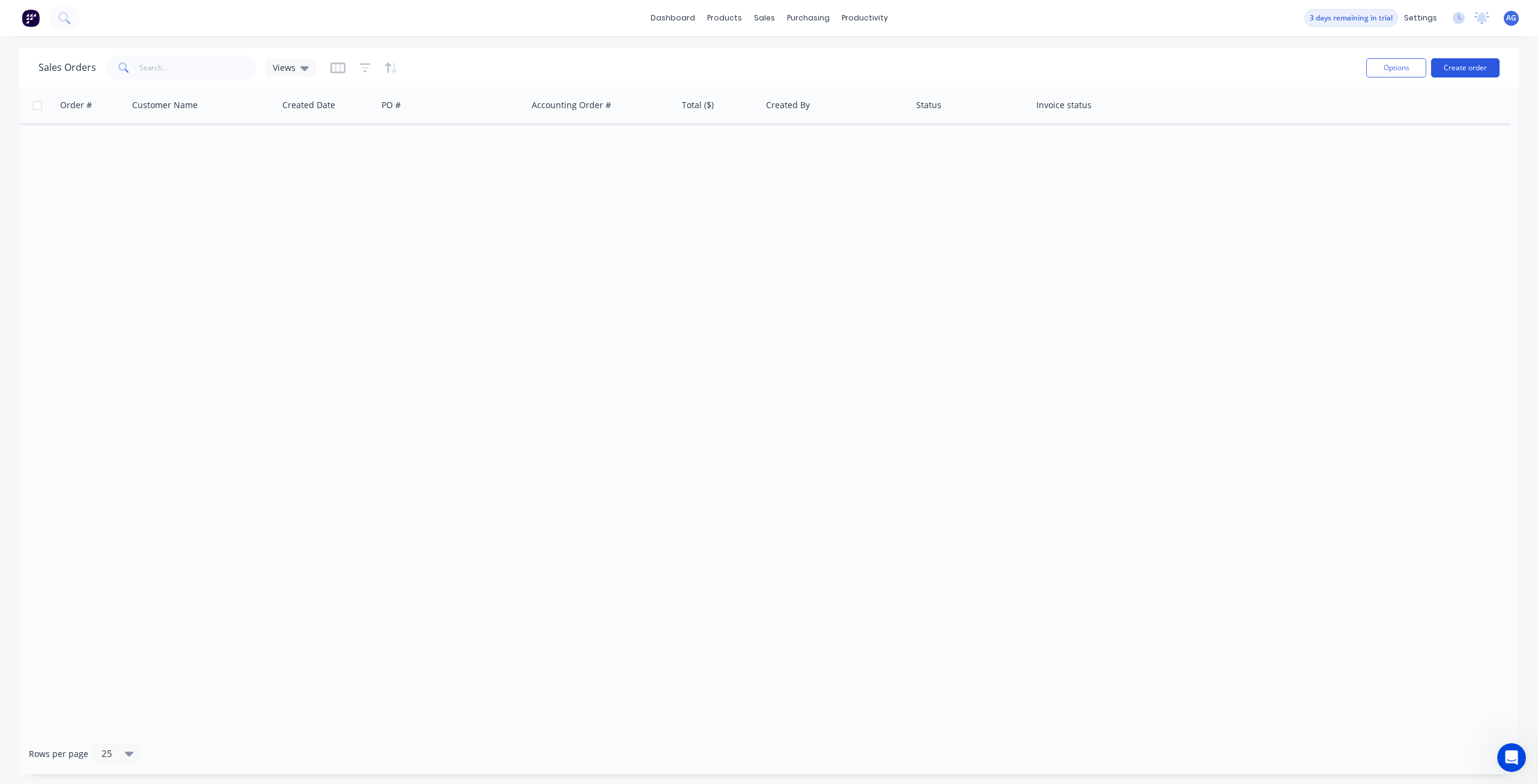
click at [1461, 75] on button "Create order" at bounding box center [1465, 67] width 69 height 19
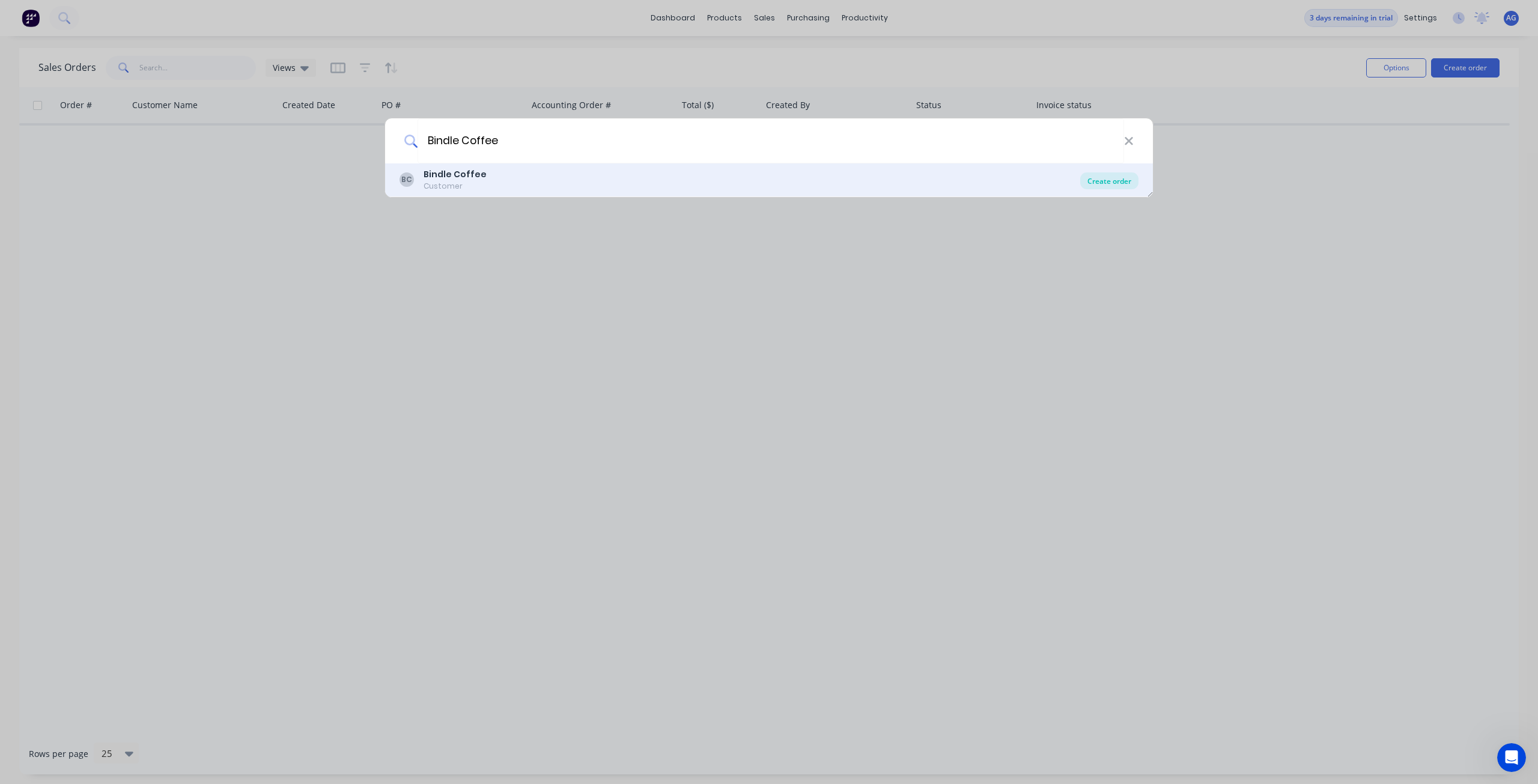
type input "Bindle Coffee"
click at [1095, 175] on div "Create order" at bounding box center [1109, 181] width 58 height 17
click at [551, 194] on div "BC Bindle Coffee Customer Create order" at bounding box center [769, 180] width 768 height 33
click at [551, 176] on div "BC Bindle Coffee Customer" at bounding box center [739, 179] width 681 height 23
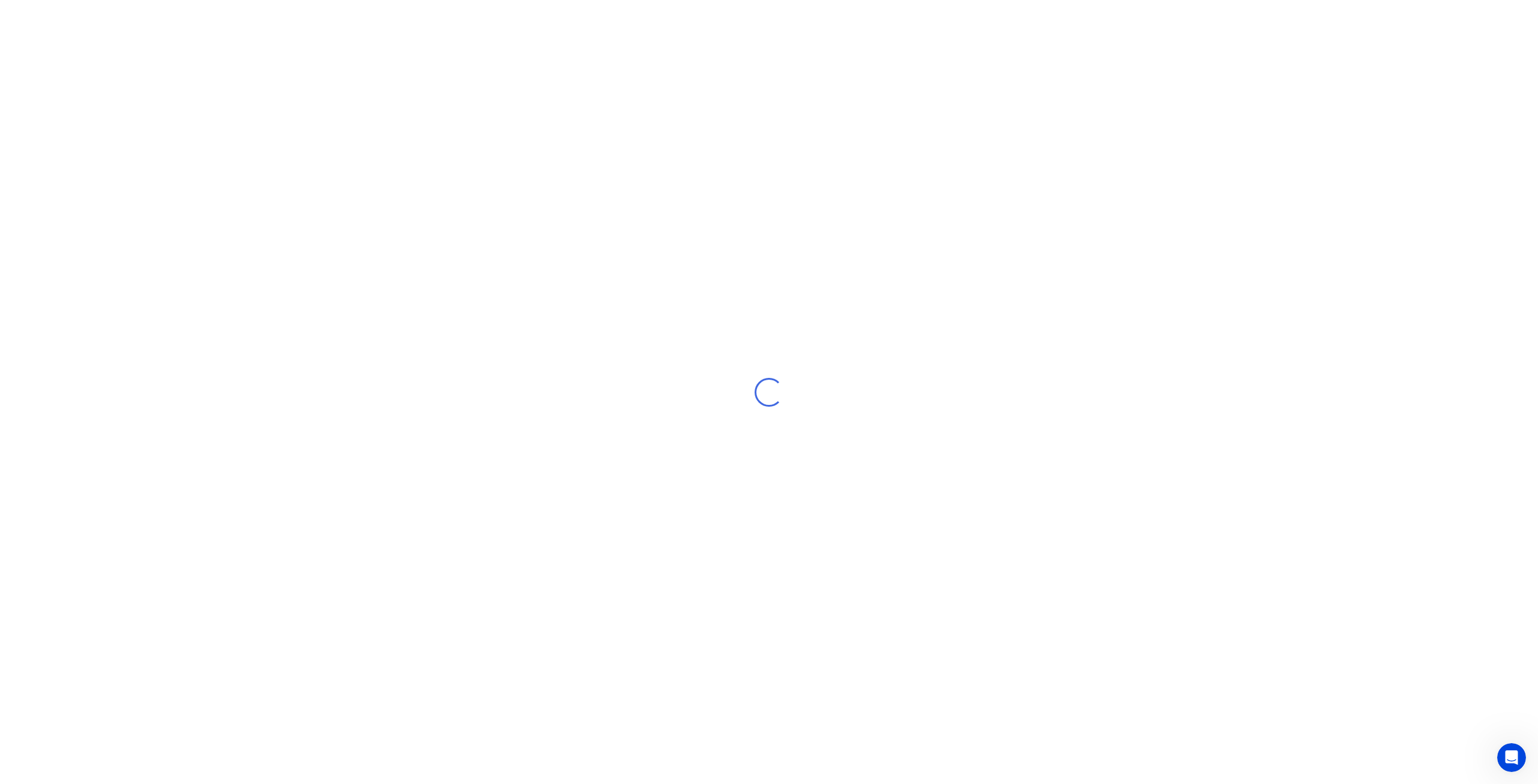
click at [551, 176] on div "Loading..." at bounding box center [769, 392] width 1538 height 784
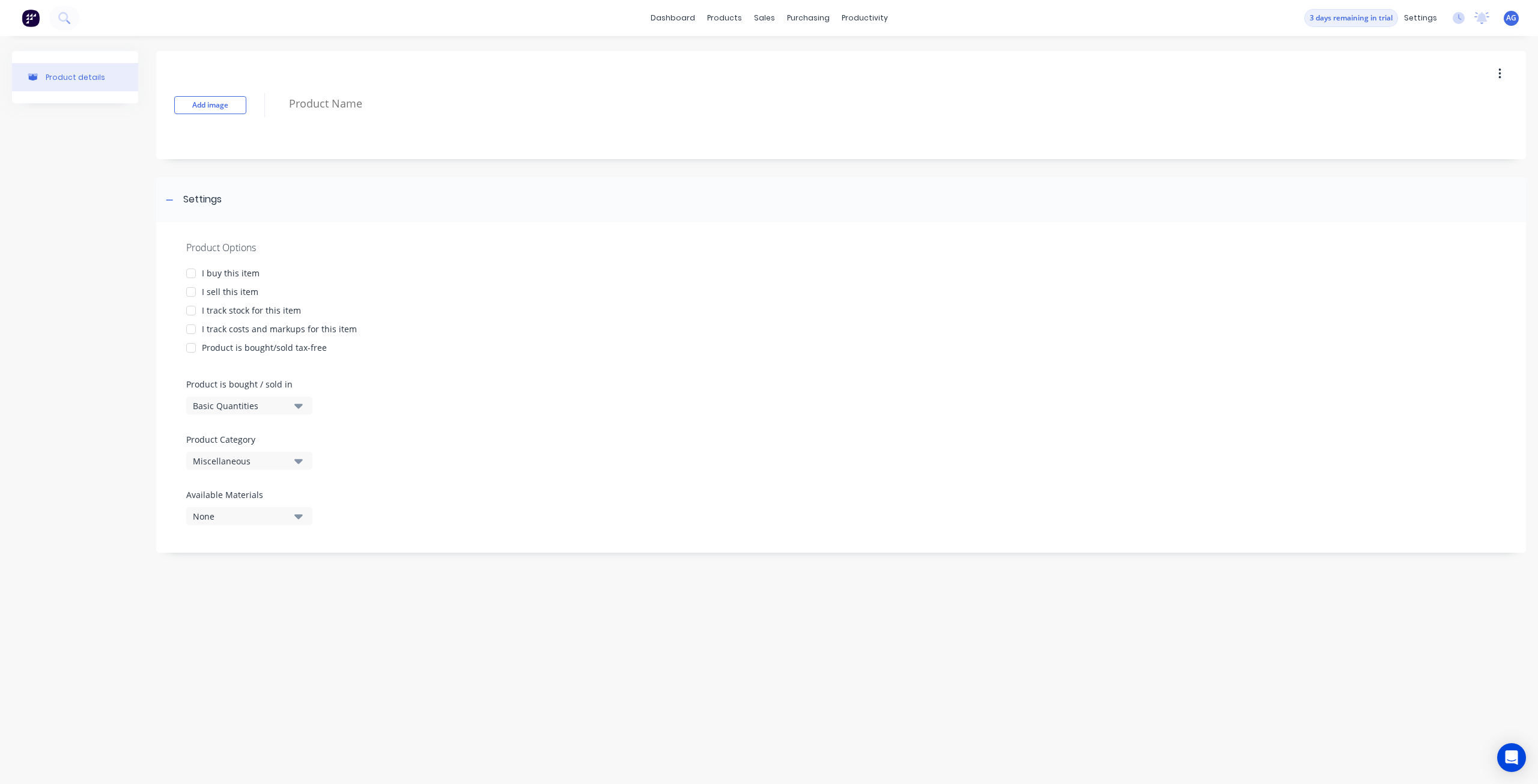
click at [1515, 21] on span "AG" at bounding box center [1511, 18] width 10 height 11
type textarea "x"
click at [1416, 127] on button "Profile" at bounding box center [1437, 127] width 159 height 24
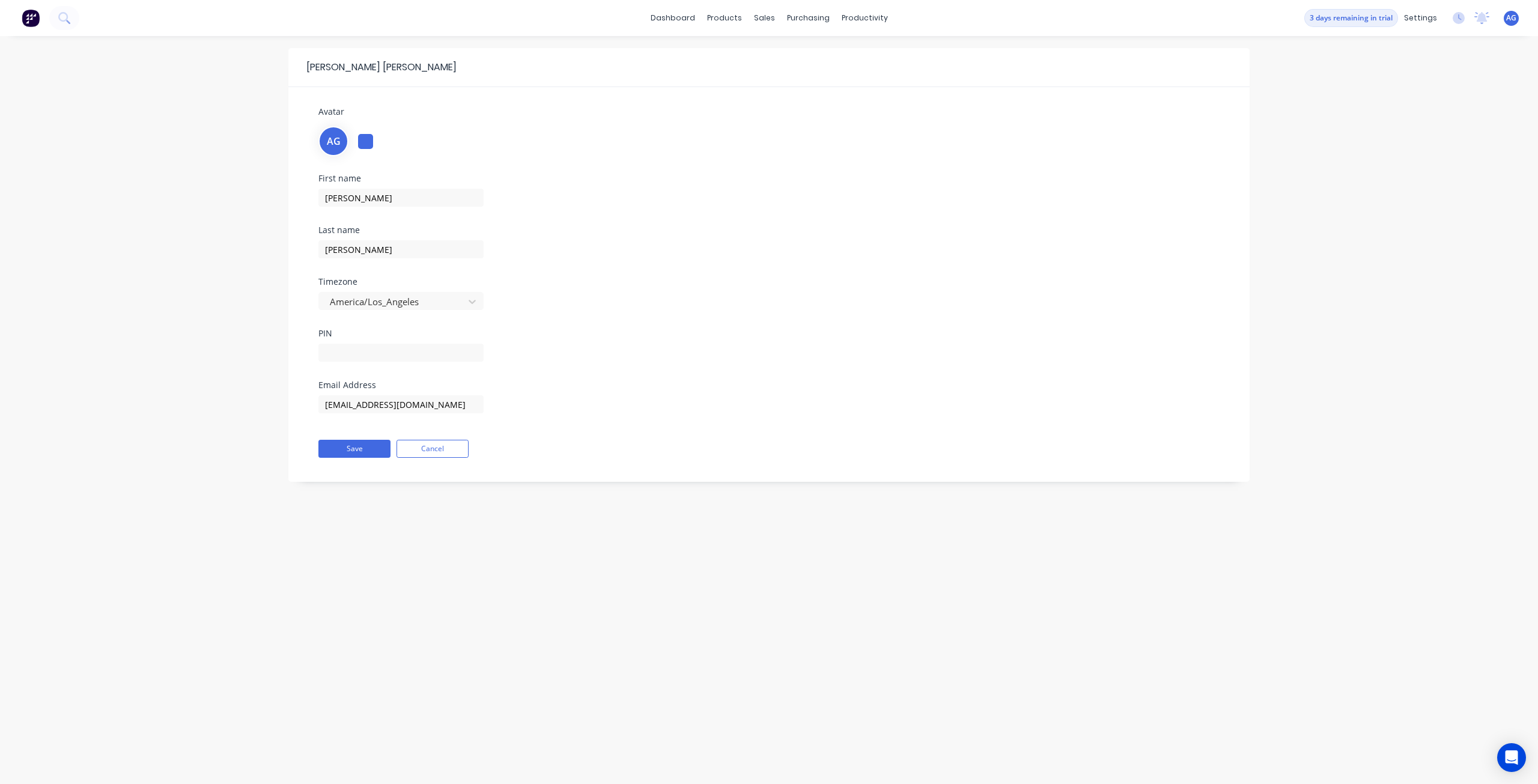
click at [1415, 127] on div "Alice Gao Avatar AG First name Alice Last name Gao Timezone America/Los_Angeles…" at bounding box center [769, 410] width 1538 height 748
click at [33, 19] on img at bounding box center [30, 18] width 18 height 18
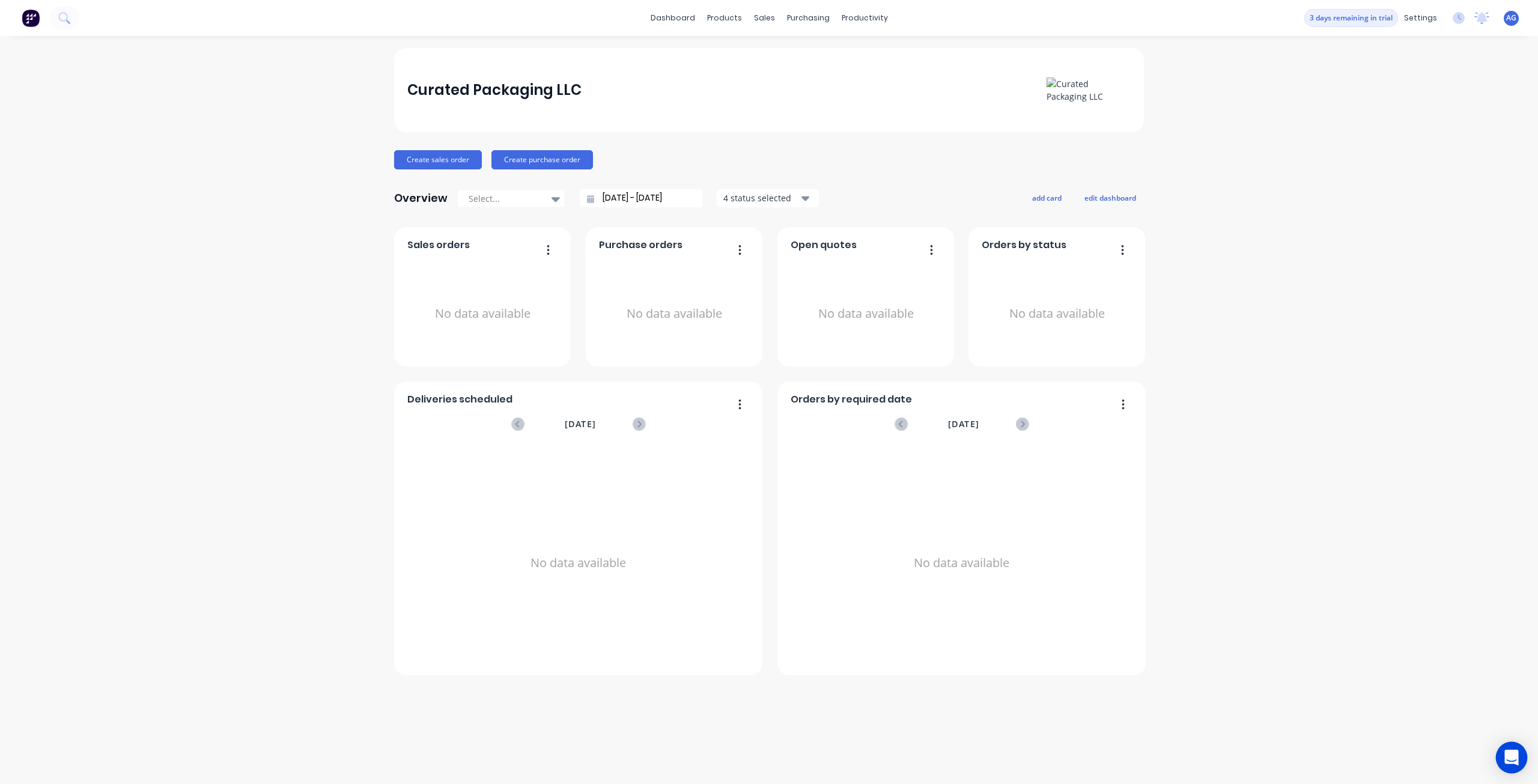
click at [1507, 749] on div "Open Intercom Messenger" at bounding box center [1512, 758] width 32 height 32
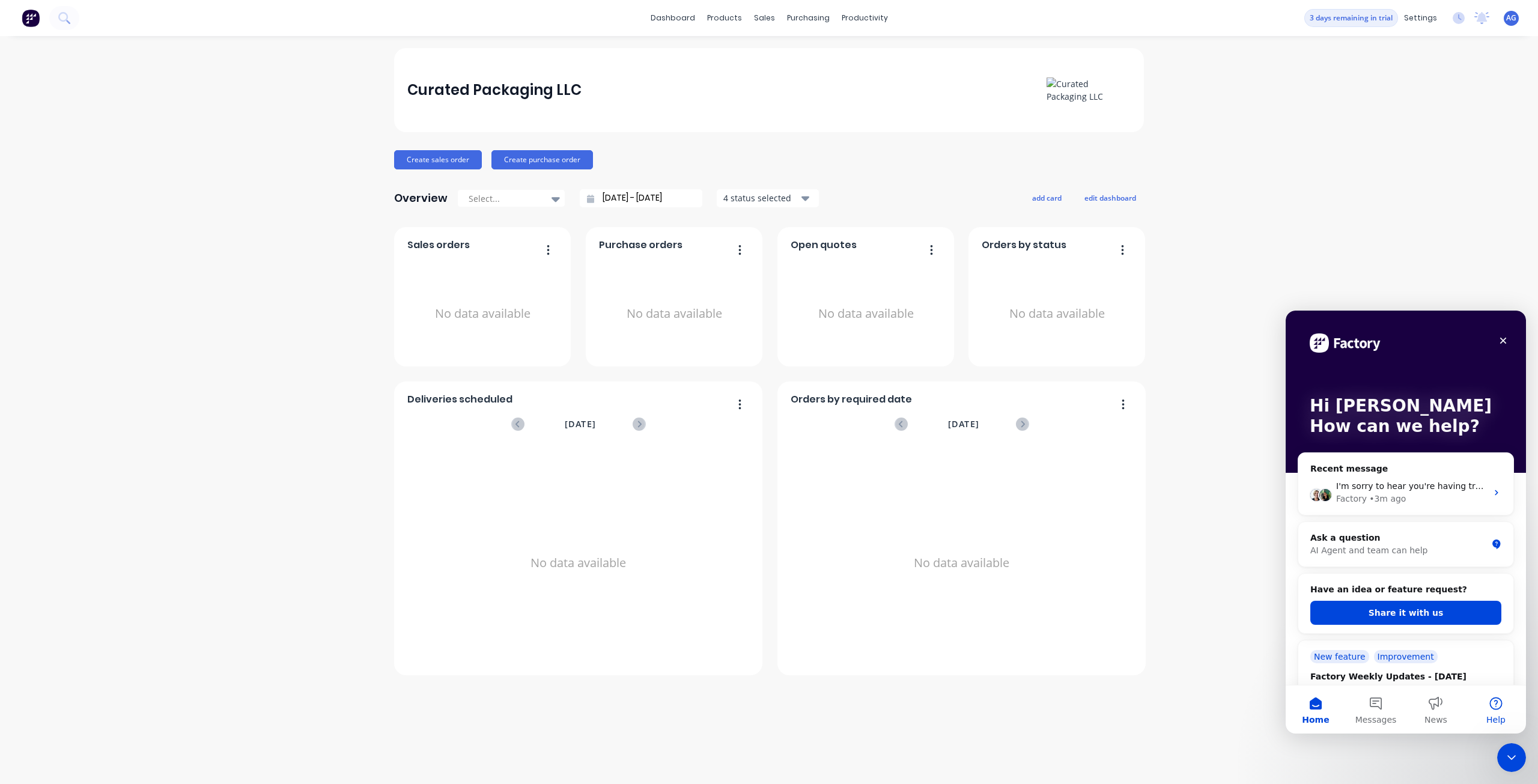
click at [1504, 705] on button "Help" at bounding box center [1496, 709] width 60 height 48
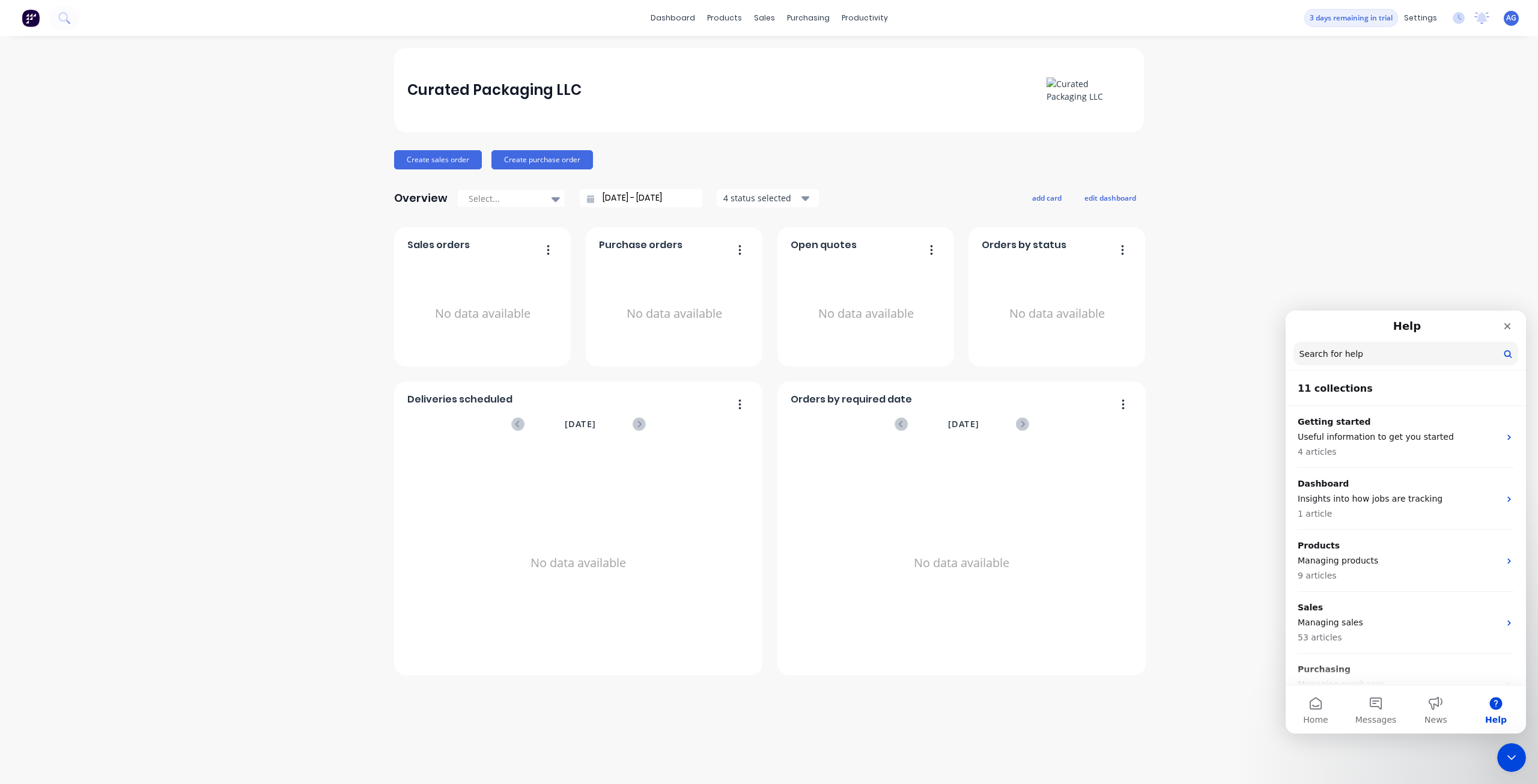
click at [1337, 209] on div "Curated Packaging LLC Create sales order Create purchase order Overview Select.…" at bounding box center [769, 410] width 1538 height 724
click at [29, 17] on img at bounding box center [30, 18] width 18 height 18
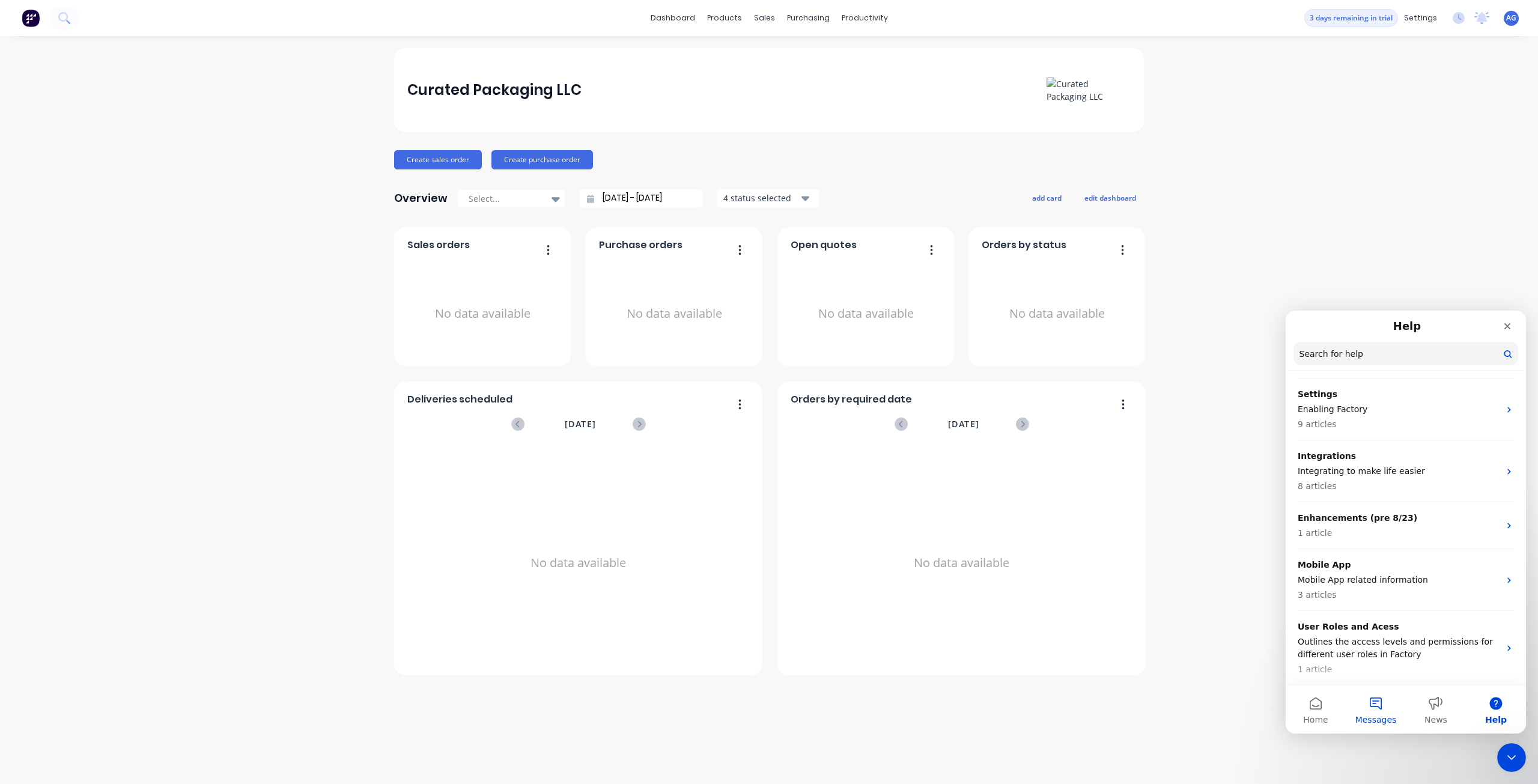
click at [1375, 717] on span "Messages" at bounding box center [1376, 719] width 41 height 9
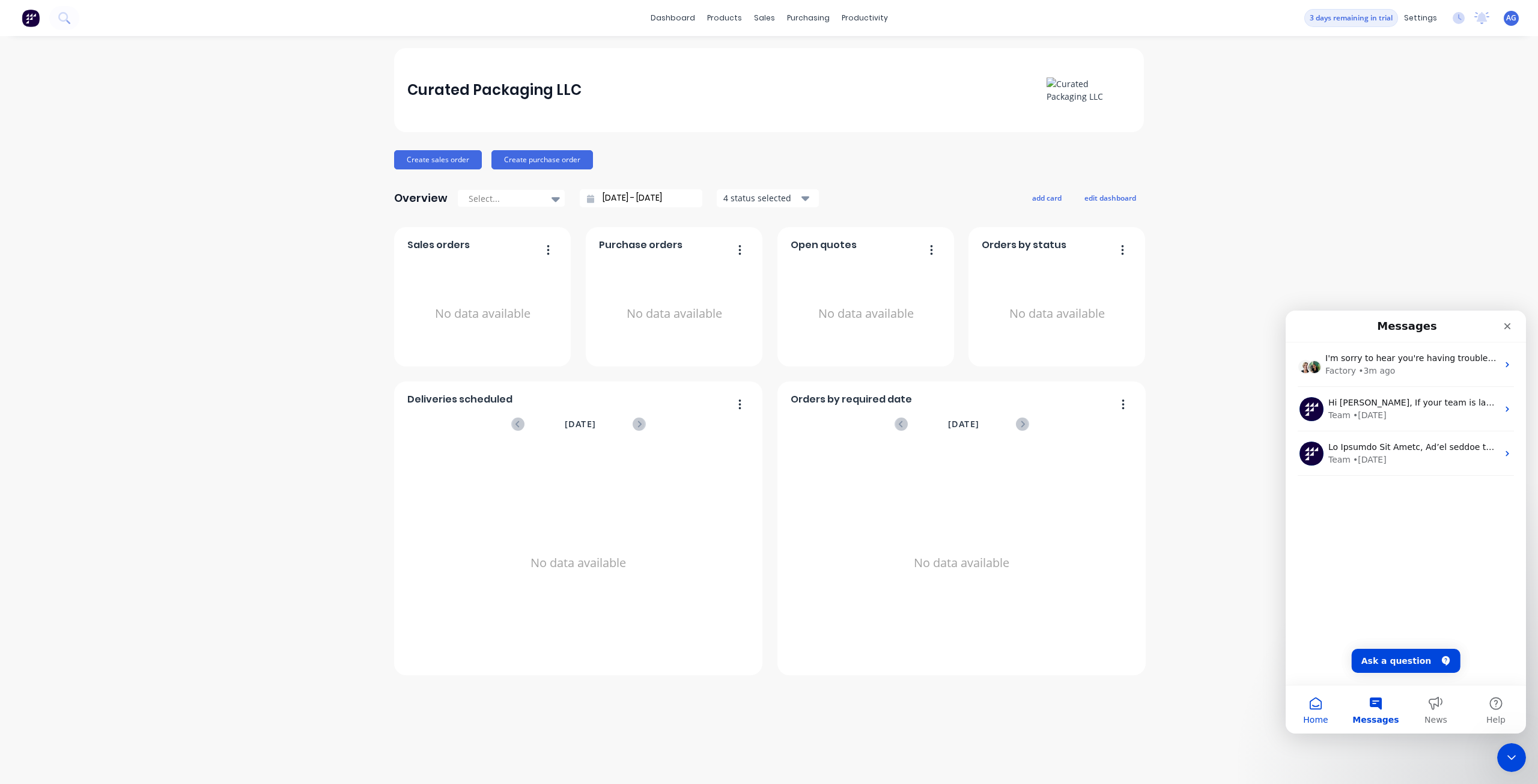
click at [1319, 715] on span "Home" at bounding box center [1315, 719] width 25 height 9
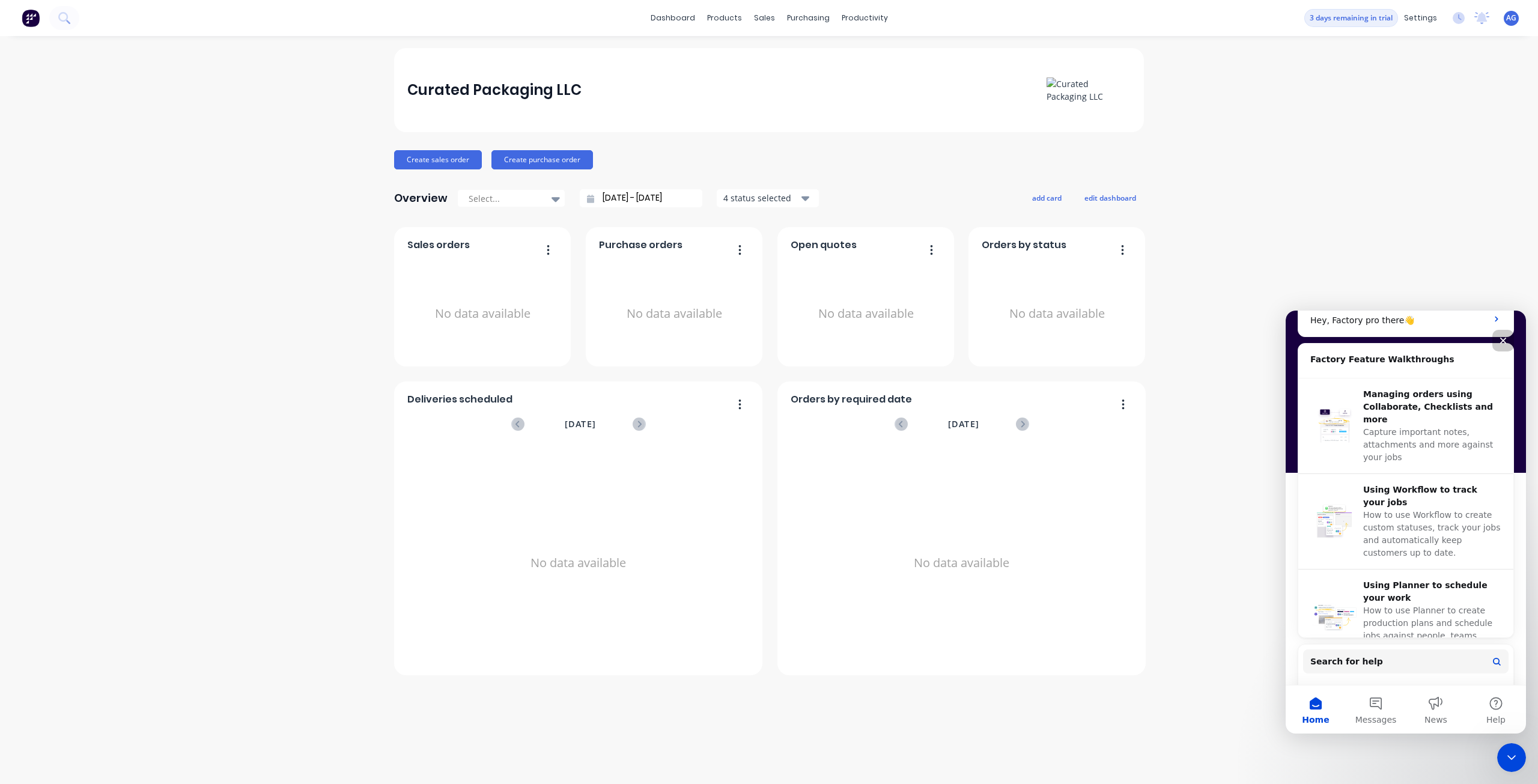
scroll to position [287, 0]
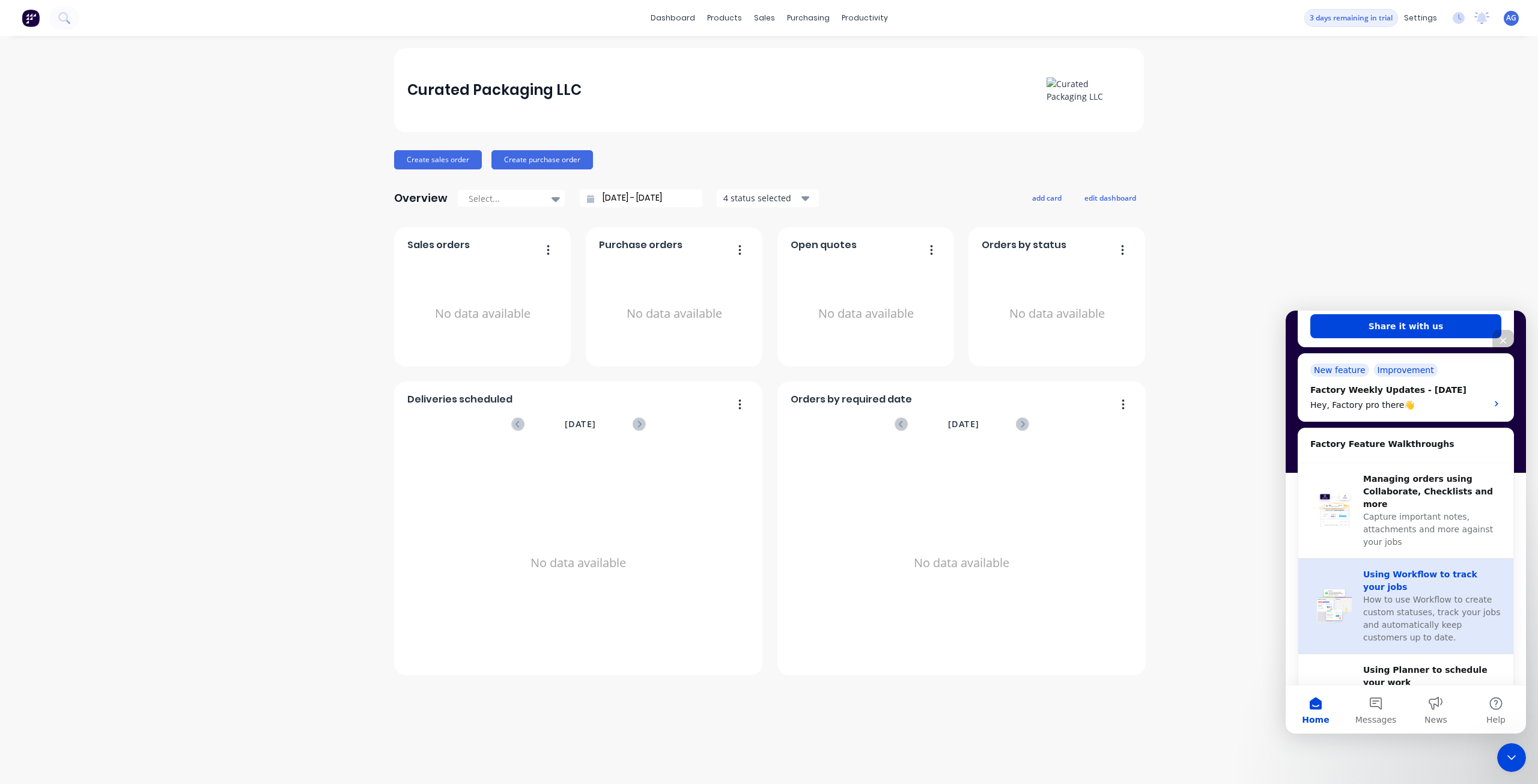
click at [1398, 559] on div "Using Workflow to track your jobs How to use Workflow to create custom statuses…" at bounding box center [1405, 606] width 215 height 95
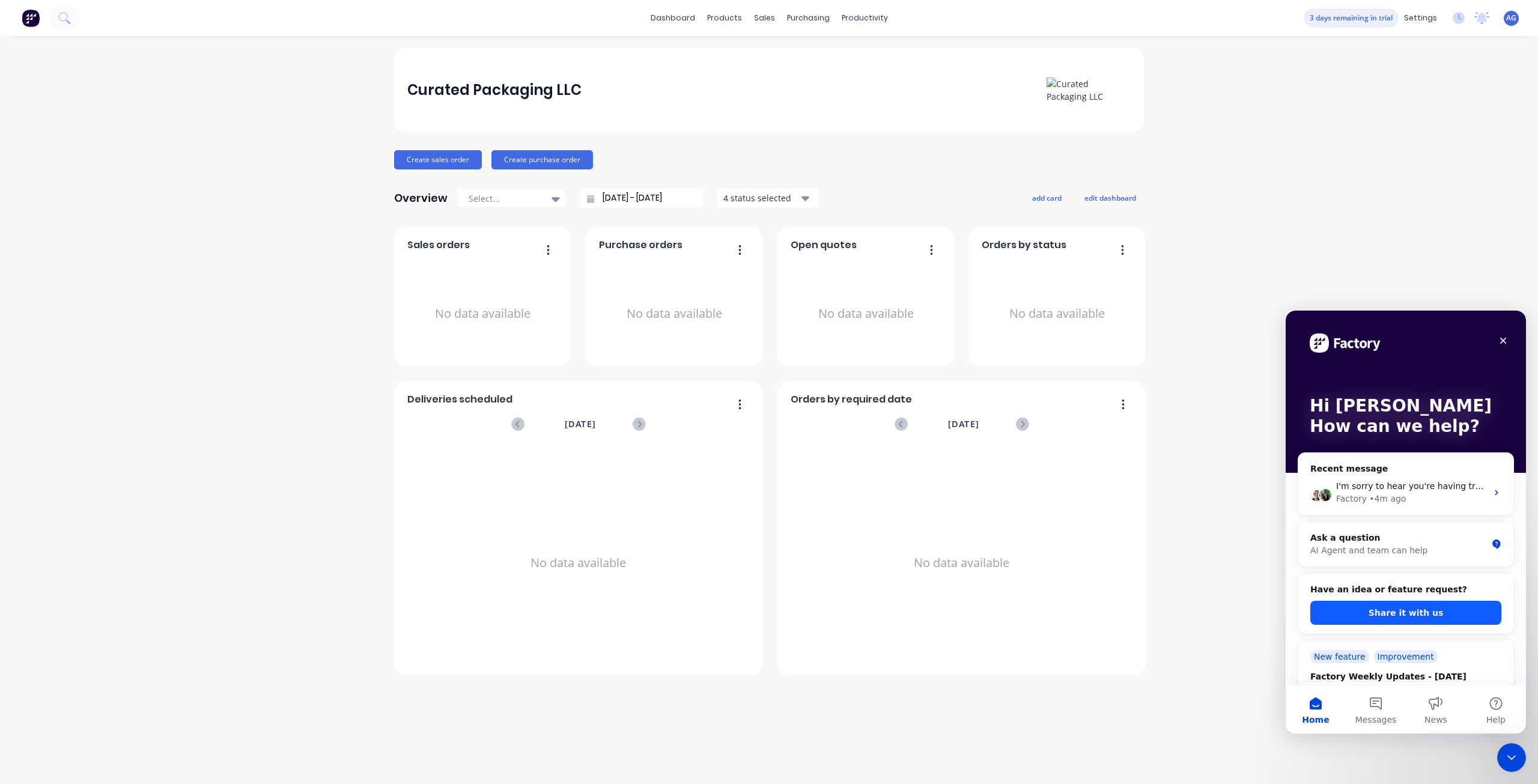
click at [1402, 609] on button "Share it with us" at bounding box center [1405, 613] width 191 height 24
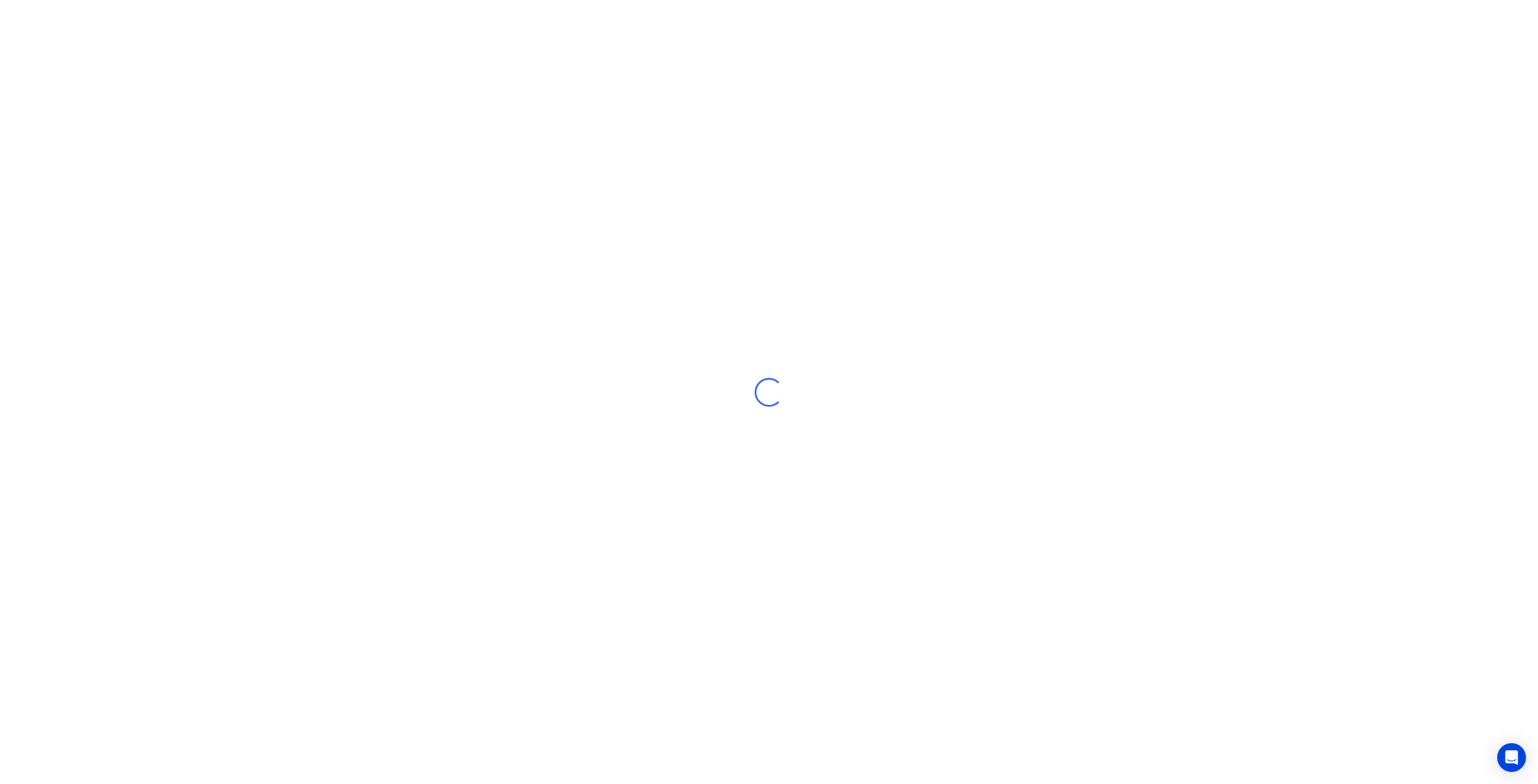
select select "US"
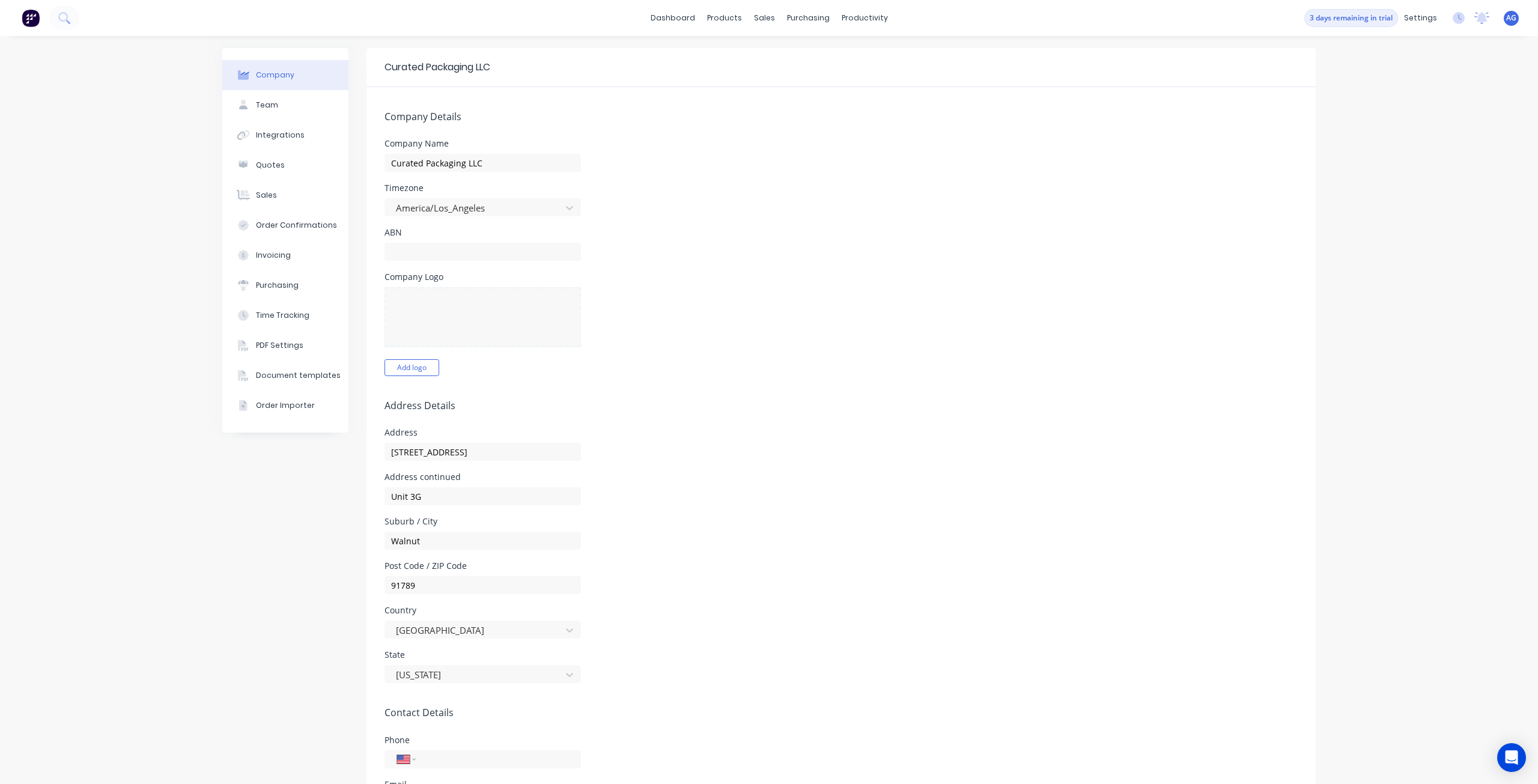
click at [29, 15] on img at bounding box center [30, 18] width 18 height 18
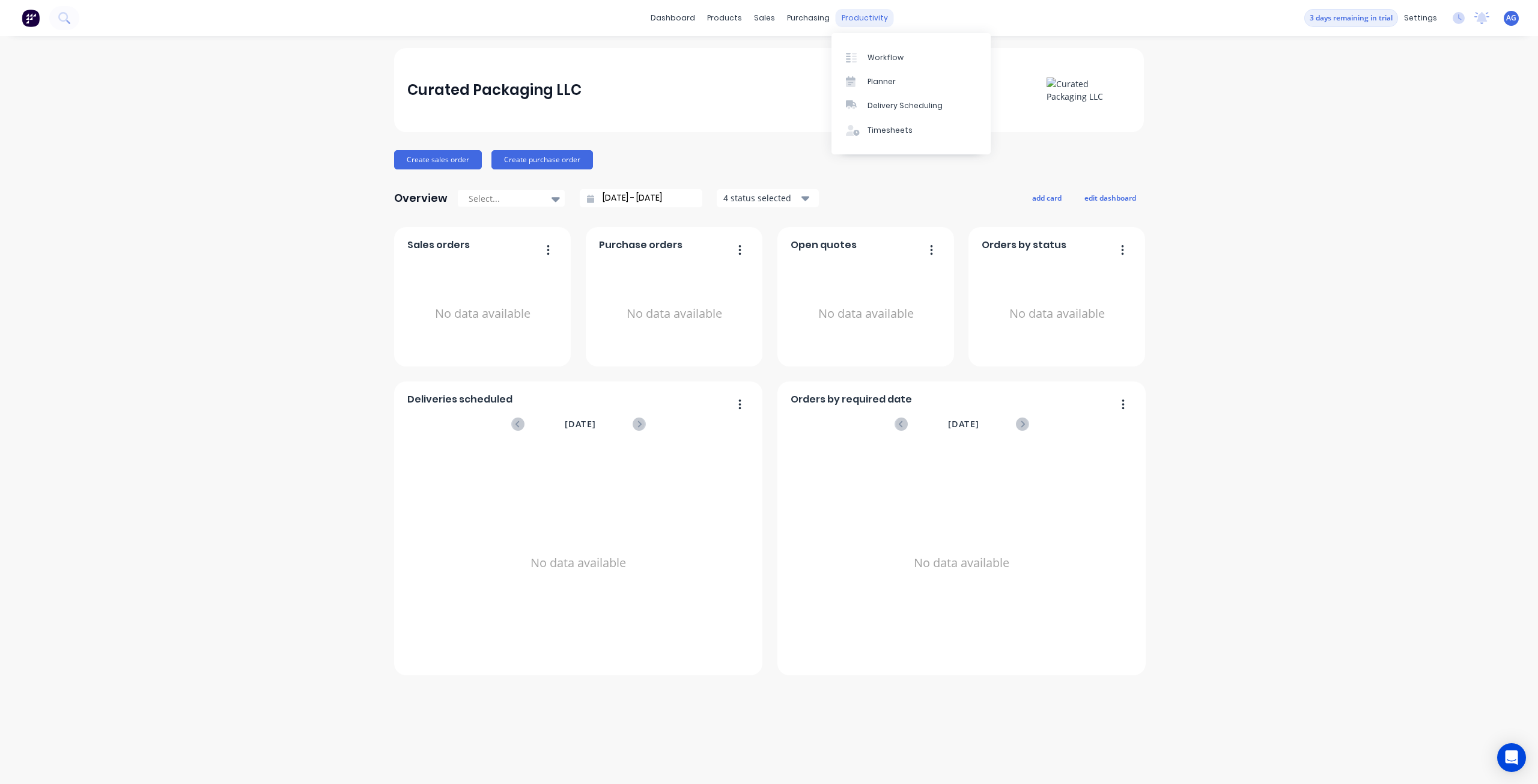
click at [855, 23] on div "productivity" at bounding box center [864, 18] width 58 height 18
click at [865, 25] on div "productivity" at bounding box center [864, 18] width 58 height 18
click at [876, 85] on div "Planner" at bounding box center [881, 81] width 28 height 11
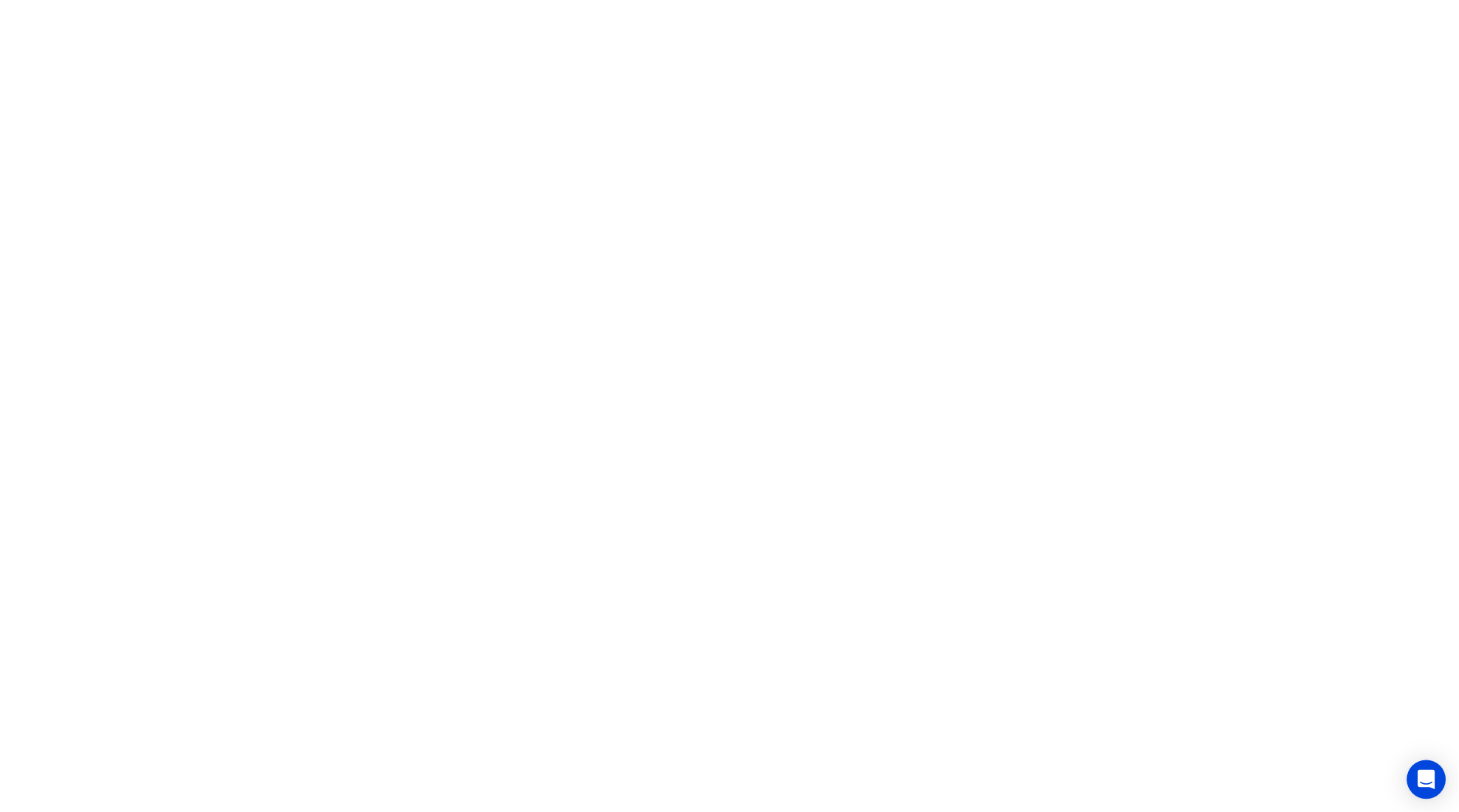
click at [1416, 776] on div "Open Intercom Messenger" at bounding box center [1427, 780] width 39 height 39
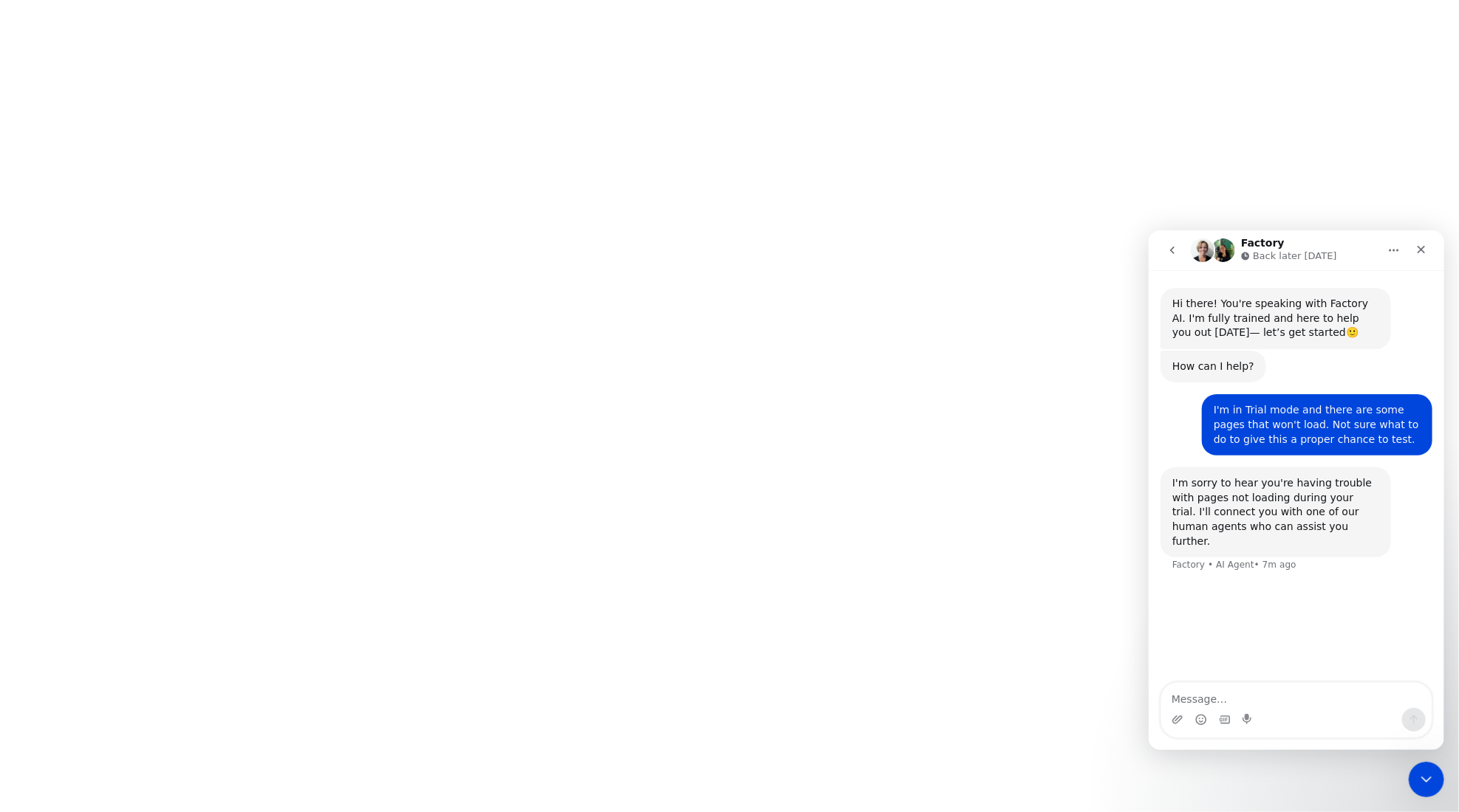
click at [1301, 687] on textarea "Message…" at bounding box center [1296, 695] width 270 height 25
click at [877, 0] on html at bounding box center [730, 0] width 1459 height 0
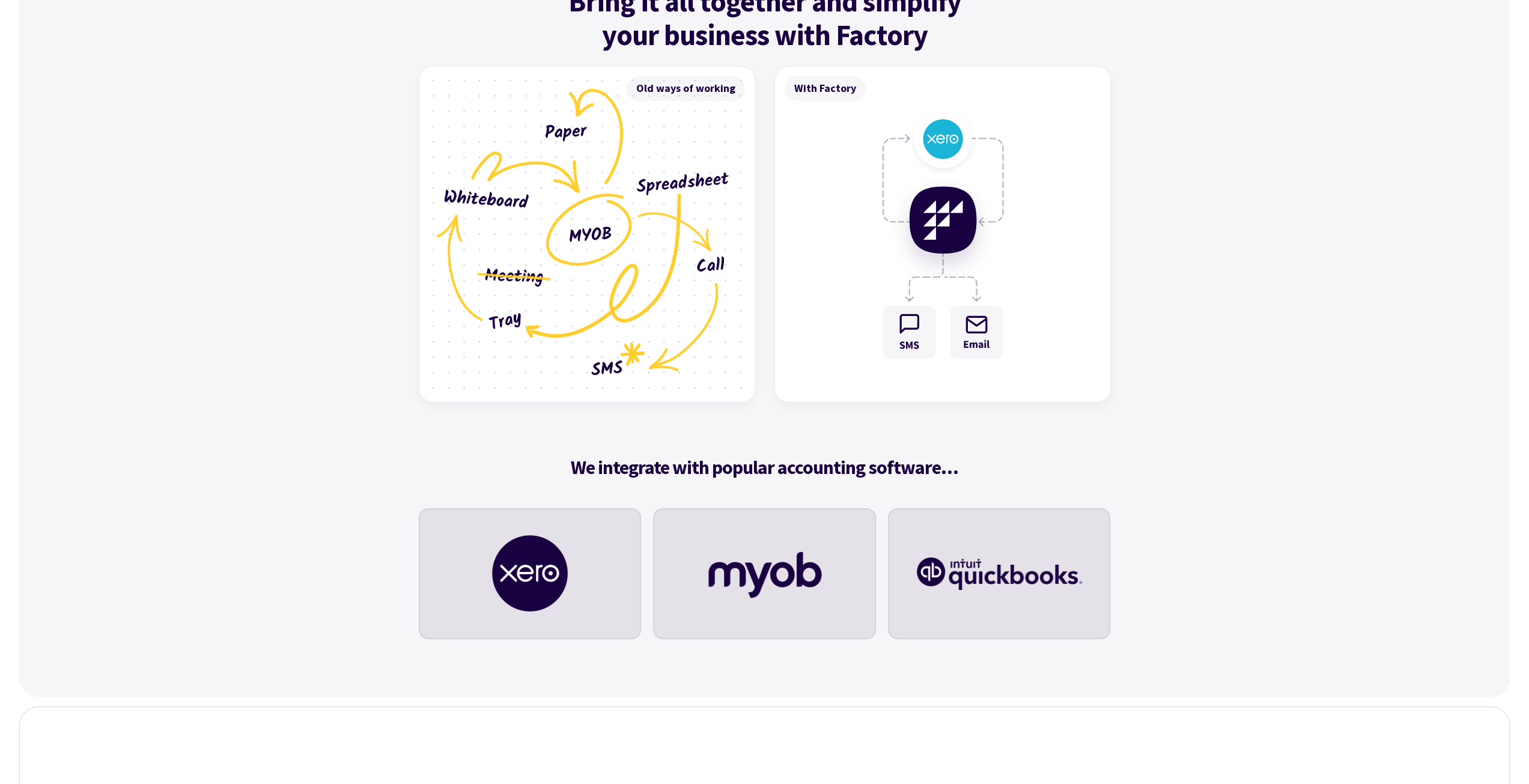
scroll to position [3435, 0]
